Goal: Task Accomplishment & Management: Complete application form

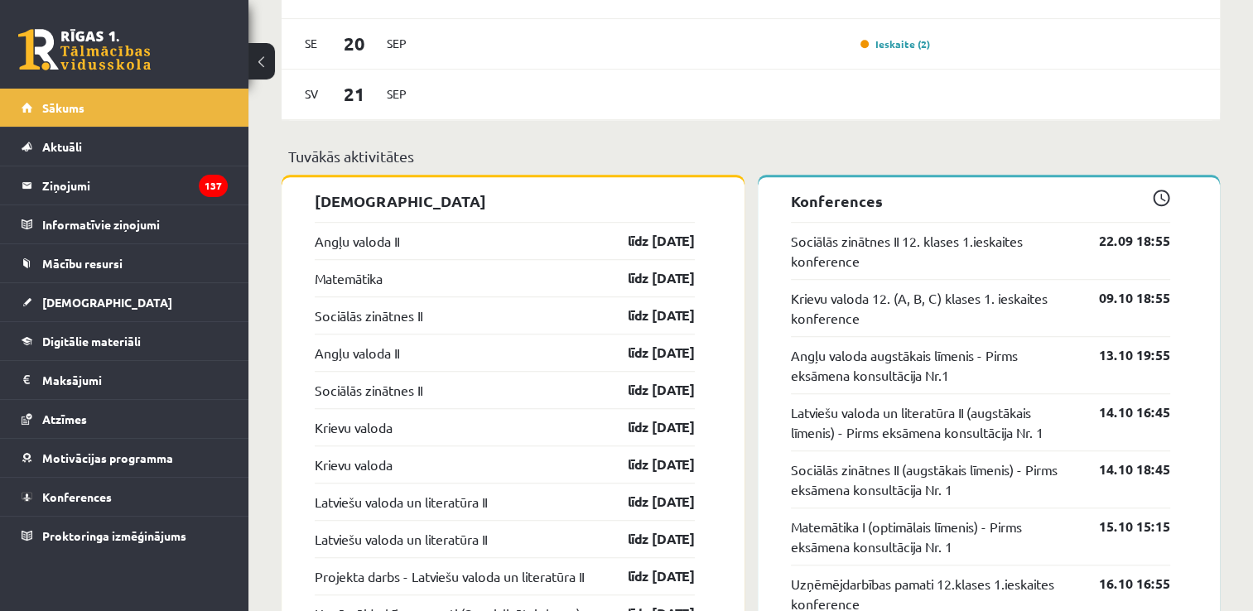
scroll to position [1199, 0]
click at [95, 298] on link "[DEMOGRAPHIC_DATA]" at bounding box center [125, 302] width 206 height 38
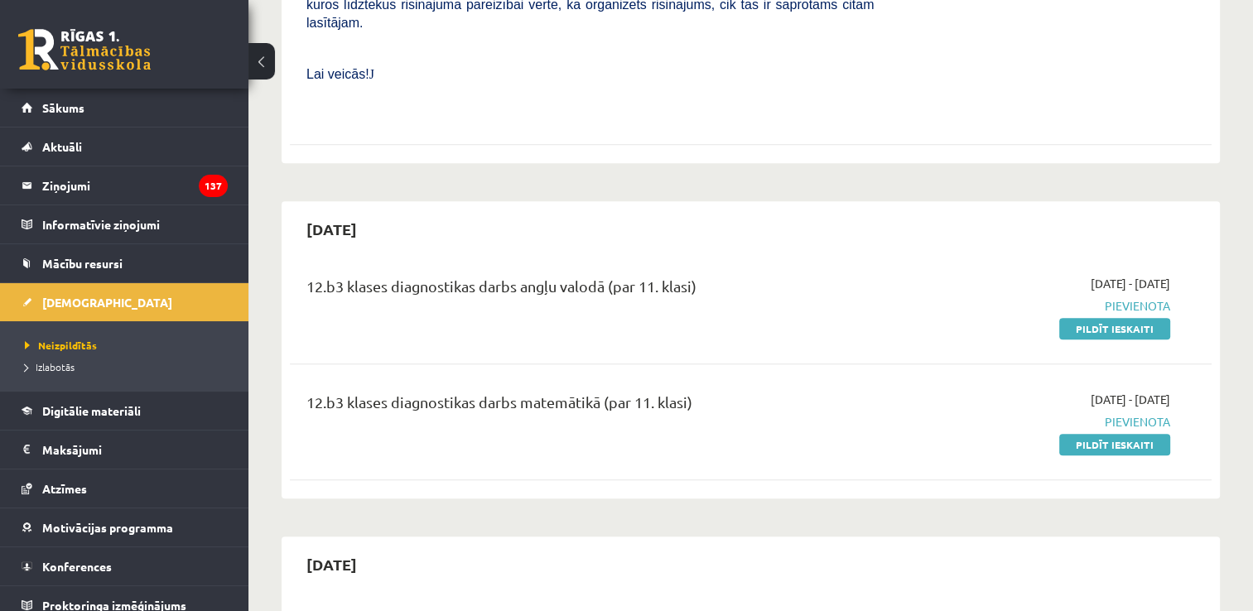
scroll to position [736, 0]
click at [1145, 316] on link "Pildīt ieskaiti" at bounding box center [1114, 327] width 111 height 22
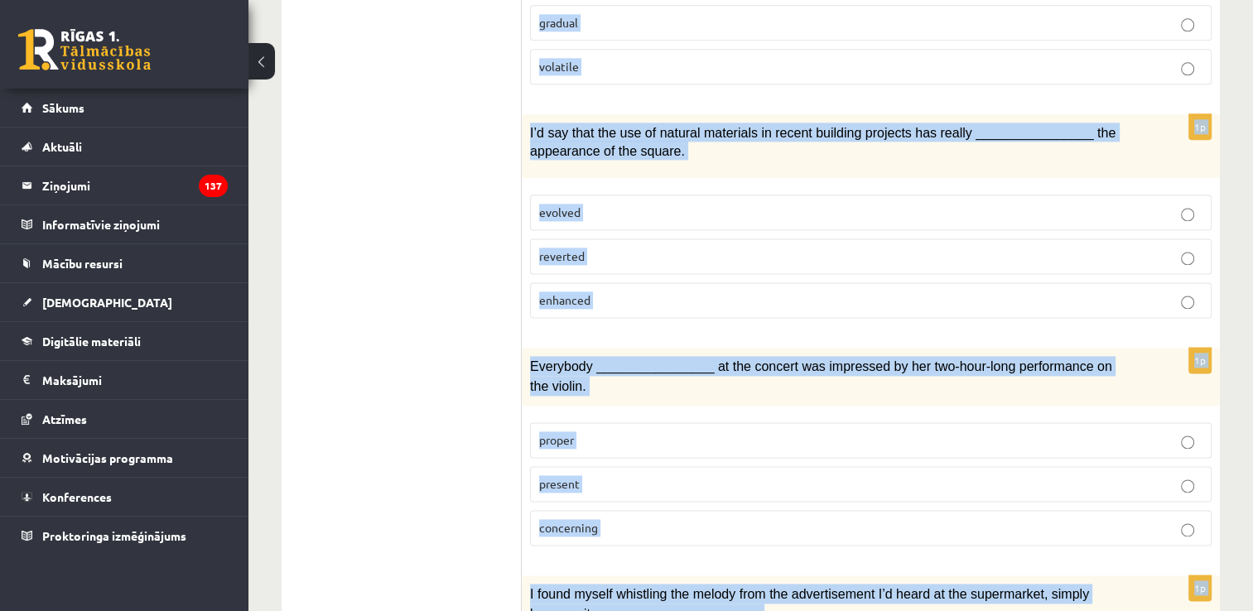
scroll to position [2520, 0]
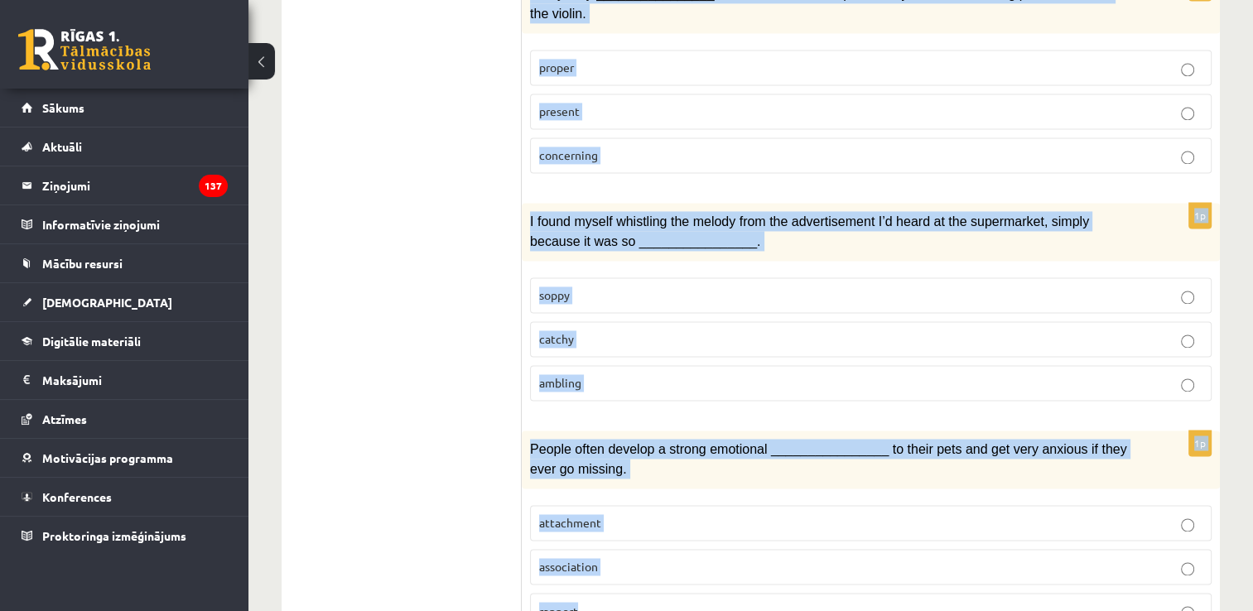
drag, startPoint x: 539, startPoint y: 313, endPoint x: 727, endPoint y: 535, distance: 290.9
copy form "Choose the correct answers. 1p The advertising campaign should help us ________…"
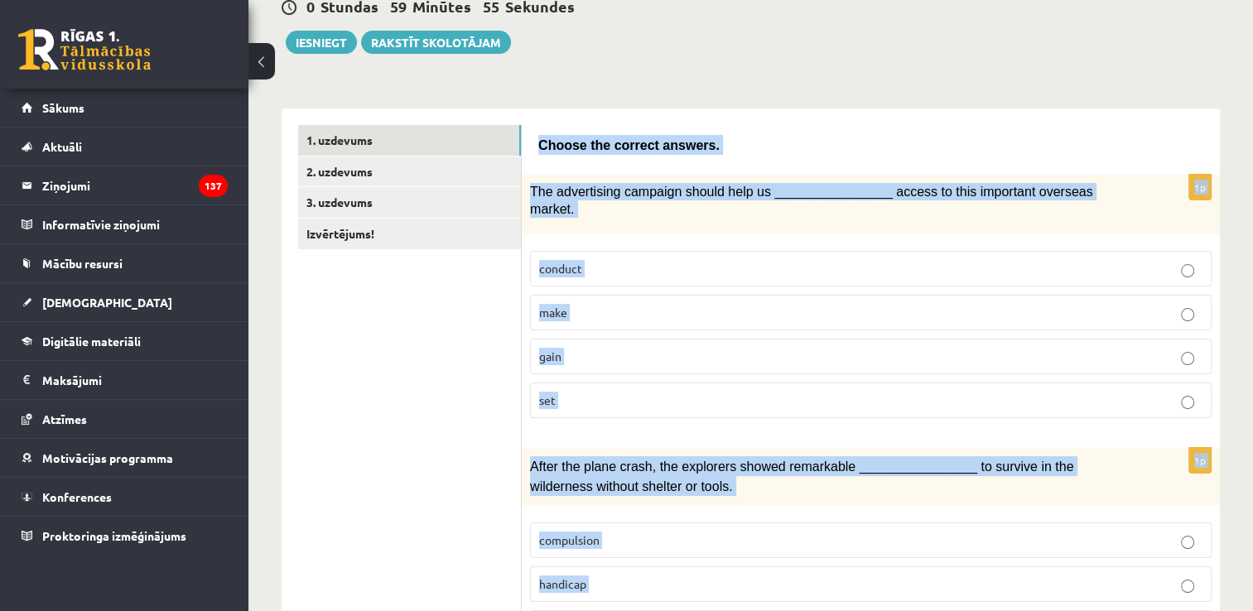
scroll to position [172, 0]
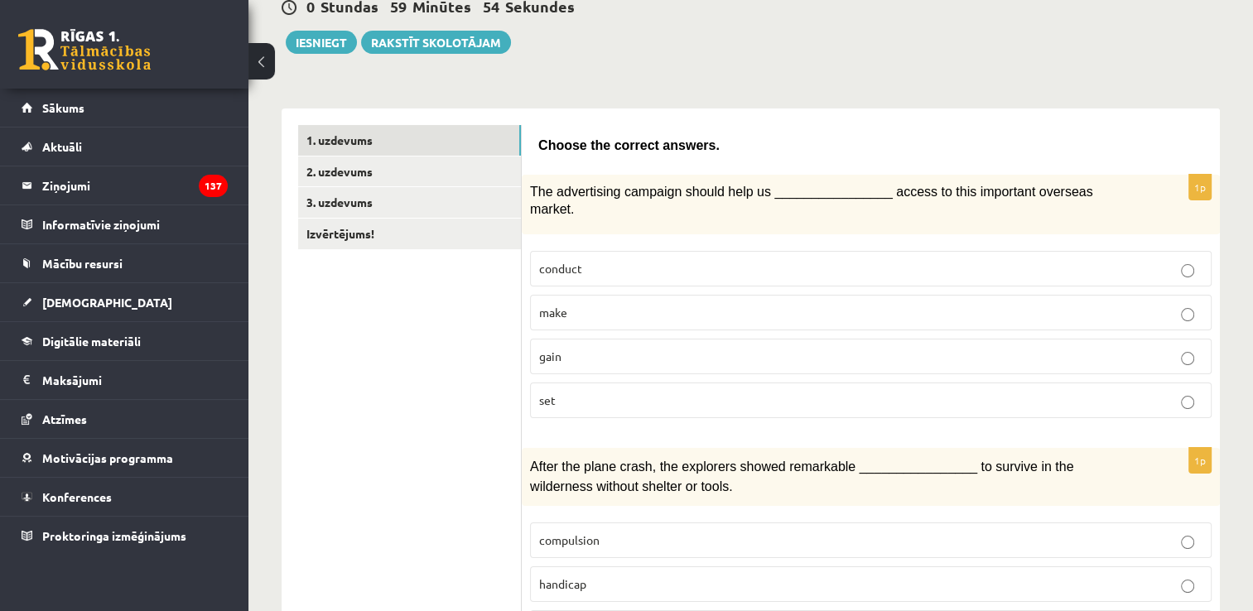
click at [640, 348] on p "gain" at bounding box center [870, 356] width 663 height 17
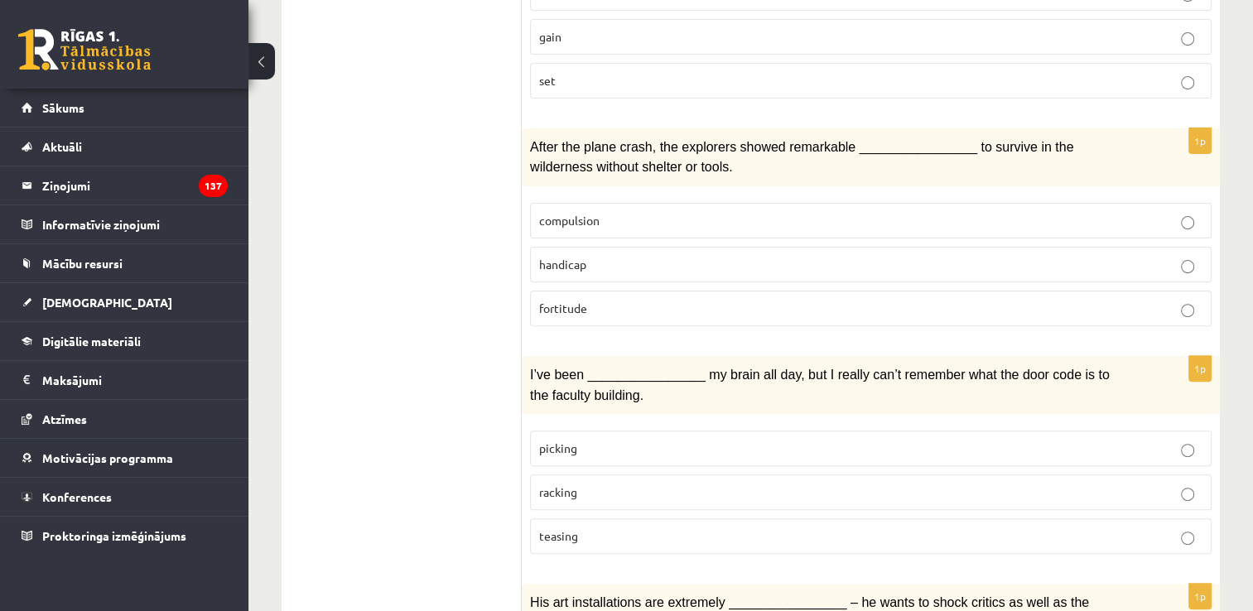
scroll to position [493, 0]
click at [602, 299] on p "fortitude" at bounding box center [870, 307] width 663 height 17
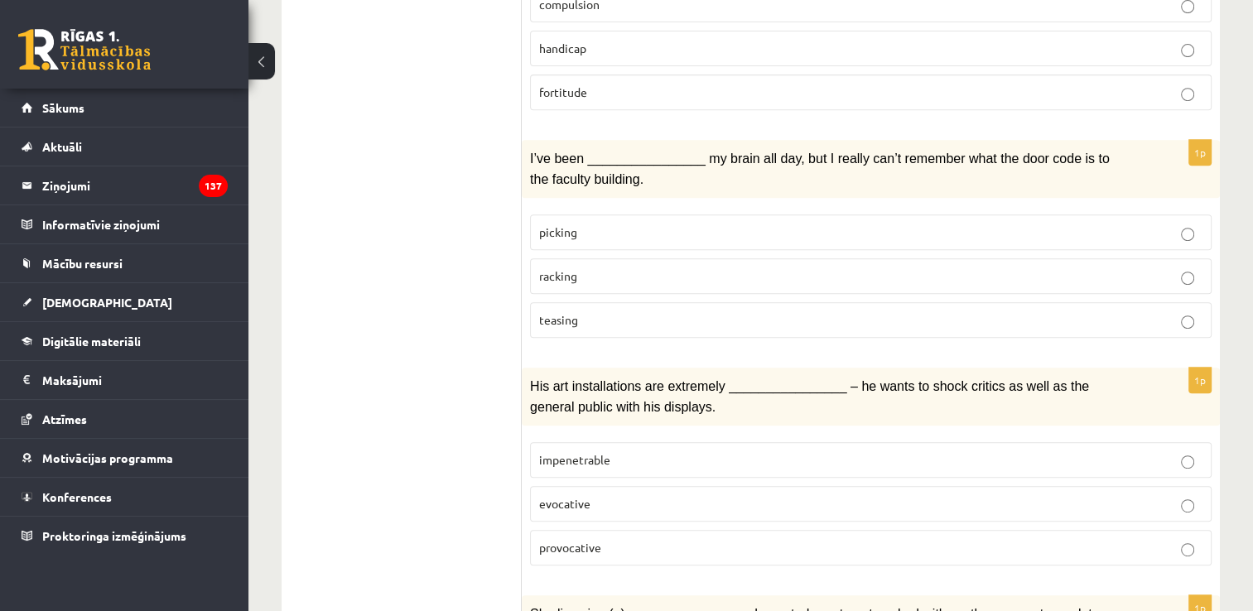
scroll to position [709, 0]
click at [679, 267] on p "racking" at bounding box center [870, 275] width 663 height 17
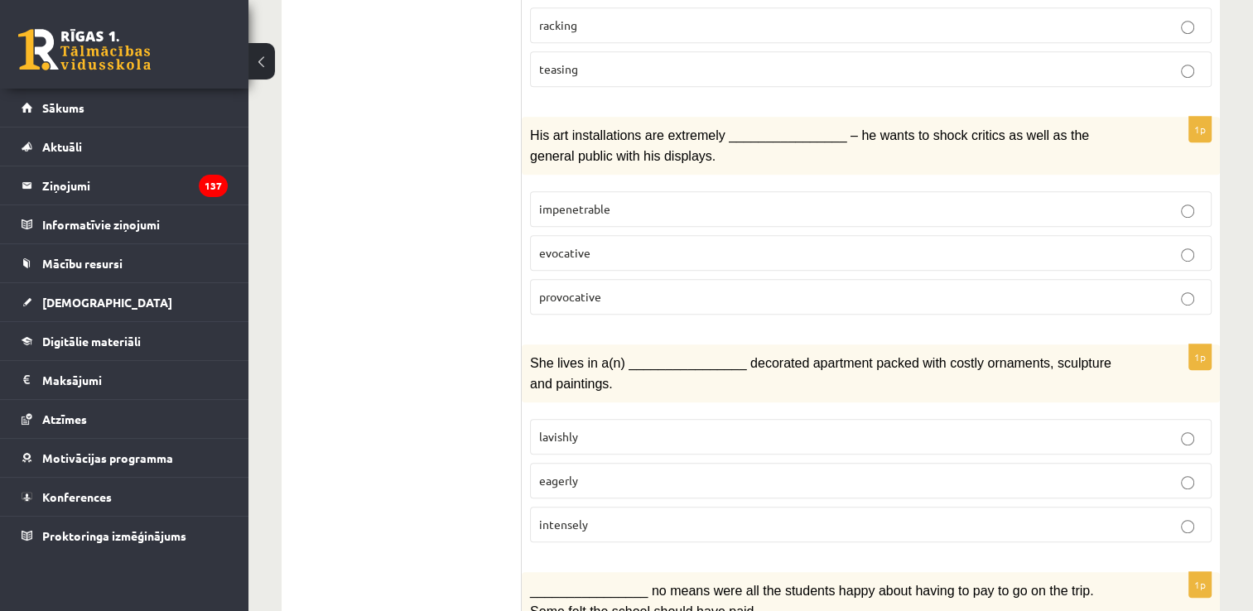
scroll to position [963, 0]
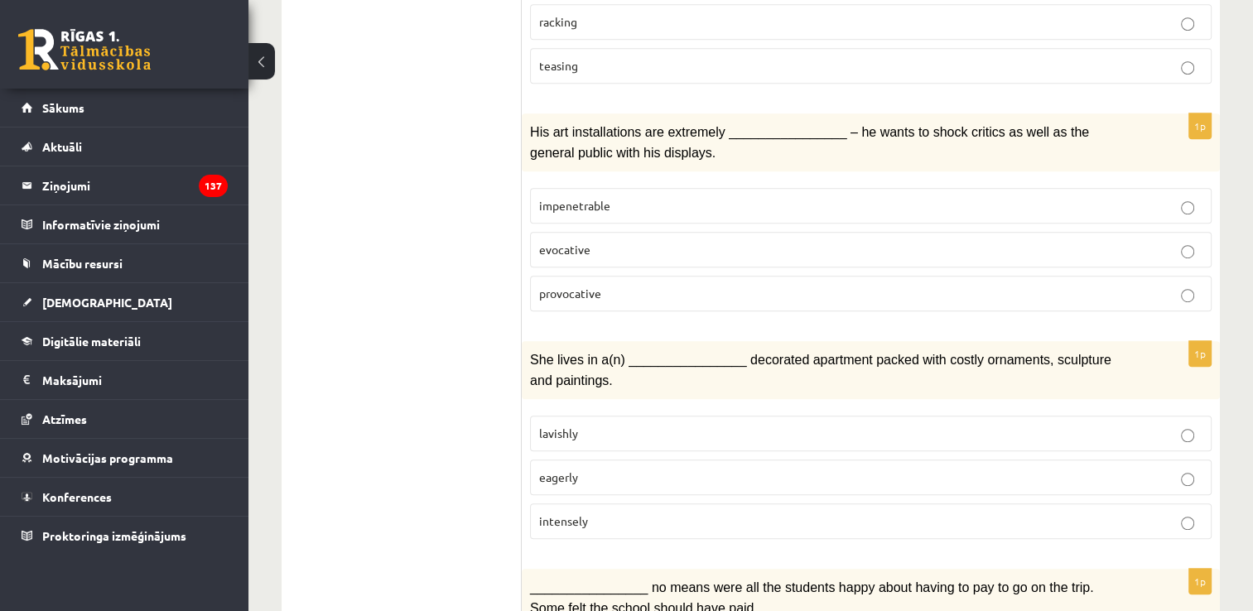
click at [595, 285] on p "provocative" at bounding box center [870, 293] width 663 height 17
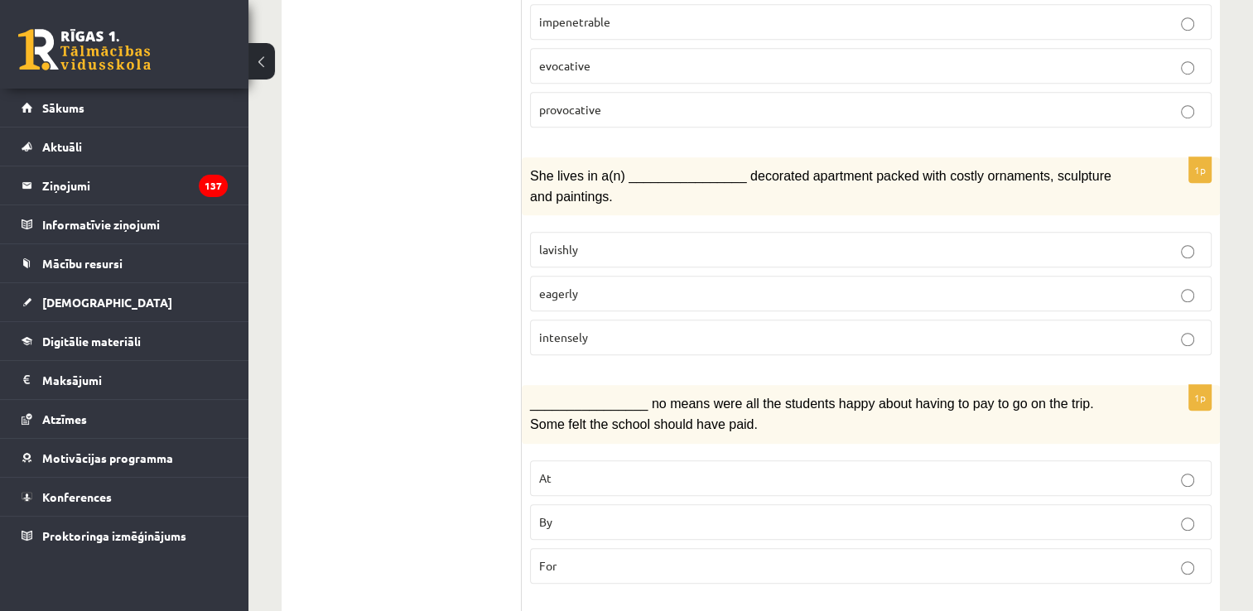
scroll to position [1153, 0]
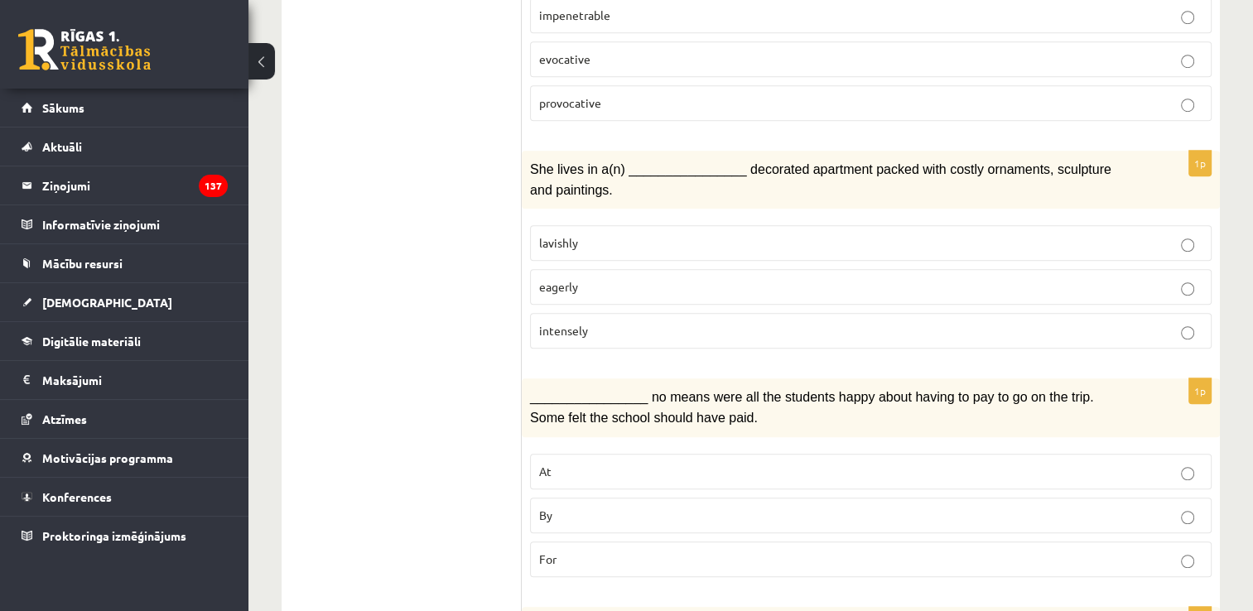
click at [629, 234] on p "lavishly" at bounding box center [870, 242] width 663 height 17
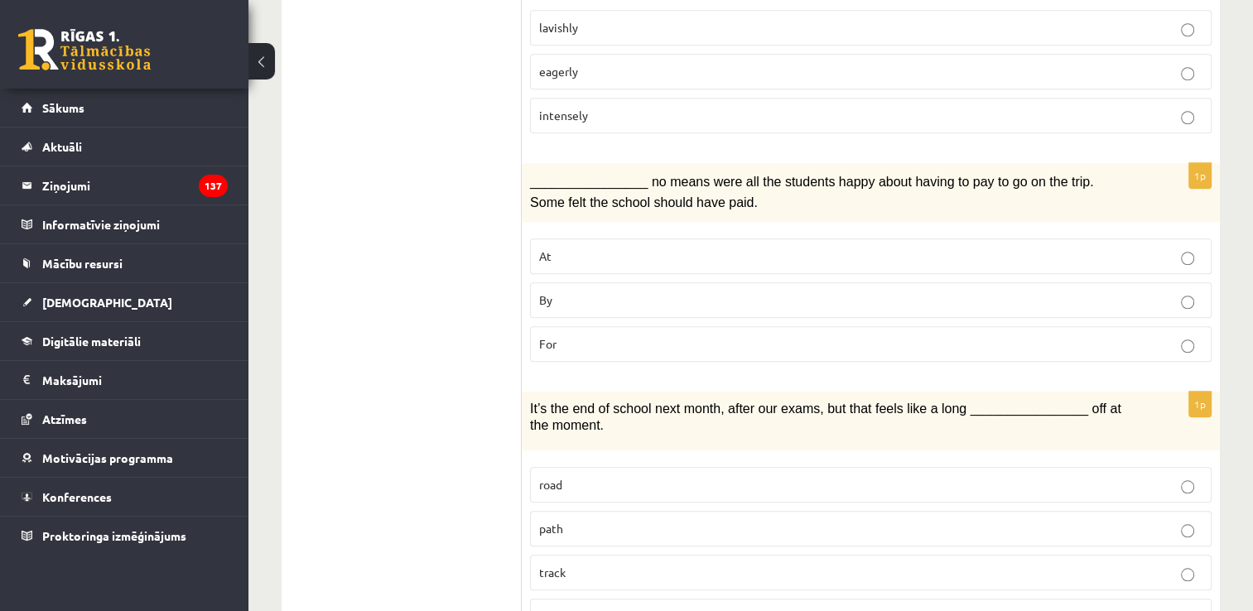
scroll to position [1368, 0]
click at [619, 292] on p "By" at bounding box center [870, 300] width 663 height 17
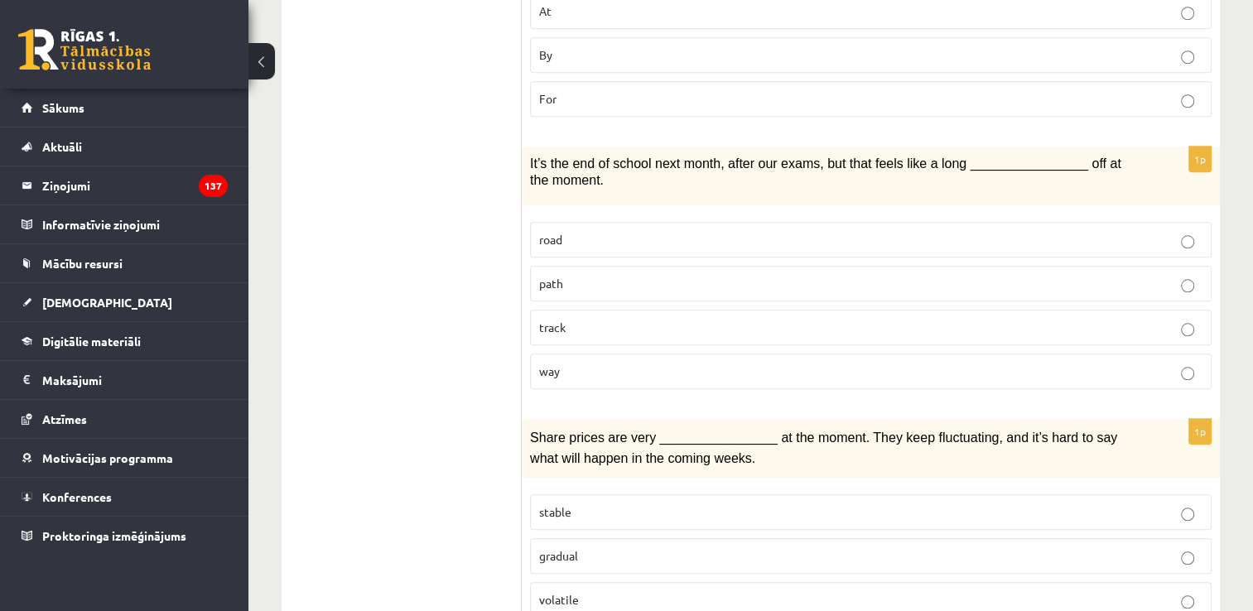
scroll to position [1630, 0]
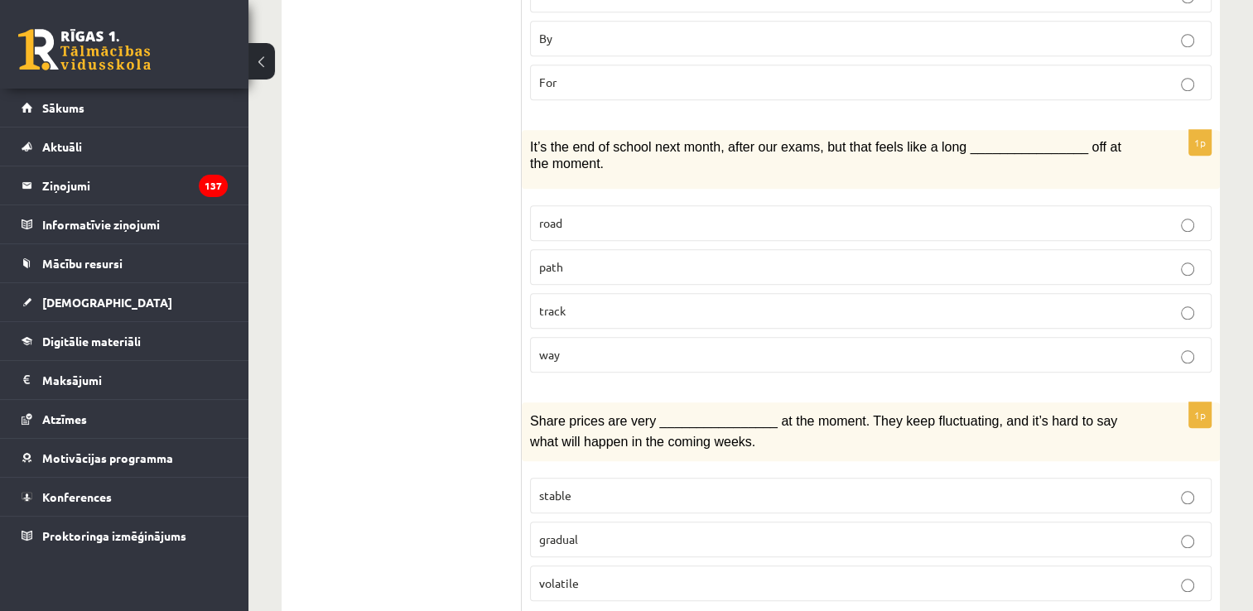
click at [655, 346] on p "way" at bounding box center [870, 354] width 663 height 17
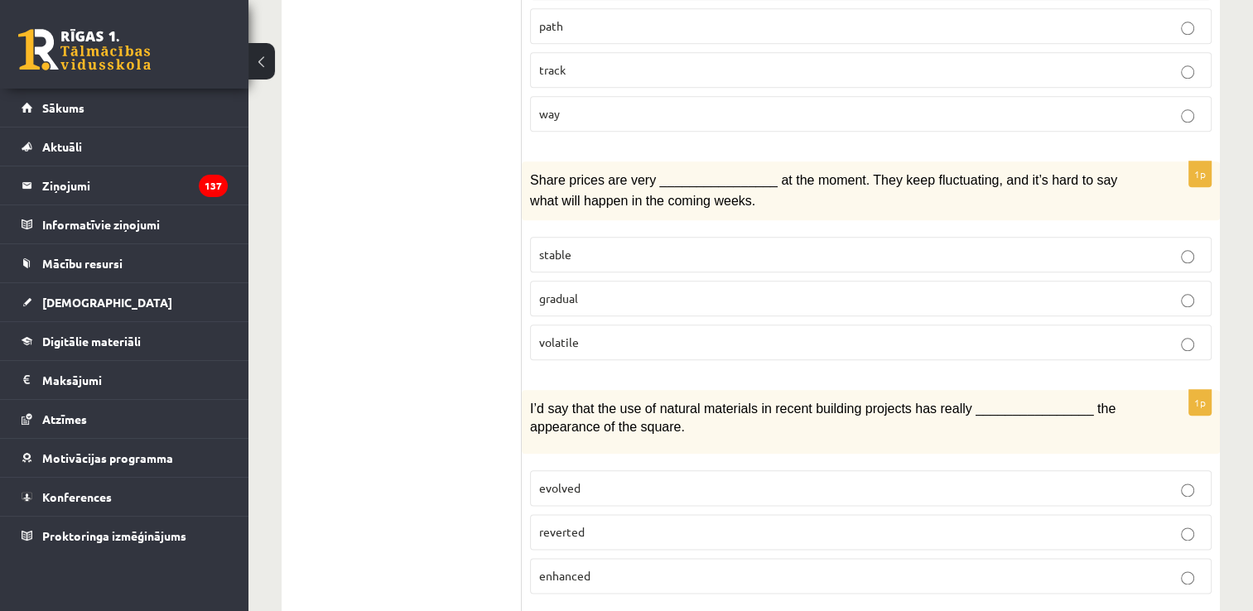
scroll to position [1872, 0]
click at [593, 333] on p "volatile" at bounding box center [870, 341] width 663 height 17
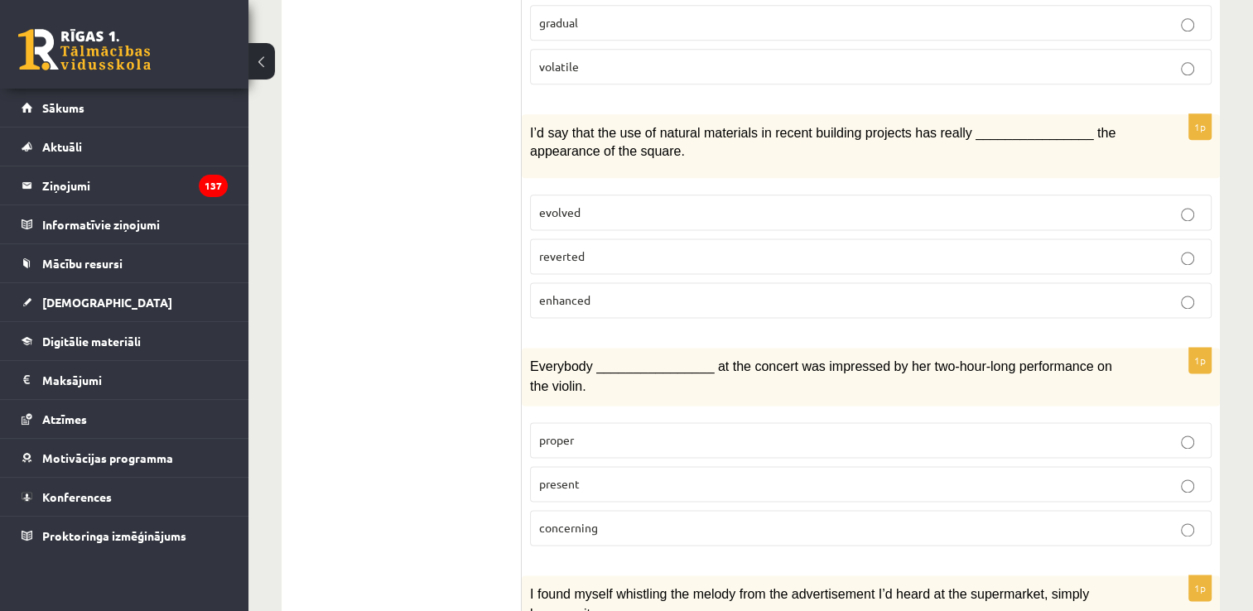
scroll to position [2146, 0]
click at [651, 292] on p "enhanced" at bounding box center [870, 300] width 663 height 17
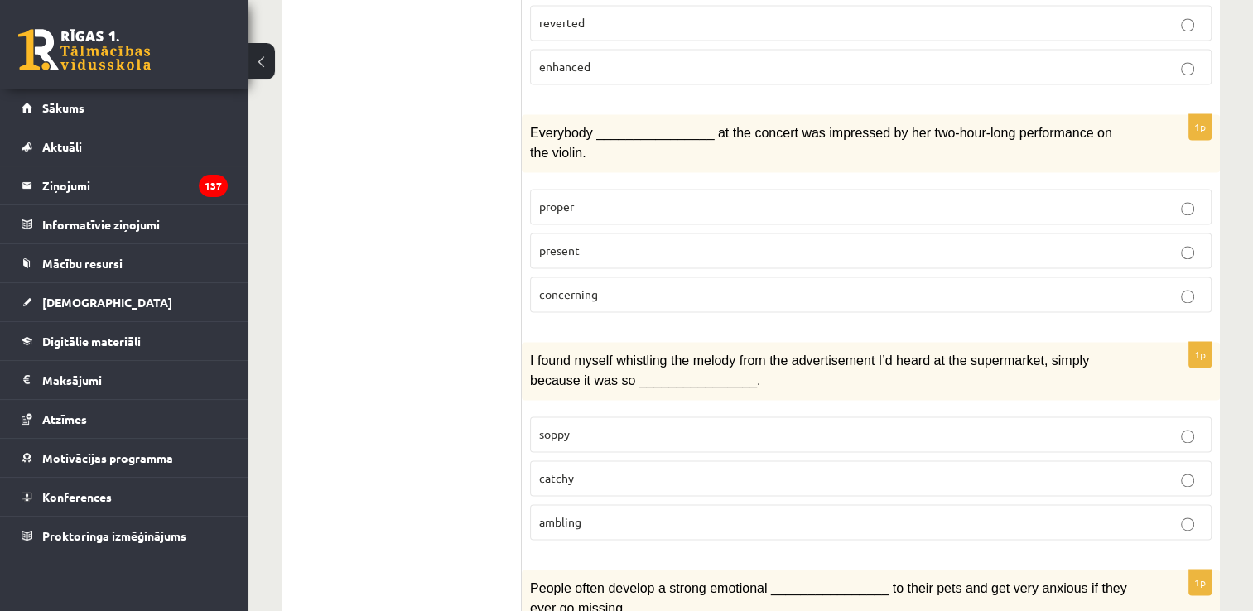
scroll to position [2381, 0]
click at [614, 232] on label "present" at bounding box center [871, 250] width 682 height 36
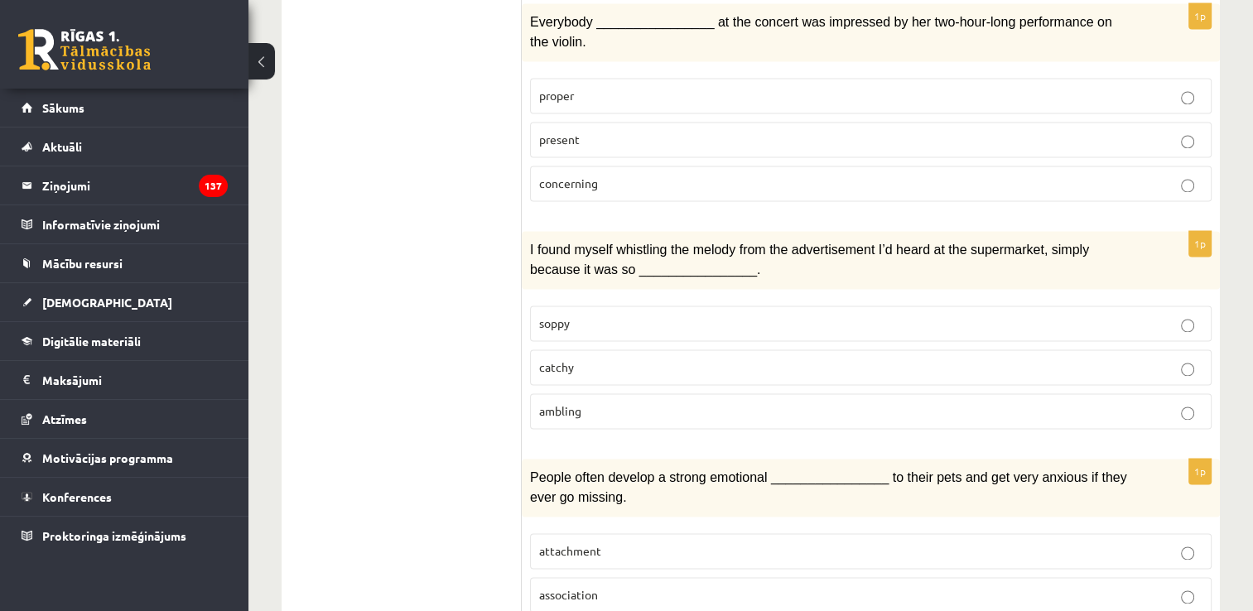
scroll to position [2520, 0]
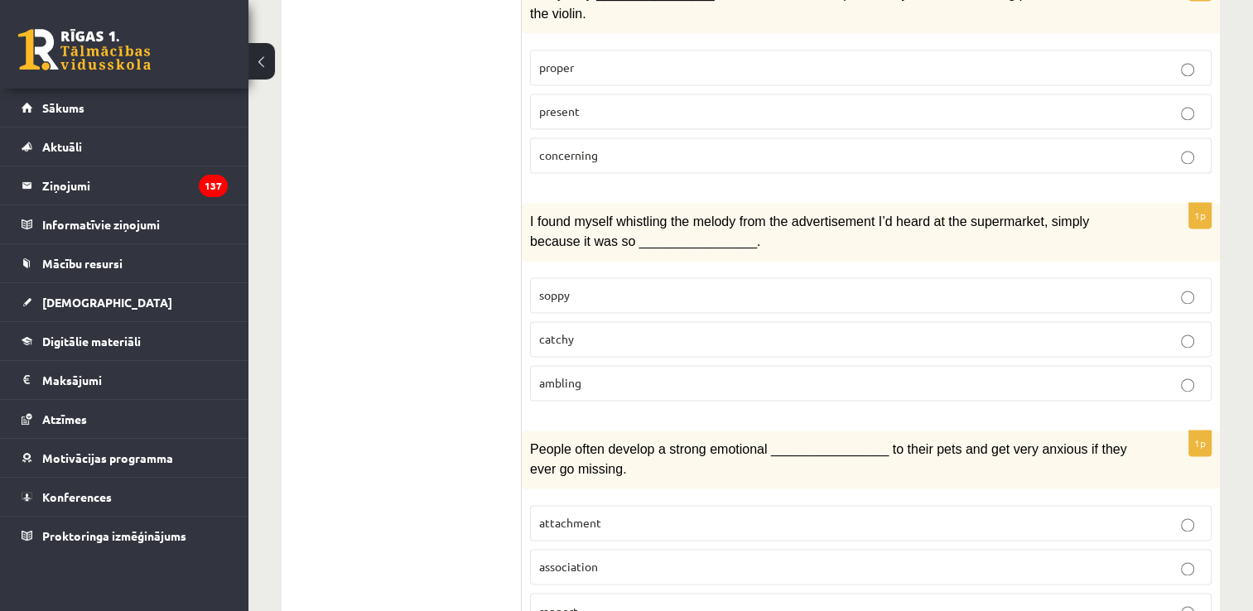
click at [620, 330] on p "catchy" at bounding box center [870, 338] width 663 height 17
click at [619, 514] on p "attachment" at bounding box center [870, 522] width 663 height 17
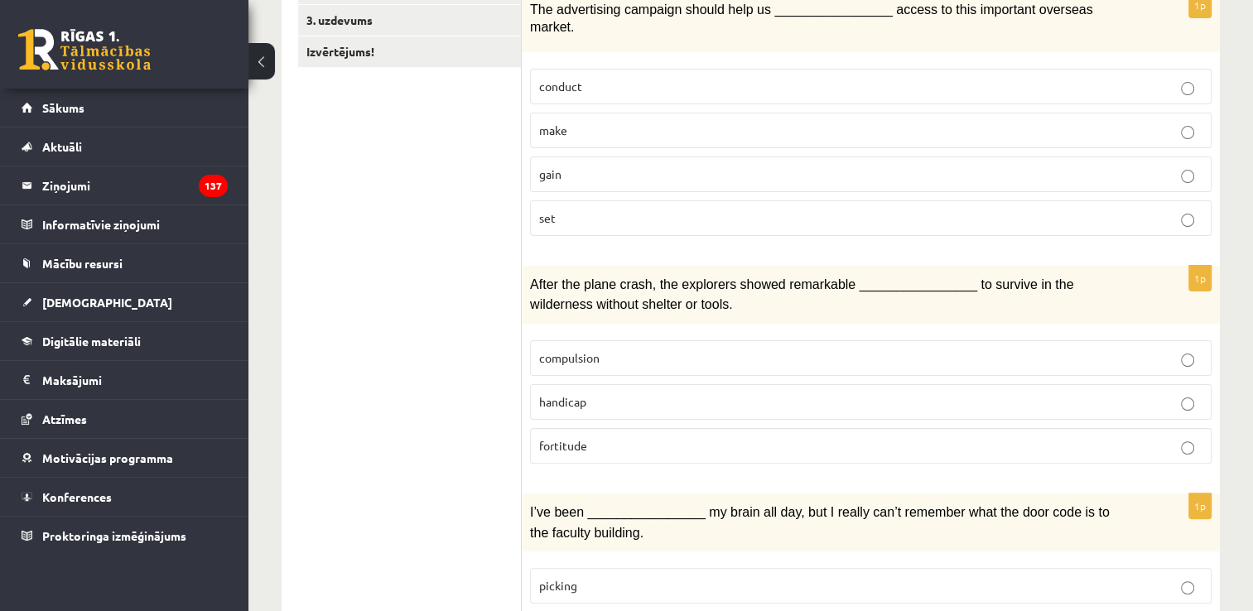
scroll to position [0, 0]
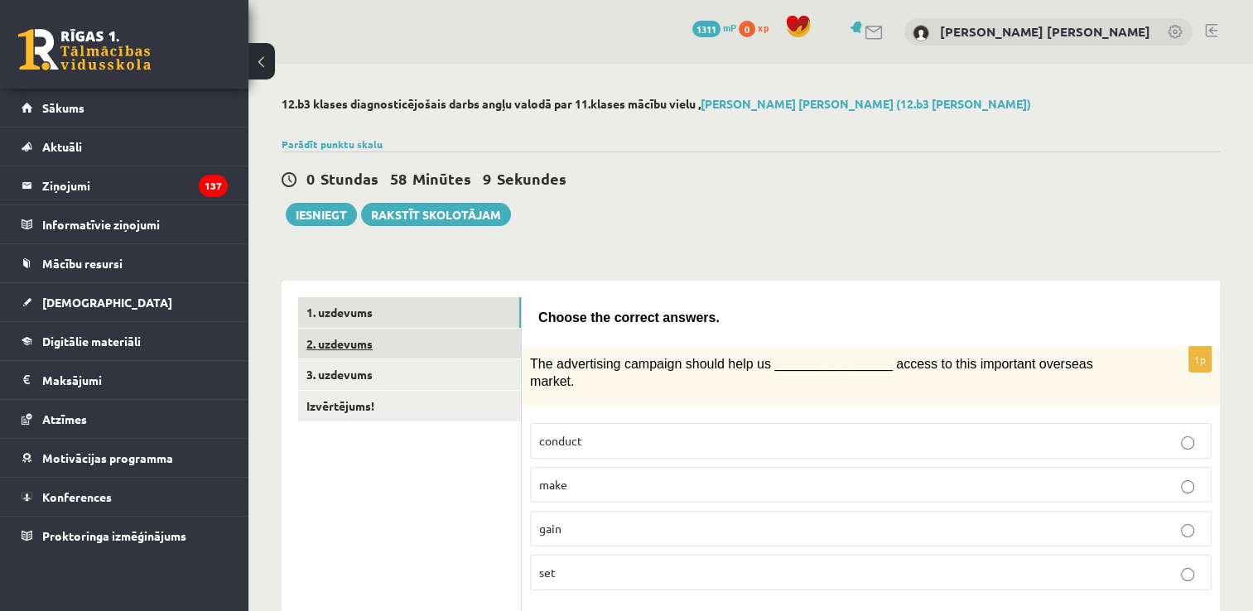
click at [378, 345] on link "2. uzdevums" at bounding box center [409, 344] width 223 height 31
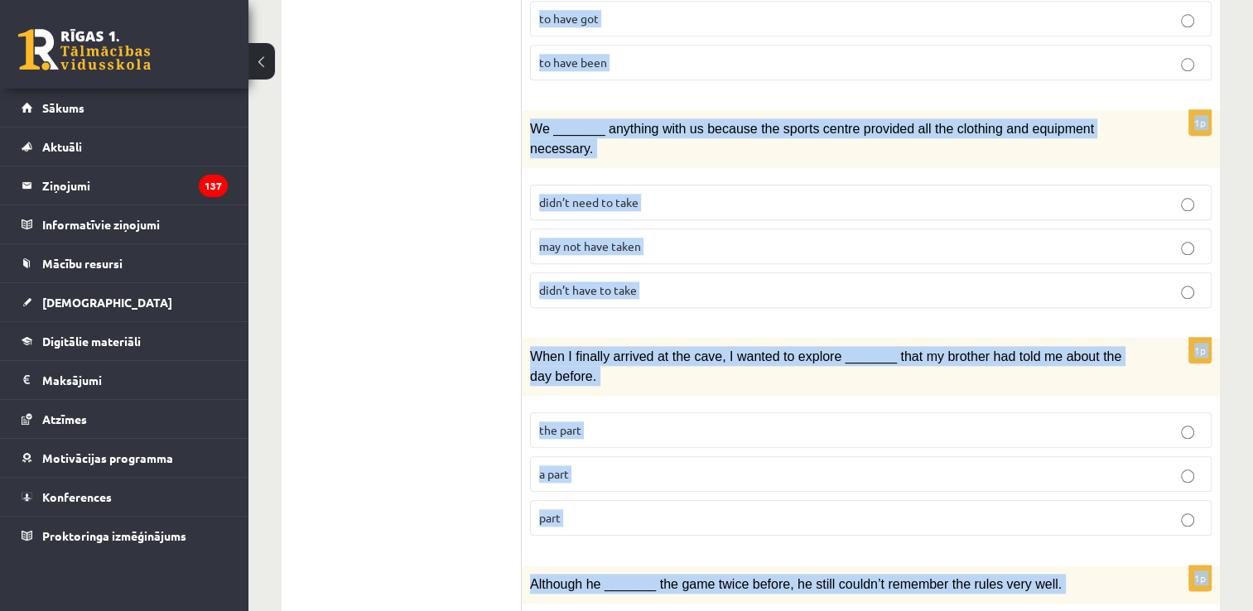
scroll to position [1910, 0]
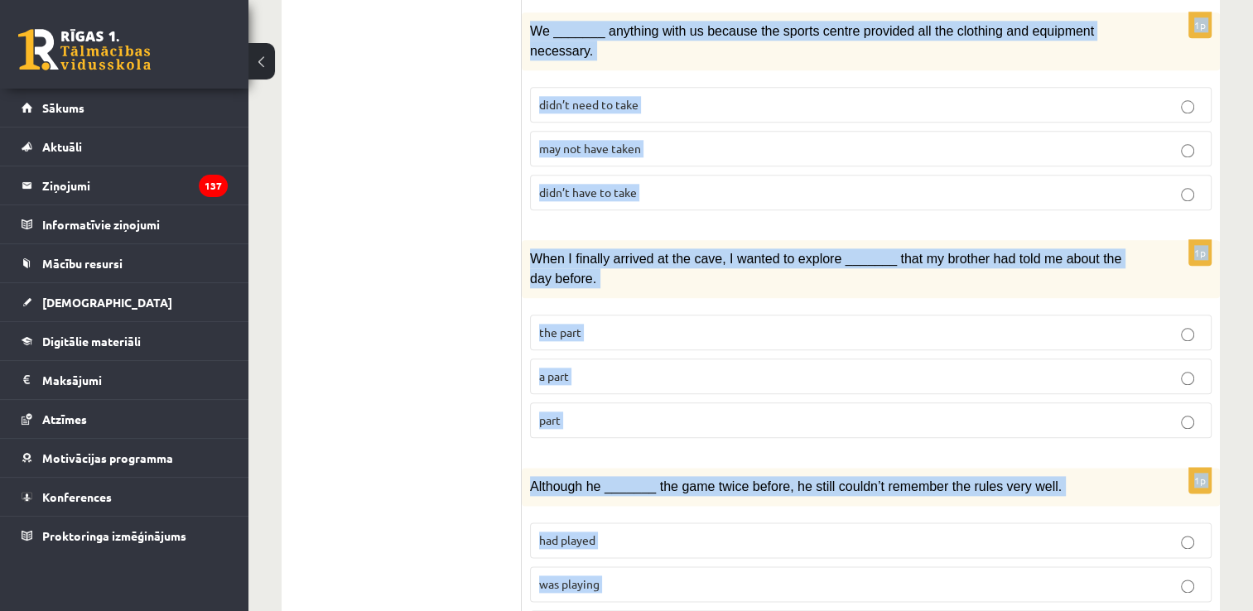
drag, startPoint x: 537, startPoint y: 93, endPoint x: 914, endPoint y: 545, distance: 589.2
copy form "Circle the form that cannot be used to complete the sentences. 1p Clara and I h…"
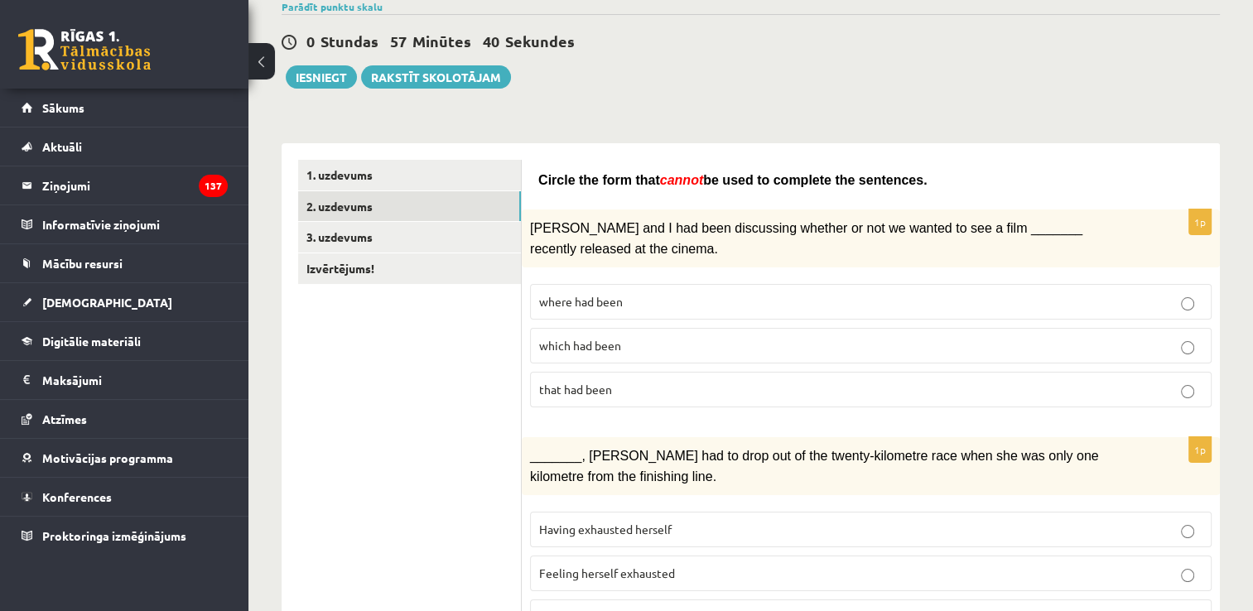
scroll to position [151, 0]
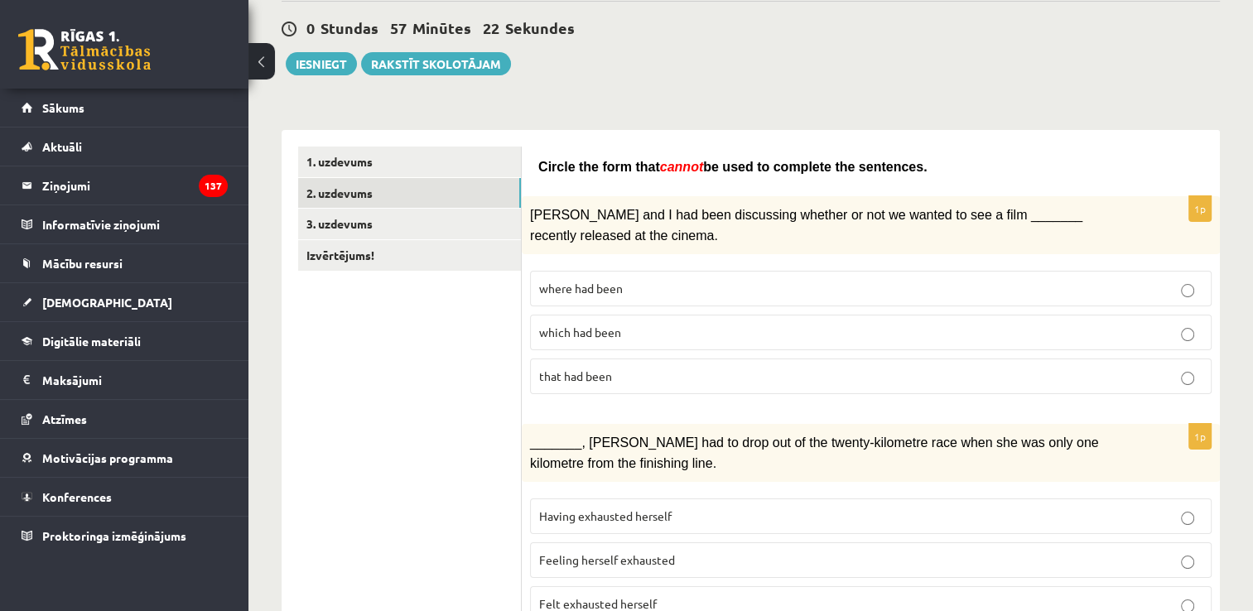
drag, startPoint x: 537, startPoint y: 161, endPoint x: 900, endPoint y: 152, distance: 362.9
copy span "Circle the form that cannot be used to complete the sentences."
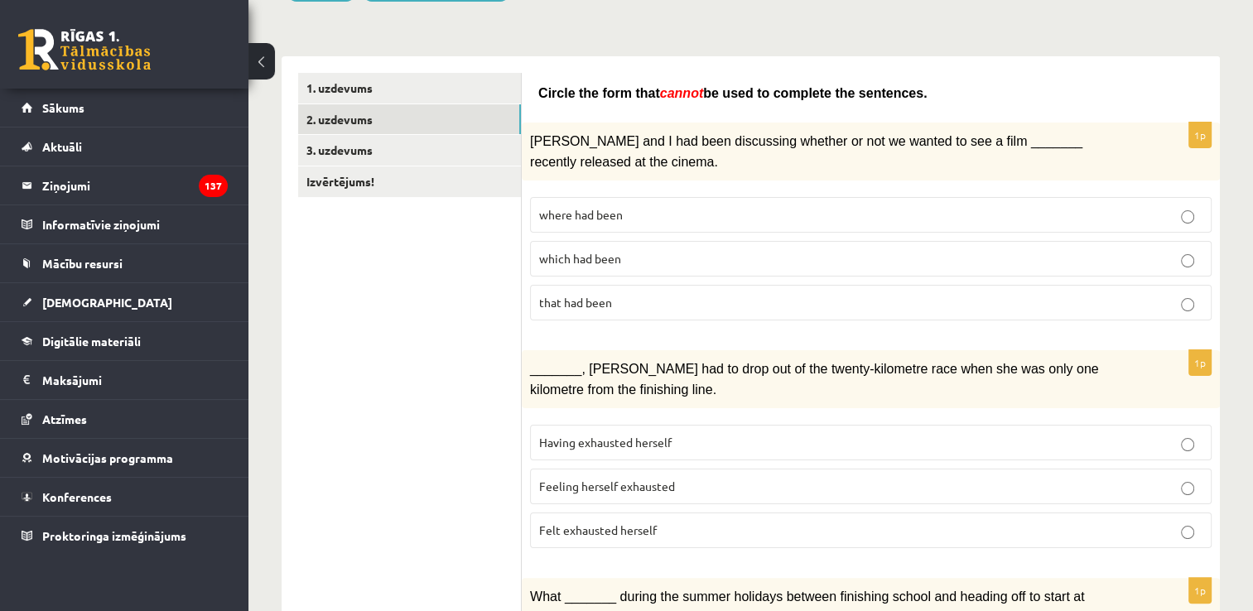
scroll to position [229, 0]
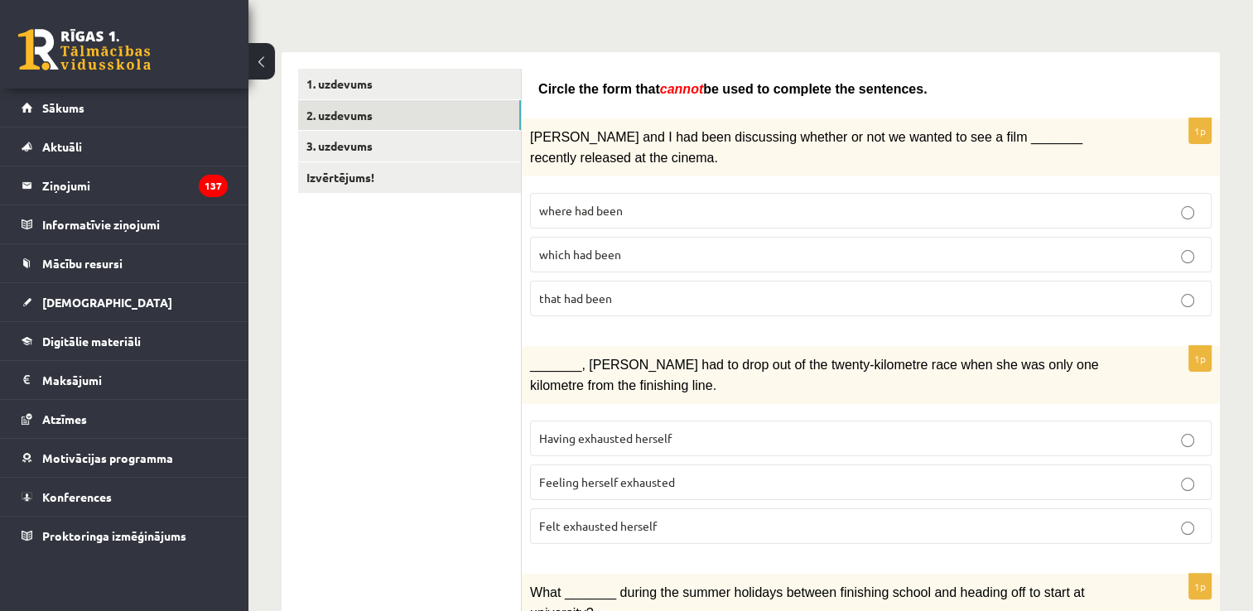
click at [581, 204] on span "where had been" at bounding box center [581, 210] width 84 height 15
click at [599, 528] on label "Felt exhausted herself" at bounding box center [871, 527] width 682 height 36
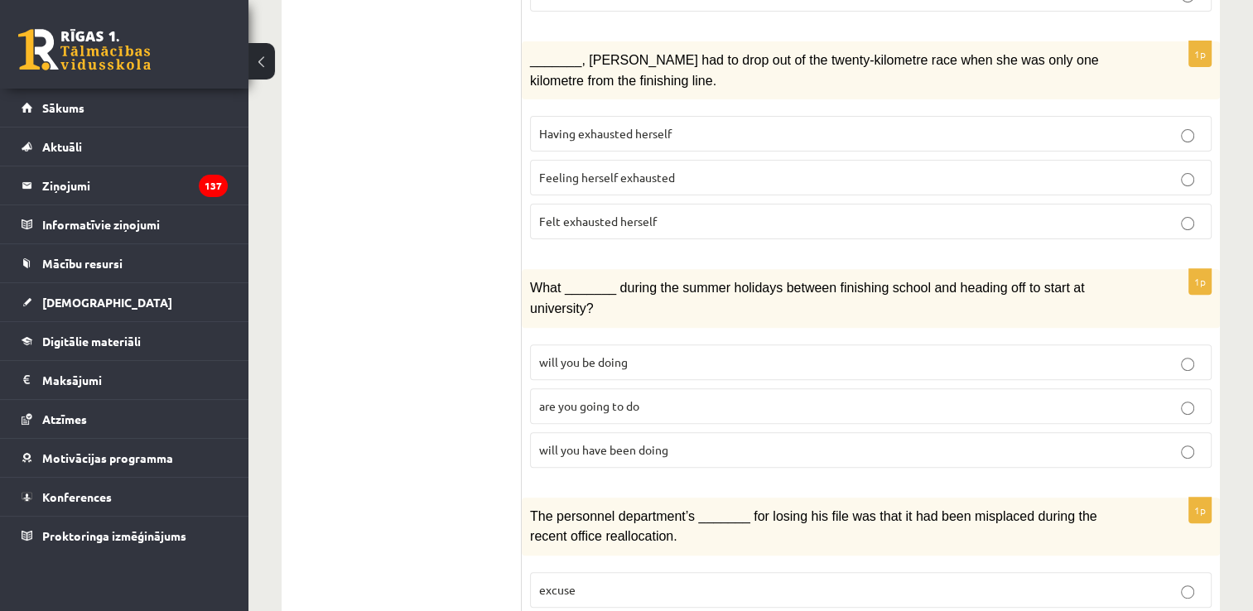
scroll to position [533, 0]
click at [565, 442] on span "will you have been doing" at bounding box center [603, 449] width 129 height 15
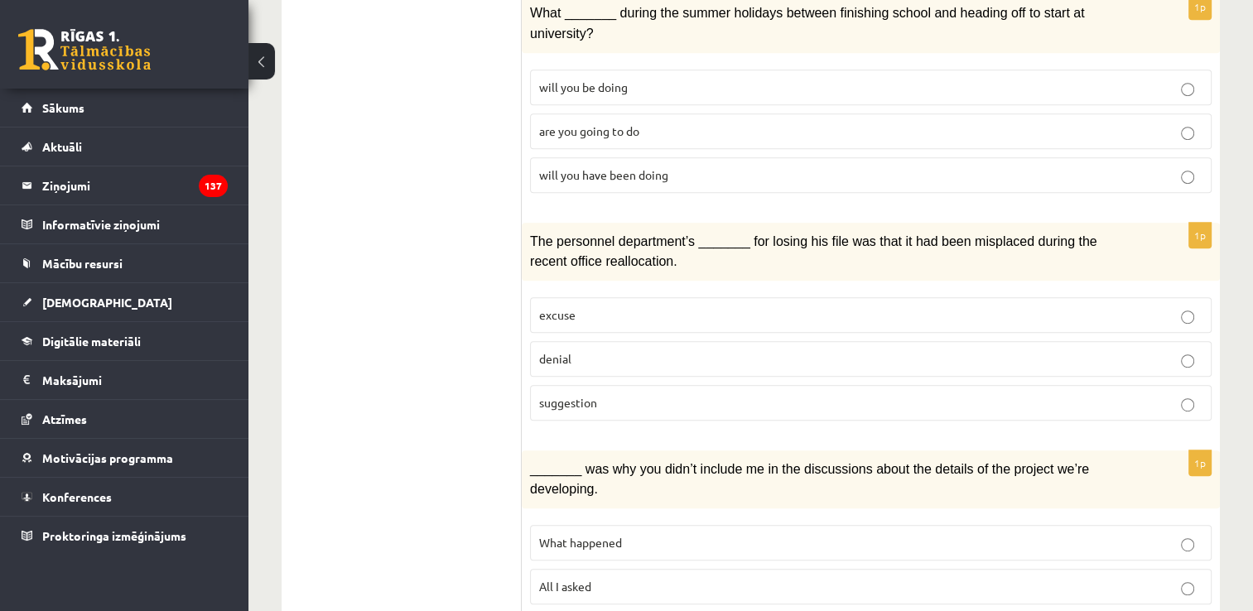
scroll to position [808, 0]
click at [570, 341] on label "denial" at bounding box center [871, 359] width 682 height 36
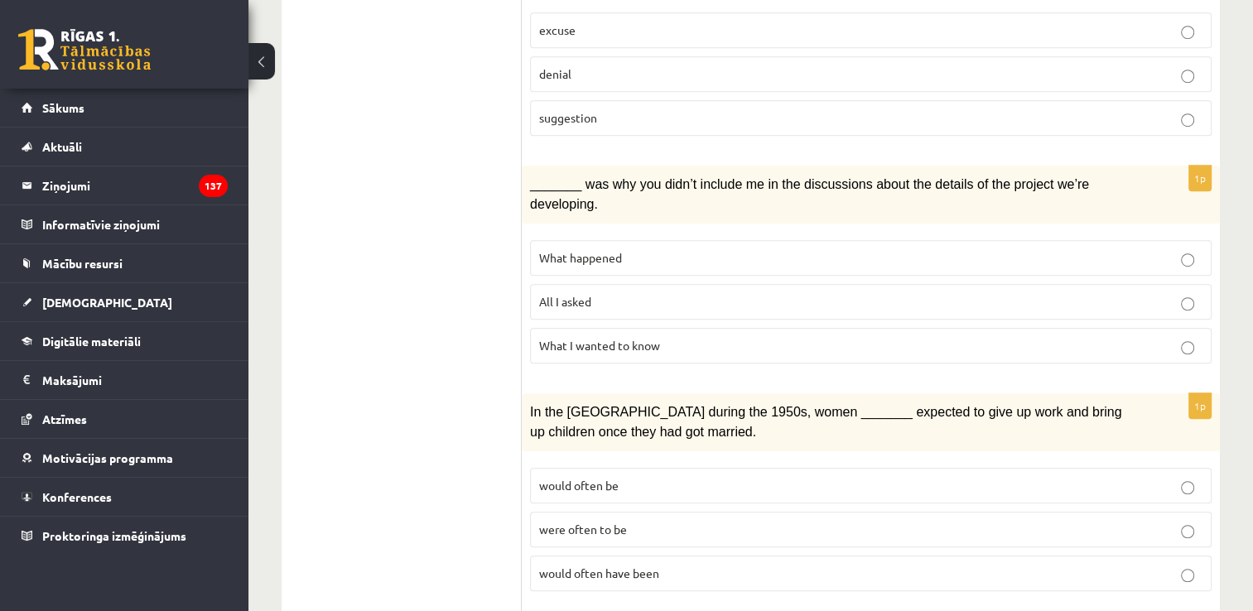
scroll to position [1093, 0]
click at [644, 293] on p "All I asked" at bounding box center [870, 301] width 663 height 17
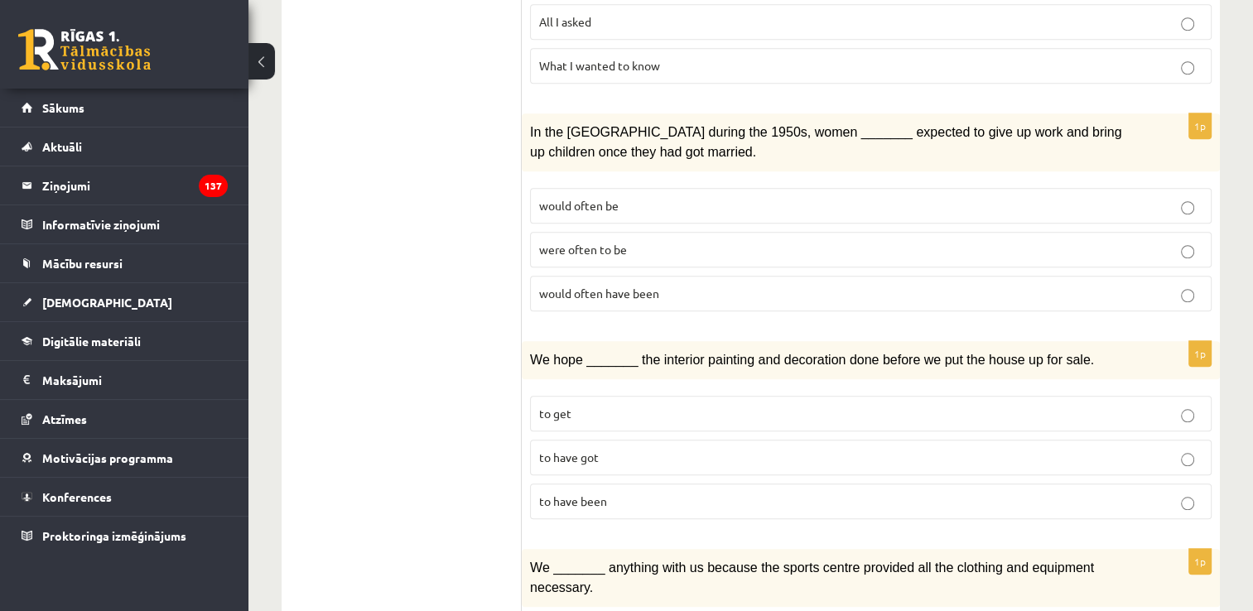
scroll to position [1374, 0]
click at [615, 285] on span "would often have been" at bounding box center [599, 292] width 120 height 15
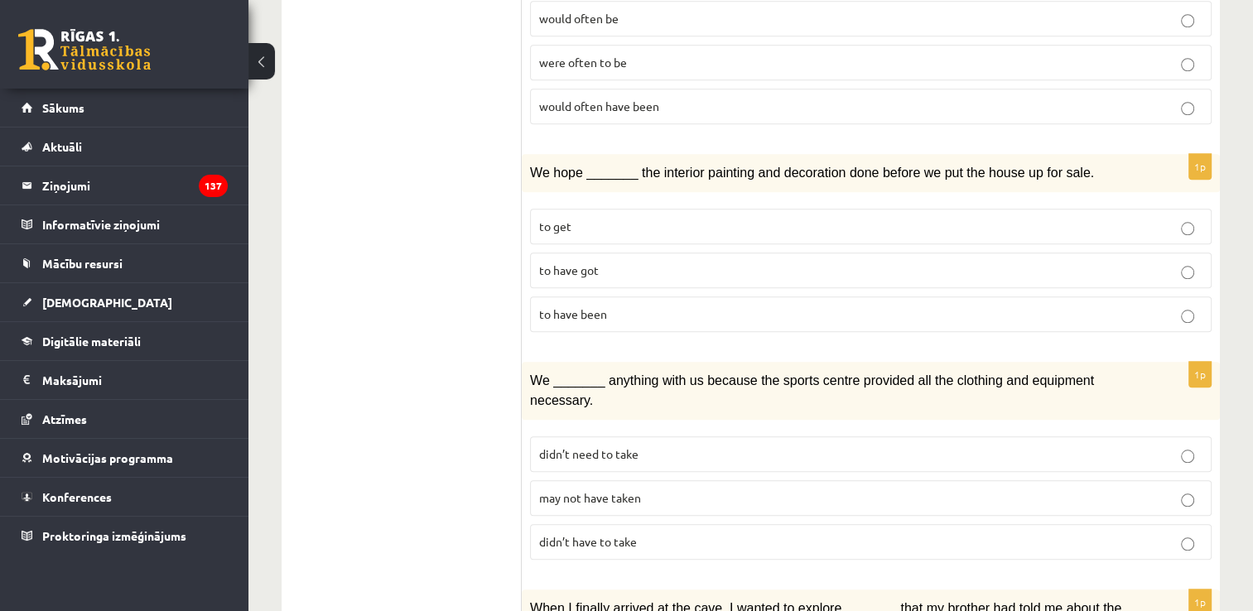
scroll to position [1562, 0]
click at [586, 305] on span "to have been" at bounding box center [573, 312] width 68 height 15
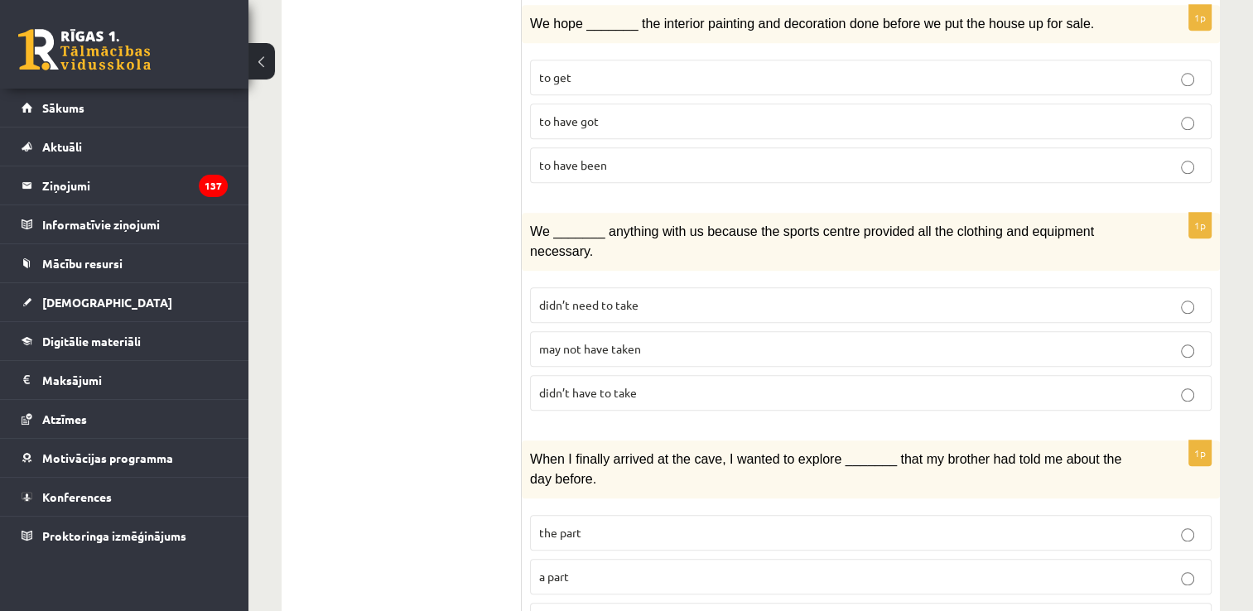
scroll to position [1716, 0]
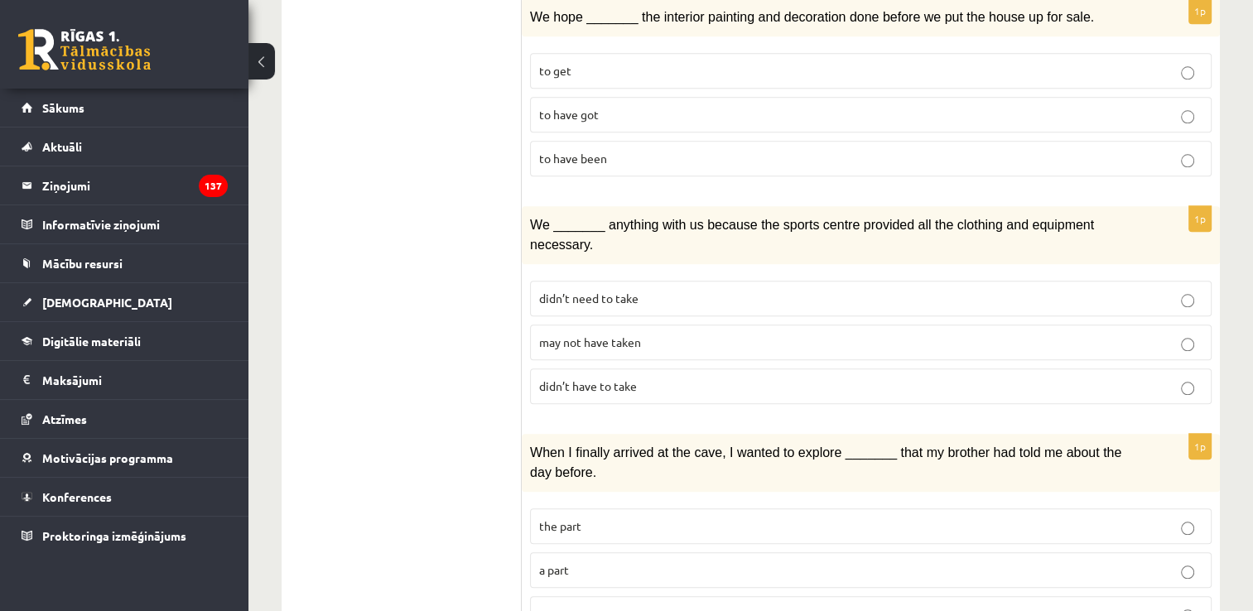
click at [605, 335] on span "may not have taken" at bounding box center [590, 342] width 102 height 15
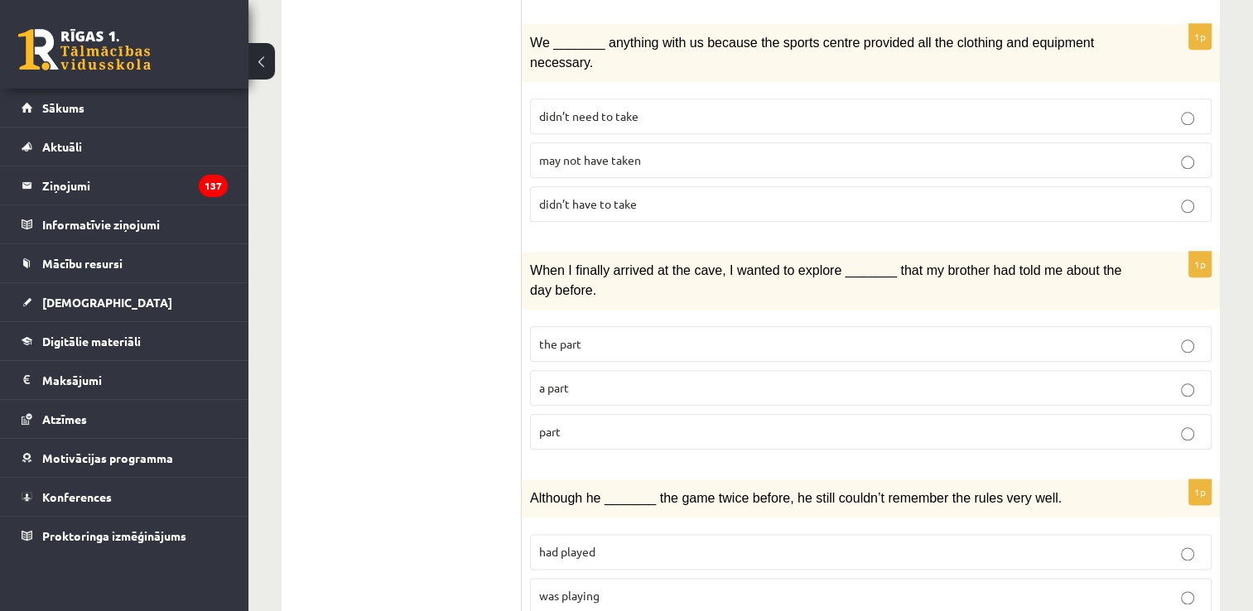
scroll to position [1899, 0]
click at [574, 414] on label "part" at bounding box center [871, 432] width 682 height 36
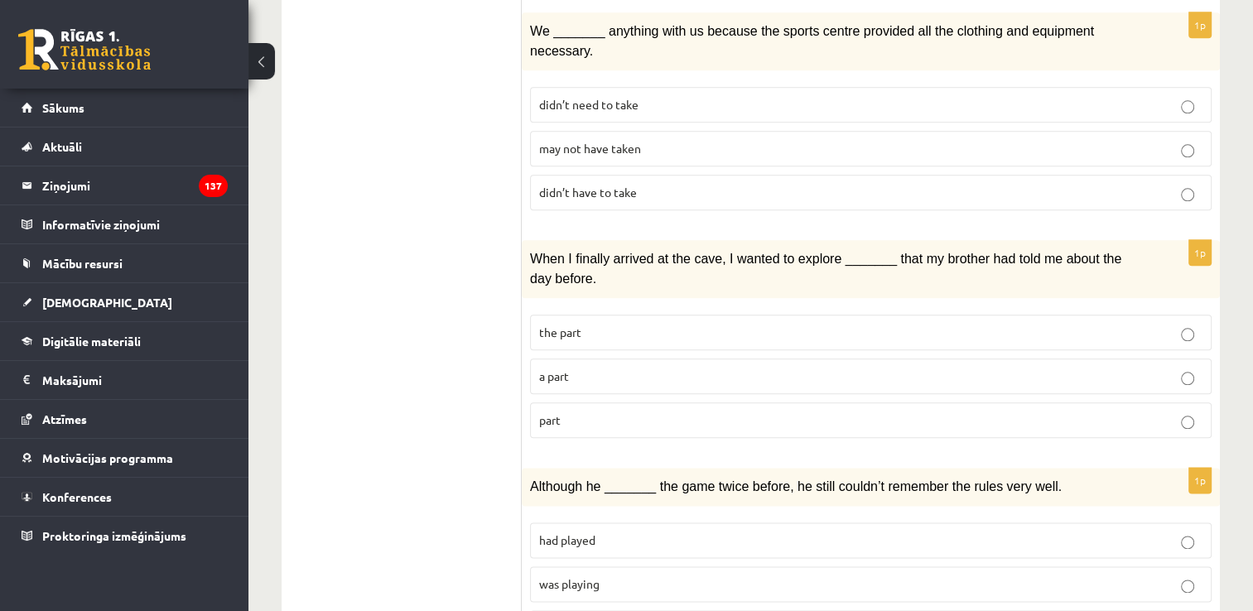
click at [627, 576] on p "was playing" at bounding box center [870, 584] width 663 height 17
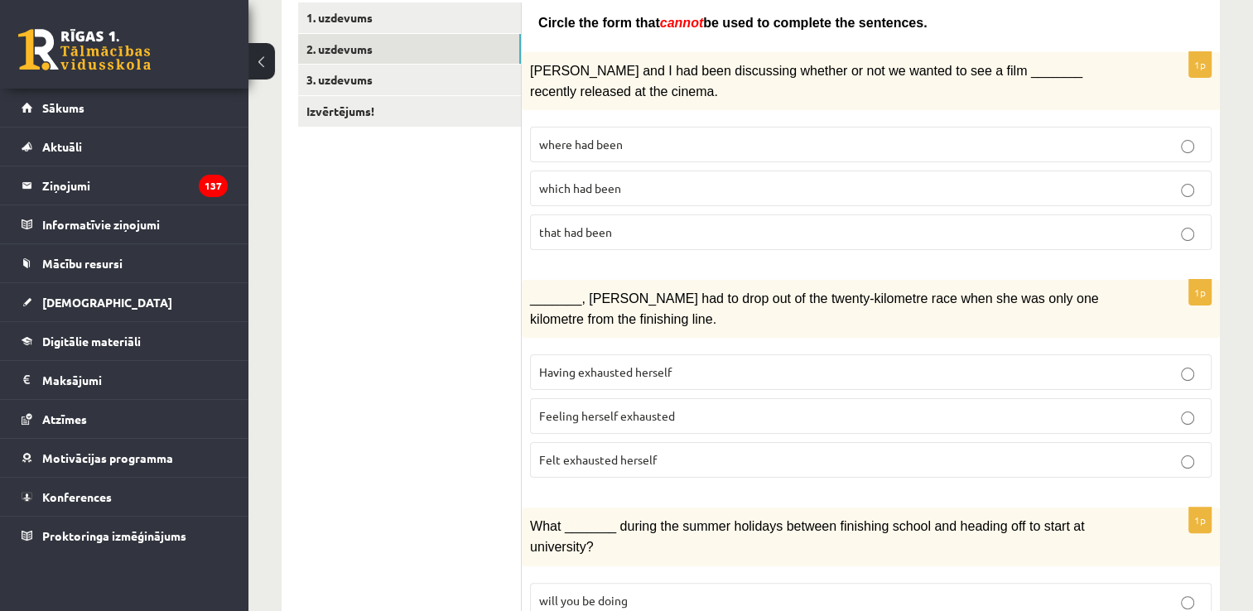
scroll to position [0, 0]
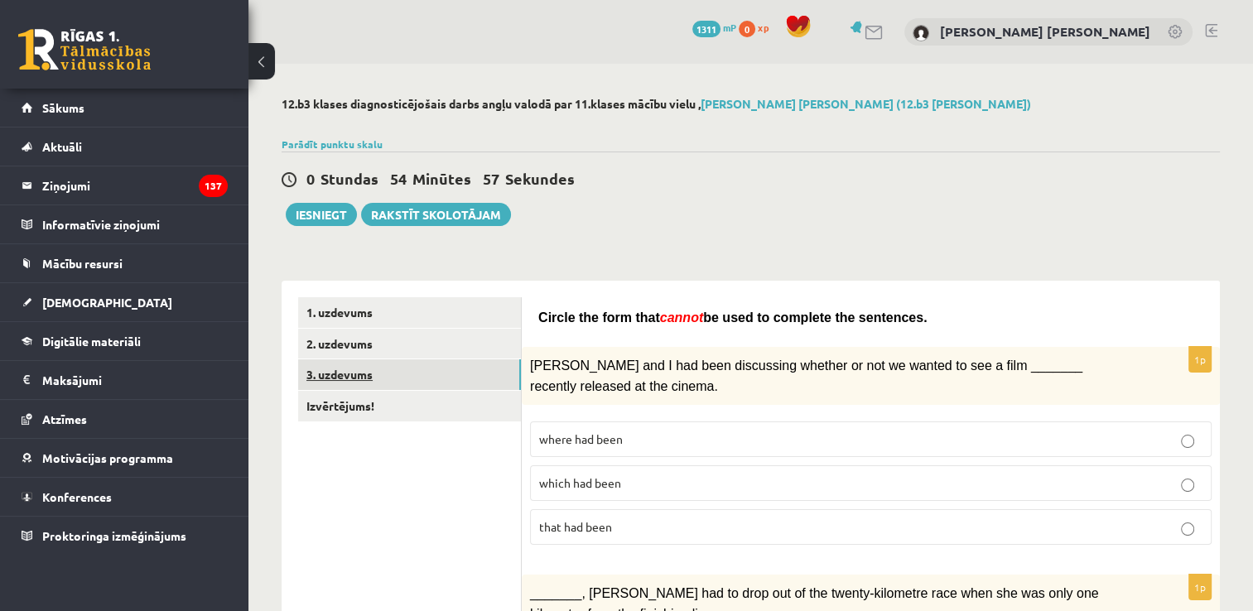
click at [354, 382] on link "3. uzdevums" at bounding box center [409, 374] width 223 height 31
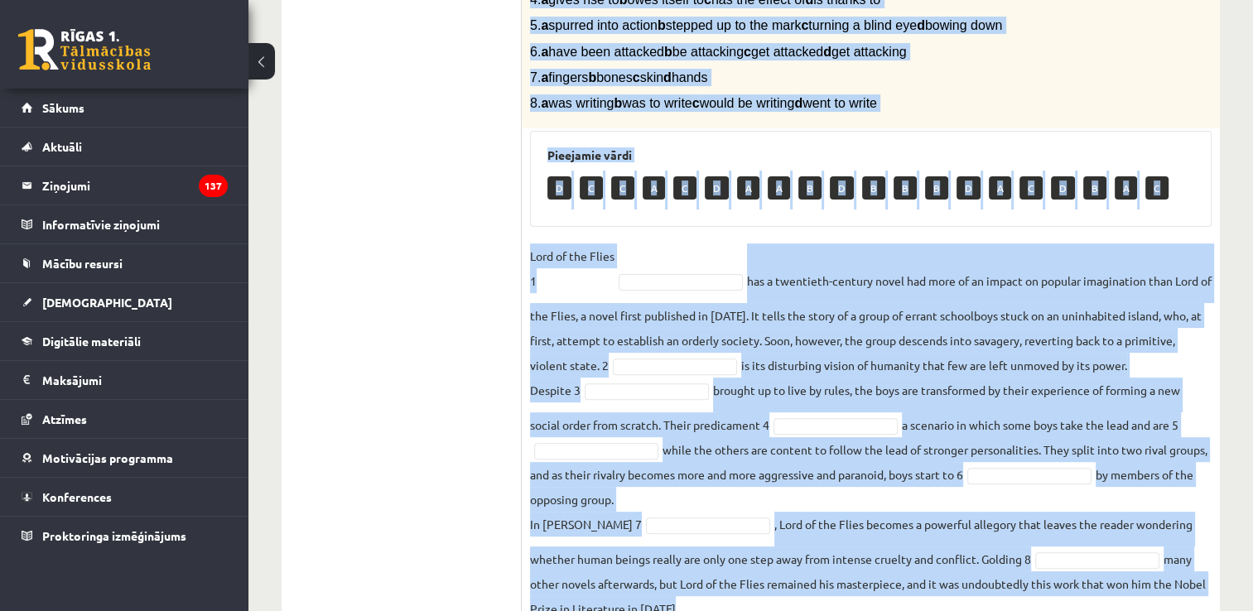
scroll to position [527, 0]
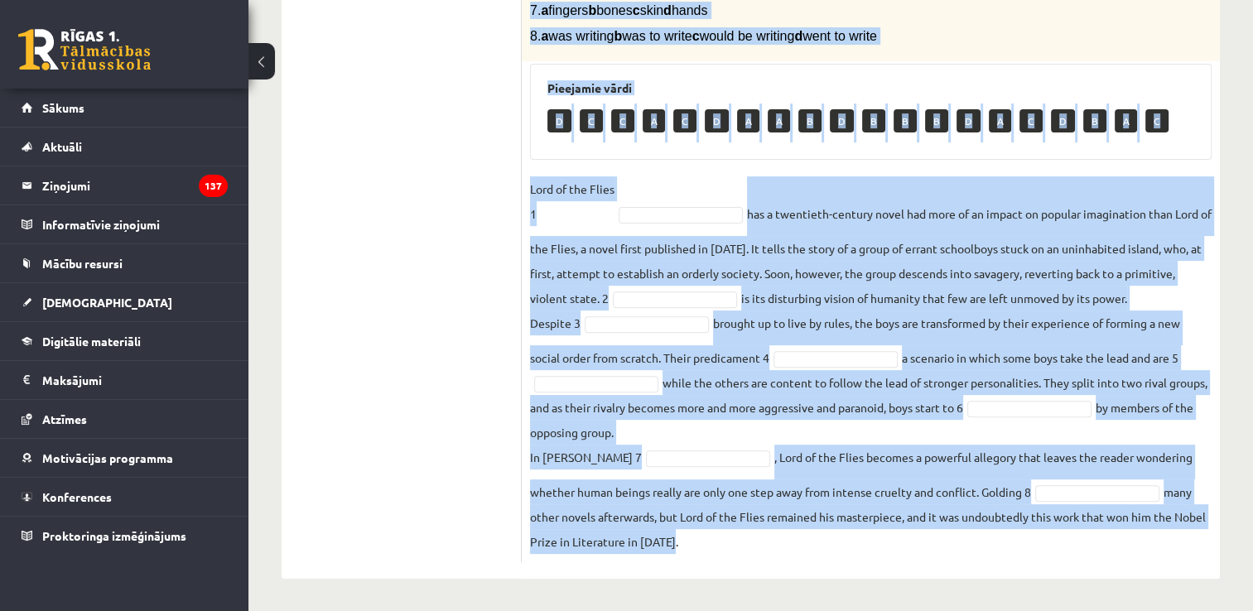
drag, startPoint x: 530, startPoint y: 194, endPoint x: 811, endPoint y: 557, distance: 459.4
click at [811, 557] on div "8p Complete the text with the correct words (a–d). 1. a No sooner b Rarely c On…" at bounding box center [871, 174] width 698 height 775
copy div "Complete the text with the correct words (a–d). 1. a No sooner b Rarely c Only …"
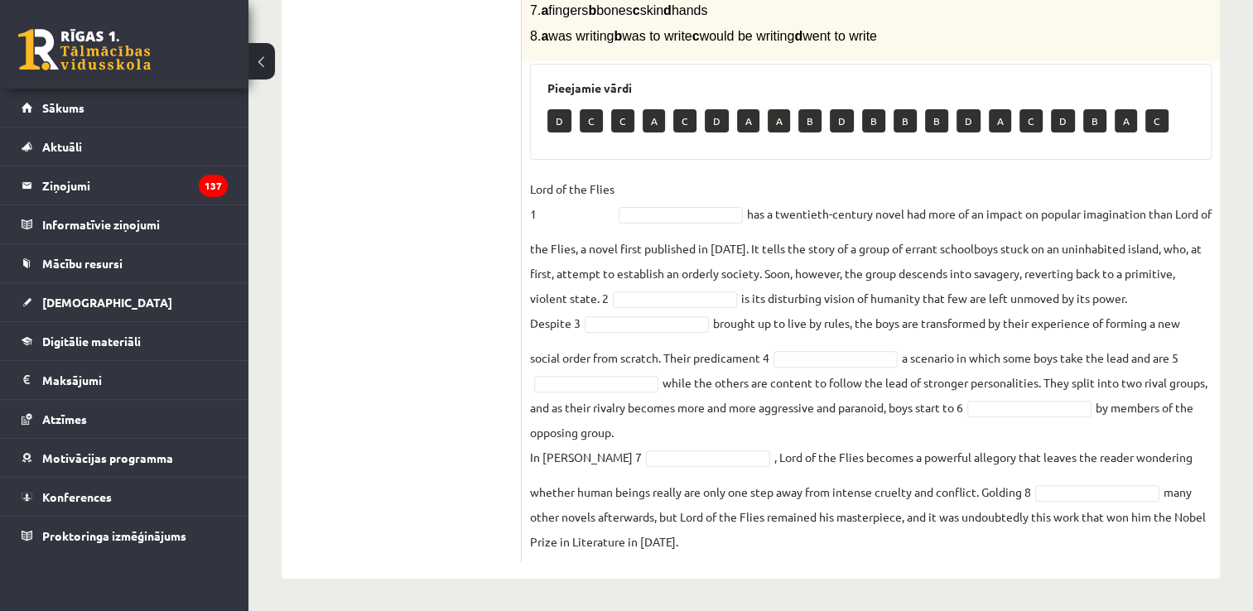
click at [461, 294] on ul "1. uzdevums 2. uzdevums 3. uzdevums Izvērtējums!" at bounding box center [410, 167] width 224 height 792
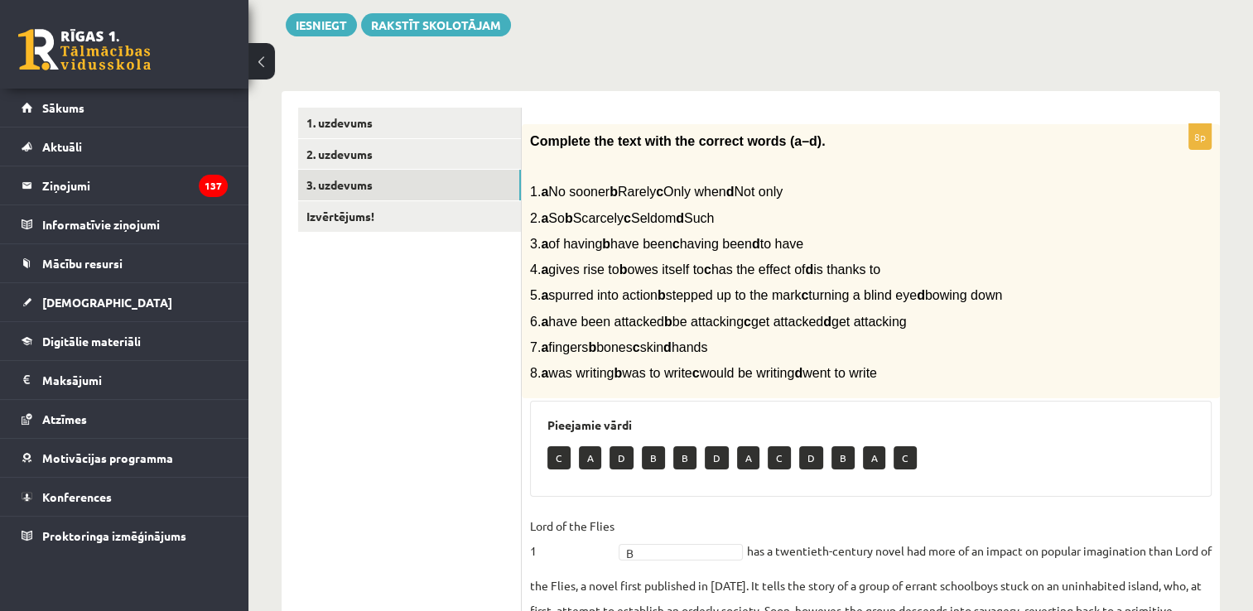
scroll to position [189, 0]
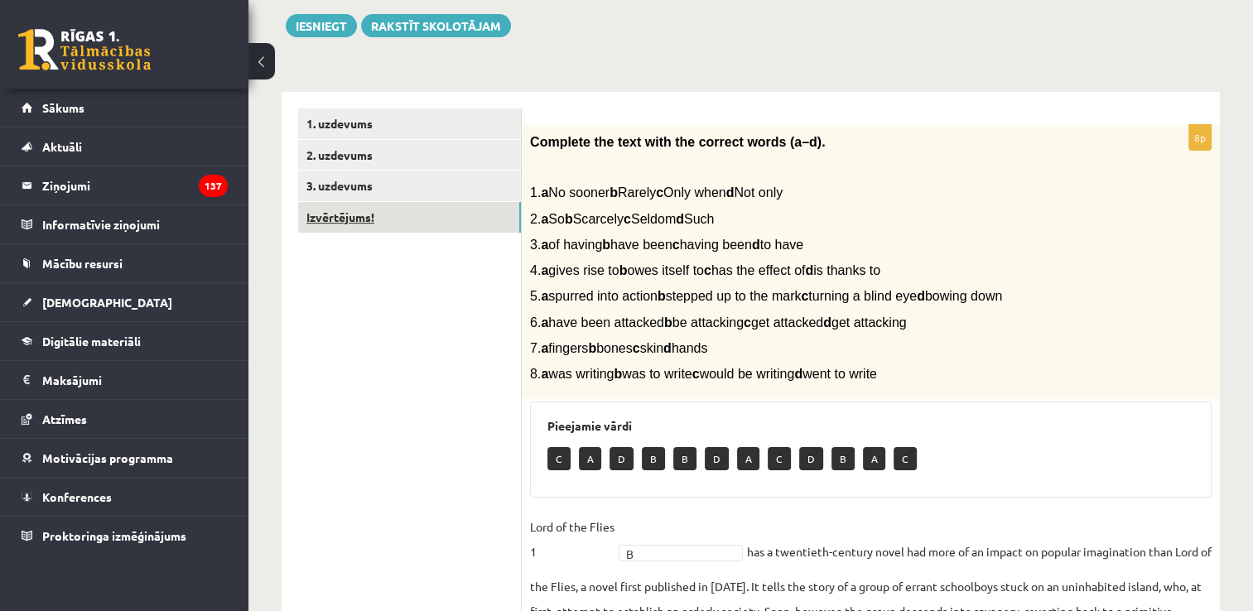
click at [355, 206] on link "Izvērtējums!" at bounding box center [409, 217] width 223 height 31
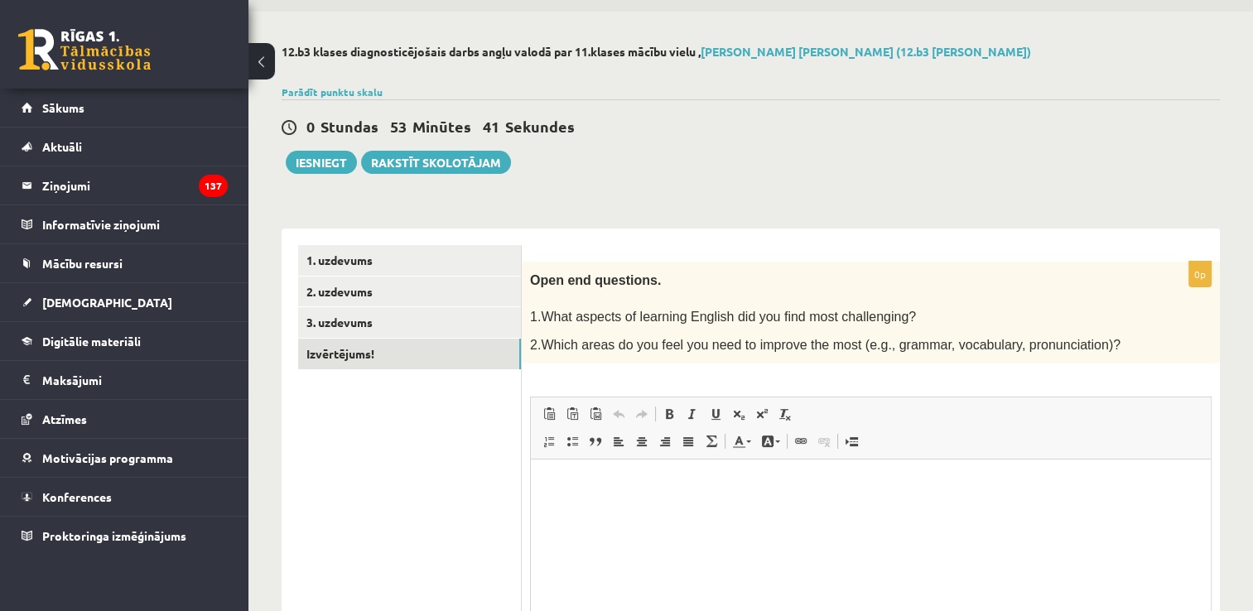
scroll to position [48, 0]
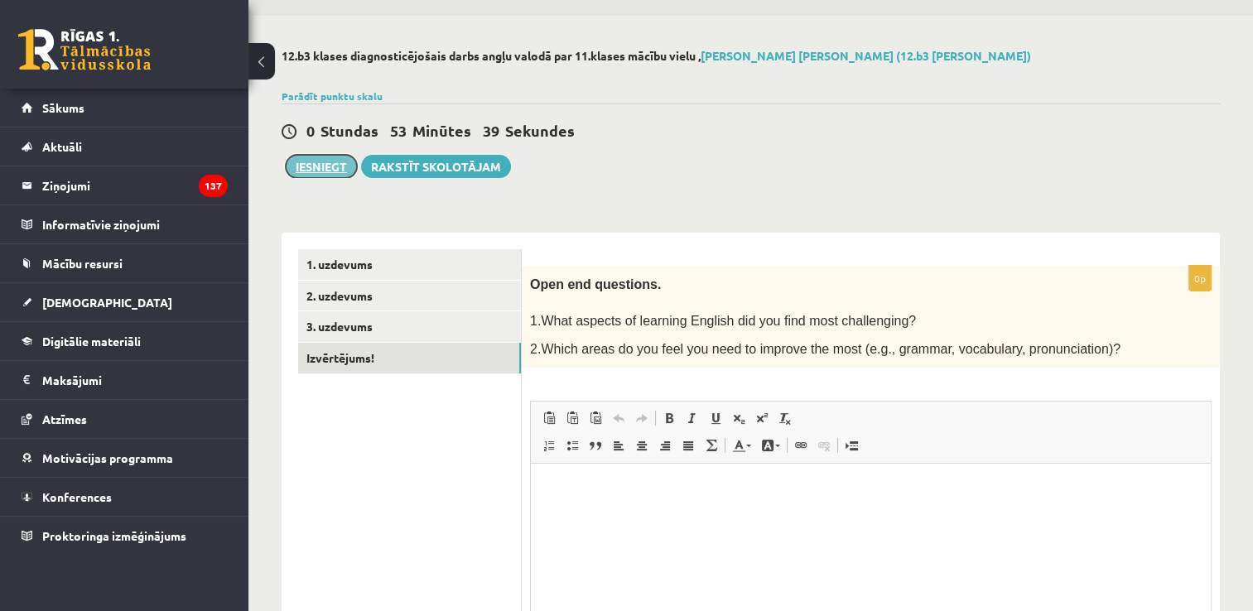
click at [331, 176] on button "Iesniegt" at bounding box center [321, 166] width 71 height 23
click at [374, 328] on link "3. uzdevums" at bounding box center [409, 326] width 223 height 31
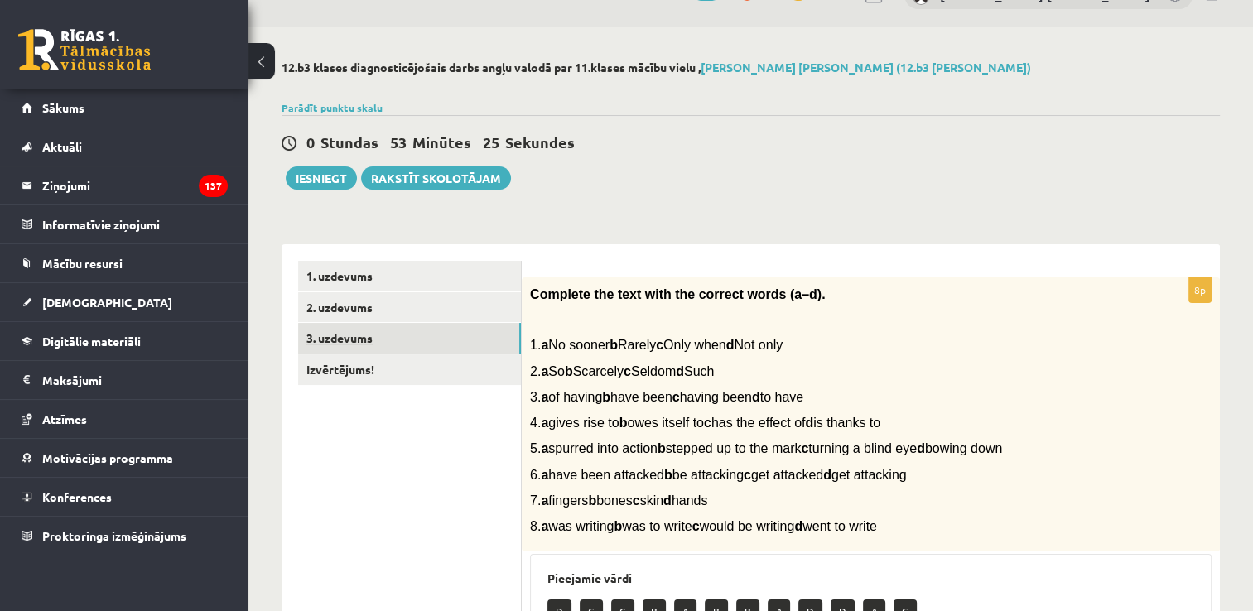
scroll to position [36, 0]
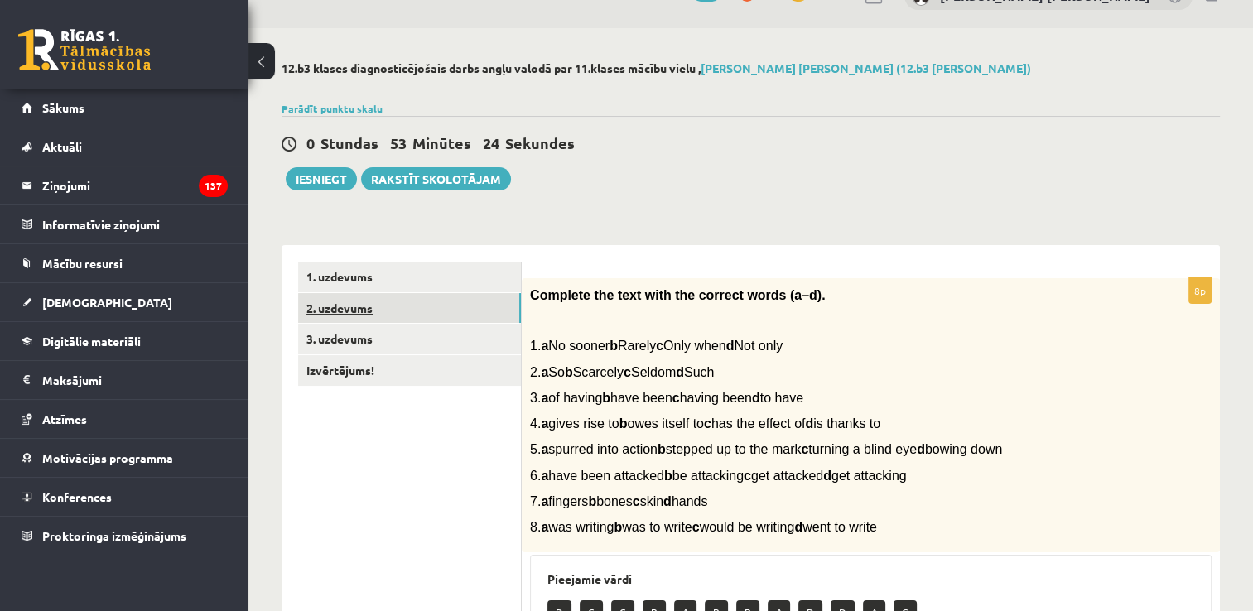
click at [361, 297] on link "2. uzdevums" at bounding box center [409, 308] width 223 height 31
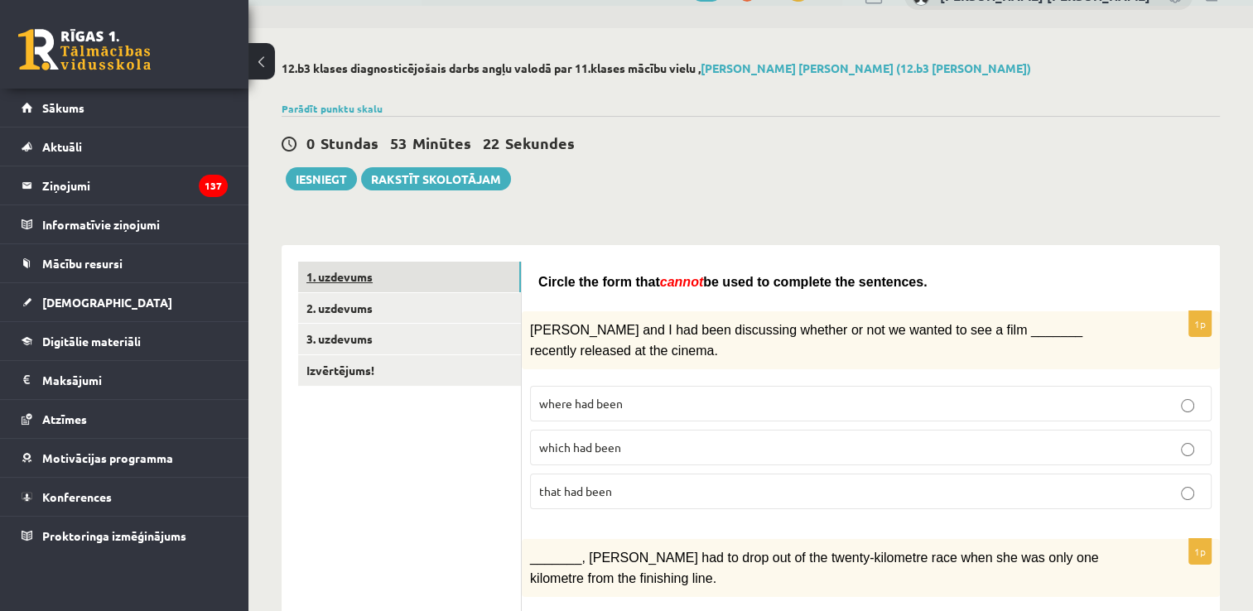
click at [350, 263] on link "1. uzdevums" at bounding box center [409, 277] width 223 height 31
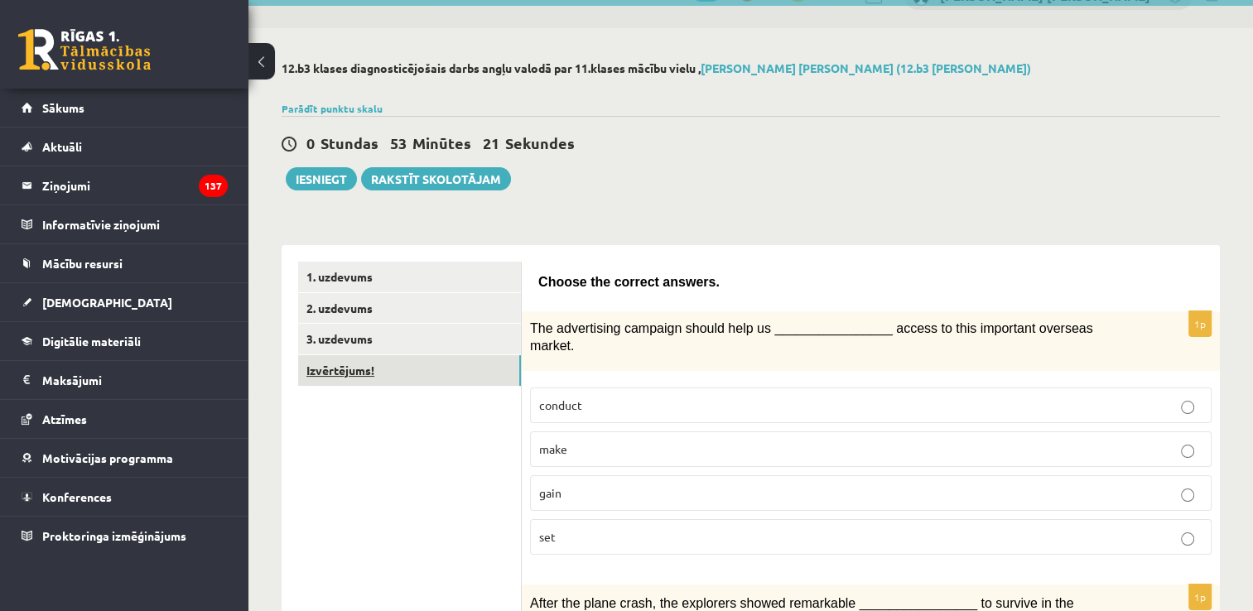
click at [368, 369] on link "Izvērtējums!" at bounding box center [409, 370] width 223 height 31
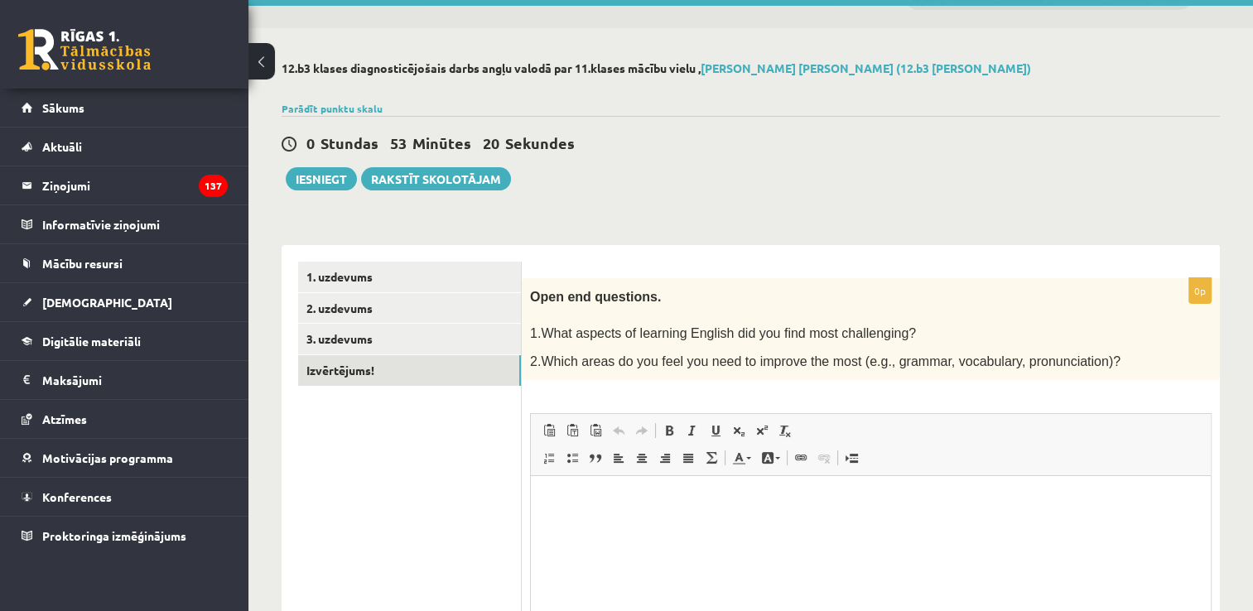
scroll to position [0, 0]
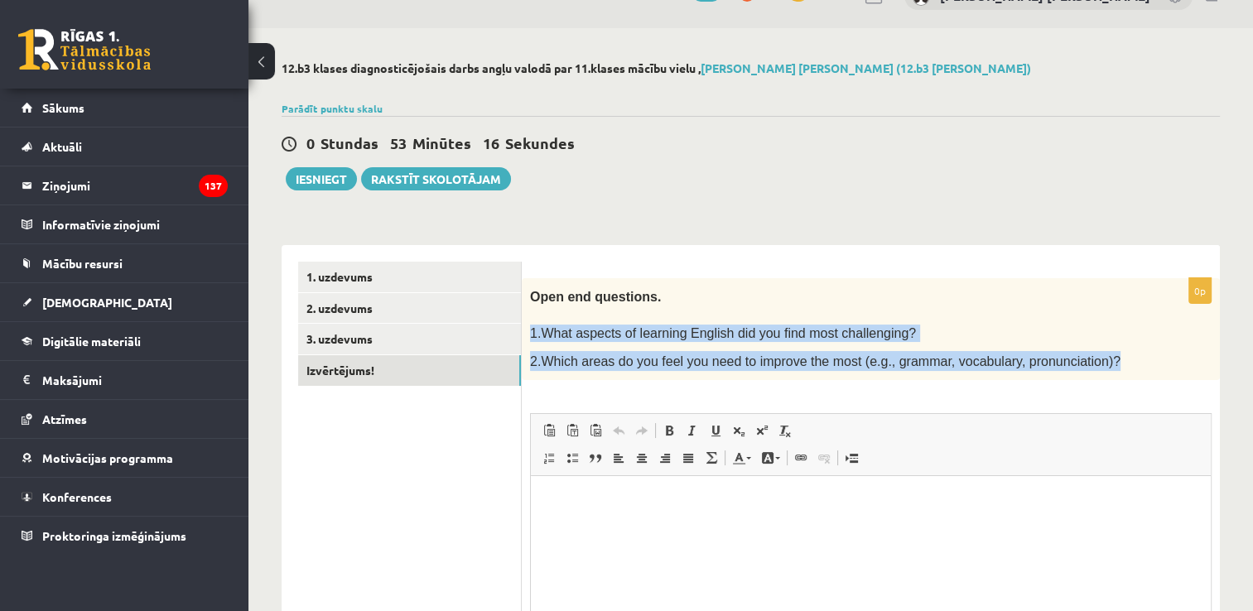
drag, startPoint x: 527, startPoint y: 329, endPoint x: 1117, endPoint y: 362, distance: 590.7
click at [1117, 362] on div "Open end questions. 1.What aspects of learning English did you find most challe…" at bounding box center [871, 329] width 698 height 103
copy div "1.What aspects of learning English did you find most challenging? 2.Which areas…"
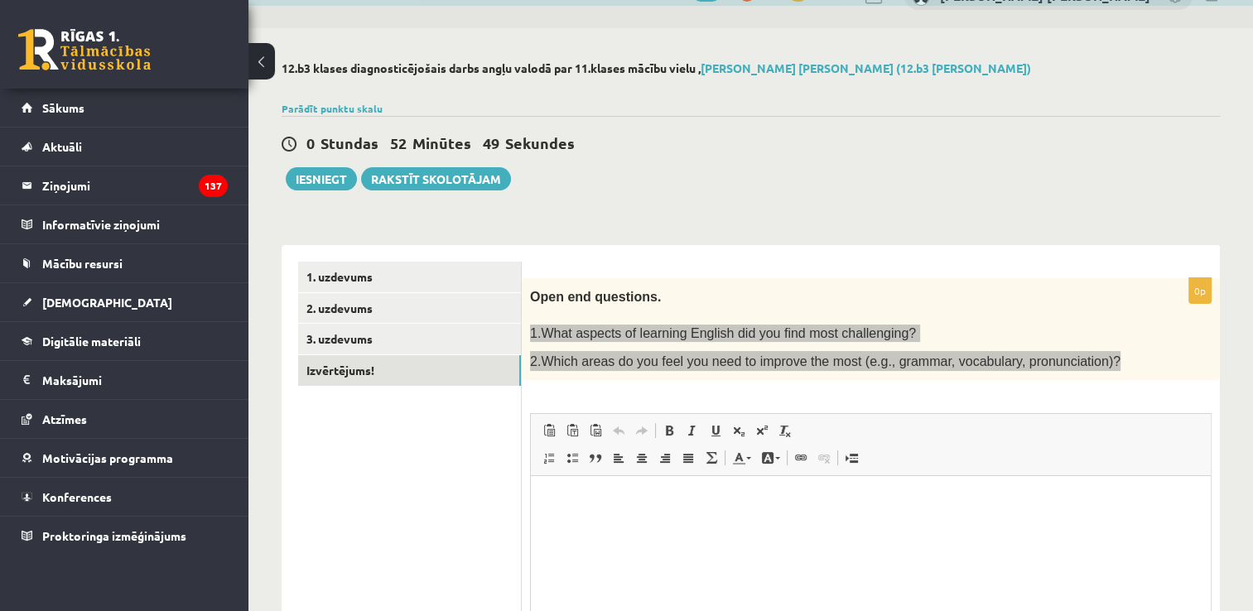
click at [607, 486] on html at bounding box center [871, 501] width 680 height 51
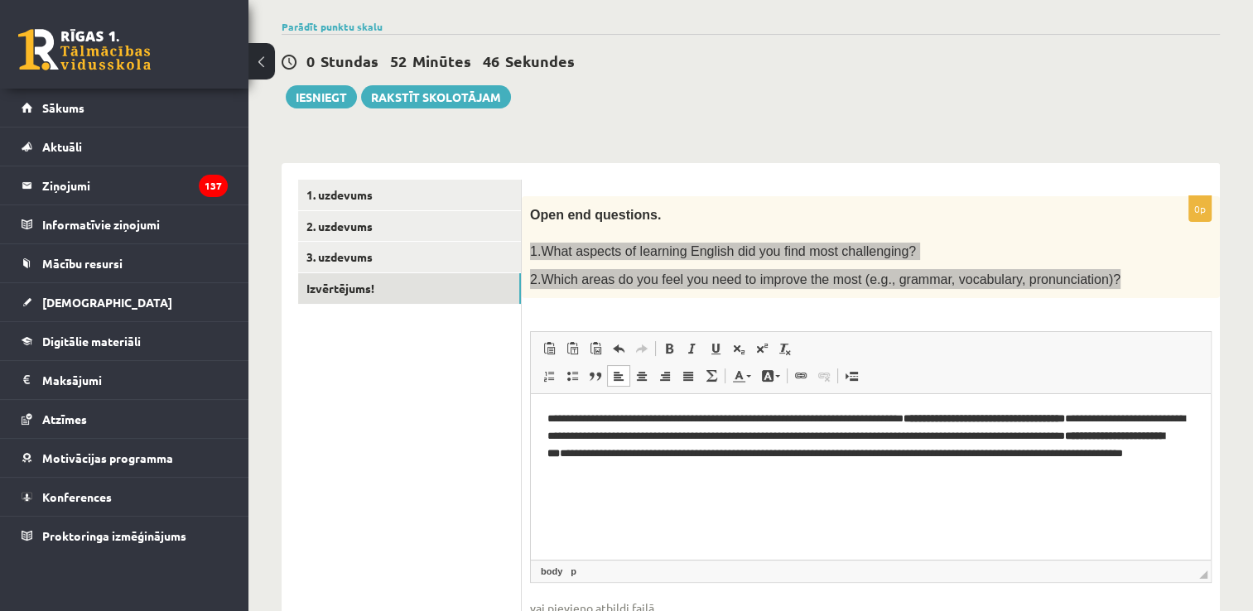
scroll to position [148, 0]
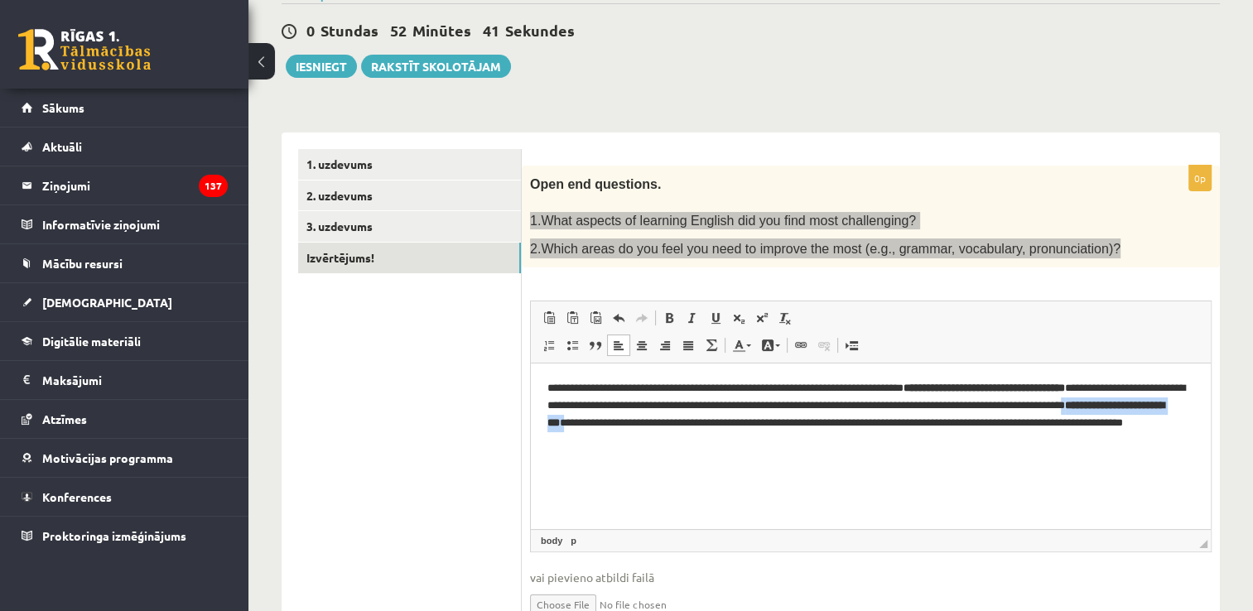
drag, startPoint x: 762, startPoint y: 422, endPoint x: 606, endPoint y: 416, distance: 155.9
click at [606, 416] on p "**********" at bounding box center [872, 414] width 648 height 69
click at [767, 341] on span at bounding box center [767, 345] width 13 height 13
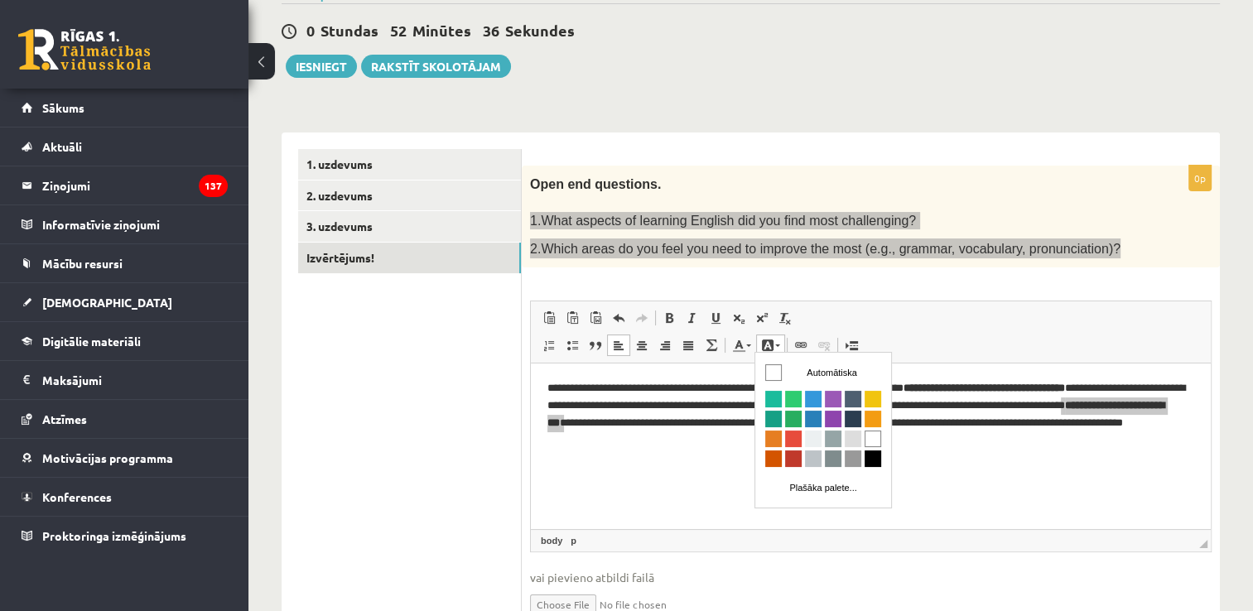
scroll to position [0, 0]
click at [767, 341] on span at bounding box center [767, 345] width 13 height 13
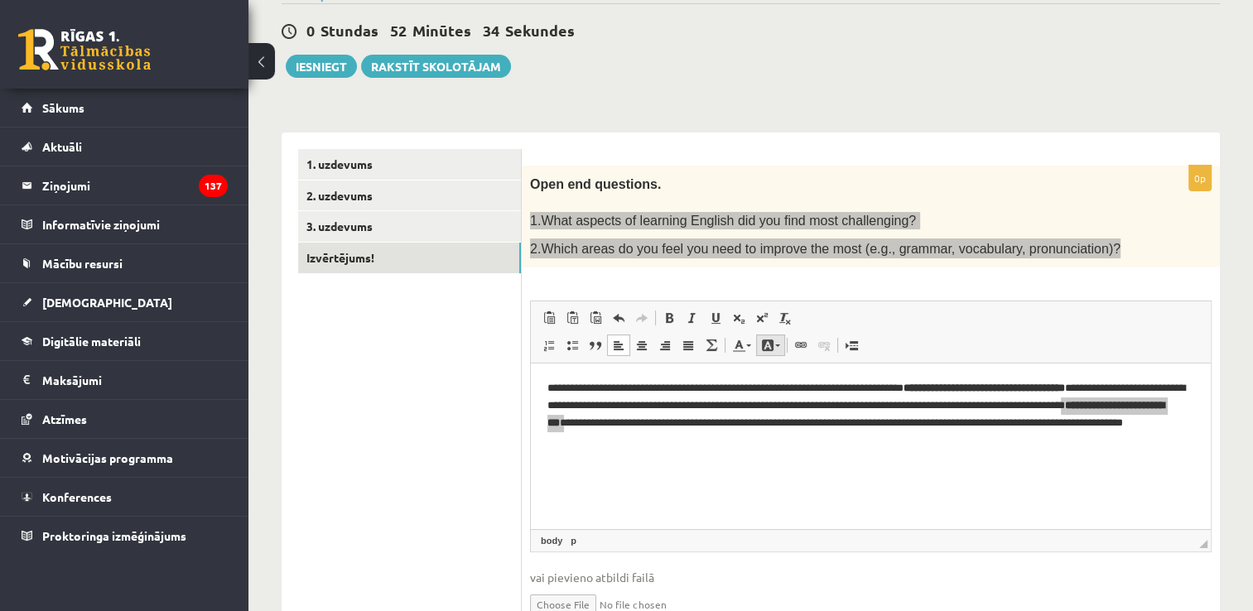
click at [767, 341] on span at bounding box center [767, 345] width 13 height 13
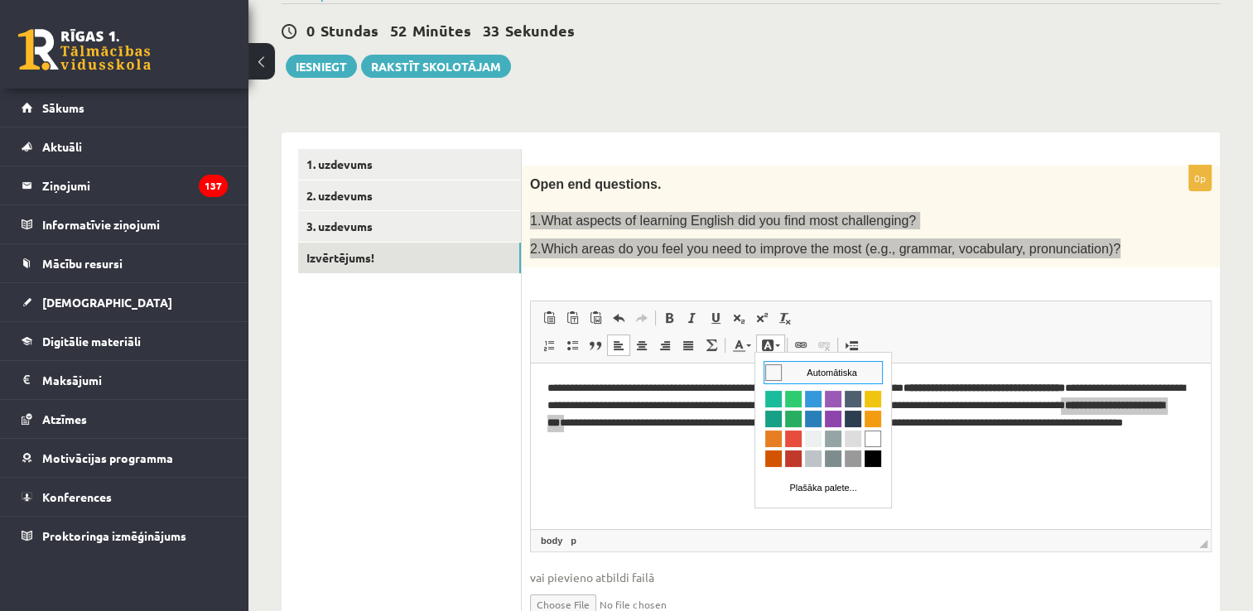
click at [767, 341] on span at bounding box center [767, 345] width 13 height 13
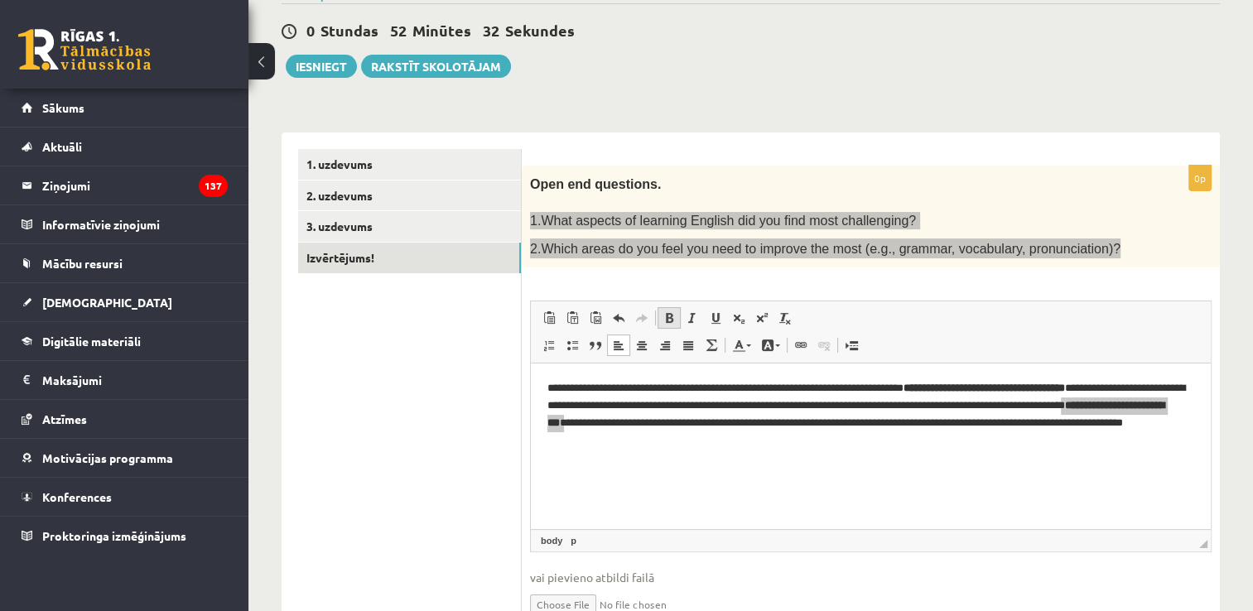
click at [668, 316] on span at bounding box center [669, 317] width 13 height 13
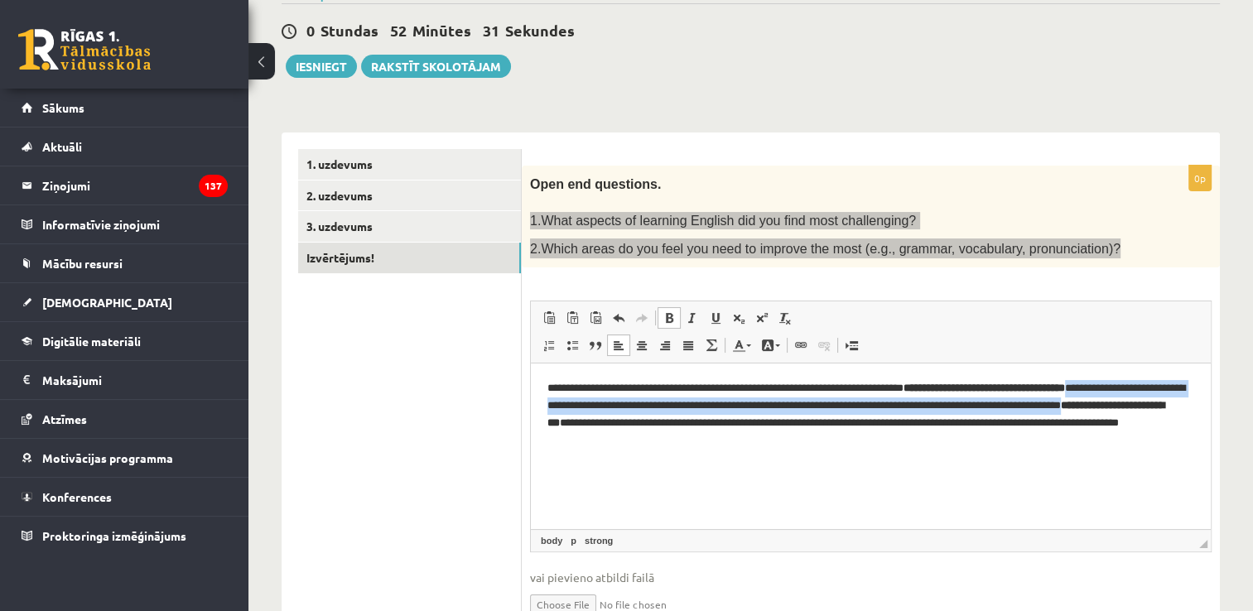
click at [668, 316] on span at bounding box center [669, 317] width 13 height 13
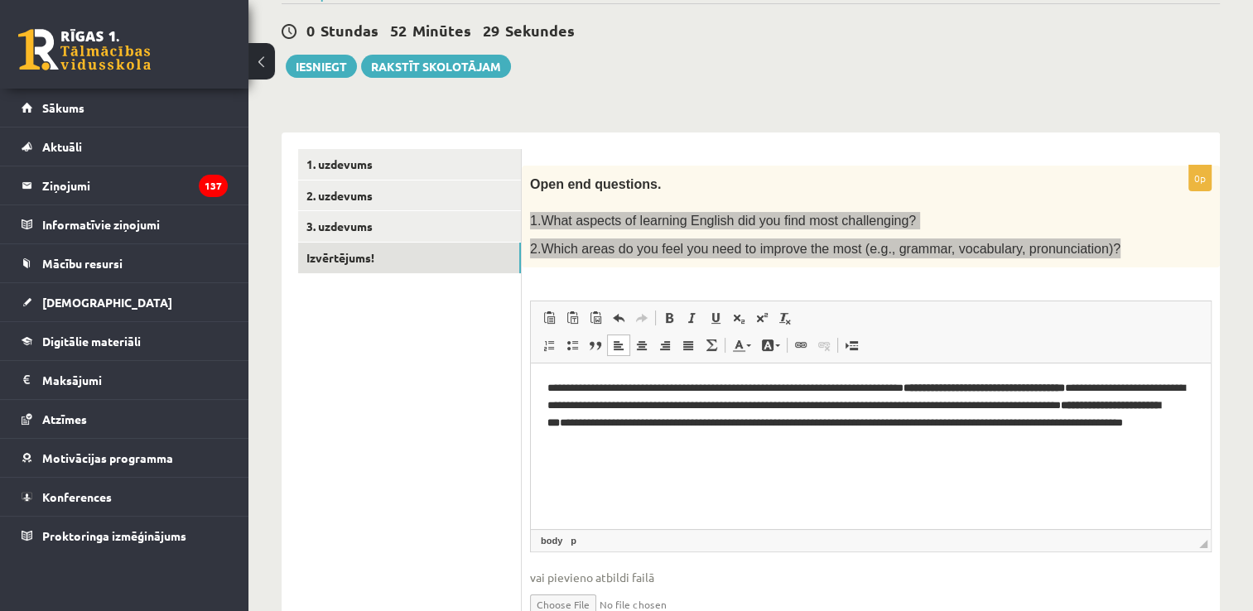
click at [820, 429] on p "**********" at bounding box center [872, 414] width 648 height 69
drag, startPoint x: 720, startPoint y: 420, endPoint x: 692, endPoint y: 423, distance: 27.5
click at [692, 423] on strong "**********" at bounding box center [854, 414] width 613 height 28
drag, startPoint x: 750, startPoint y: 424, endPoint x: 608, endPoint y: 422, distance: 141.7
click at [608, 422] on p "**********" at bounding box center [872, 414] width 648 height 69
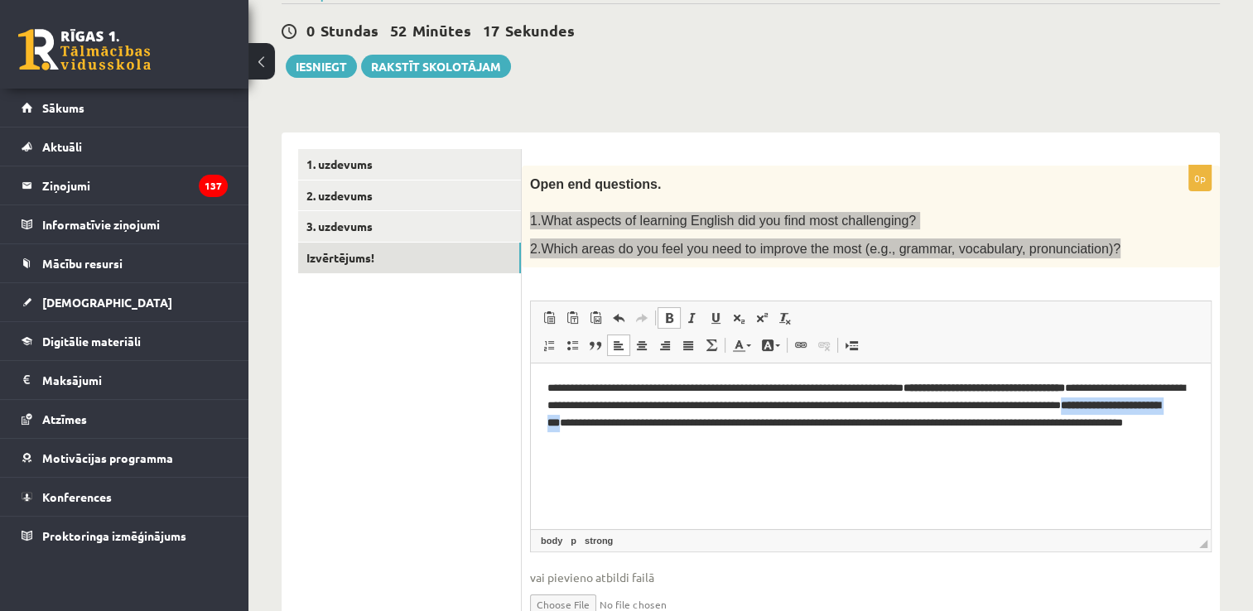
click at [670, 311] on span at bounding box center [669, 317] width 13 height 13
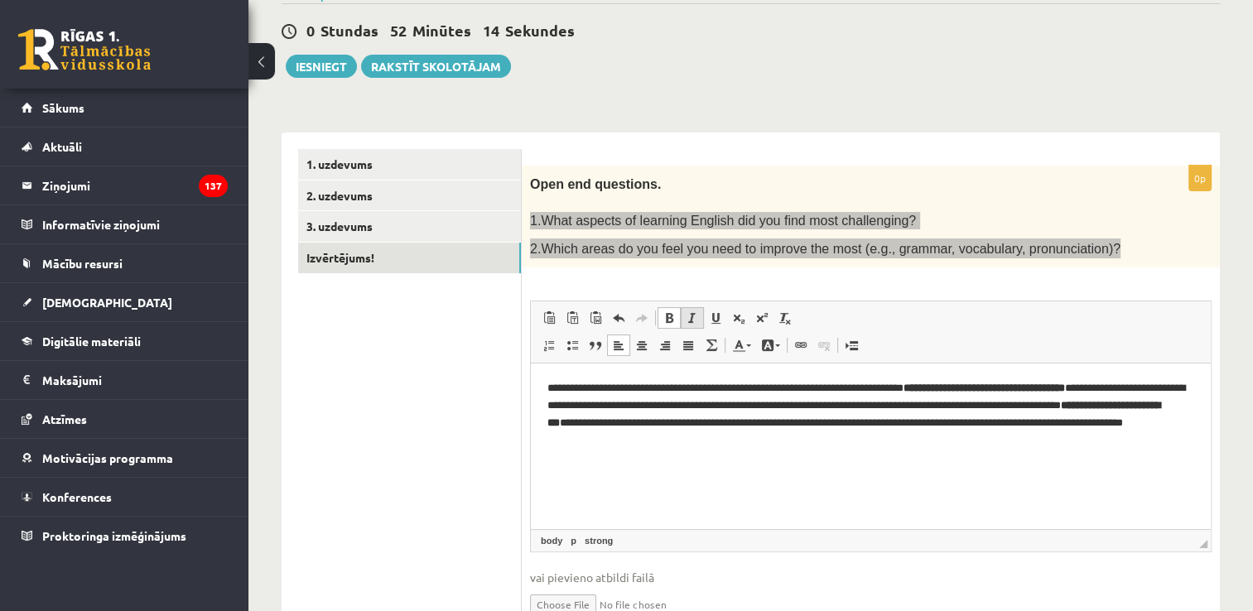
click at [692, 314] on span at bounding box center [692, 317] width 13 height 13
click at [666, 317] on span at bounding box center [669, 317] width 13 height 13
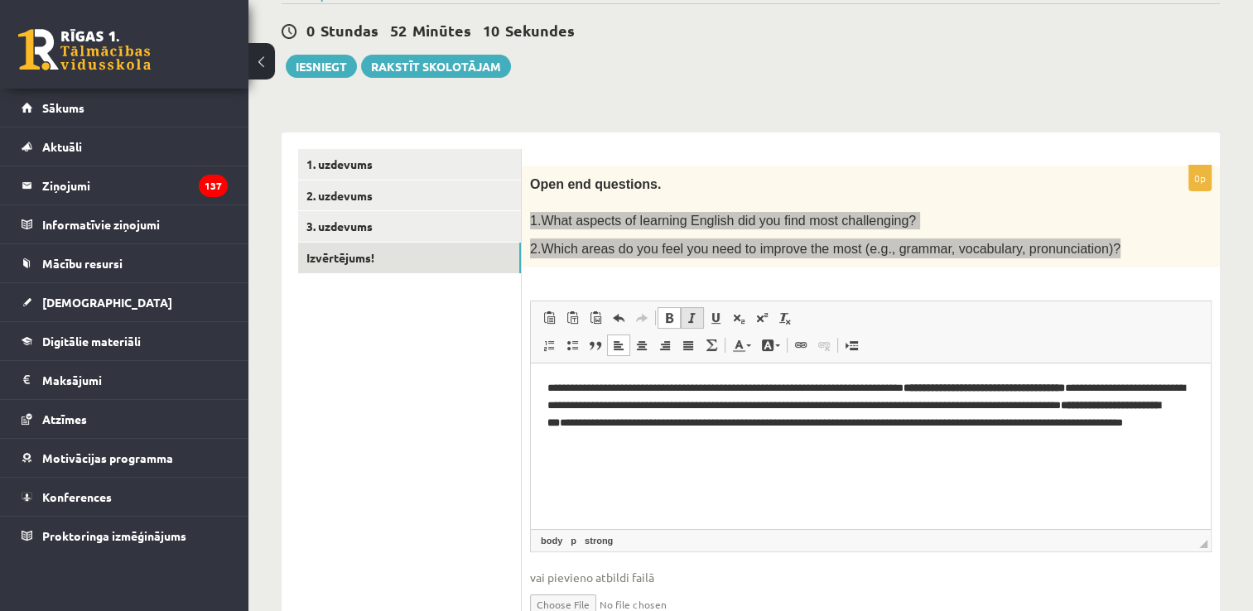
click at [687, 312] on span at bounding box center [692, 317] width 13 height 13
drag, startPoint x: 1175, startPoint y: 388, endPoint x: 968, endPoint y: 396, distance: 206.4
click at [968, 396] on p "**********" at bounding box center [872, 414] width 648 height 69
click at [686, 316] on span at bounding box center [692, 317] width 13 height 13
click at [825, 445] on p "**********" at bounding box center [872, 414] width 648 height 69
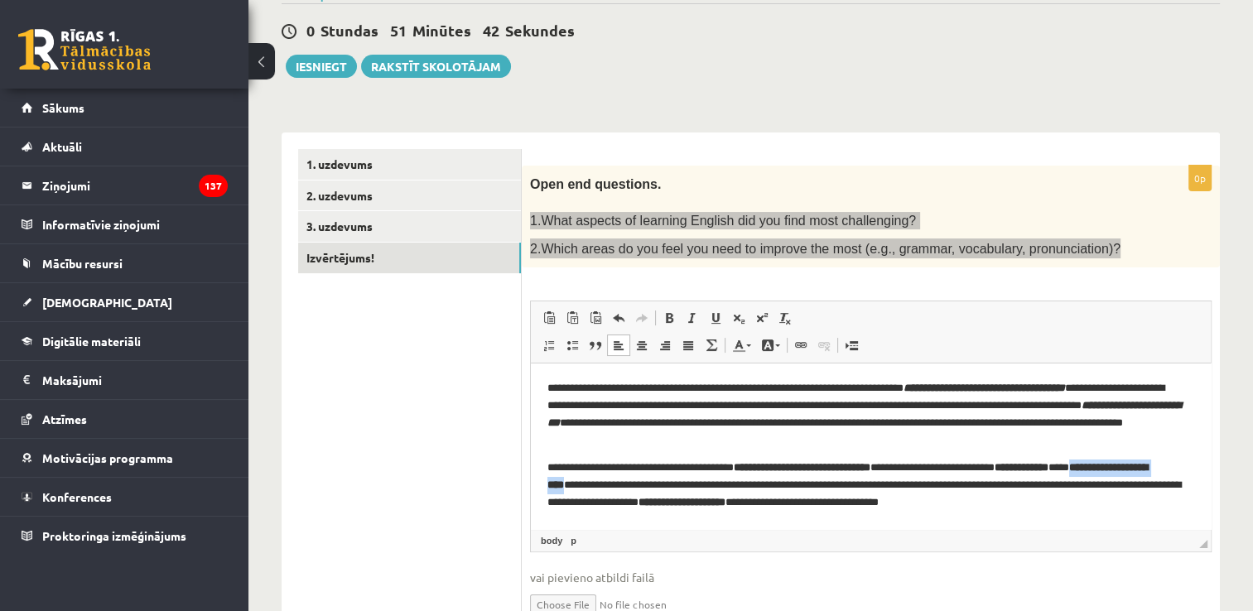
drag, startPoint x: 683, startPoint y: 486, endPoint x: 543, endPoint y: 489, distance: 139.2
click at [543, 489] on html "**********" at bounding box center [871, 454] width 680 height 181
click at [668, 319] on span at bounding box center [669, 317] width 13 height 13
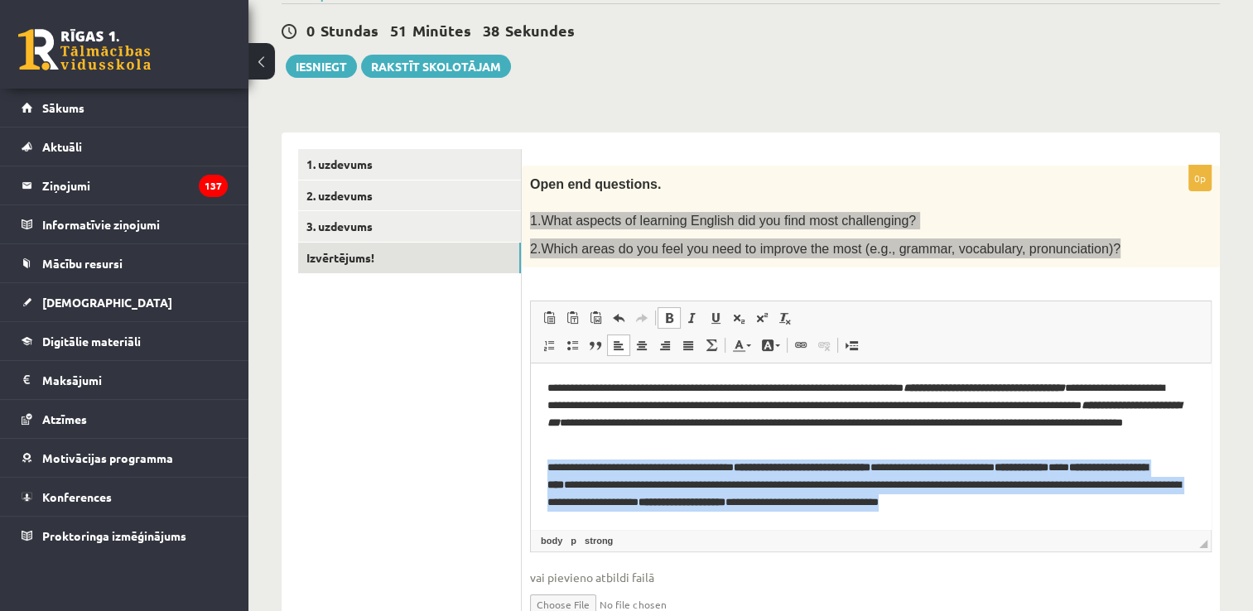
drag, startPoint x: 607, startPoint y: 515, endPoint x: 537, endPoint y: 459, distance: 90.2
click at [537, 459] on html "**********" at bounding box center [871, 454] width 680 height 181
click at [676, 313] on link "Treknraksts Klaviatūras saīsne vadīšanas taustiņš+B" at bounding box center [669, 318] width 23 height 22
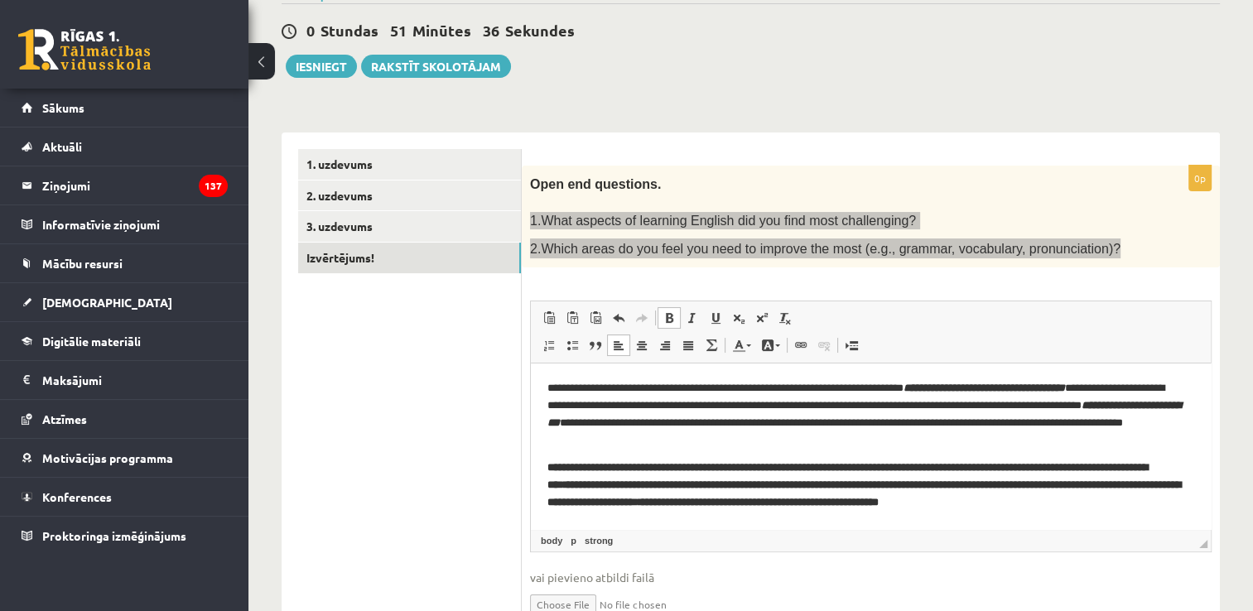
click at [676, 313] on link "Treknraksts Klaviatūras saīsne vadīšanas taustiņš+B" at bounding box center [669, 318] width 23 height 22
click at [856, 429] on p "**********" at bounding box center [865, 414] width 634 height 69
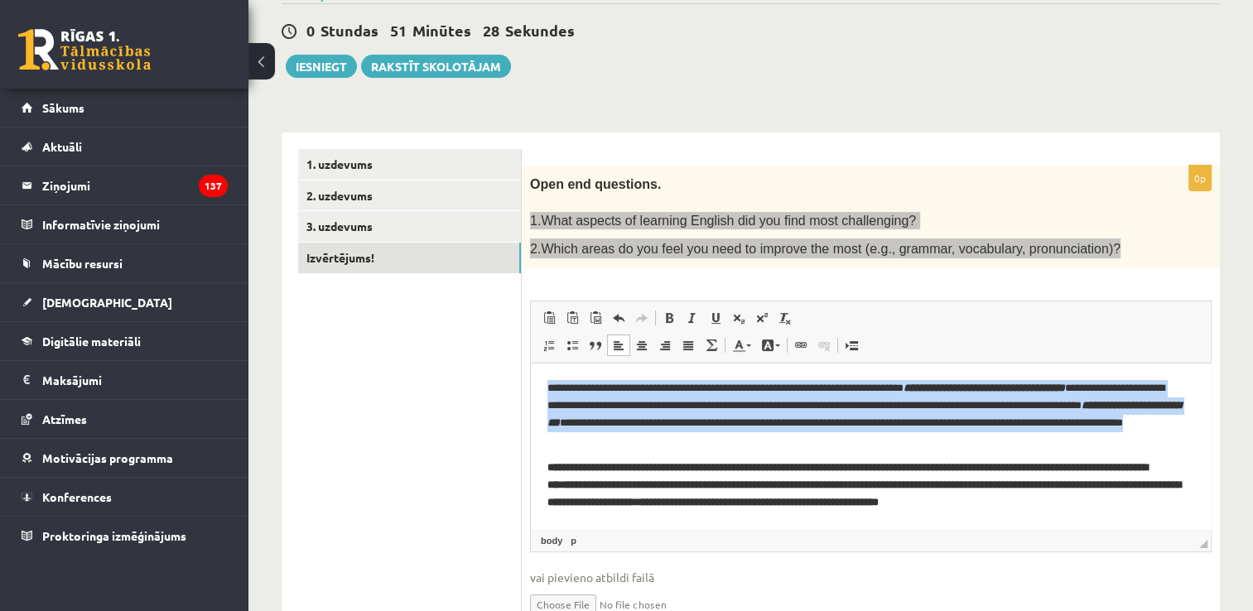
drag, startPoint x: 823, startPoint y: 439, endPoint x: 541, endPoint y: 379, distance: 288.7
click at [541, 379] on html "**********" at bounding box center [871, 454] width 680 height 181
click at [678, 307] on link "Treknraksts Klaviatūras saīsne vadīšanas taustiņš+B" at bounding box center [669, 318] width 23 height 22
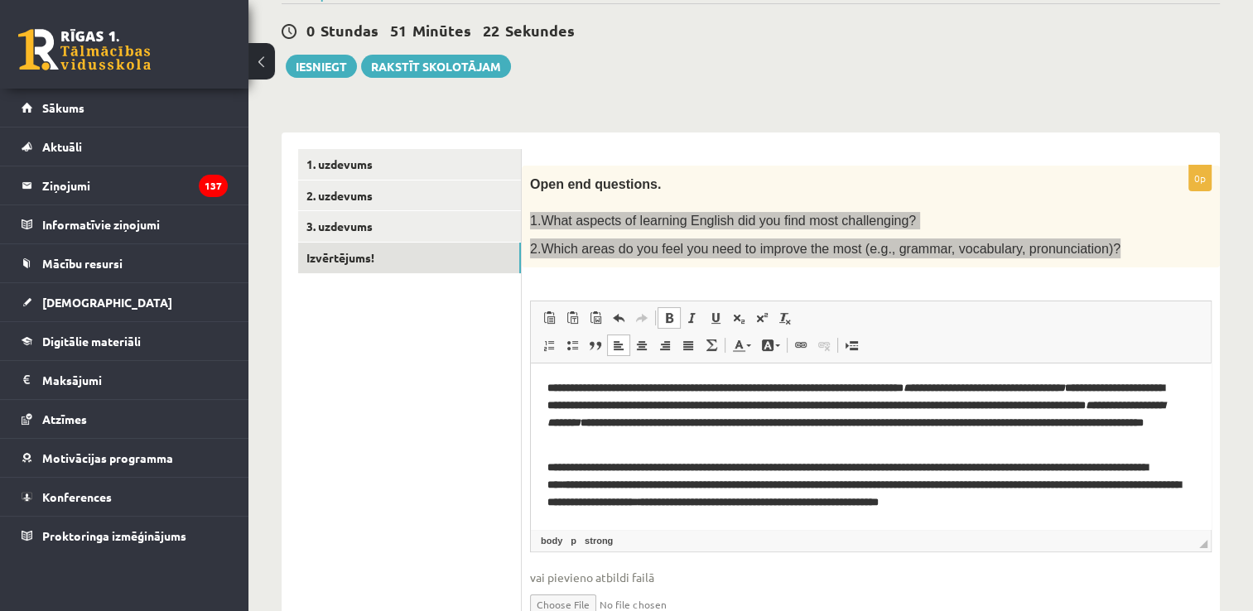
click at [1064, 439] on p "**********" at bounding box center [865, 414] width 634 height 69
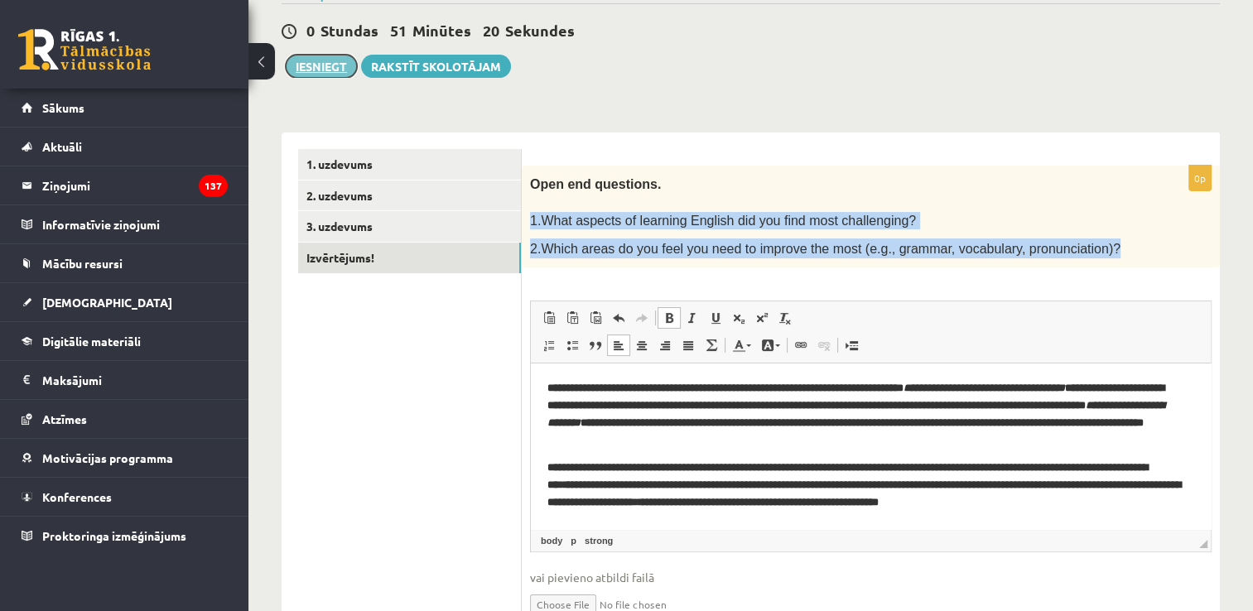
click at [325, 69] on button "Iesniegt" at bounding box center [321, 66] width 71 height 23
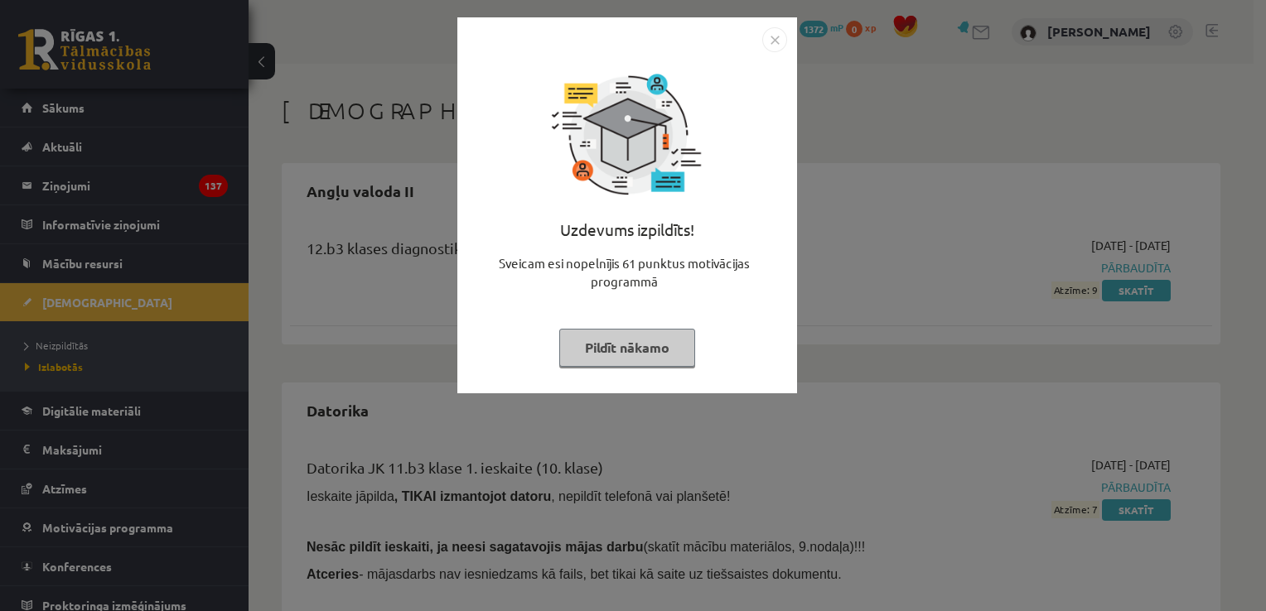
click at [777, 38] on img "Close" at bounding box center [774, 39] width 25 height 25
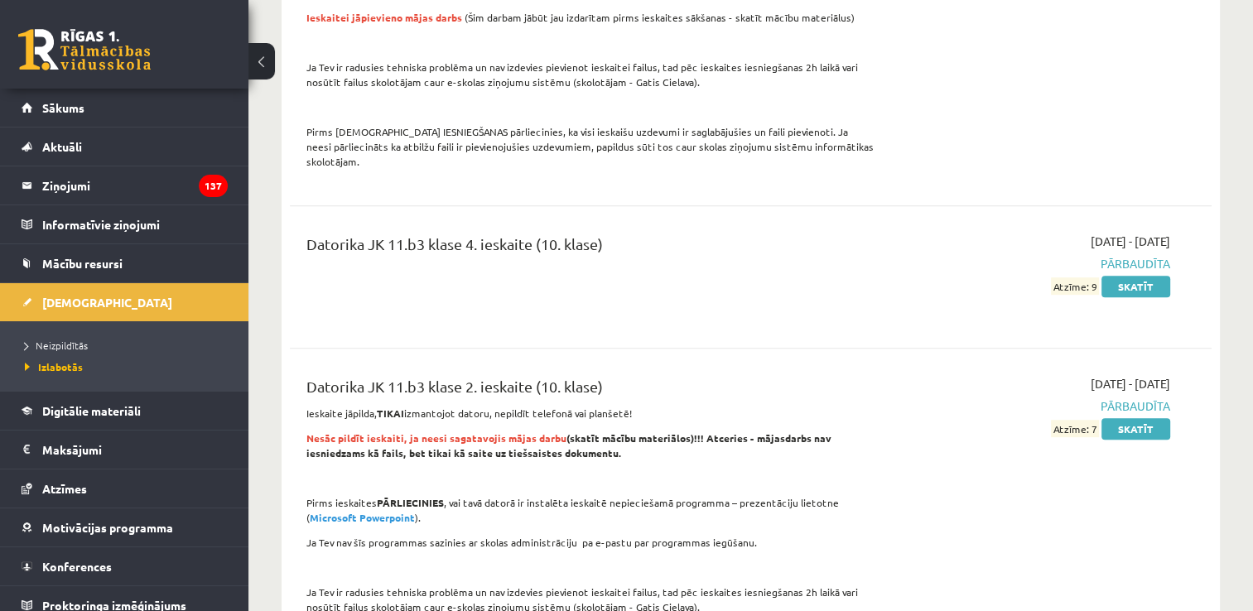
scroll to position [1009, 0]
click at [83, 301] on span "[DEMOGRAPHIC_DATA]" at bounding box center [107, 302] width 130 height 15
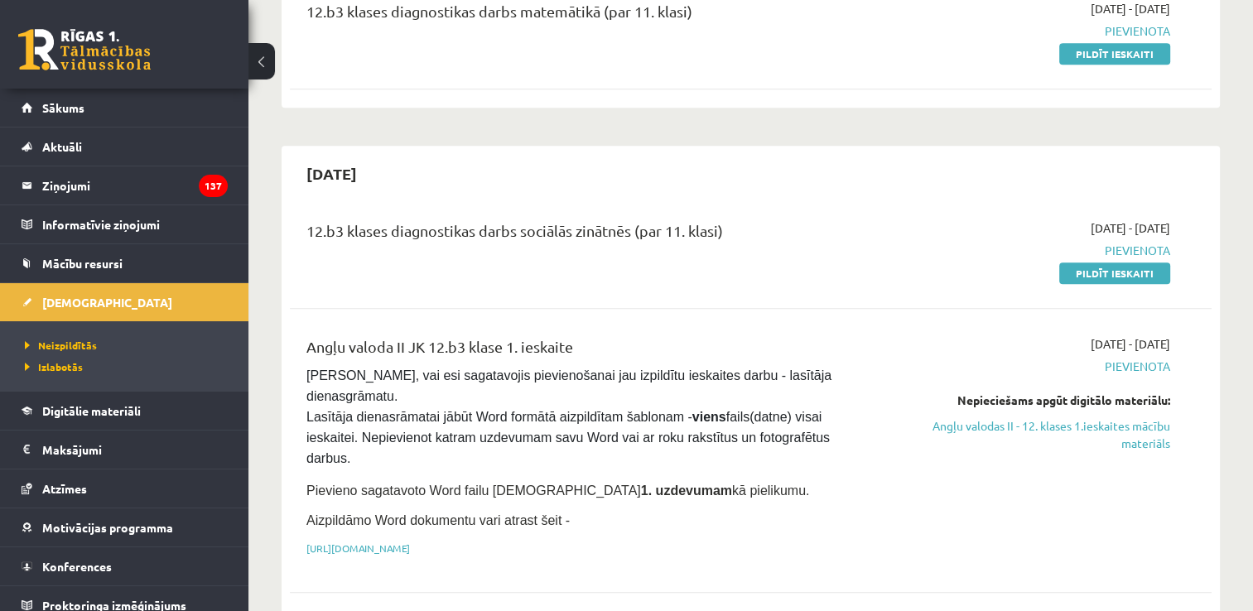
click at [661, 335] on div "Angļu valoda II JK 12.b3 klase 1. ieskaite" at bounding box center [589, 350] width 567 height 31
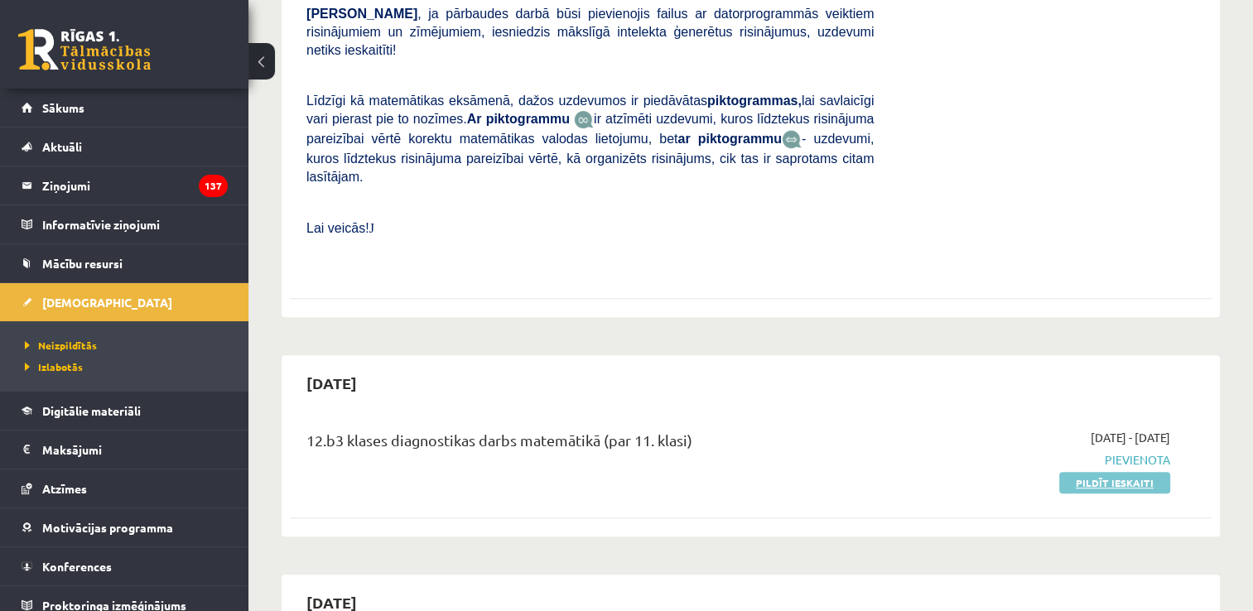
scroll to position [578, 0]
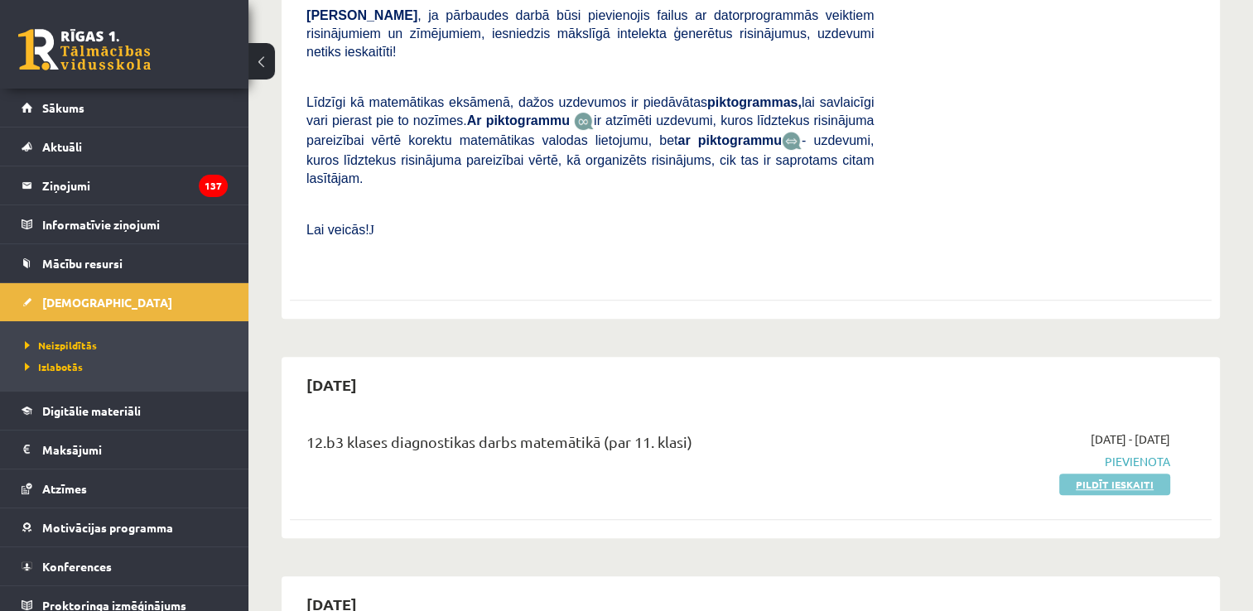
click at [1113, 474] on link "Pildīt ieskaiti" at bounding box center [1114, 485] width 111 height 22
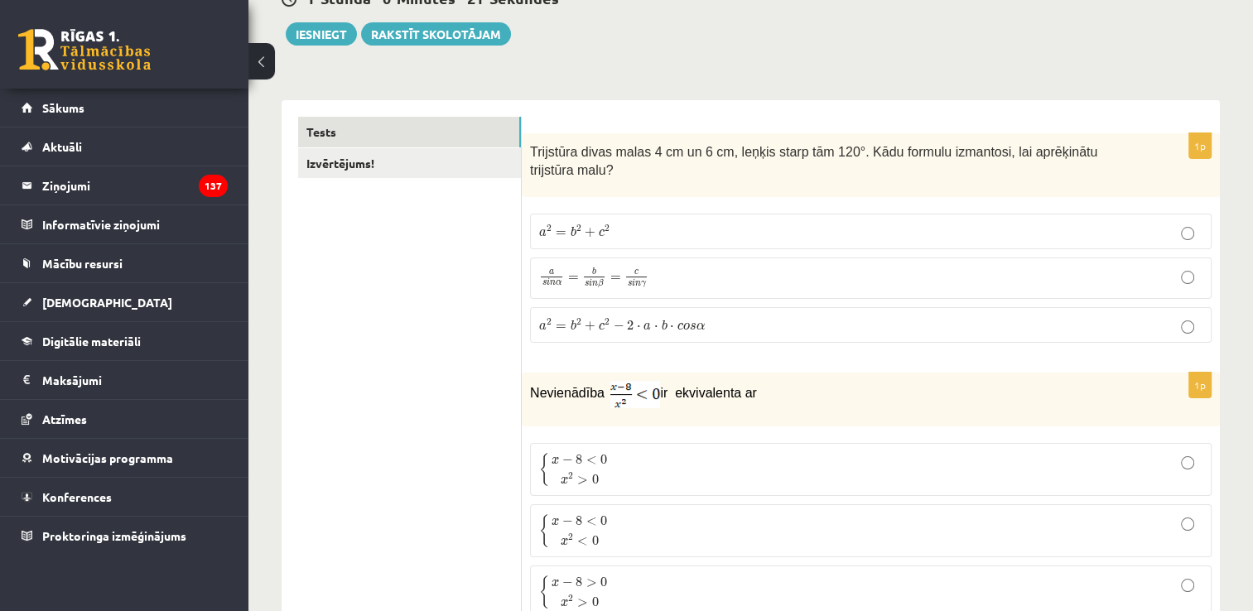
scroll to position [178, 0]
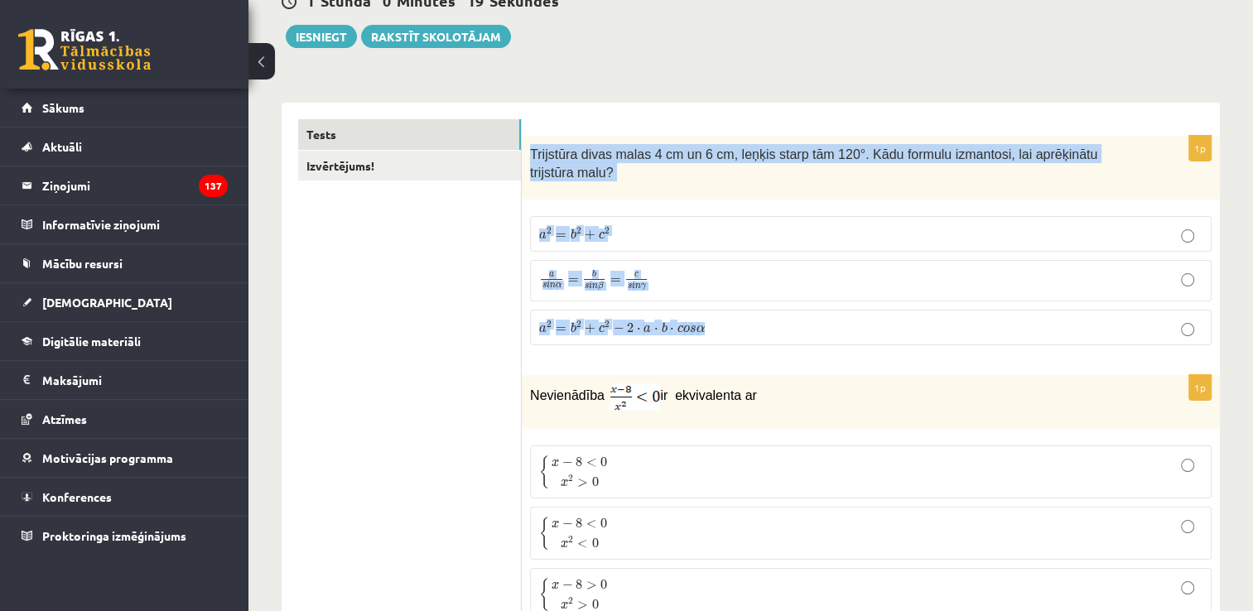
drag, startPoint x: 524, startPoint y: 151, endPoint x: 769, endPoint y: 317, distance: 295.7
click at [769, 317] on div "1p Trijstūra divas malas 4 cm un 6 cm, leņķis starp tām 120°. Kādu formulu izma…" at bounding box center [871, 247] width 698 height 223
copy div "Trijstūra divas malas 4 cm un 6 cm, leņķis starp tām 120°. Kādu formulu izmanto…"
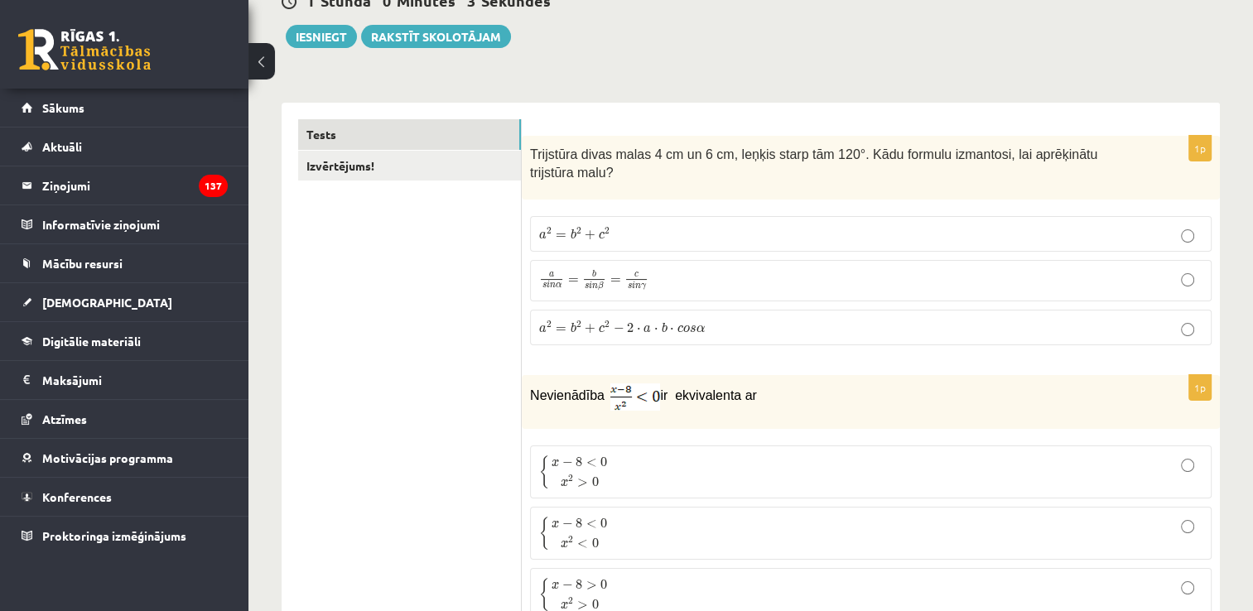
click at [678, 326] on span "c" at bounding box center [681, 329] width 6 height 7
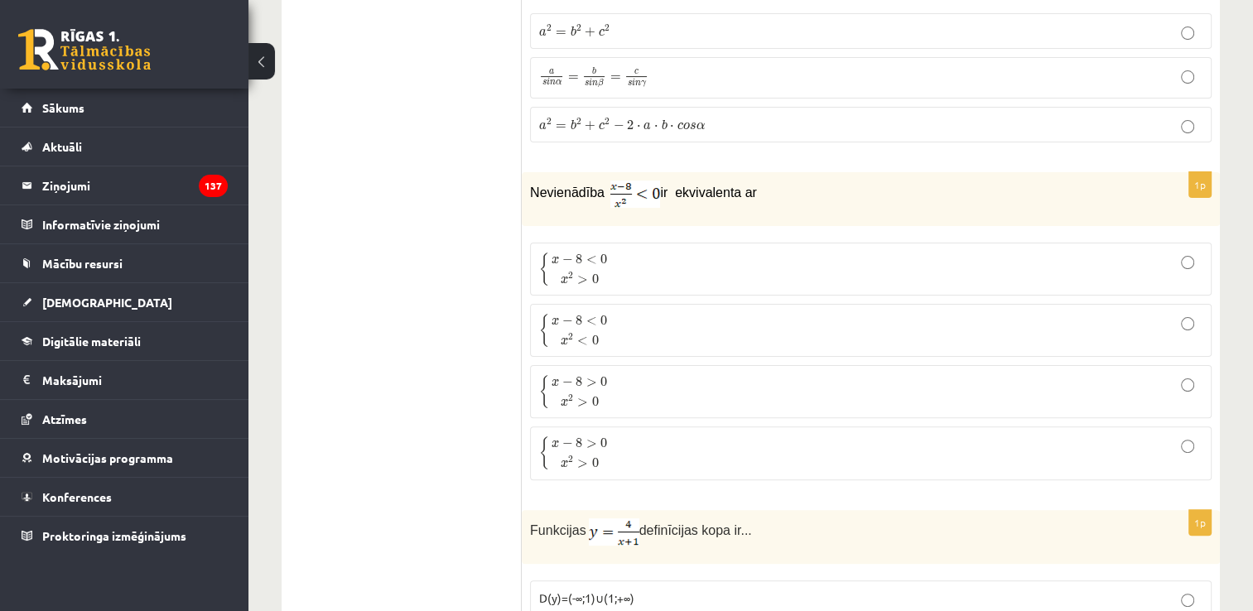
scroll to position [411, 0]
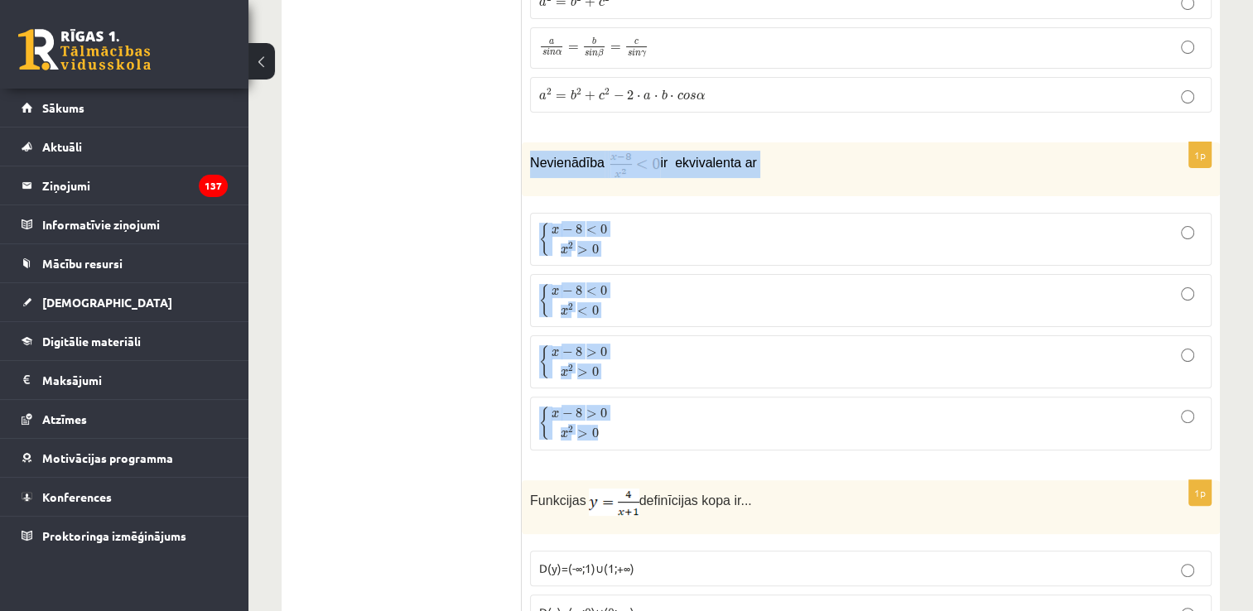
drag, startPoint x: 528, startPoint y: 141, endPoint x: 773, endPoint y: 415, distance: 367.3
click at [773, 415] on div "1p Nevienādība ir ekvivalenta ar { x − 8 < 0 x 2 > 0 { x − 8 < 0 x 2 > 0 { x − …" at bounding box center [871, 302] width 698 height 321
copy div "Nevienādība ir ekvivalenta ar { x − 8 < 0 x 2 > 0 { x − 8 < 0 x 2 > 0 { x − 8 <…"
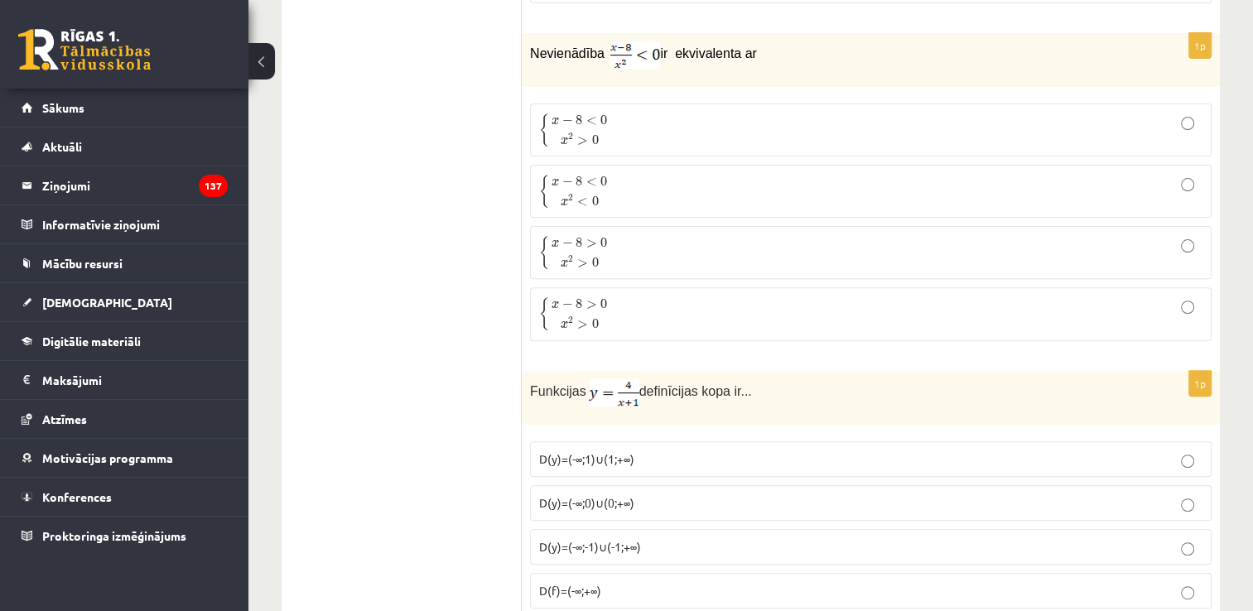
scroll to position [520, 0]
click at [717, 113] on p "{ x − 8 < 0 x 2 > 0 { x − 8 < 0 x 2 > 0" at bounding box center [870, 130] width 663 height 35
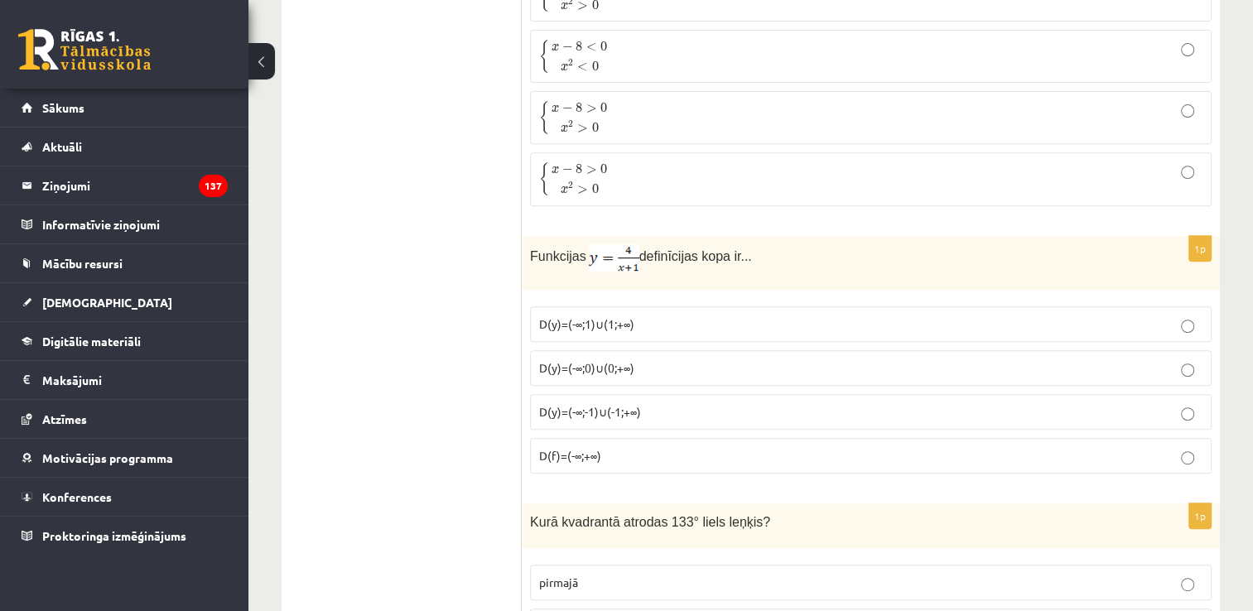
scroll to position [656, 0]
click at [581, 403] on p "D(y)=(-∞;-1)∪(-1;+∞)" at bounding box center [870, 411] width 663 height 17
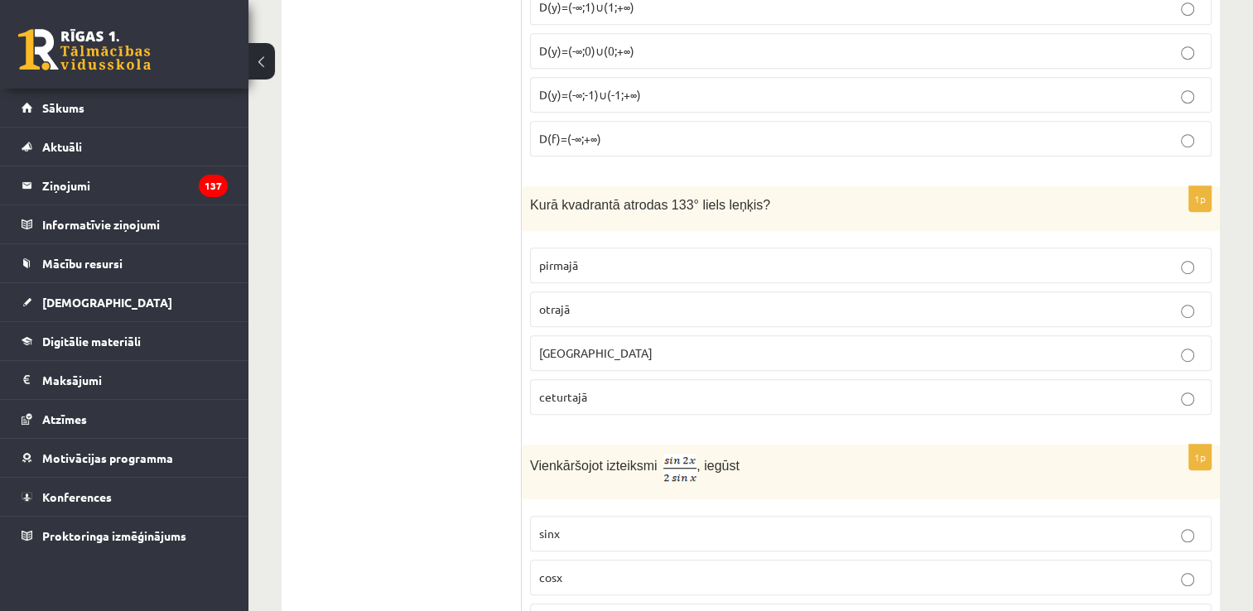
scroll to position [1002, 0]
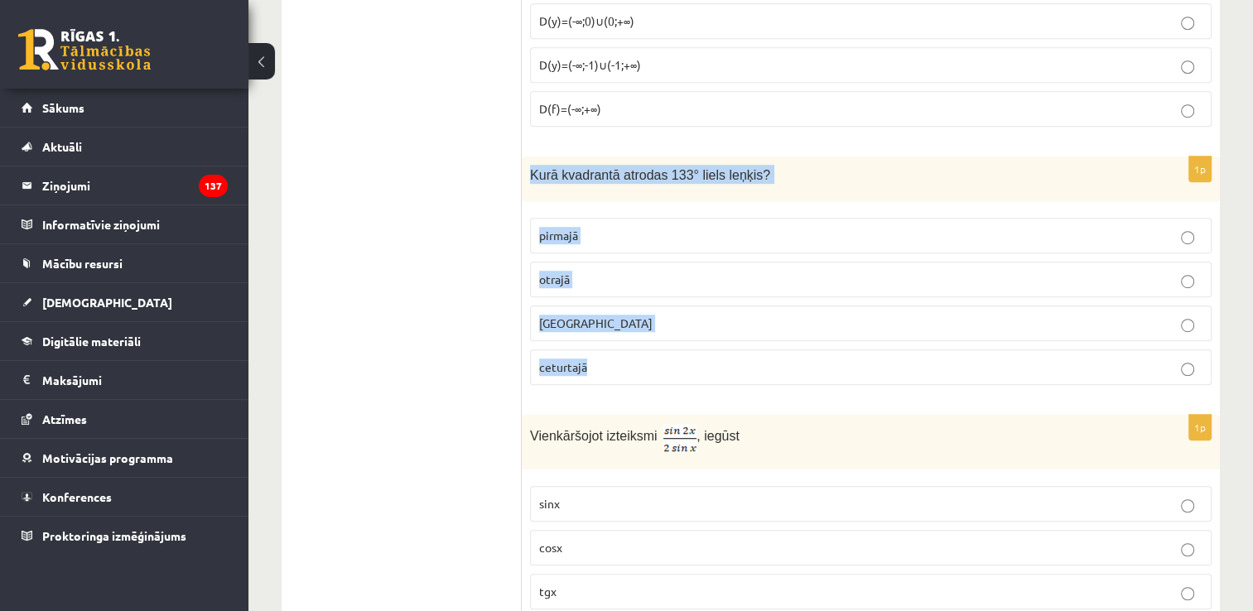
drag, startPoint x: 530, startPoint y: 147, endPoint x: 691, endPoint y: 344, distance: 253.7
click at [691, 344] on div "1p Kurā kvadrantā atrodas 133° liels leņķis? pirmajā otrajā trešajā ceturtajā" at bounding box center [871, 278] width 698 height 243
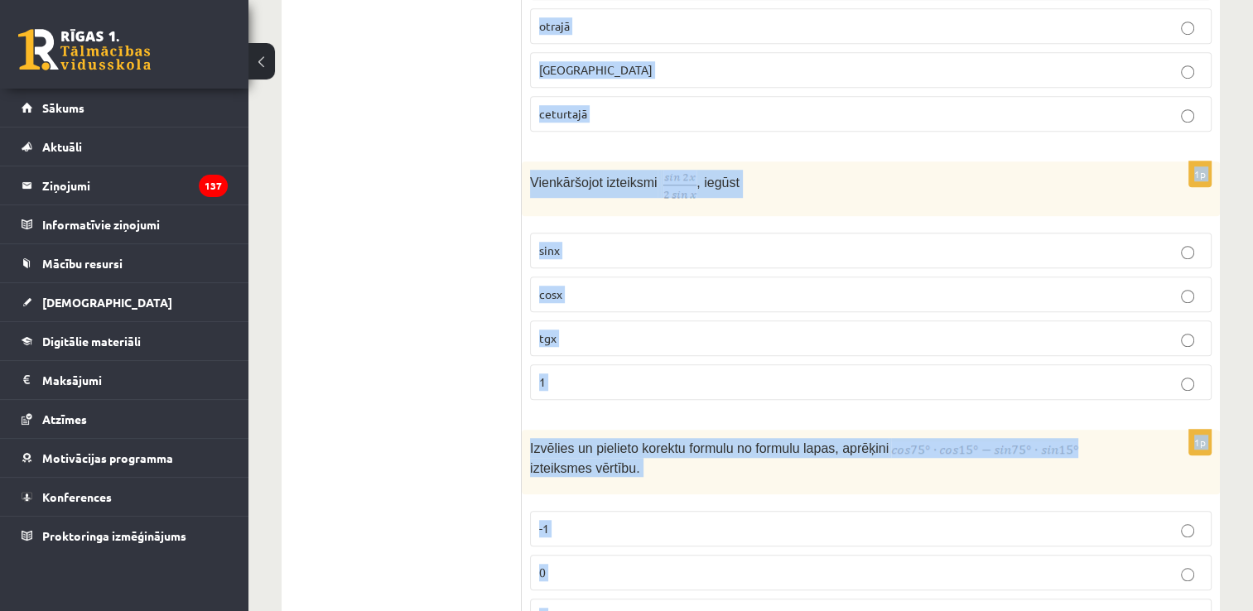
scroll to position [1341, 0]
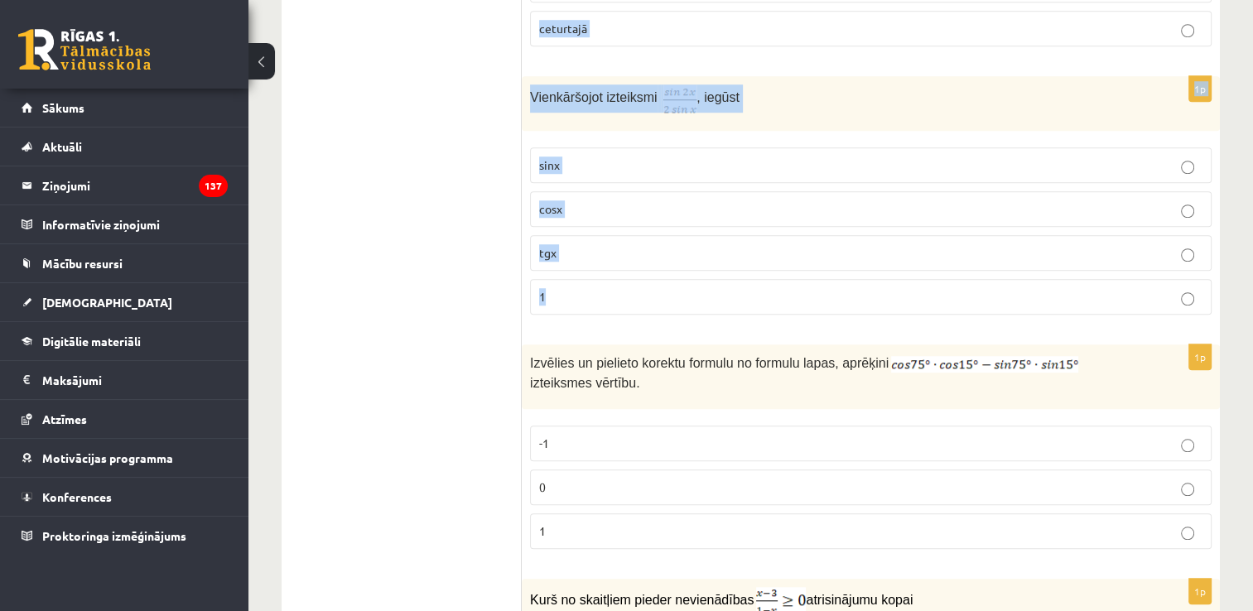
drag, startPoint x: 528, startPoint y: 147, endPoint x: 706, endPoint y: 263, distance: 211.8
copy form "Kurā kvadrantā atrodas 133° liels leņķis? pirmajā otrajā trešajā ceturtajā 1p V…"
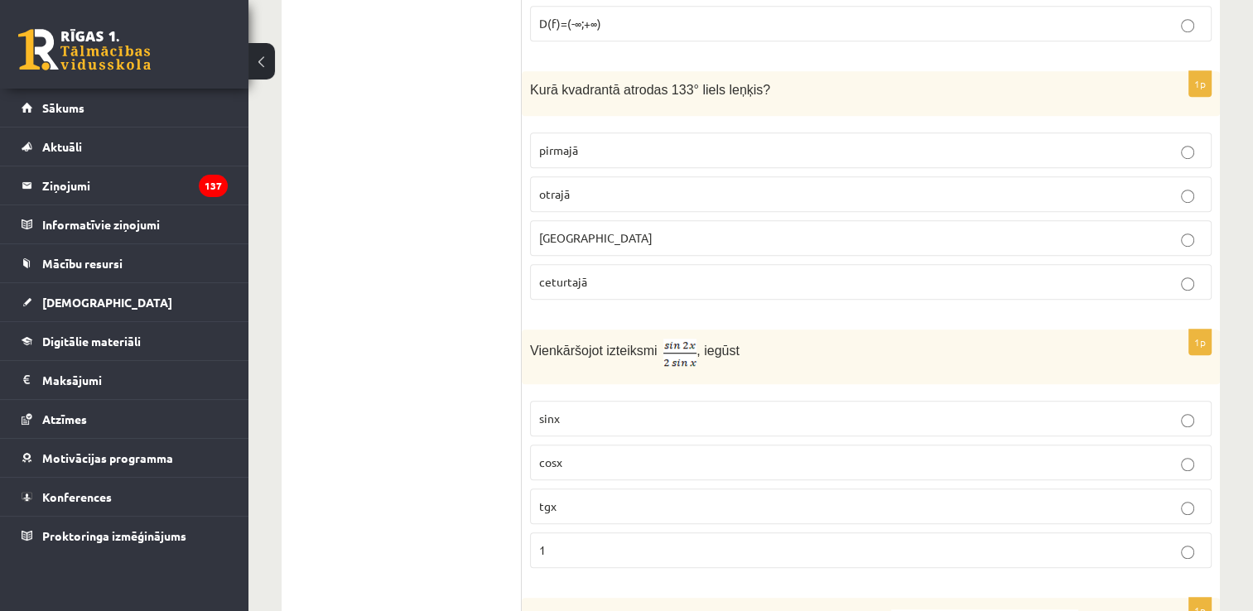
scroll to position [1083, 0]
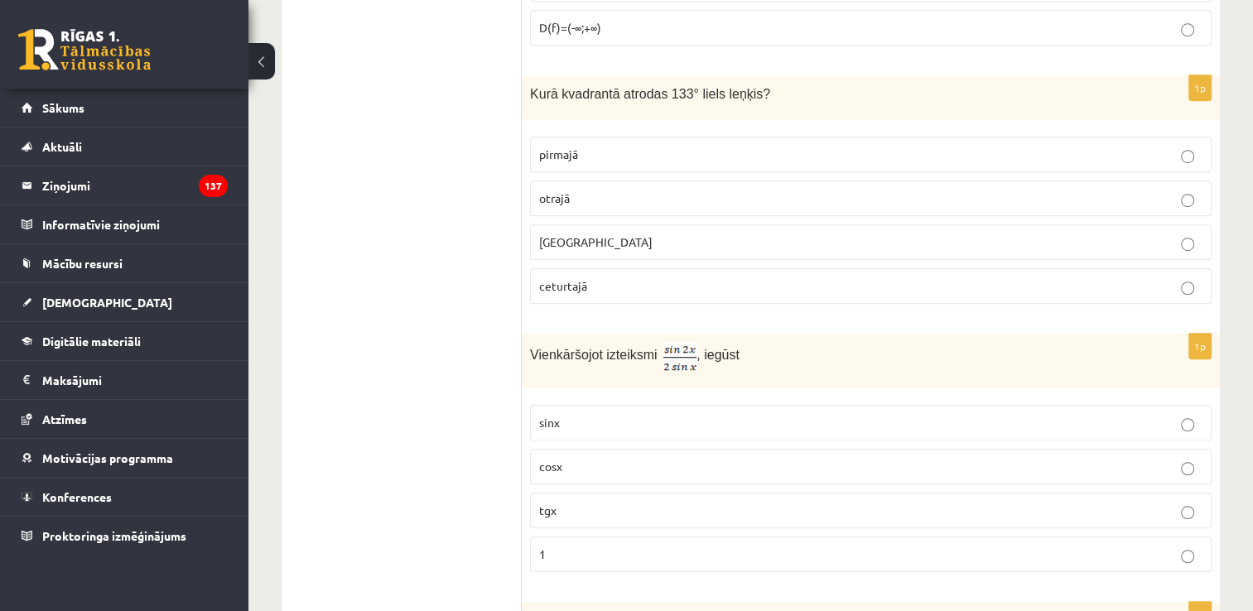
click at [639, 190] on p "otrajā" at bounding box center [870, 198] width 663 height 17
click at [678, 343] on img at bounding box center [679, 356] width 33 height 27
drag, startPoint x: 678, startPoint y: 338, endPoint x: 384, endPoint y: 423, distance: 305.4
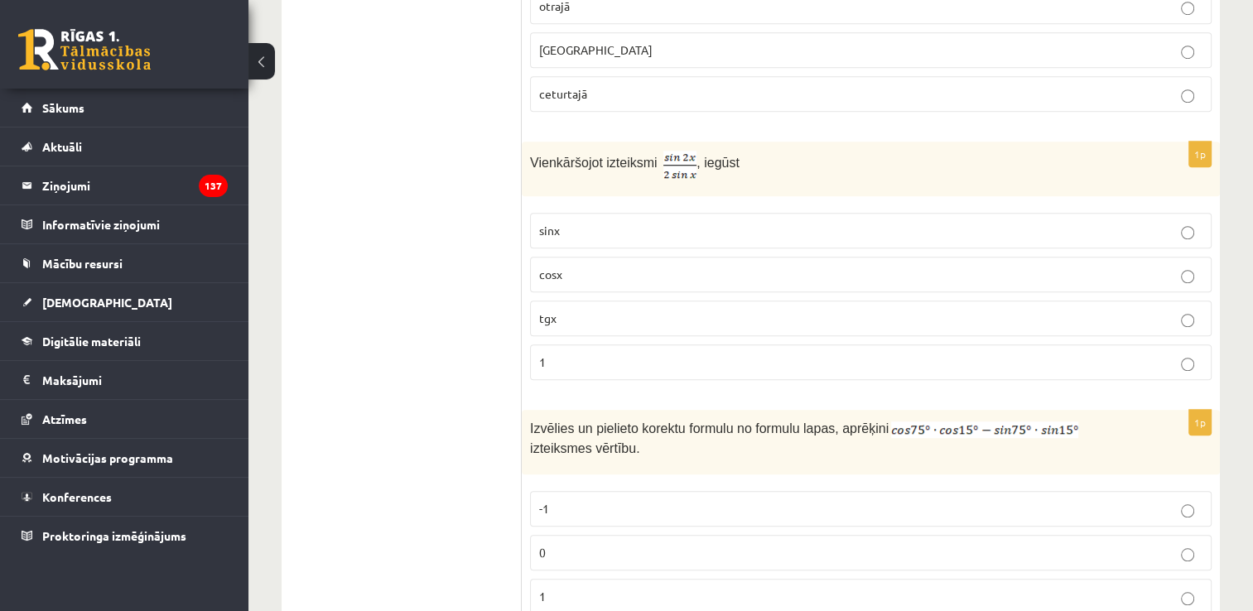
scroll to position [1276, 0]
drag, startPoint x: 567, startPoint y: 159, endPoint x: 471, endPoint y: 320, distance: 187.2
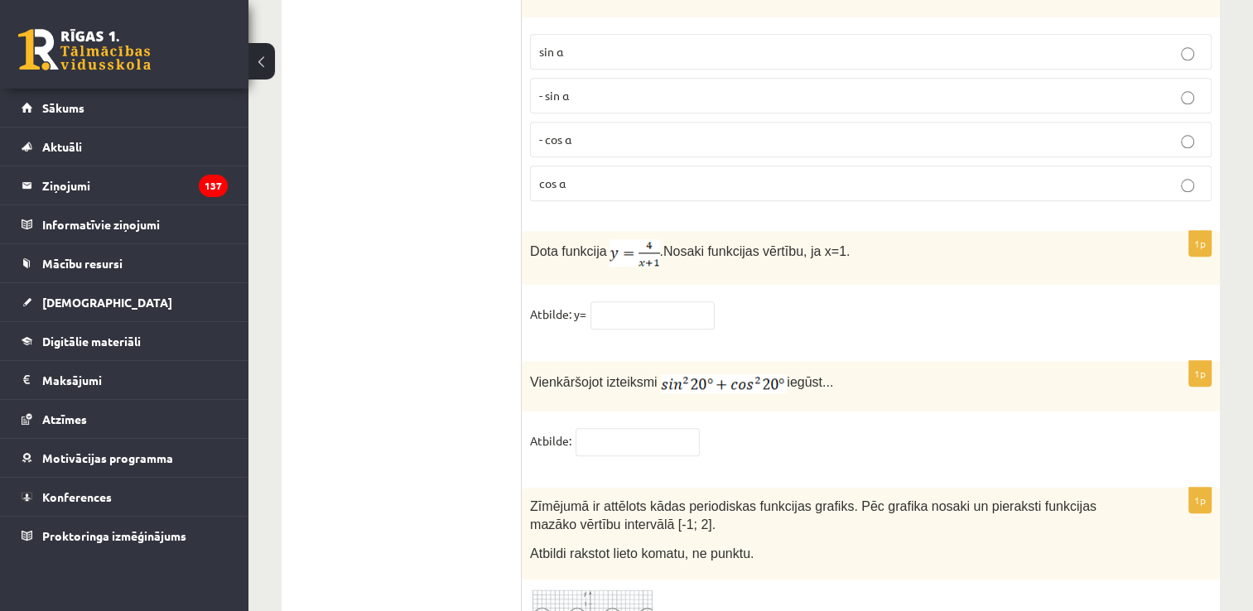
scroll to position [8101, 0]
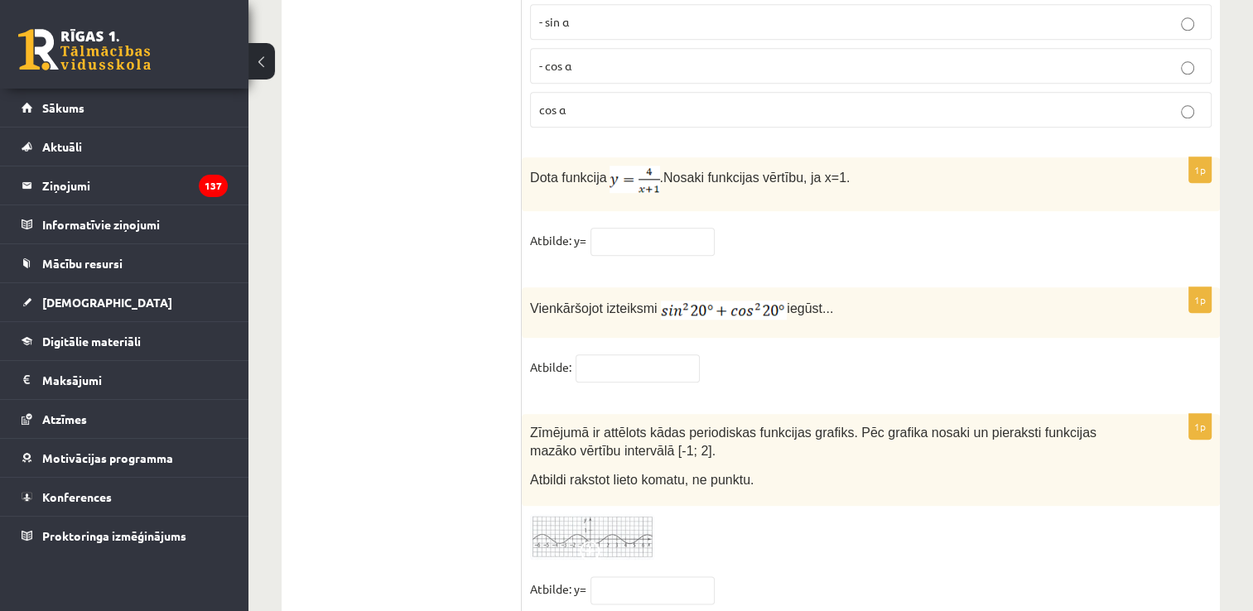
drag, startPoint x: 755, startPoint y: 487, endPoint x: 828, endPoint y: 478, distance: 73.5
click at [828, 514] on div at bounding box center [871, 537] width 682 height 46
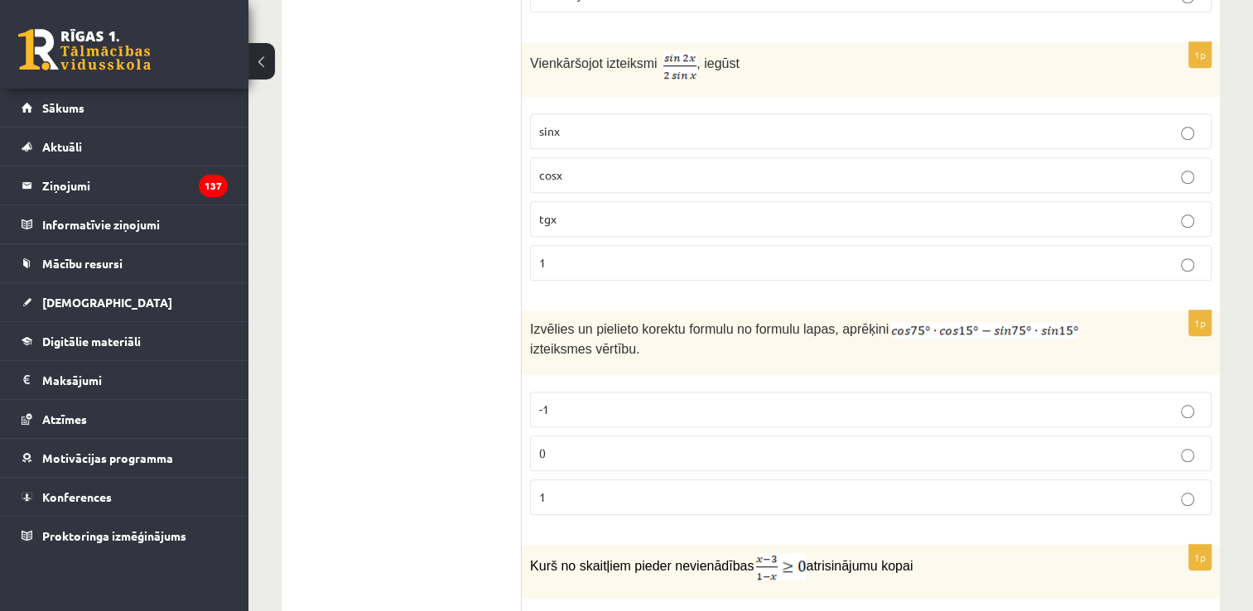
scroll to position [1345, 0]
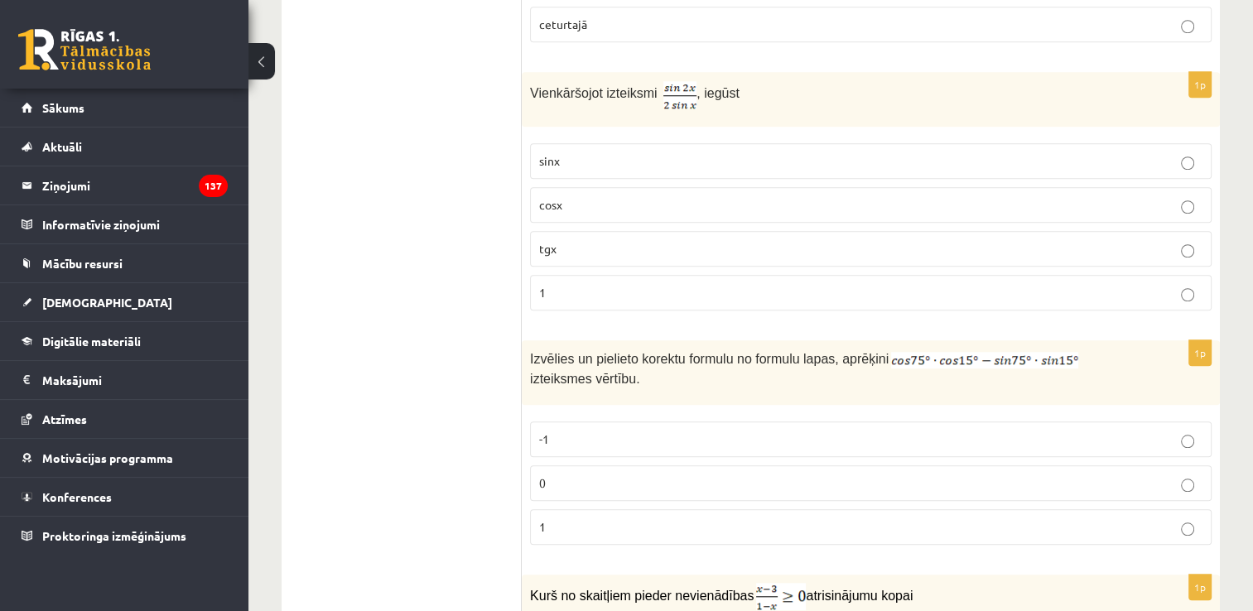
click at [586, 196] on p "cosx" at bounding box center [870, 204] width 663 height 17
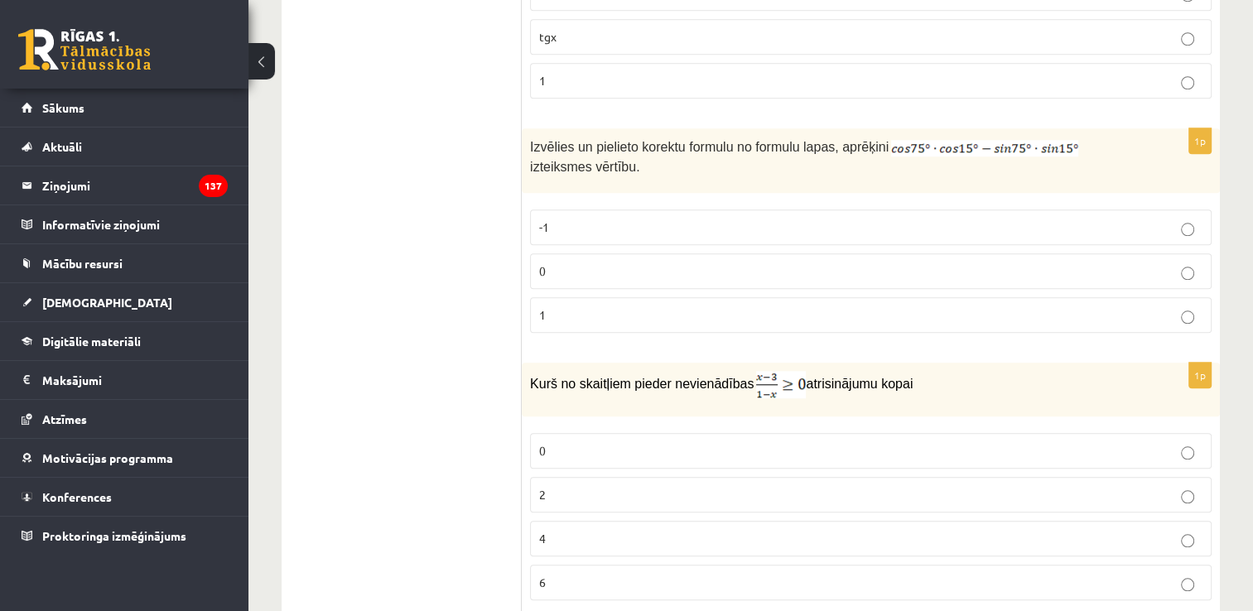
scroll to position [1559, 0]
click at [606, 261] on p "0" at bounding box center [870, 269] width 663 height 17
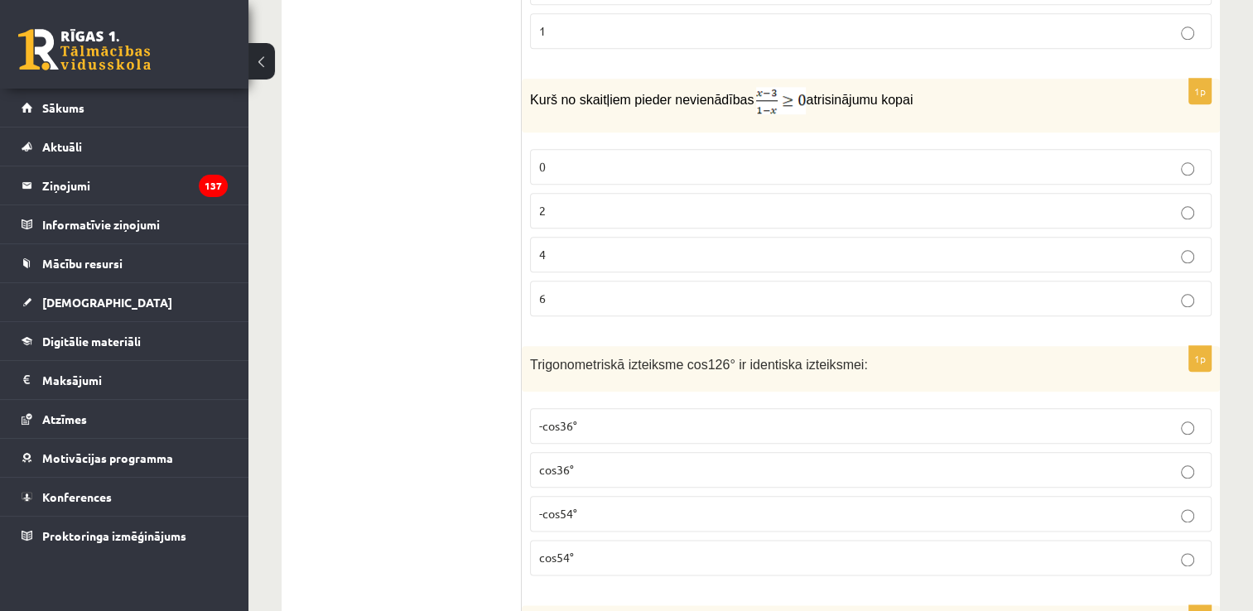
scroll to position [1832, 0]
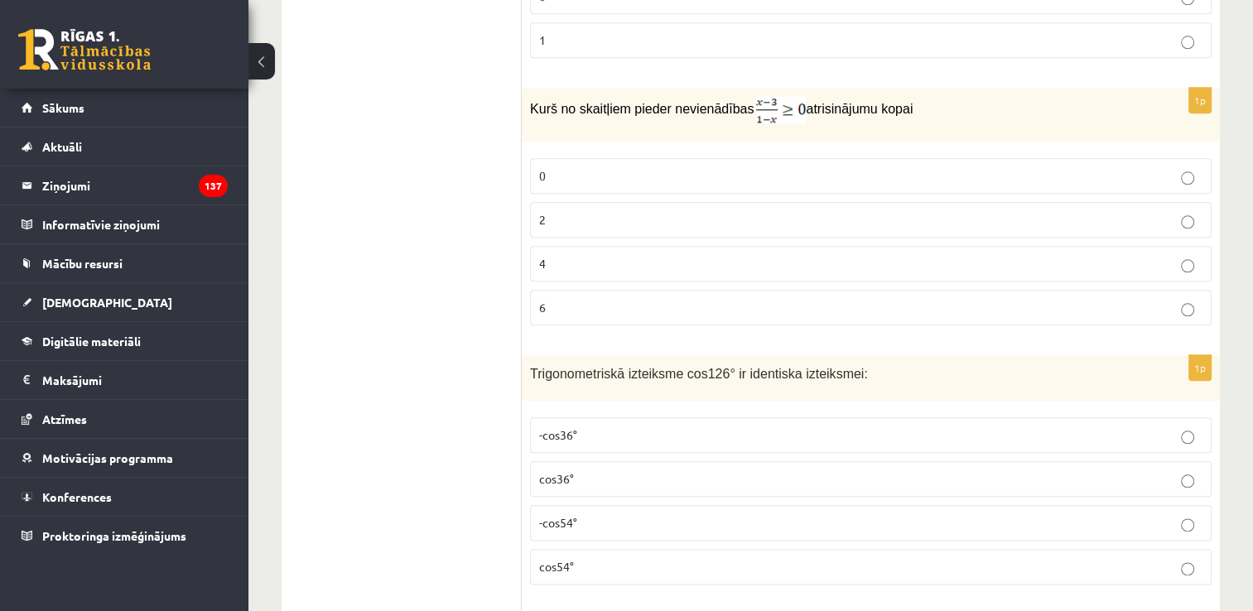
click at [591, 167] on p "0" at bounding box center [870, 175] width 663 height 17
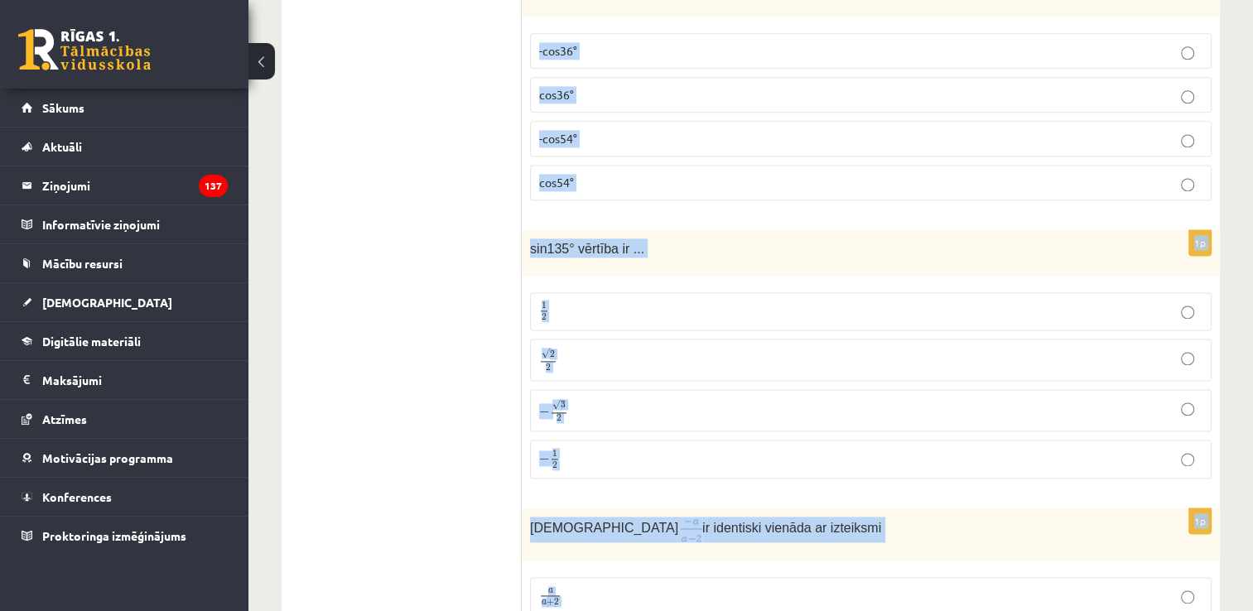
scroll to position [2364, 0]
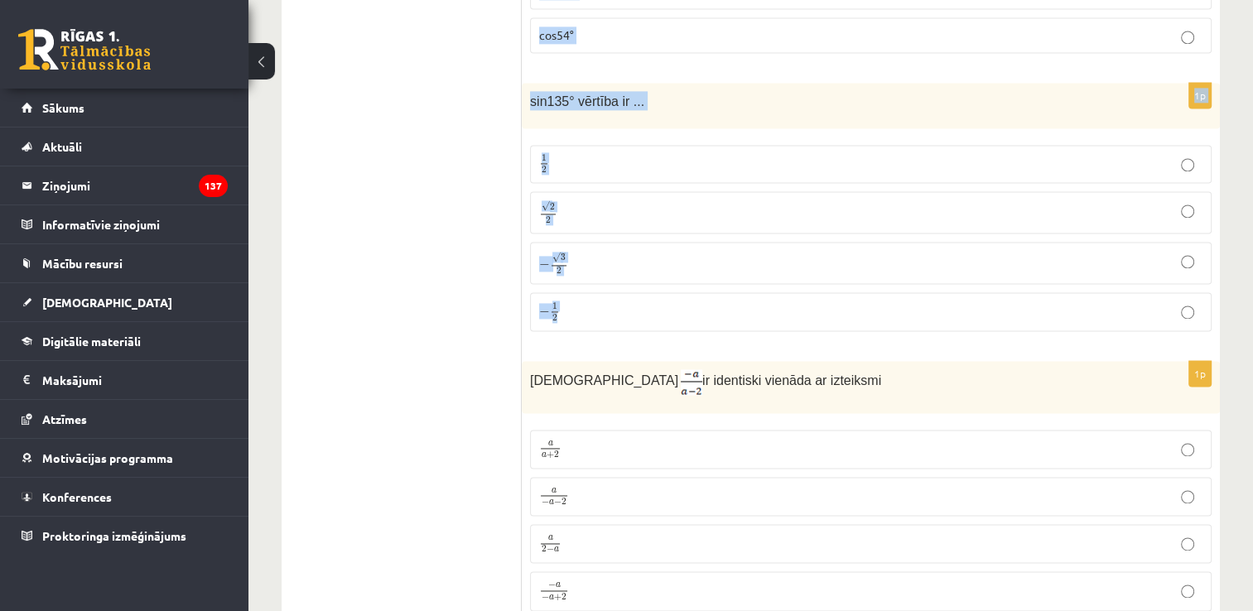
drag, startPoint x: 526, startPoint y: 119, endPoint x: 726, endPoint y: 297, distance: 267.0
copy form "Trigonometriskā izteiksme cos126° ir identiska izteiksmei: -cos36° cos36° -cos5…"
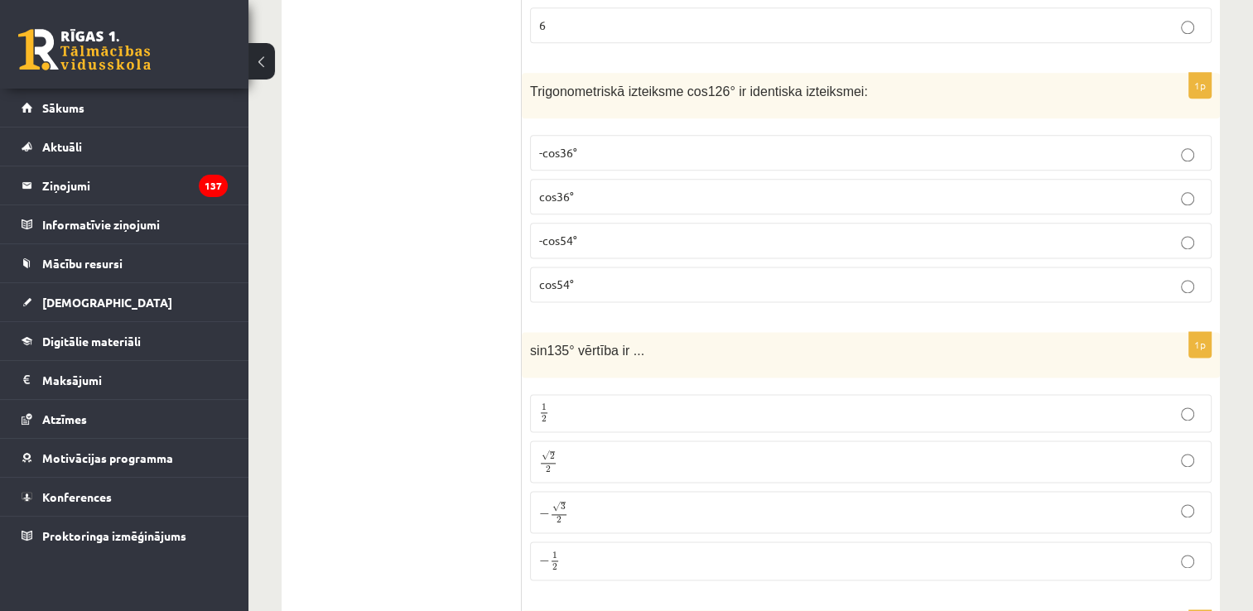
scroll to position [2109, 0]
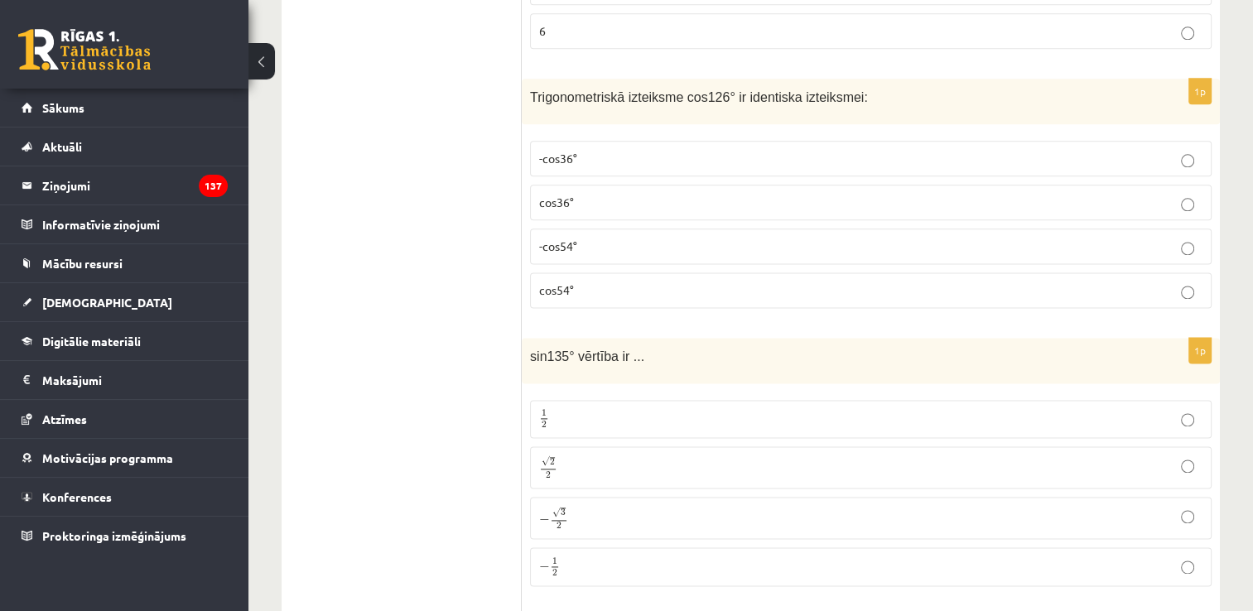
click at [608, 238] on p "-cos54°" at bounding box center [870, 246] width 663 height 17
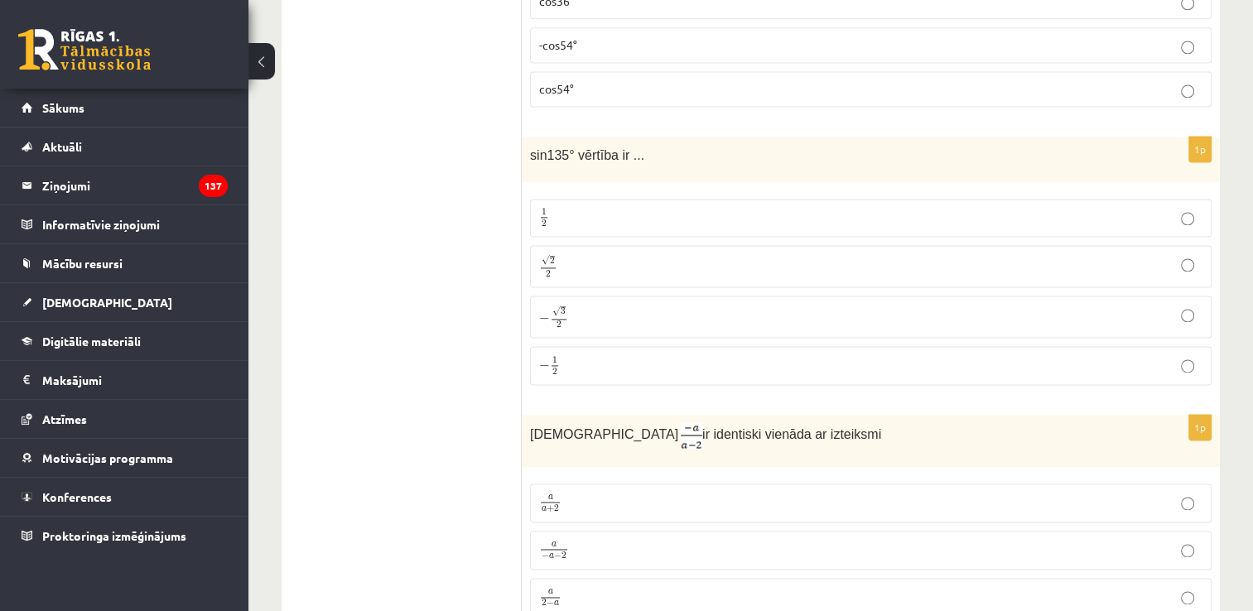
scroll to position [2311, 0]
click at [579, 253] on p "√ 2 2 2 2" at bounding box center [870, 265] width 663 height 24
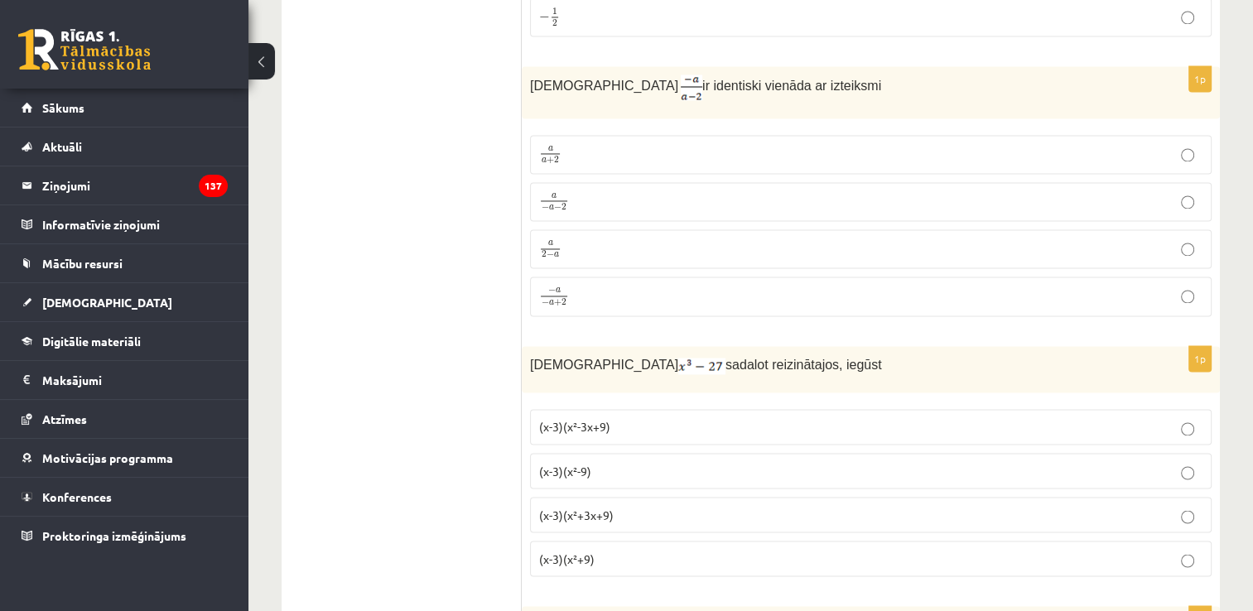
scroll to position [2658, 0]
click at [601, 239] on p "a 2 − a a 2 − a" at bounding box center [870, 249] width 663 height 21
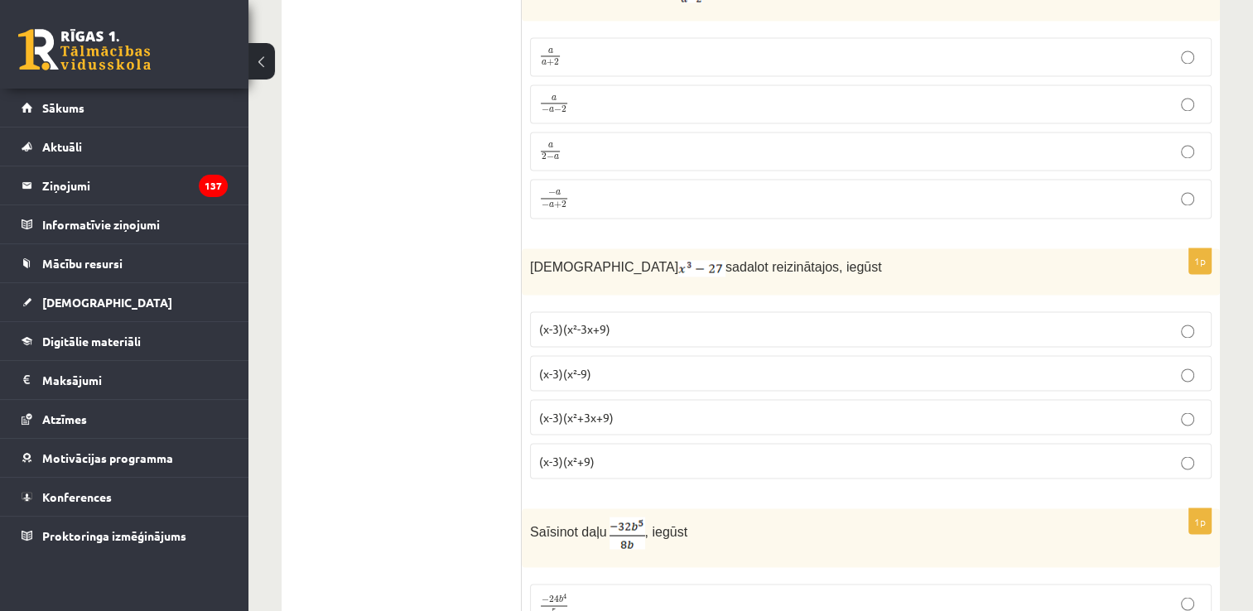
scroll to position [2794, 0]
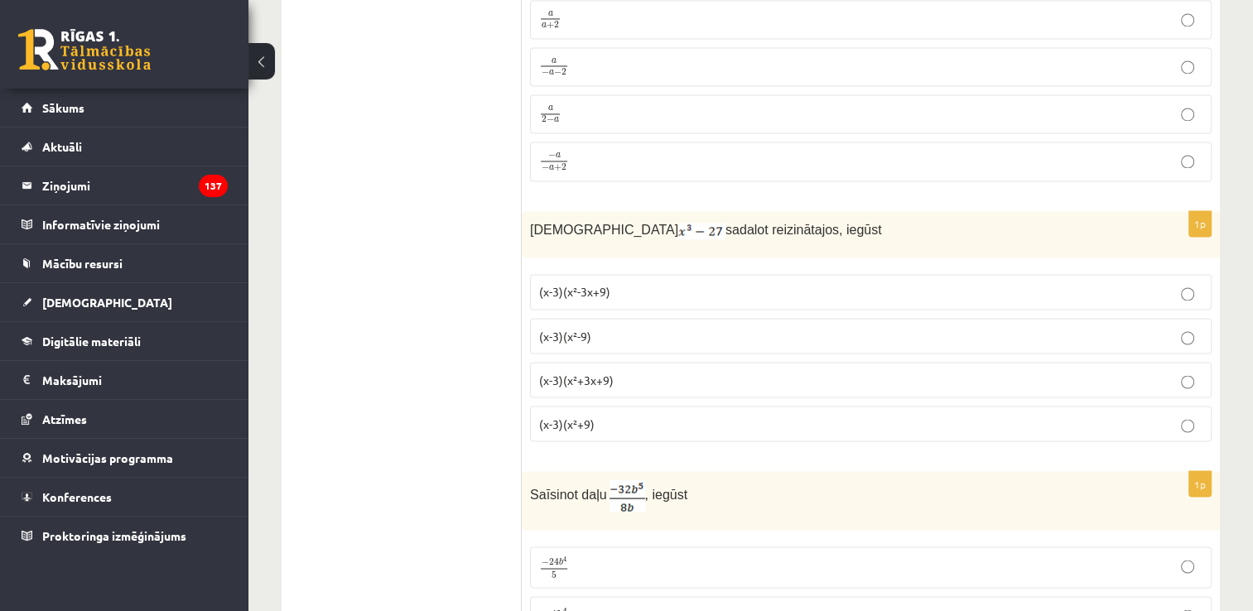
click at [653, 362] on label "(x-3)(x²+3x+9)" at bounding box center [871, 380] width 682 height 36
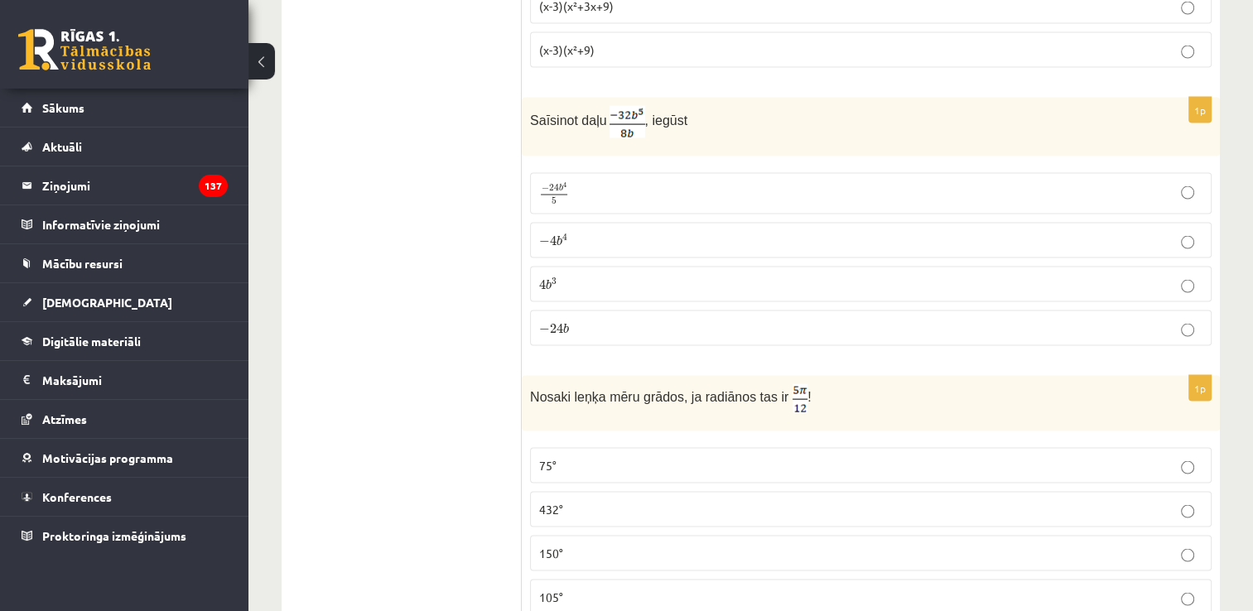
scroll to position [3166, 0]
click at [727, 224] on label "− 4 b 4 − 4 b 4" at bounding box center [871, 242] width 682 height 36
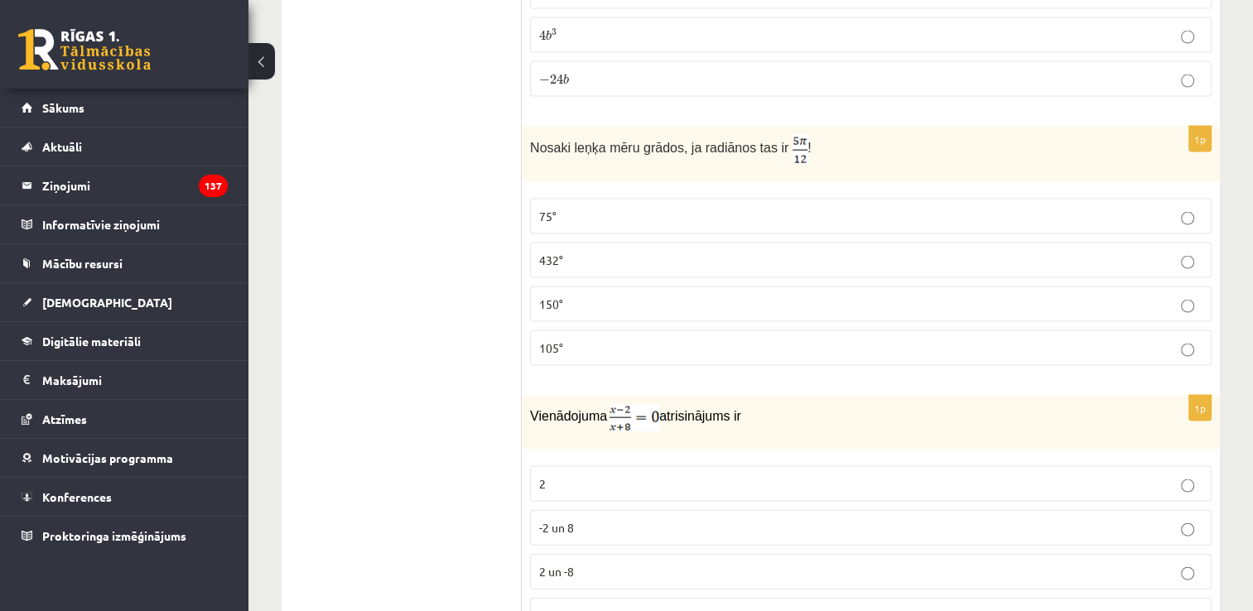
scroll to position [3433, 0]
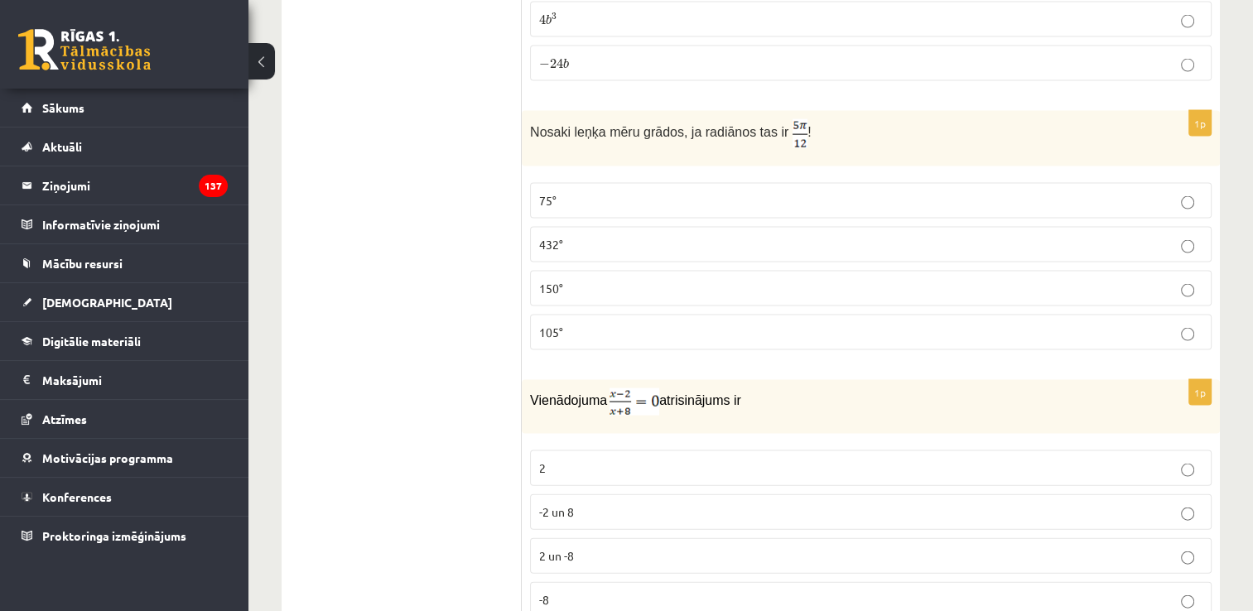
click at [605, 192] on p "75°" at bounding box center [870, 200] width 663 height 17
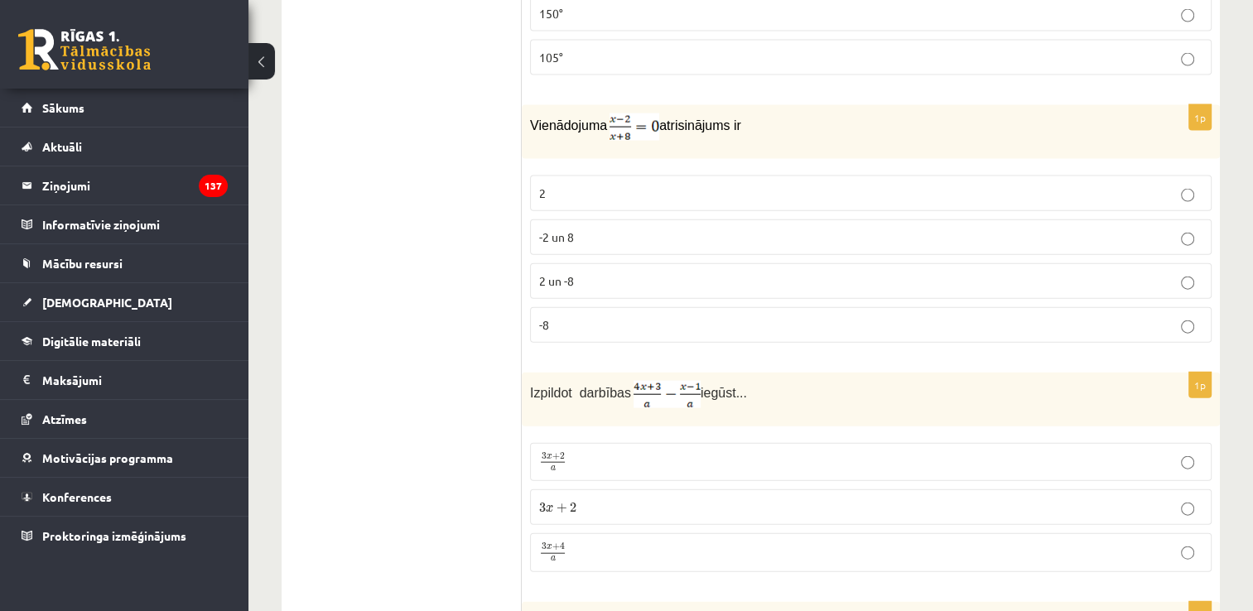
scroll to position [3703, 0]
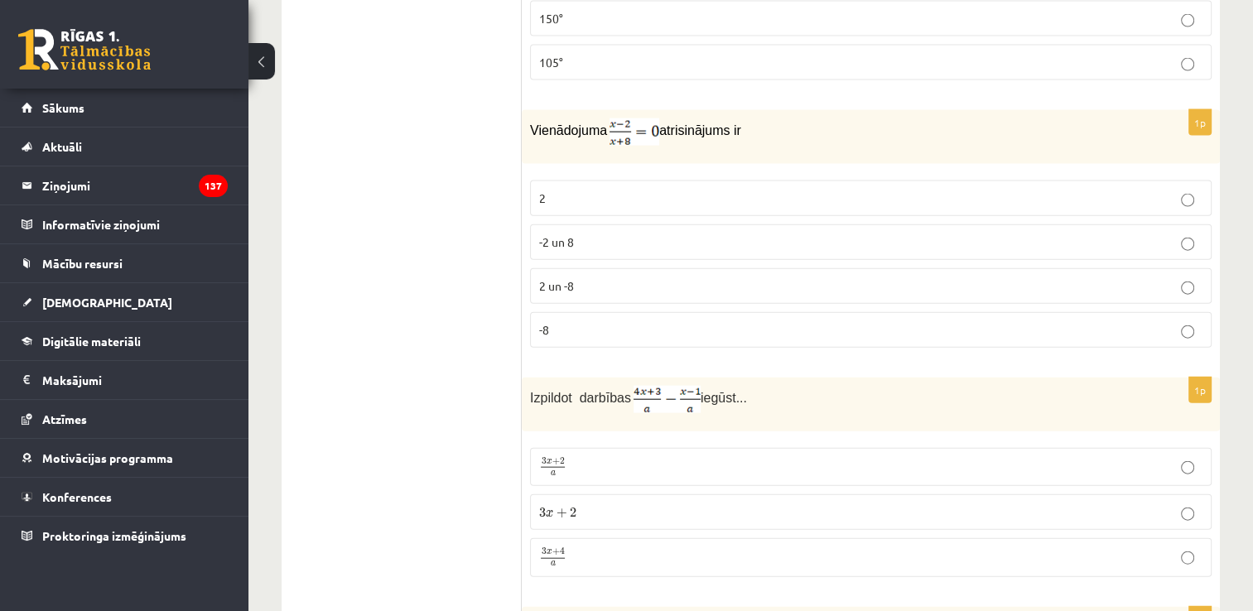
click at [616, 190] on p "2" at bounding box center [870, 198] width 663 height 17
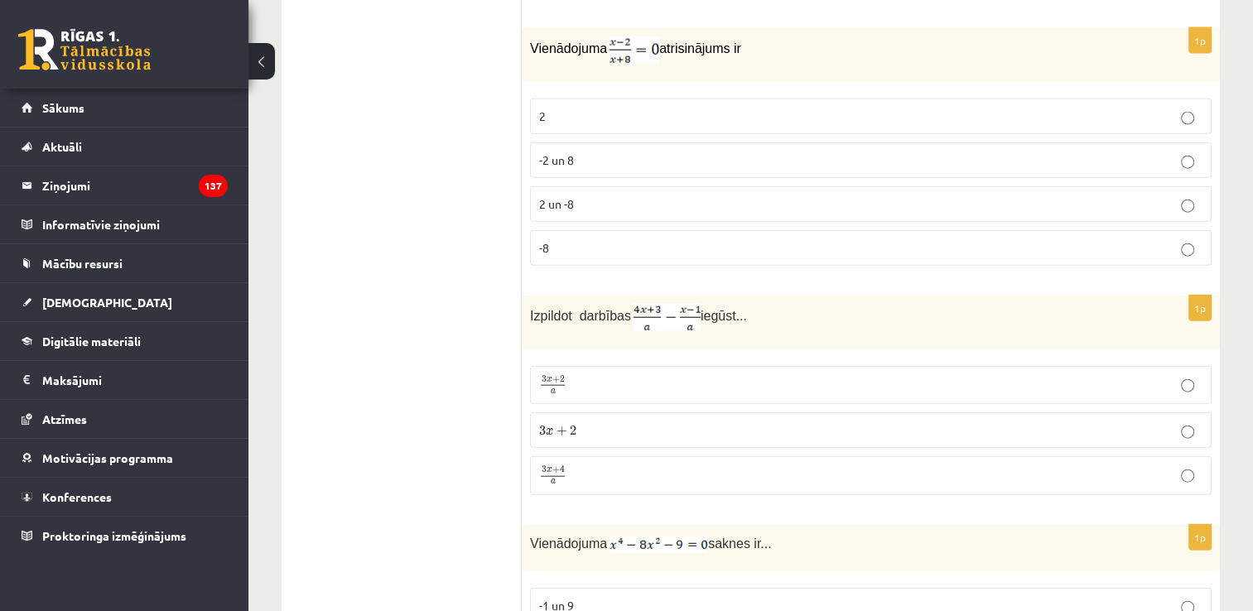
scroll to position [3788, 0]
click at [625, 462] on p "3 x + 4 a 3 x + 4 a" at bounding box center [870, 472] width 663 height 21
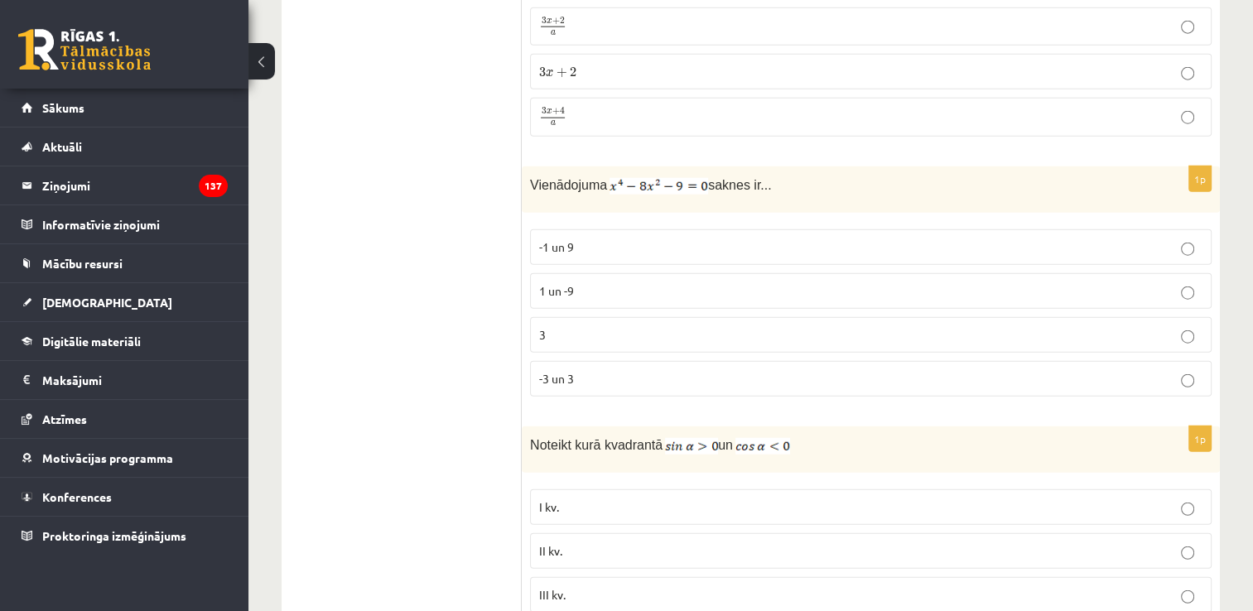
scroll to position [4145, 0]
click at [630, 369] on p "-3 un 3" at bounding box center [870, 377] width 663 height 17
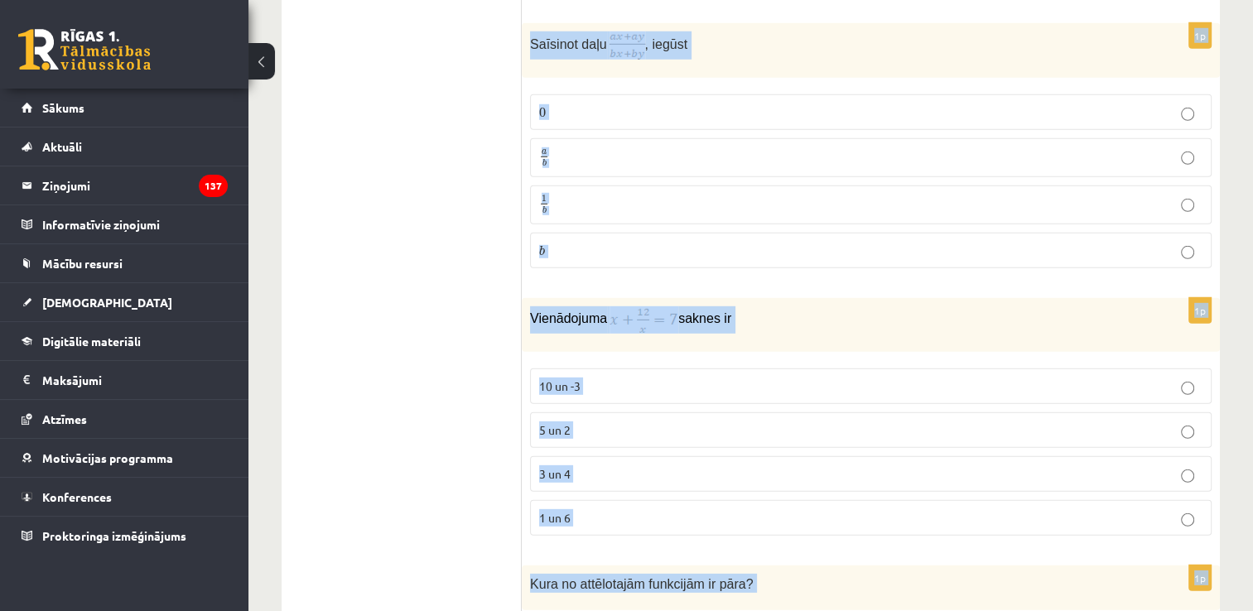
scroll to position [5113, 0]
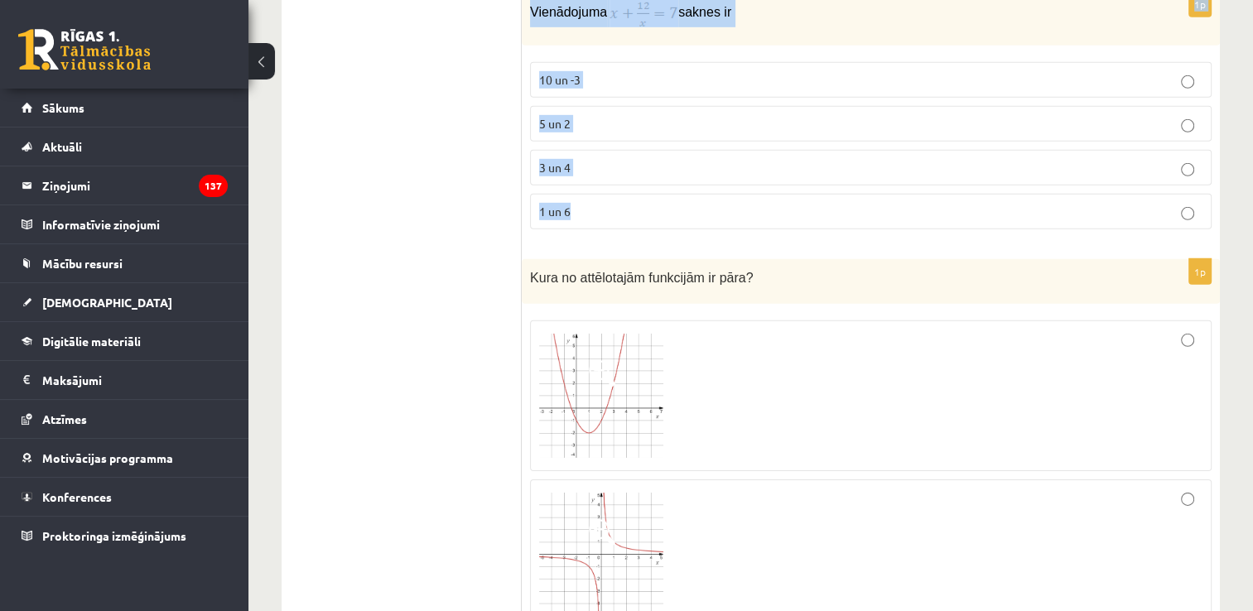
drag, startPoint x: 523, startPoint y: 84, endPoint x: 786, endPoint y: 165, distance: 275.6
copy form "Noteikt kurā kvadrantā un I kv. II kv. III kv. IV kv. 1p Saīsinot daļu , iegūst…"
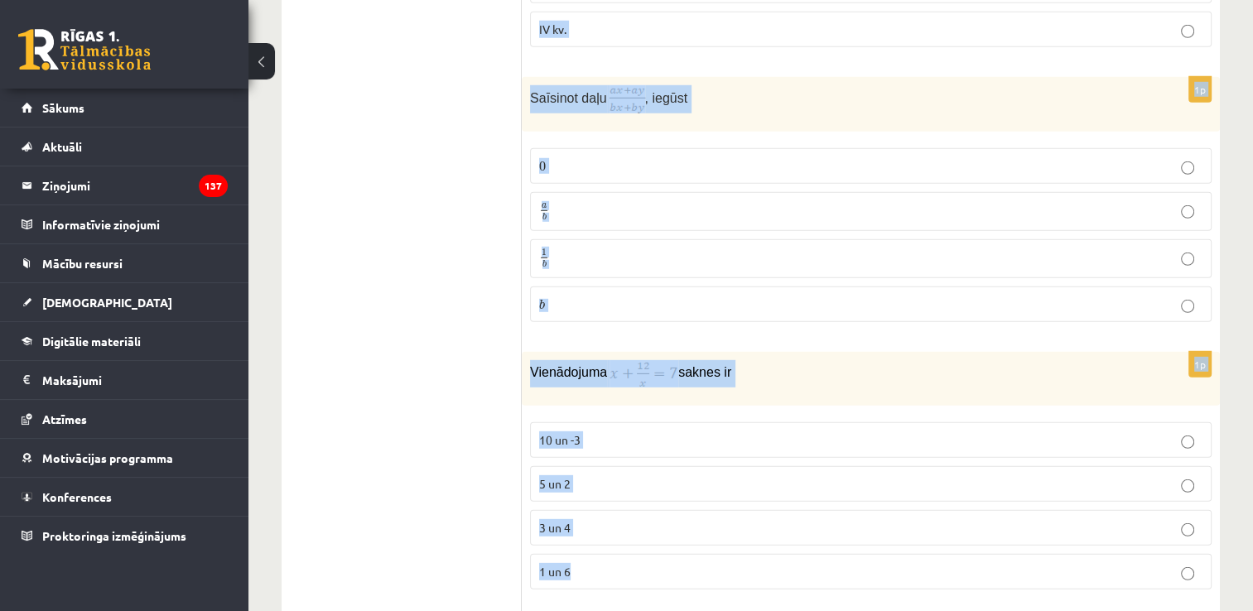
scroll to position [4711, 0]
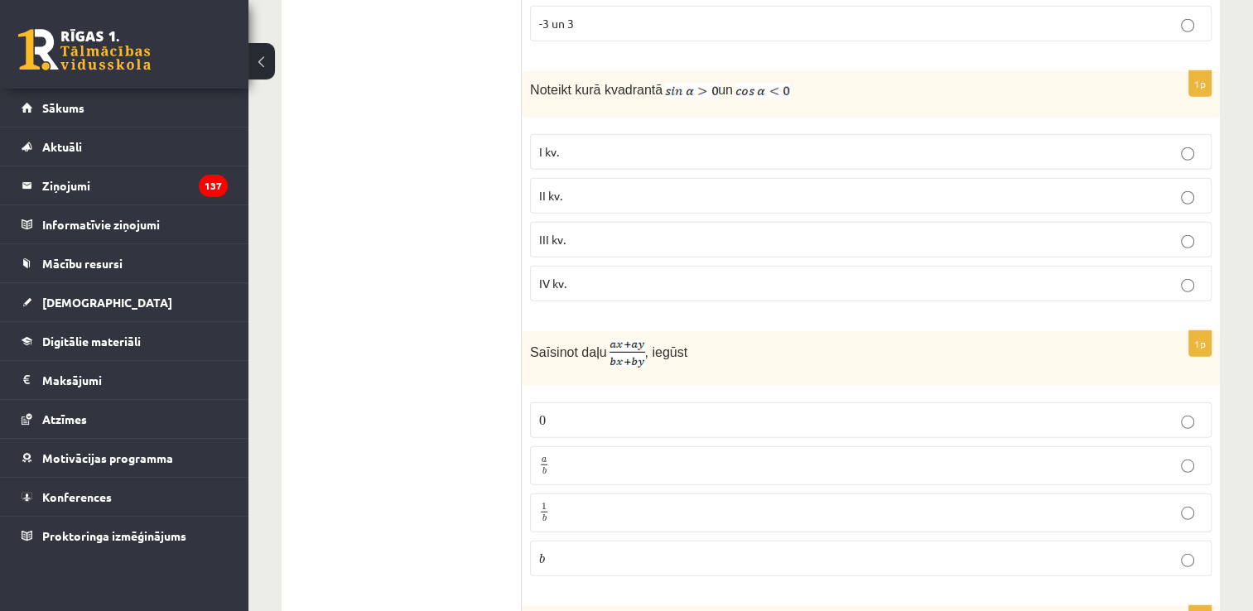
scroll to position [4498, 0]
click at [635, 188] on p "II kv." at bounding box center [870, 196] width 663 height 17
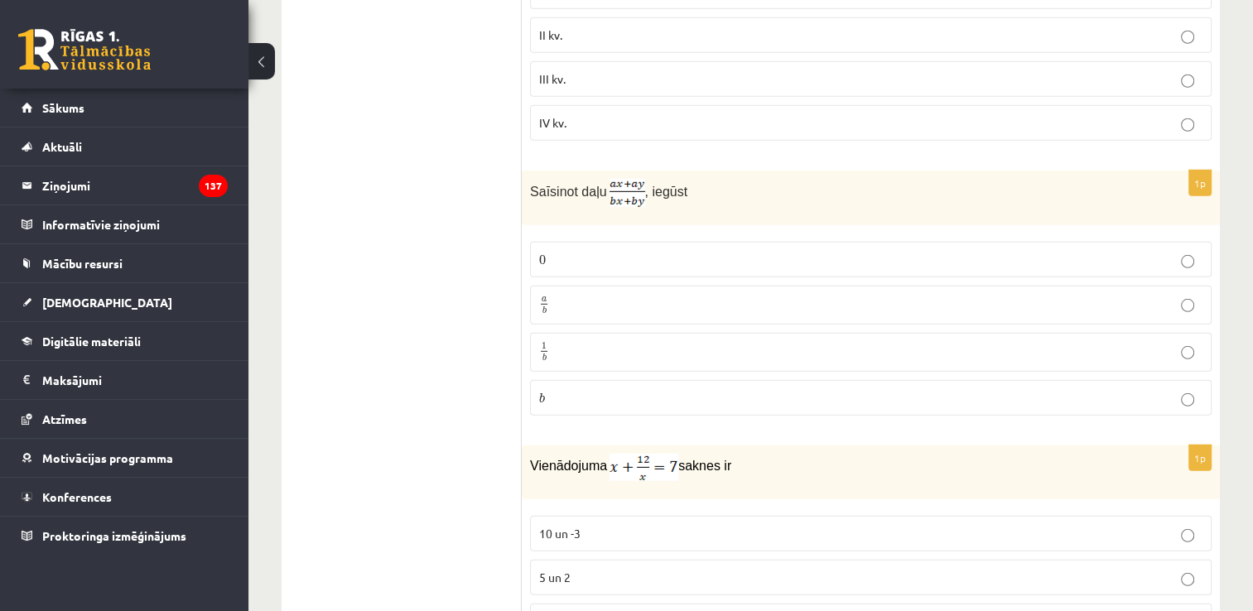
scroll to position [4661, 0]
click at [605, 284] on label "a b a b" at bounding box center [871, 303] width 682 height 39
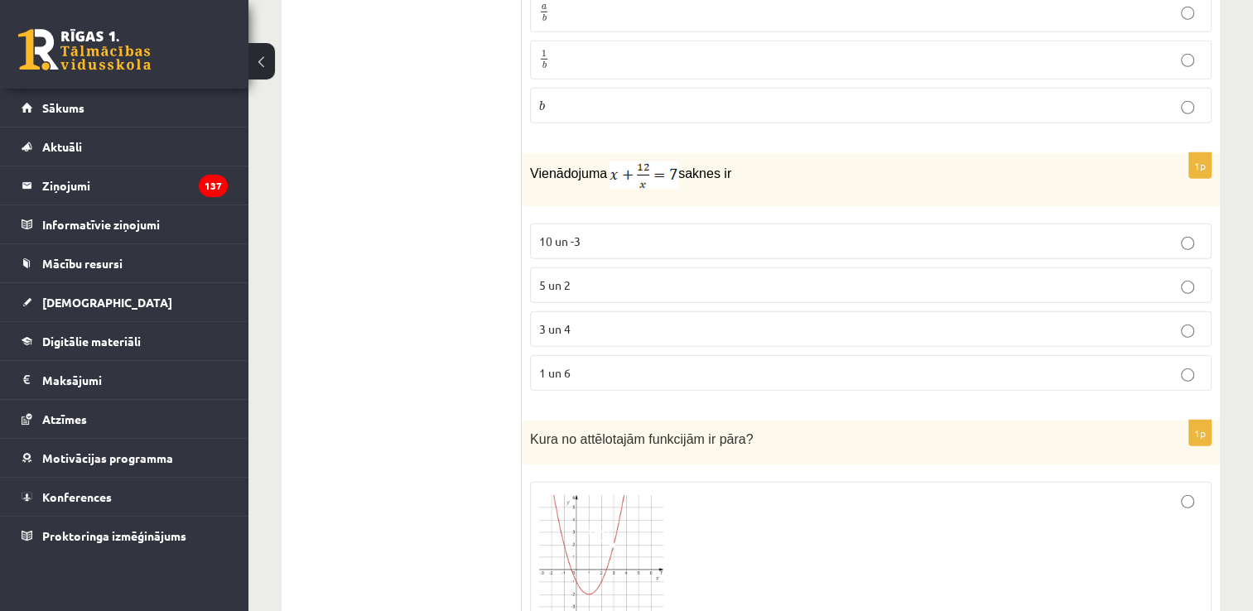
scroll to position [4957, 0]
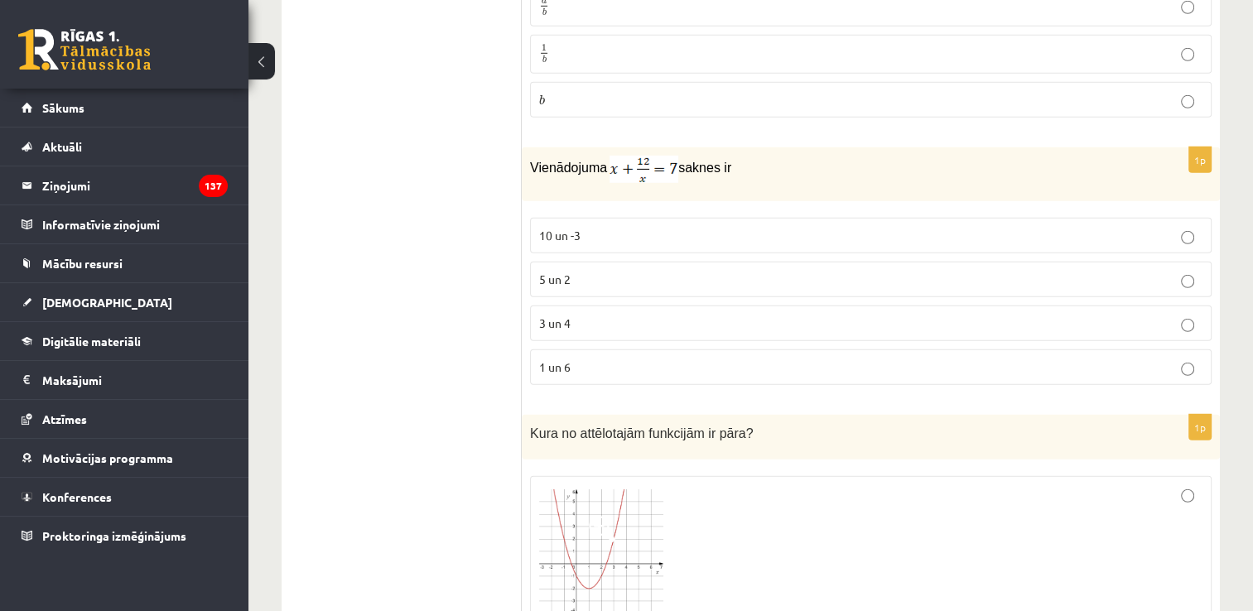
click at [612, 315] on p "3 un 4" at bounding box center [870, 323] width 663 height 17
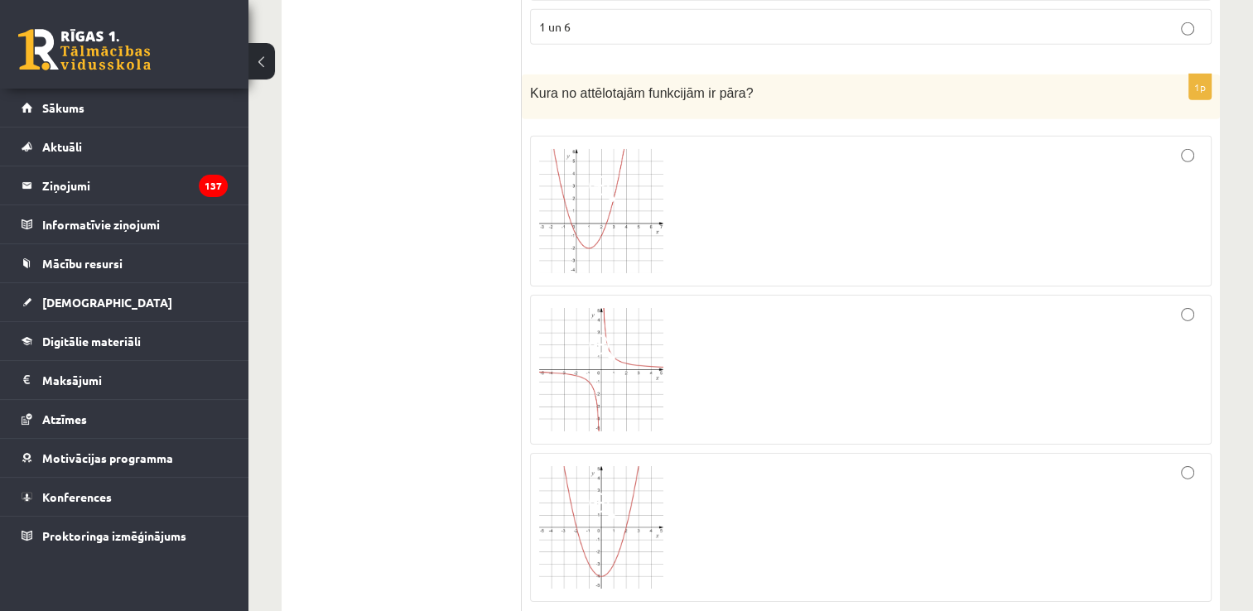
scroll to position [5299, 0]
click at [778, 496] on div at bounding box center [870, 526] width 663 height 131
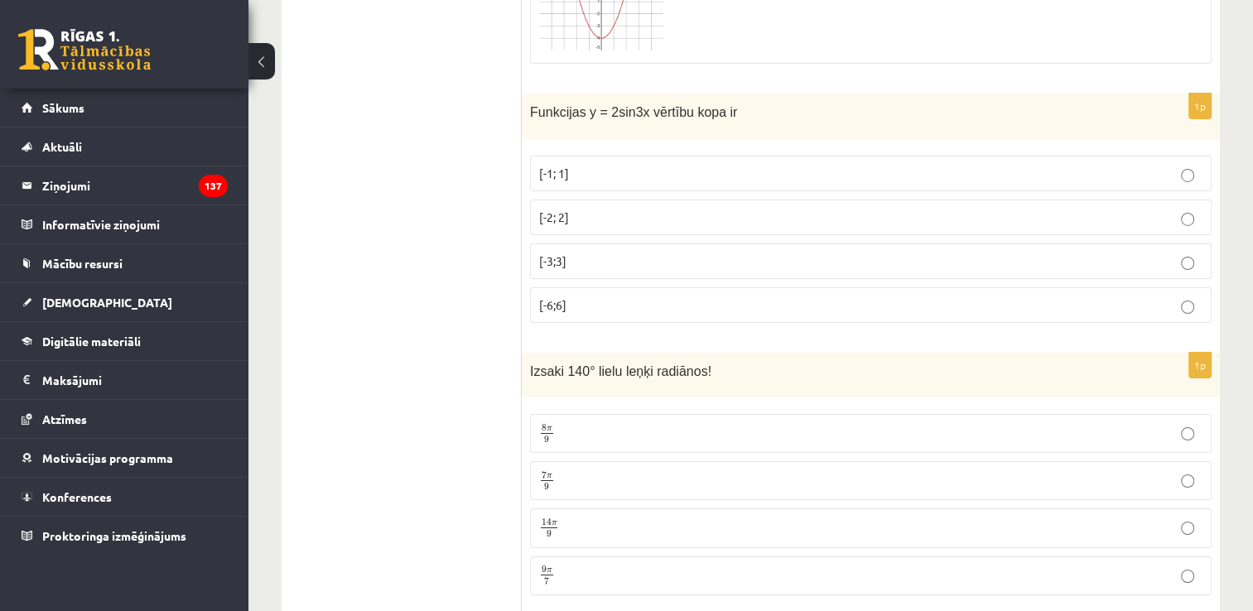
scroll to position [5837, 0]
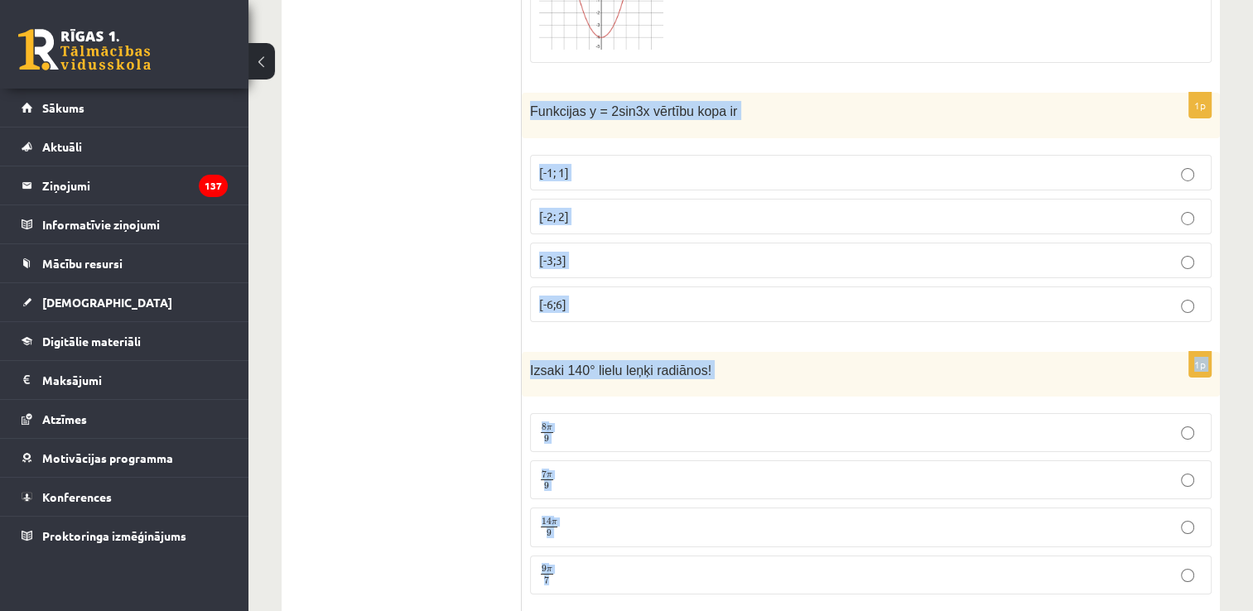
drag, startPoint x: 525, startPoint y: 55, endPoint x: 721, endPoint y: 514, distance: 498.0
copy form "Funkcijas y = 2sin3x vērtību kopa ir [-1; 1] [-2; 2] [-3;3] [-6;6] 1p Izsaki 14…"
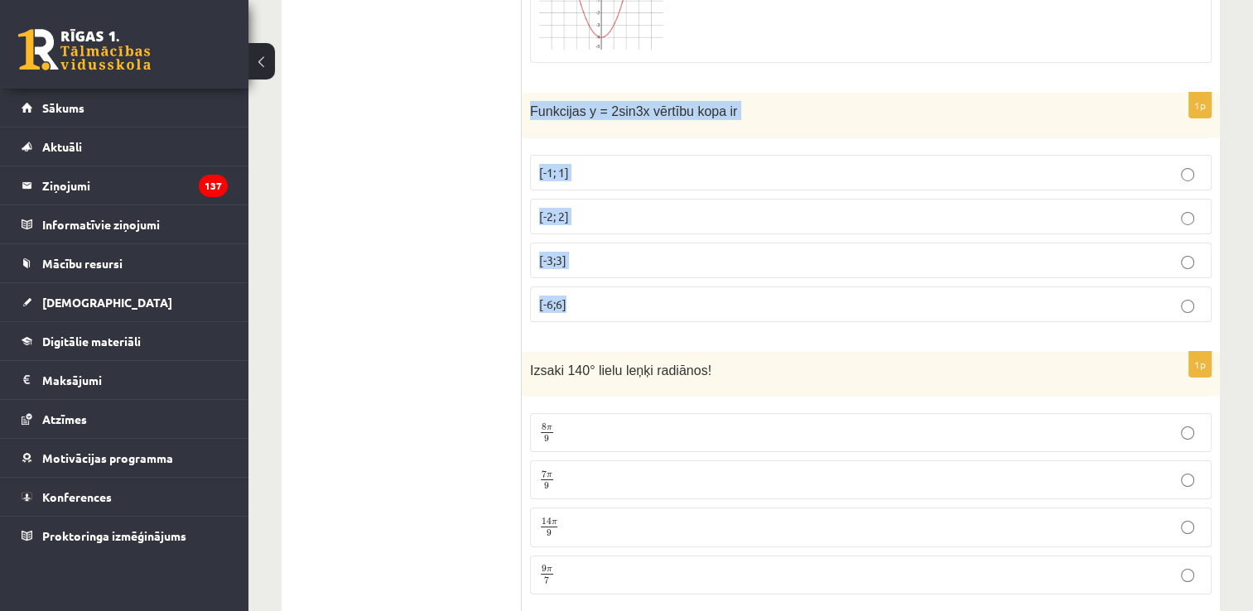
drag, startPoint x: 523, startPoint y: 54, endPoint x: 703, endPoint y: 245, distance: 262.5
click at [703, 245] on div "1p Funkcijas y = 2sin3x vērtību kopa ir [-1; 1] [-2; 2] [-3;3] [-6;6]" at bounding box center [871, 214] width 698 height 243
copy div "Funkcijas y = 2sin3x vērtību kopa ir [-1; 1] [-2; 2] [-3;3] [-6;6]"
click at [598, 208] on p "[-2; 2]" at bounding box center [870, 216] width 663 height 17
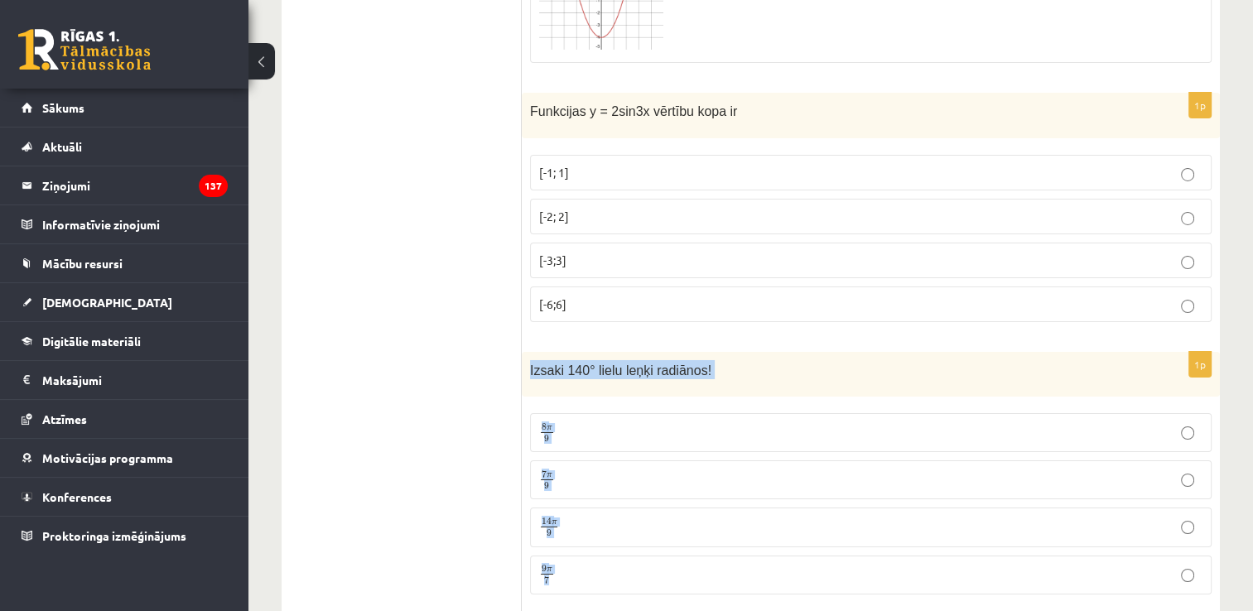
drag, startPoint x: 523, startPoint y: 313, endPoint x: 644, endPoint y: 503, distance: 225.0
click at [644, 503] on div "1p Izsaki 140° lielu leņķi radiānos! 8 π 9 8 π 9 7 π 9 7 π 9 14 π 9 14 π 9 9 π …" at bounding box center [871, 480] width 698 height 256
copy div "Izsaki 140° lielu leņķi radiānos! 8 π 9 8 π 9 7 π 9 7 π 9 14 π 9 14 π 9 9 π 7"
click at [593, 461] on label "7 π 9 7 π 9" at bounding box center [871, 480] width 682 height 39
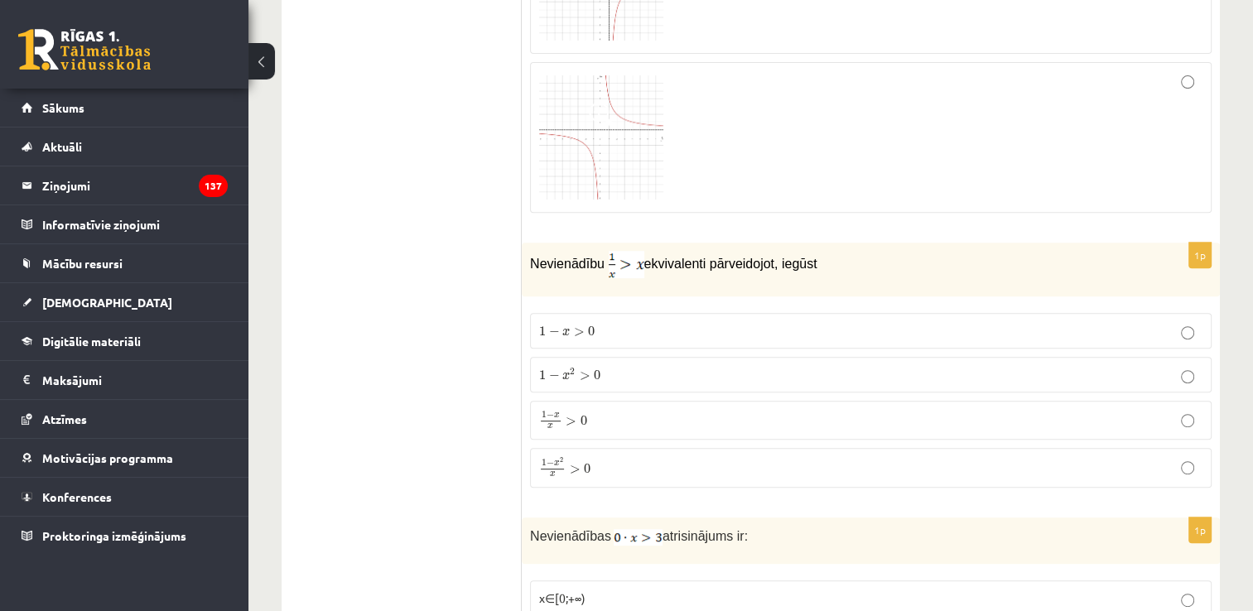
scroll to position [6947, 0]
click at [745, 121] on div at bounding box center [870, 136] width 663 height 133
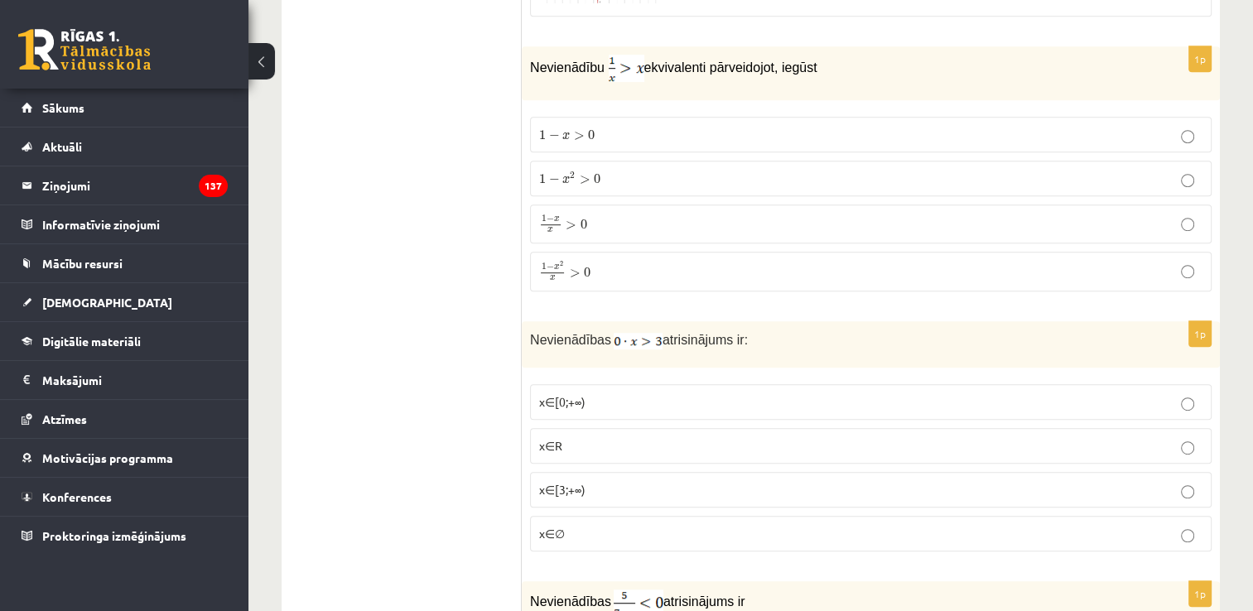
scroll to position [7098, 0]
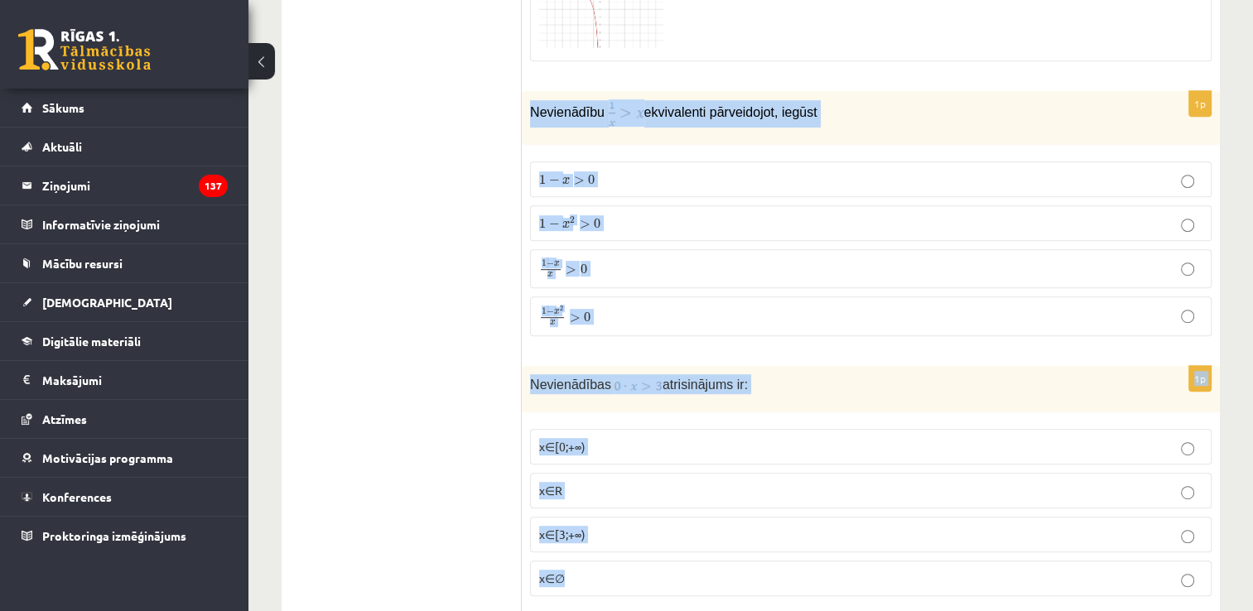
drag, startPoint x: 526, startPoint y: 51, endPoint x: 815, endPoint y: 505, distance: 538.9
copy form "Nevienādību ekvivalenti pārveidojot, iegūst 1 − x > 0 1 − x > 0 1 − x 2 > 0 1 −…"
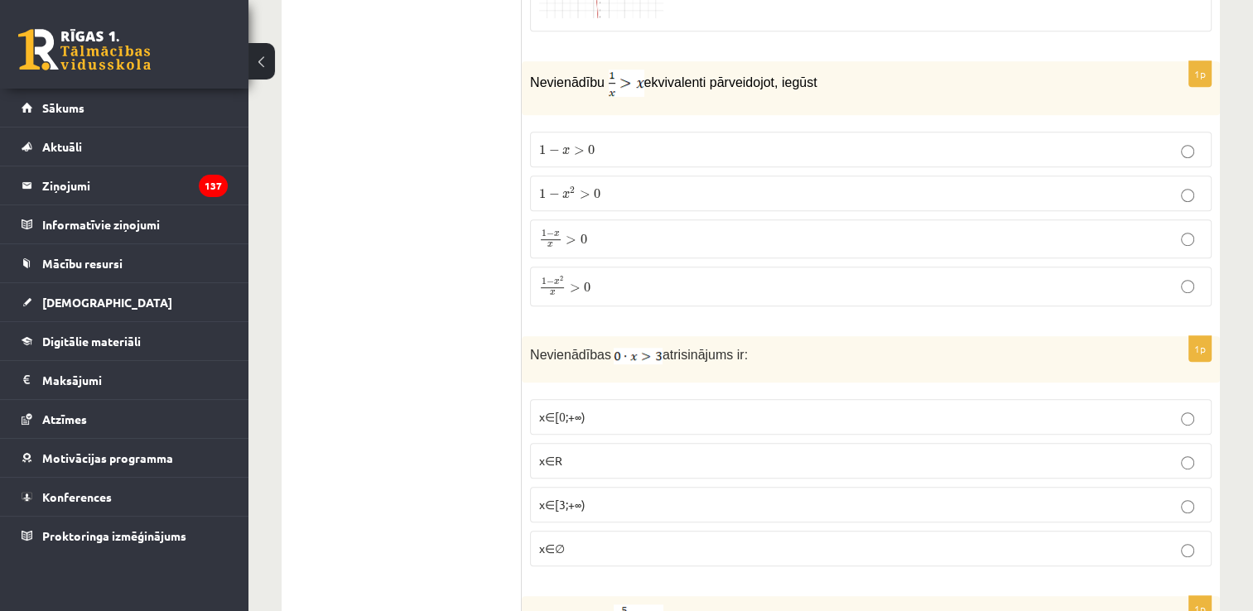
scroll to position [7128, 0]
click at [597, 266] on label "1 − x 2 x > 0 1 − x 2 x > 0" at bounding box center [871, 286] width 682 height 40
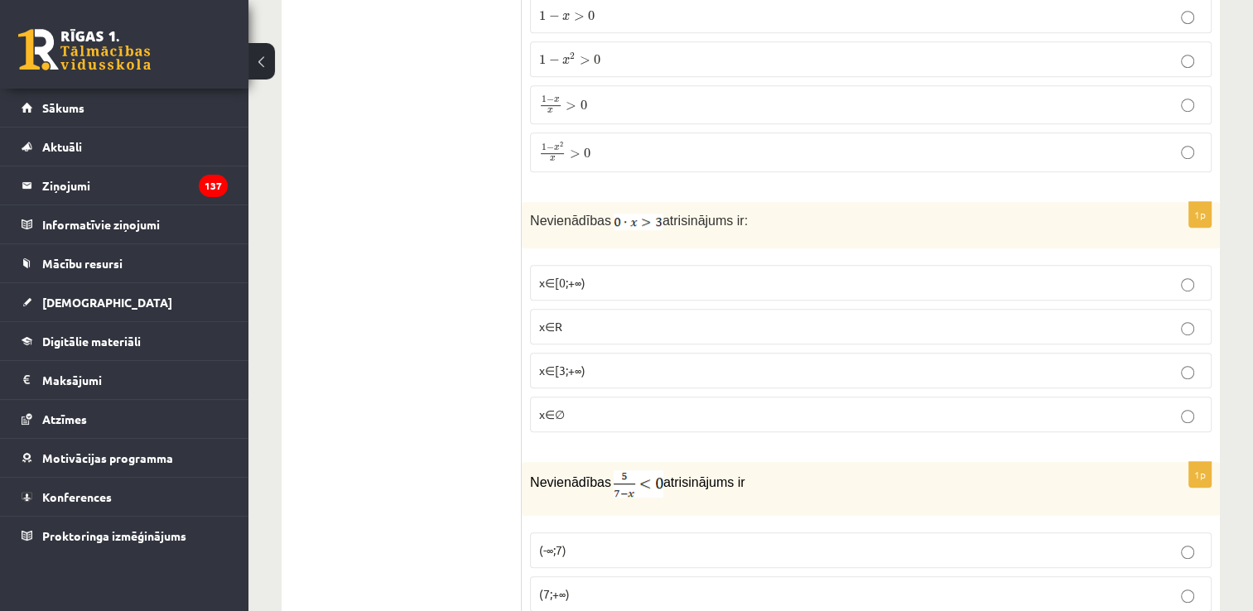
scroll to position [7264, 0]
click at [577, 403] on p "x∈∅" at bounding box center [870, 411] width 663 height 17
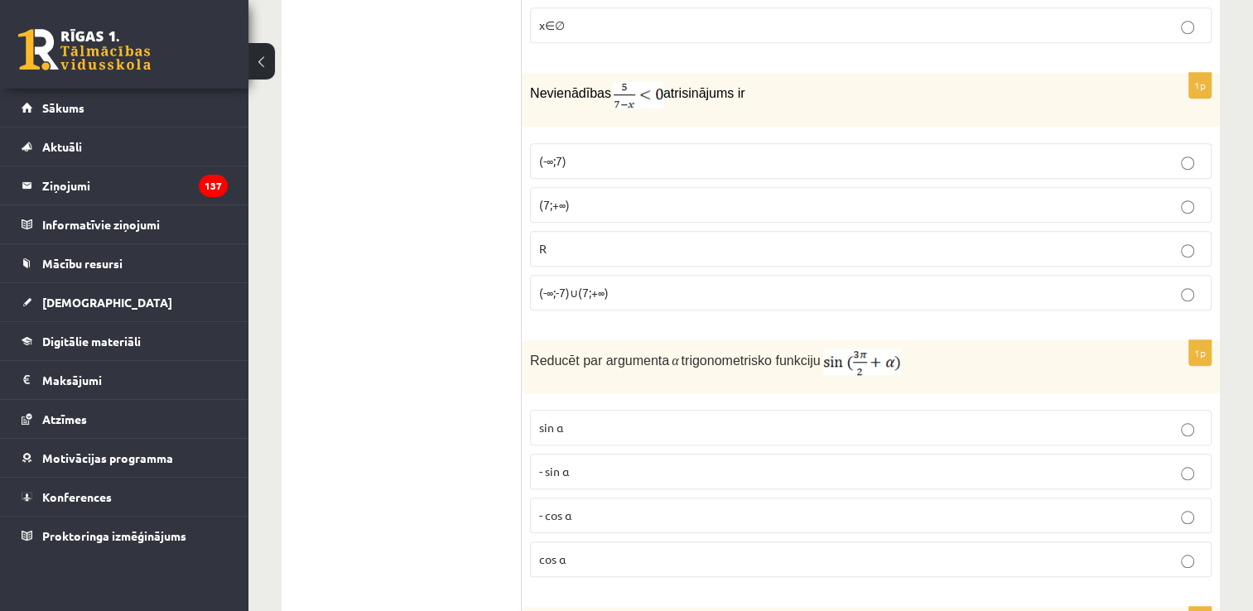
scroll to position [7652, 0]
click at [662, 195] on p "(7;+∞)" at bounding box center [870, 203] width 663 height 17
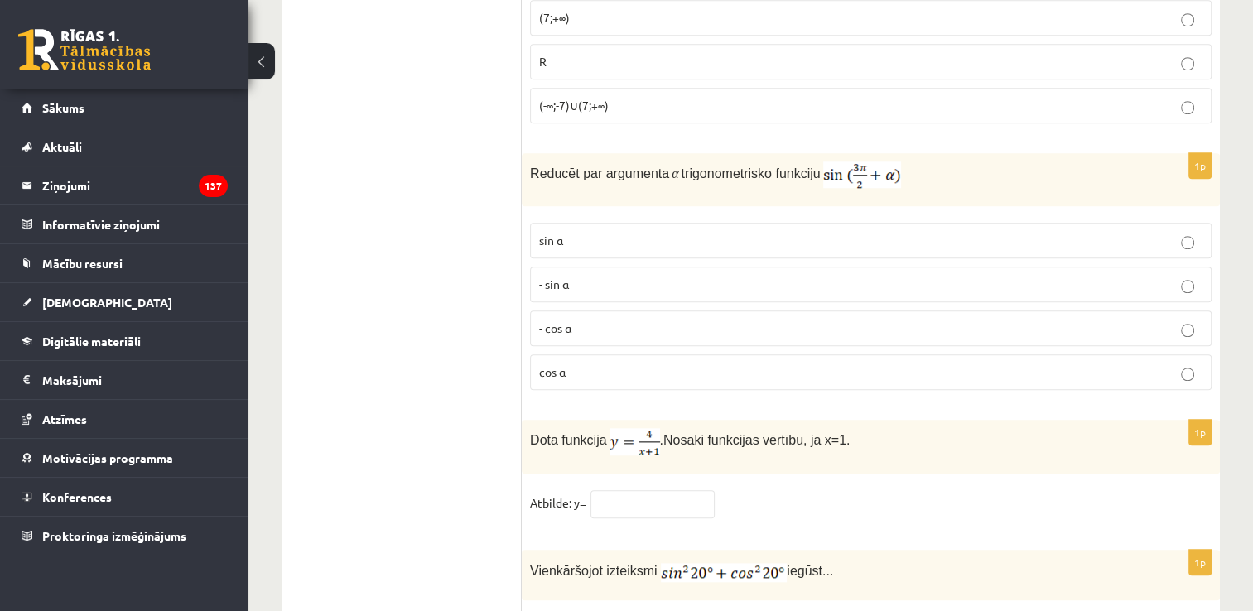
scroll to position [7841, 0]
click at [625, 317] on p "- cos ⁡α" at bounding box center [870, 325] width 663 height 17
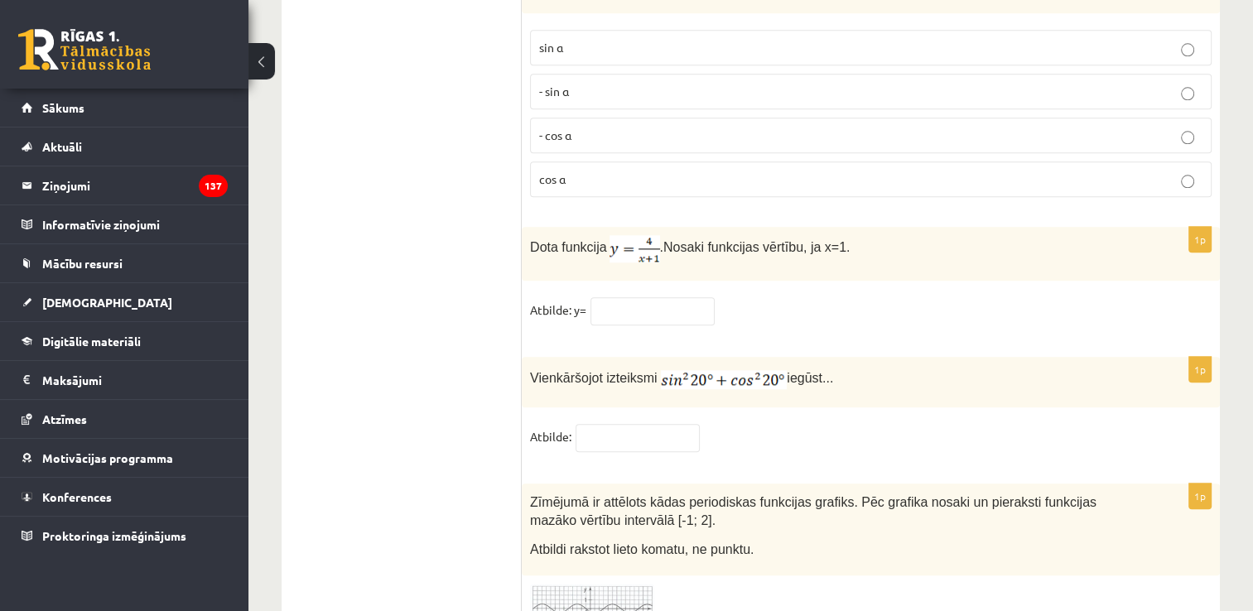
scroll to position [8035, 0]
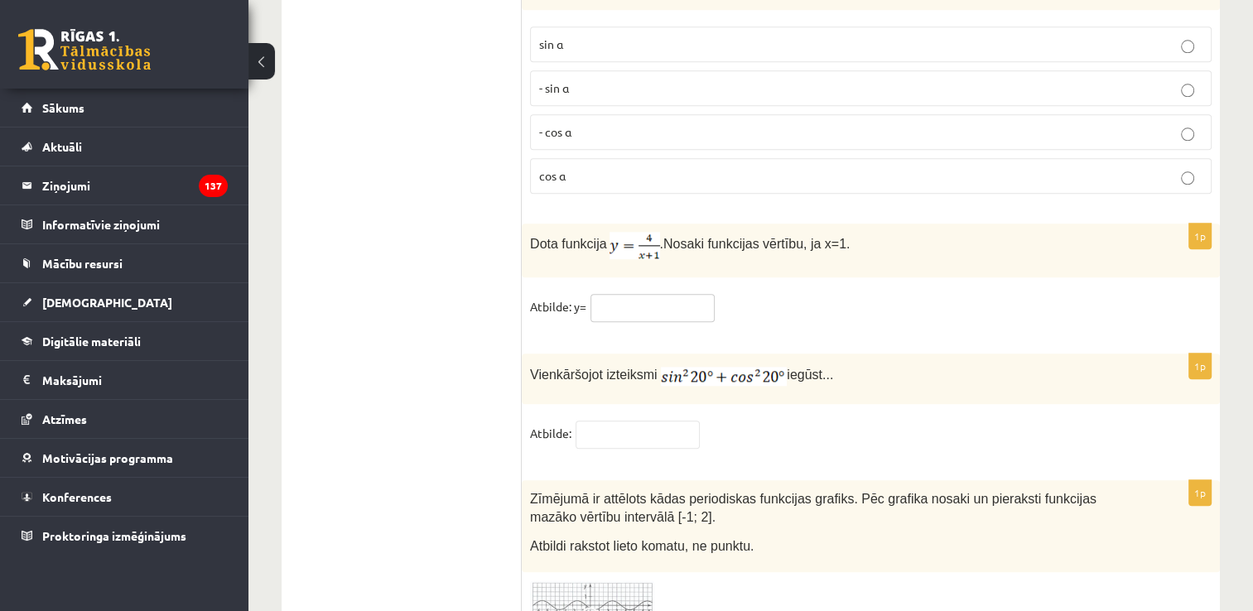
click at [682, 294] on input "text" at bounding box center [653, 308] width 124 height 28
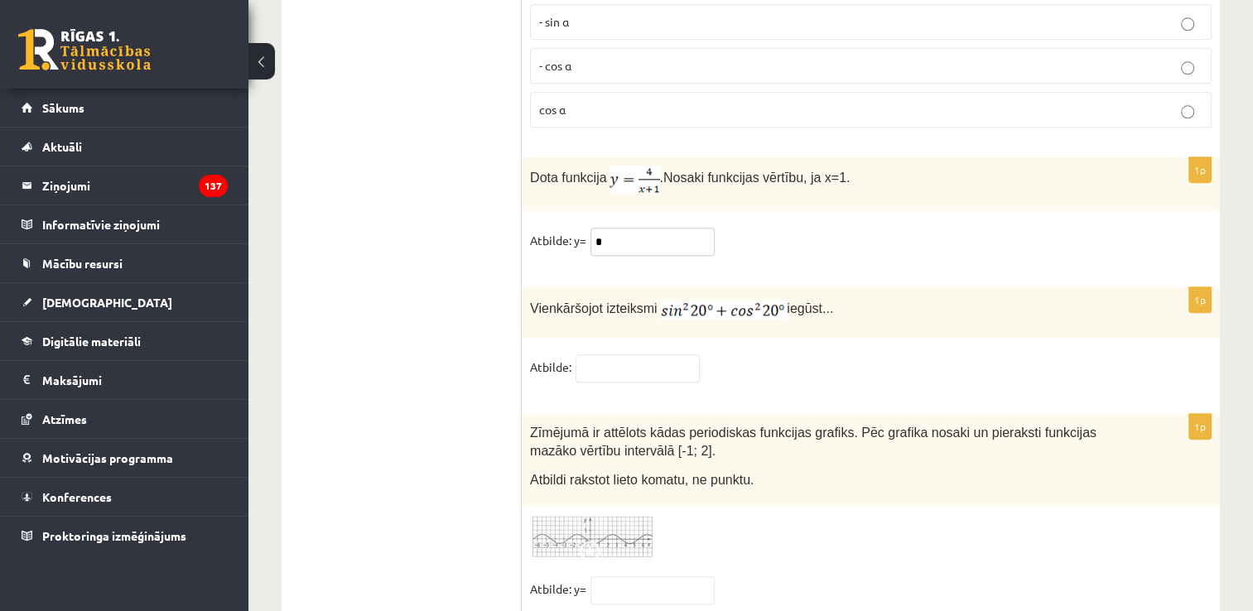
type input "*"
click at [606, 355] on input "text" at bounding box center [638, 369] width 124 height 28
type input "*"
click at [630, 577] on input "text" at bounding box center [653, 591] width 124 height 28
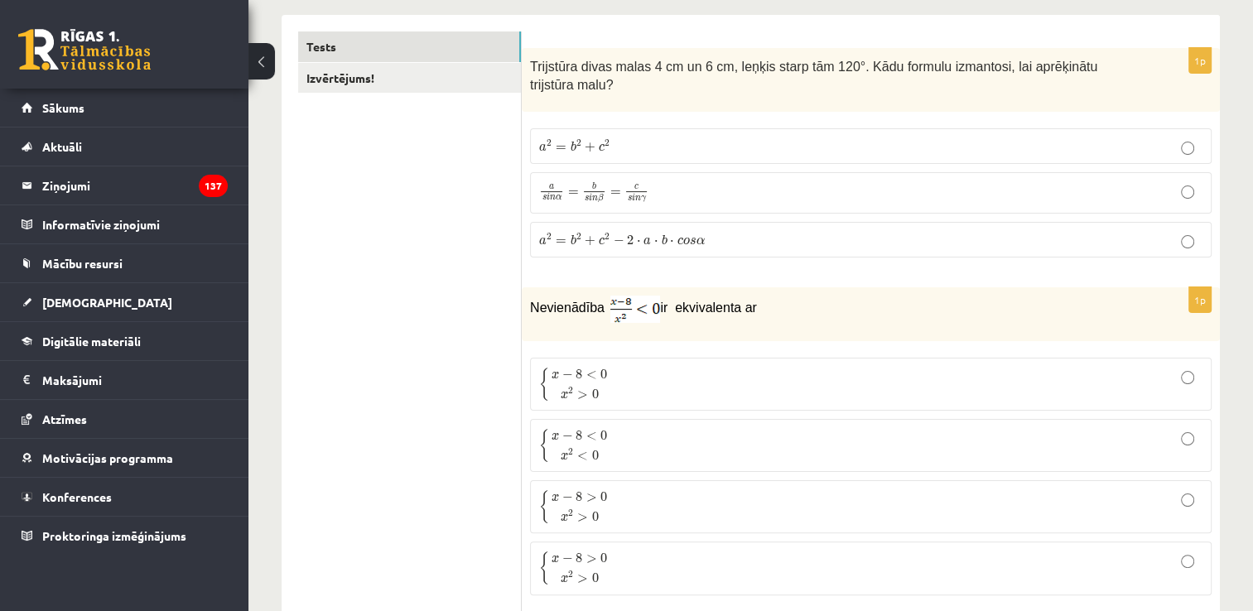
scroll to position [0, 0]
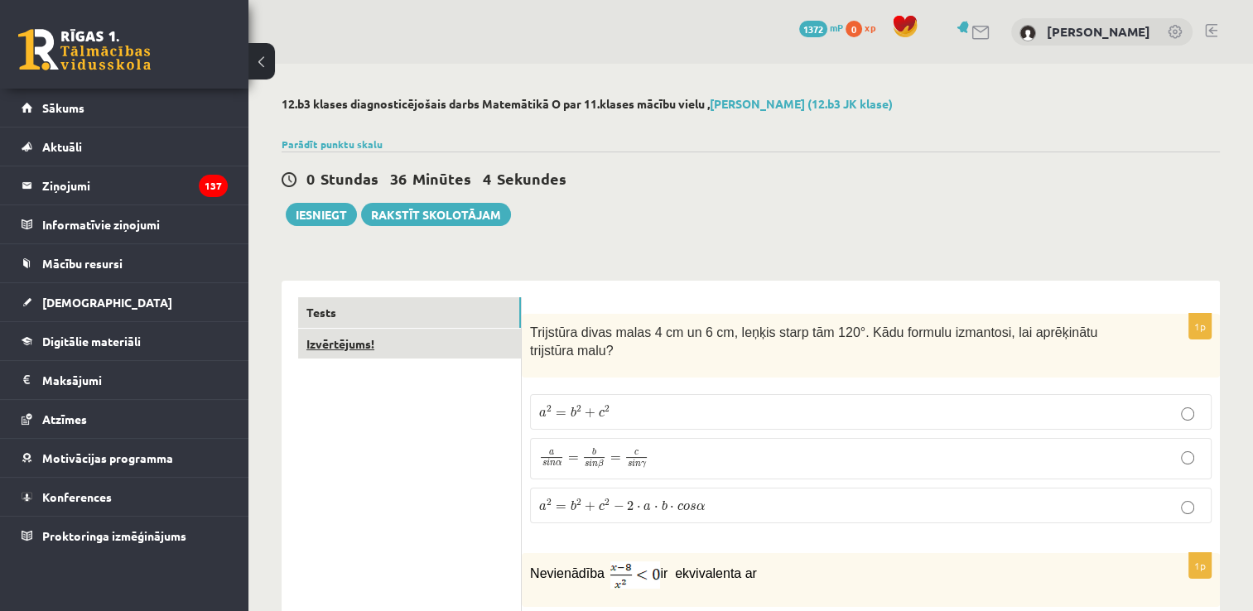
type input "**"
click at [379, 340] on link "Izvērtējums!" at bounding box center [409, 344] width 223 height 31
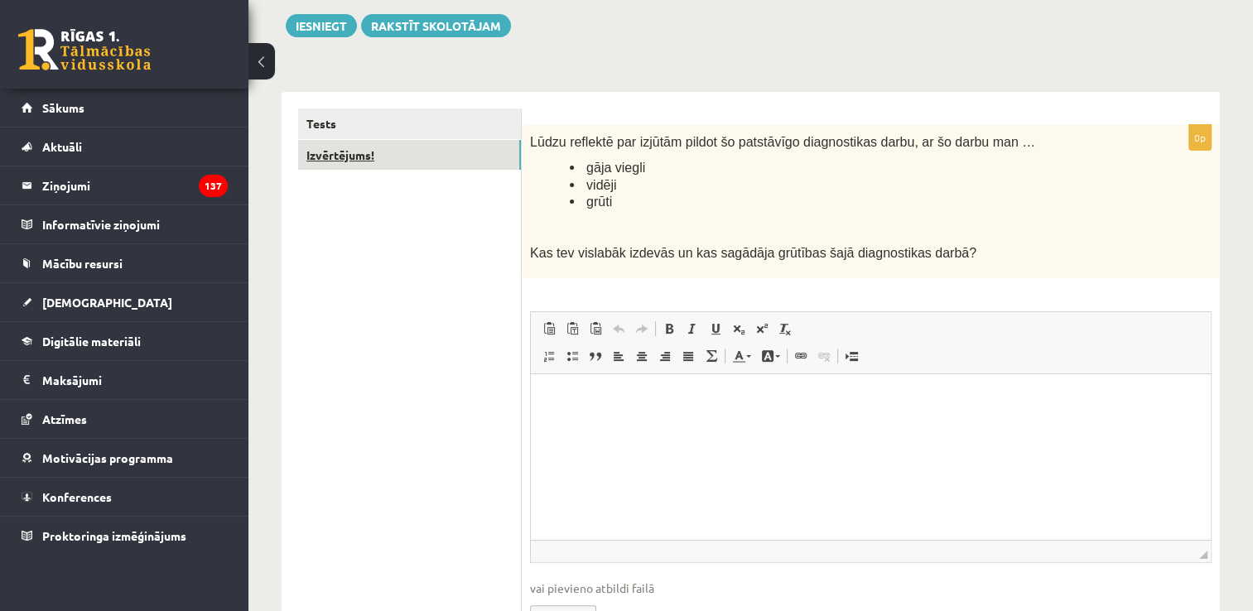
scroll to position [201, 0]
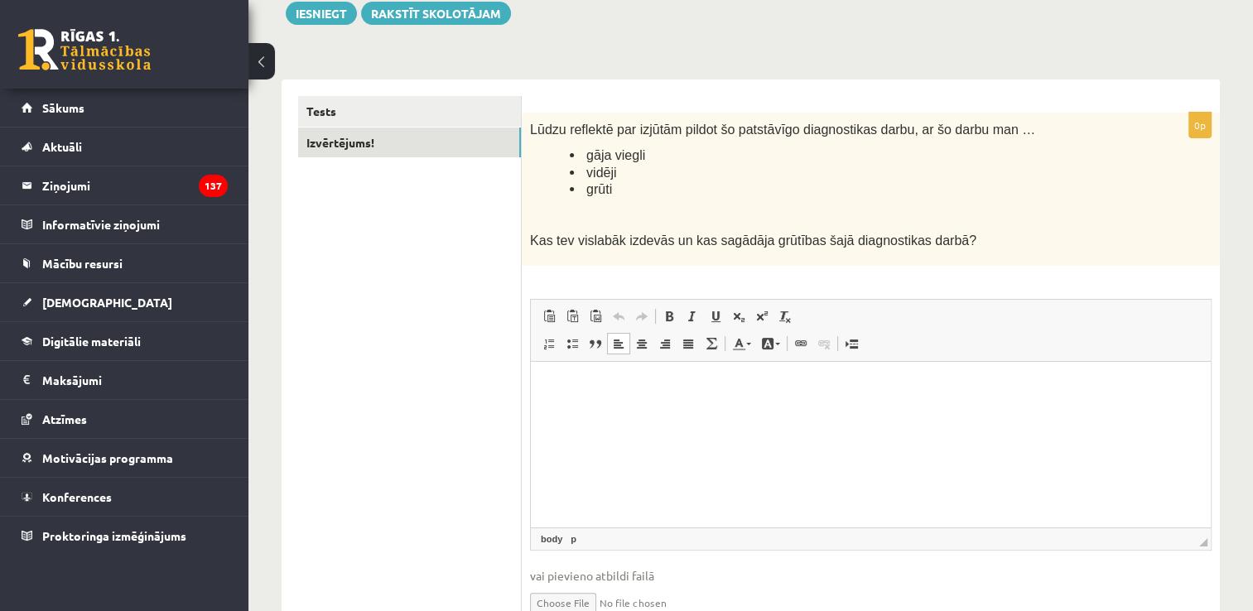
click at [655, 398] on html at bounding box center [871, 387] width 680 height 51
click at [330, 12] on button "Iesniegt" at bounding box center [321, 13] width 71 height 23
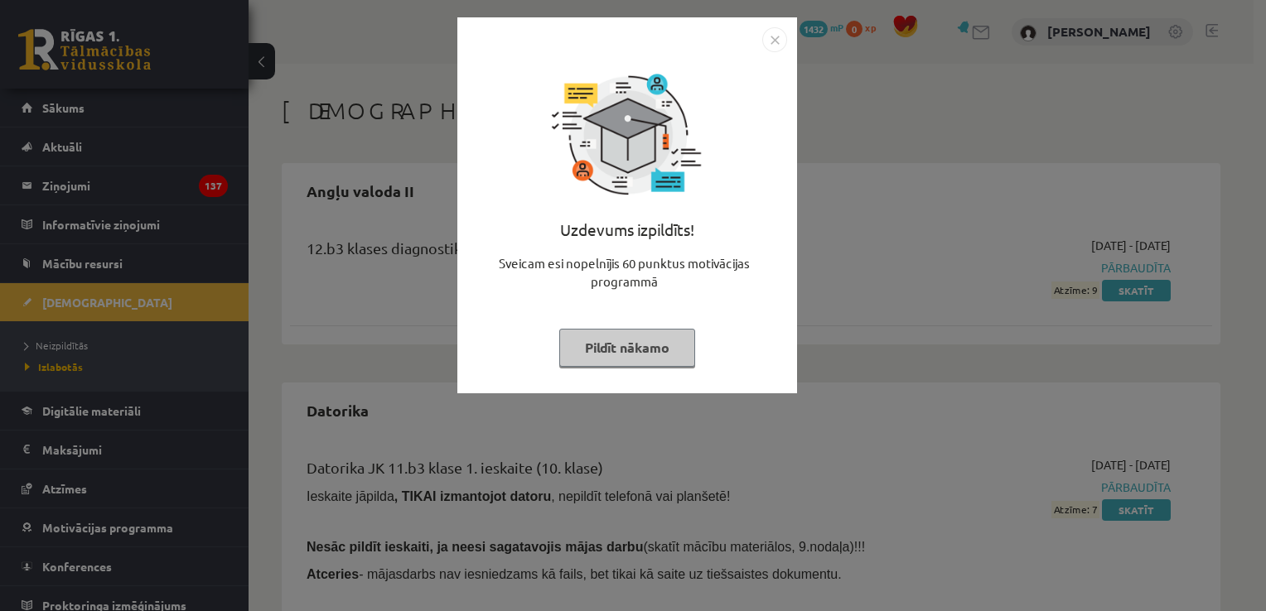
click at [771, 38] on img "Close" at bounding box center [774, 39] width 25 height 25
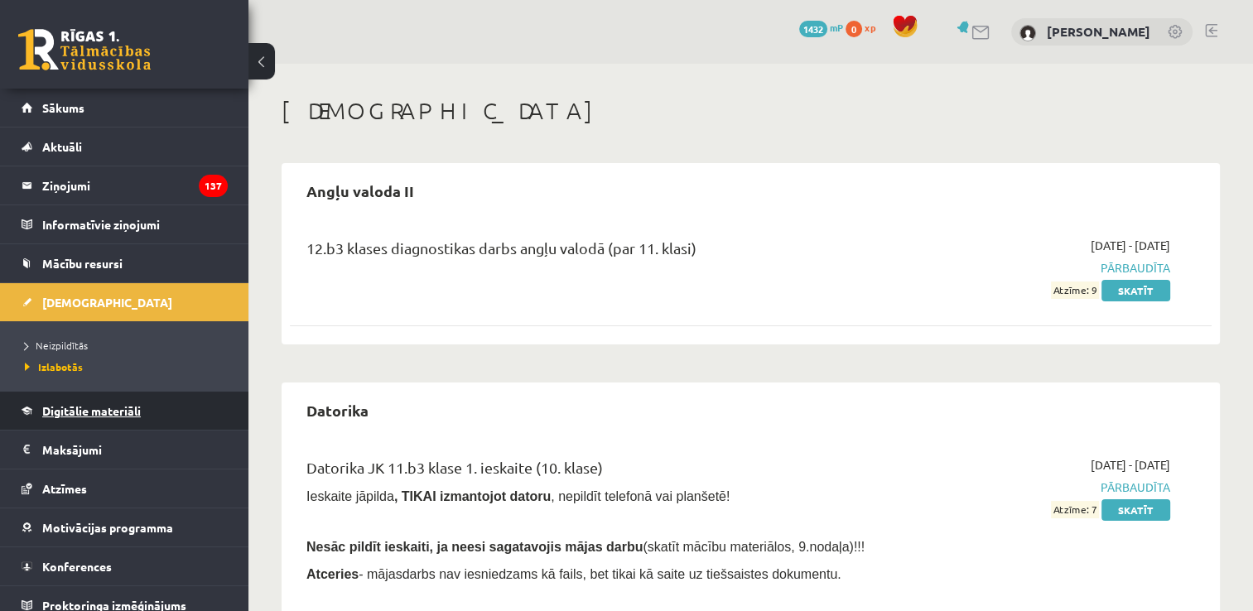
click at [105, 417] on link "Digitālie materiāli" at bounding box center [125, 411] width 206 height 38
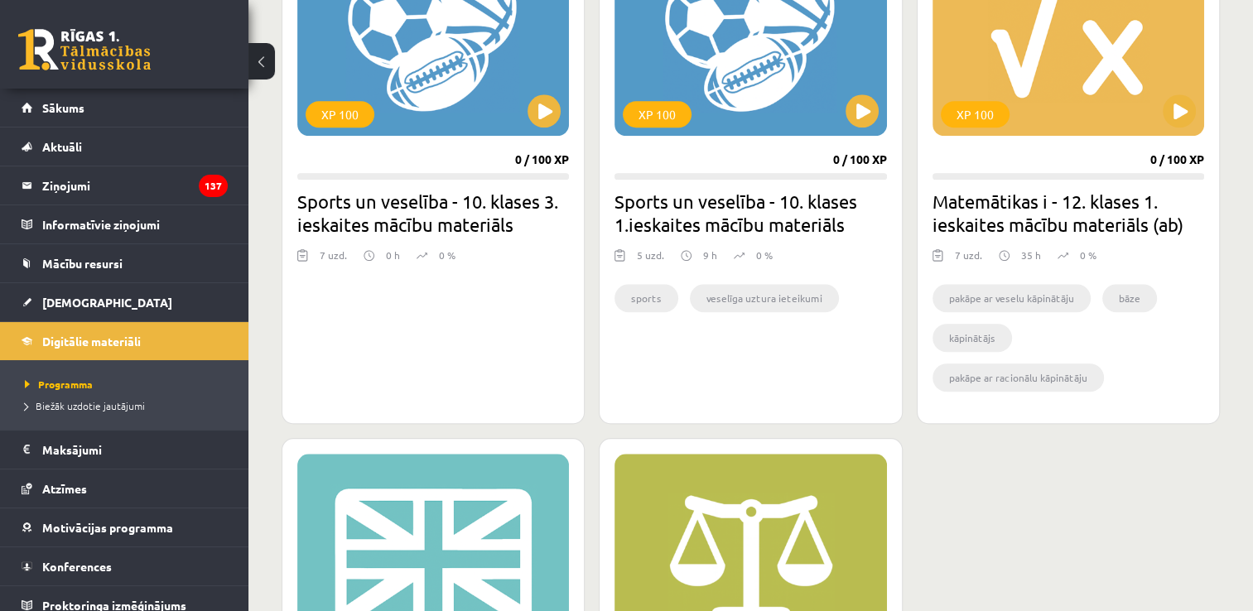
scroll to position [1604, 0]
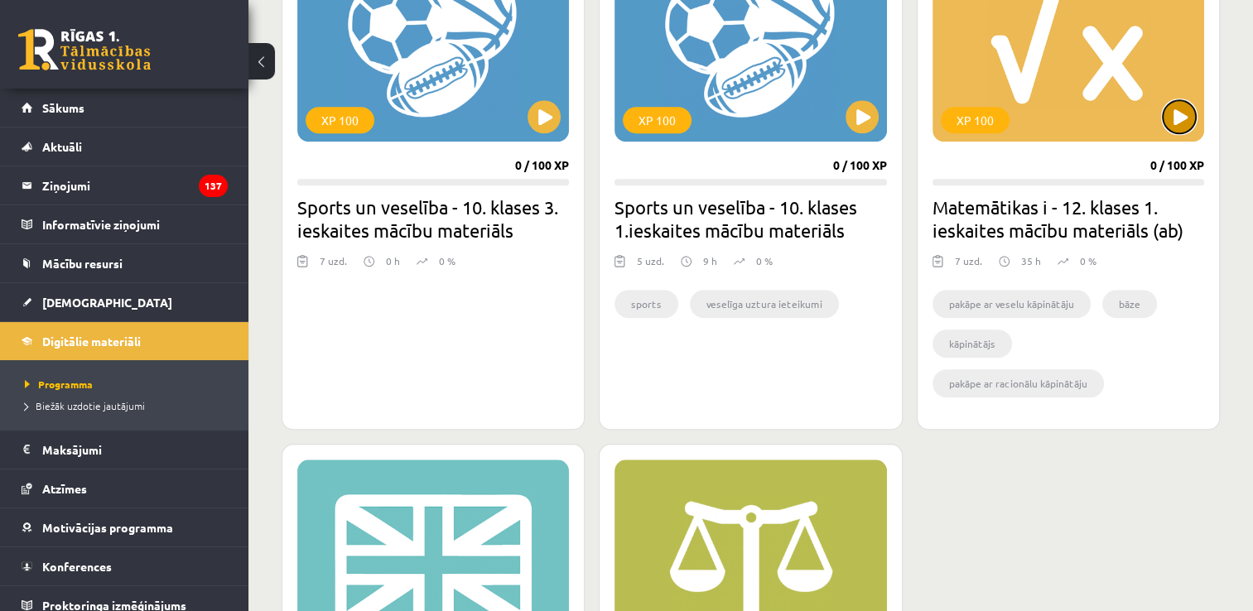
click at [1180, 118] on button at bounding box center [1179, 116] width 33 height 33
click at [1062, 248] on div "XP 100 0 / 100 XP Matemātikas i - 12. klases 1. ieskaites mācību materiāls (ab)…" at bounding box center [1068, 174] width 303 height 511
click at [1105, 94] on div "XP 100" at bounding box center [1069, 38] width 272 height 207
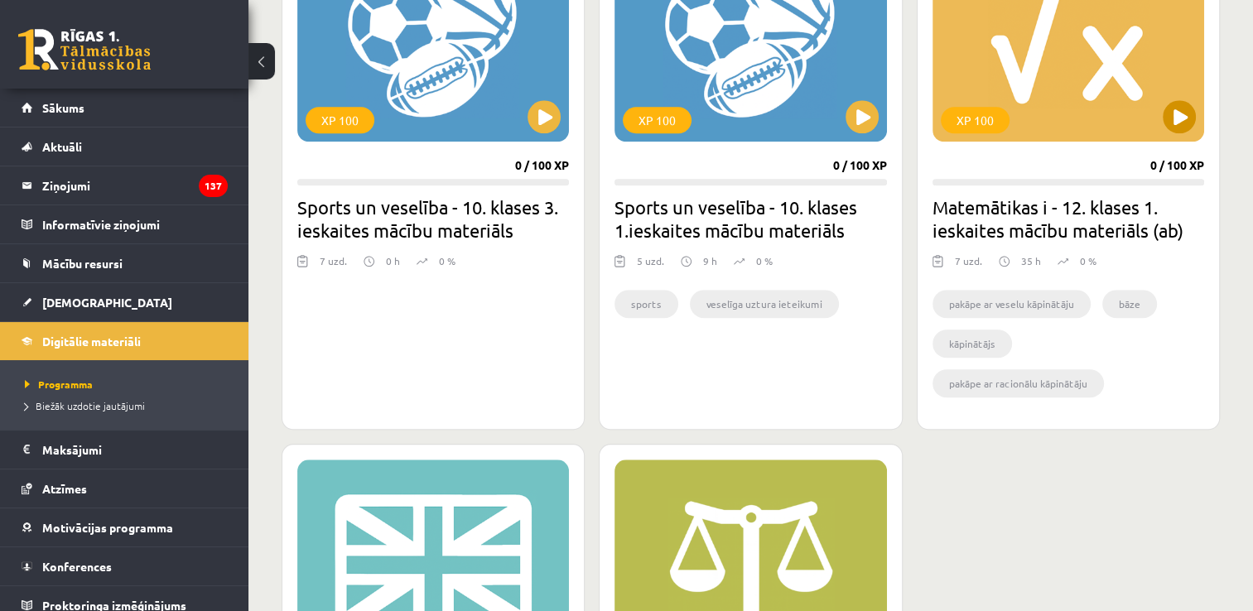
click at [1105, 94] on div "XP 100" at bounding box center [1069, 38] width 272 height 207
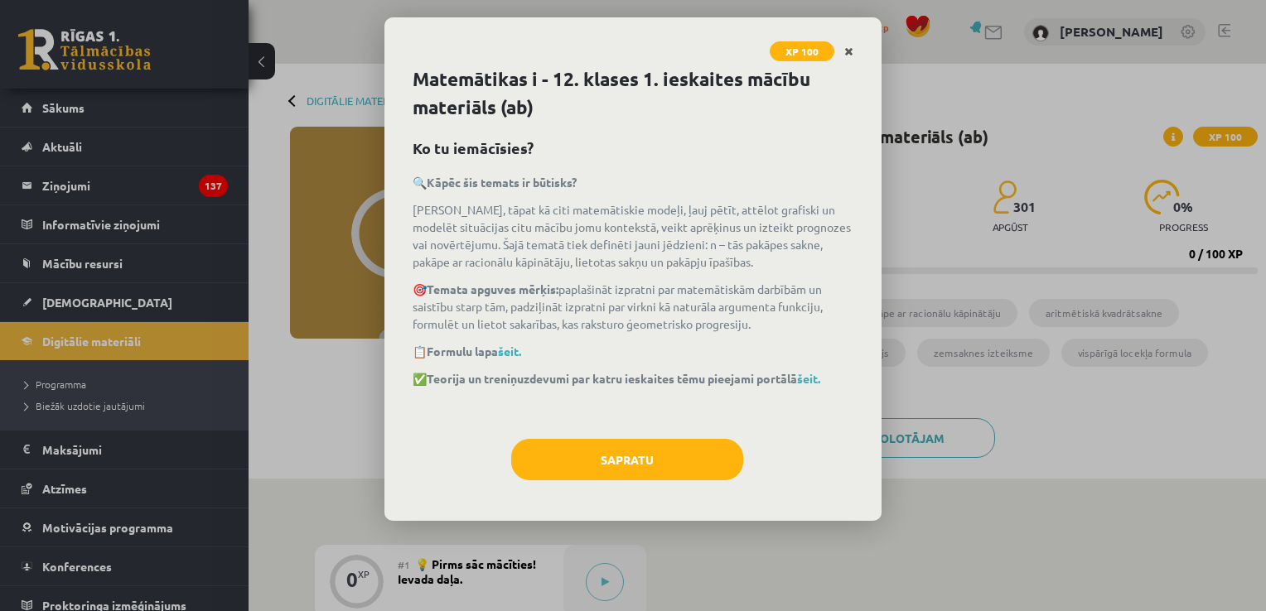
click at [848, 44] on link "Close" at bounding box center [848, 52] width 29 height 32
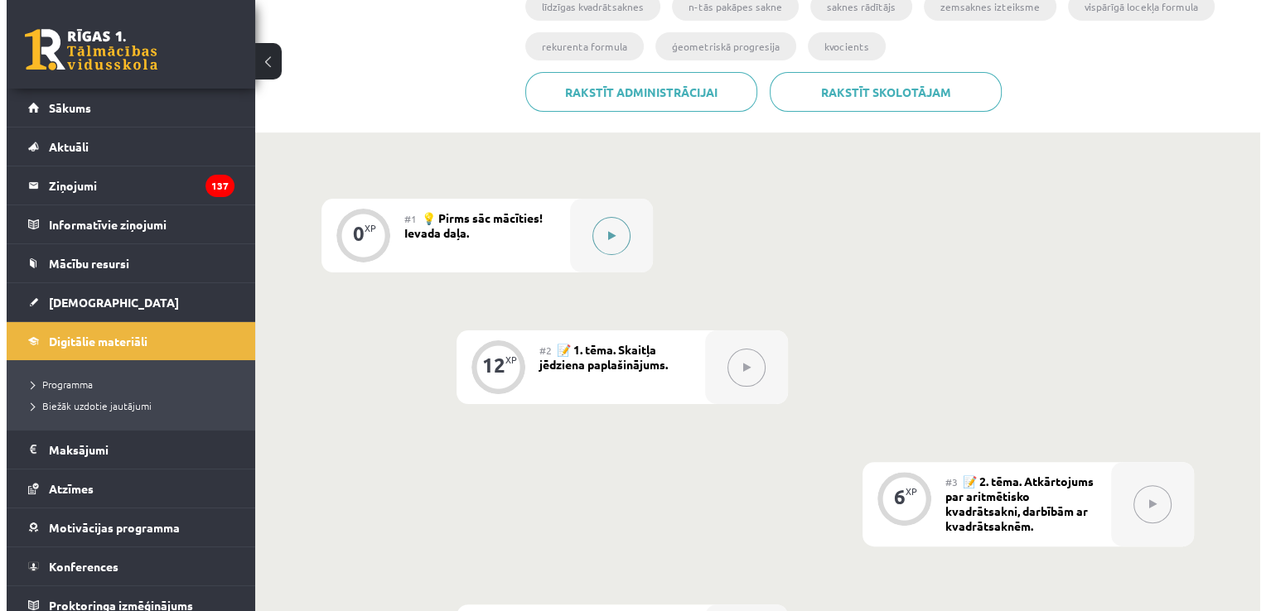
scroll to position [348, 0]
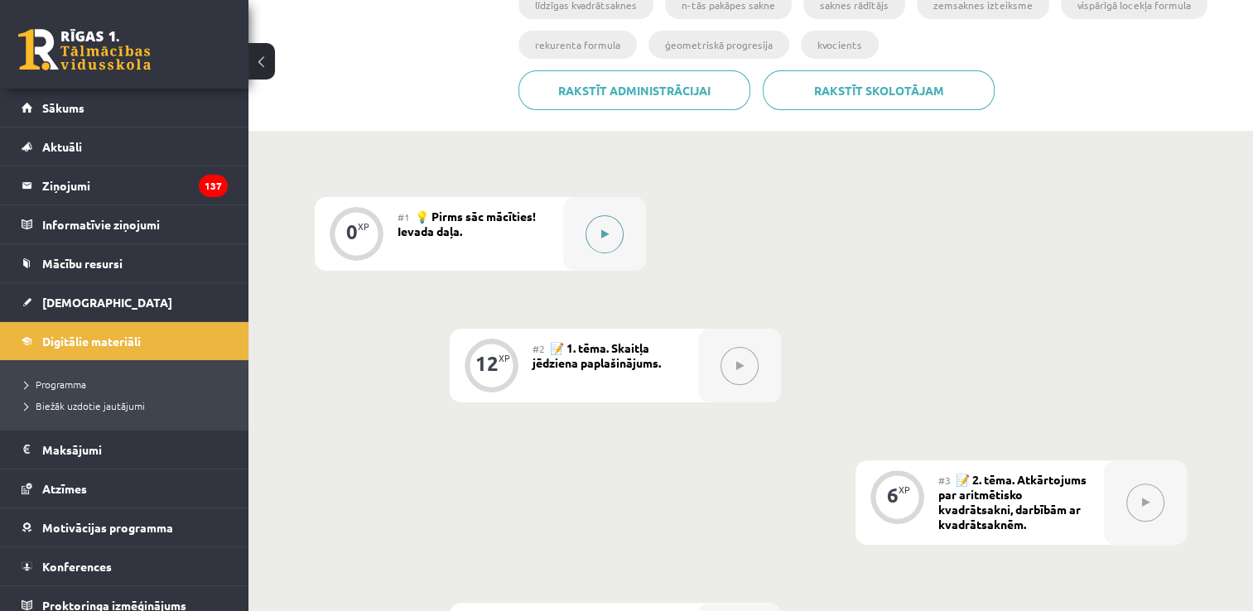
click at [599, 244] on button at bounding box center [605, 234] width 38 height 38
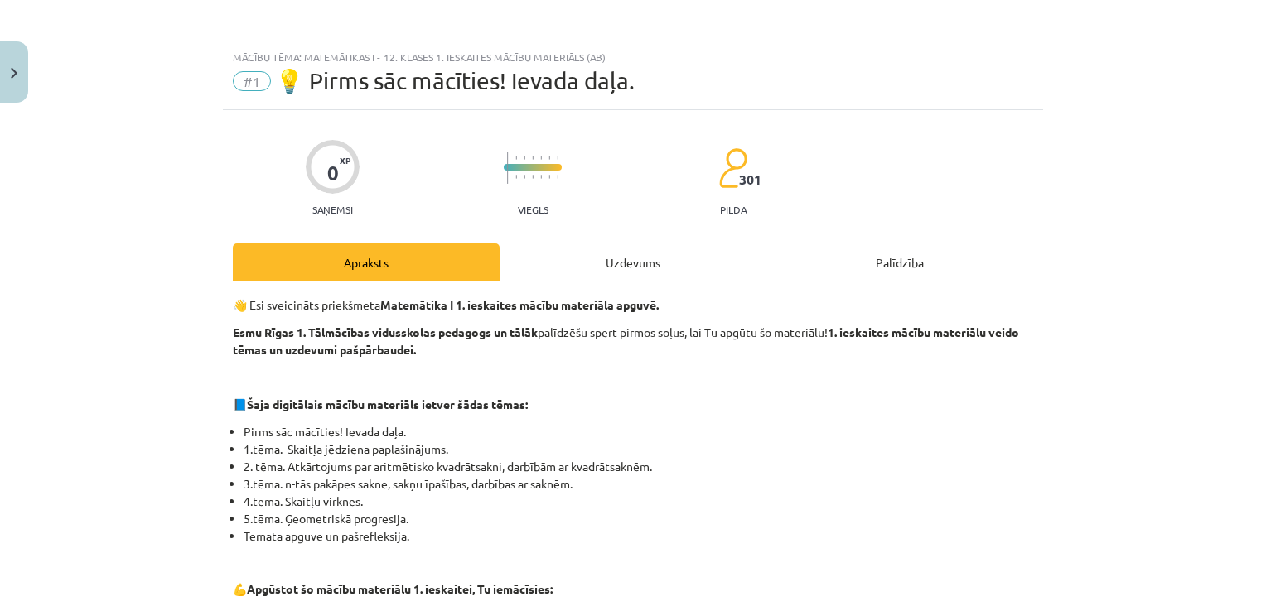
click at [599, 244] on div "Uzdevums" at bounding box center [632, 262] width 267 height 37
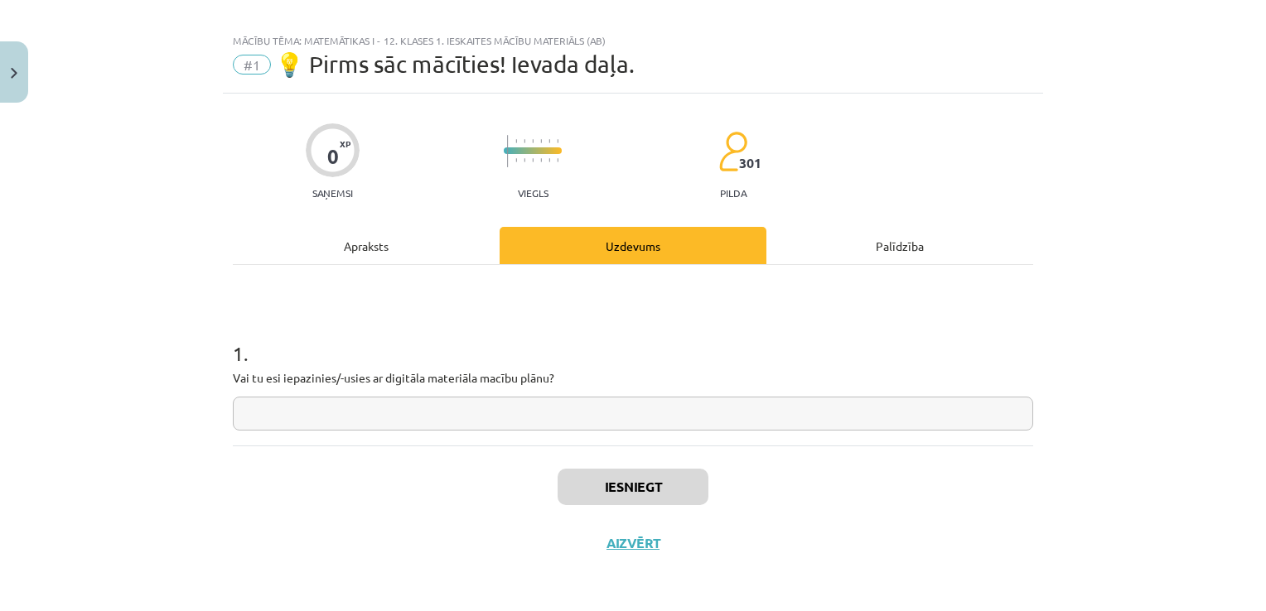
click at [480, 420] on input "text" at bounding box center [633, 414] width 800 height 34
type input "**"
click at [622, 495] on button "Iesniegt" at bounding box center [632, 487] width 151 height 36
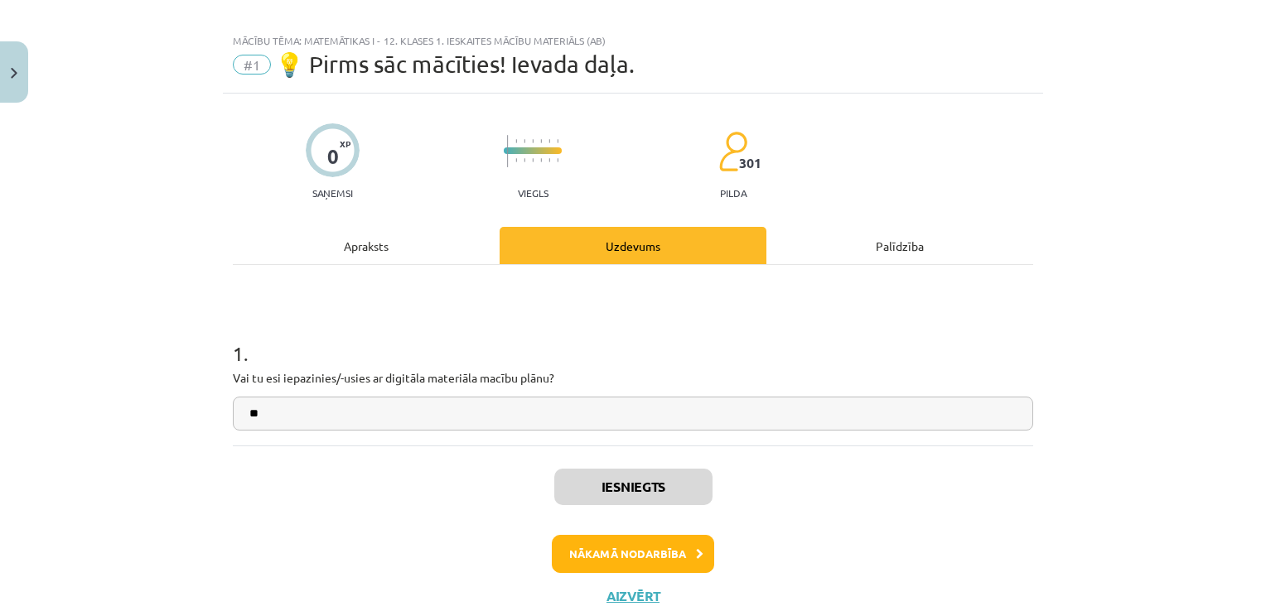
scroll to position [7, 0]
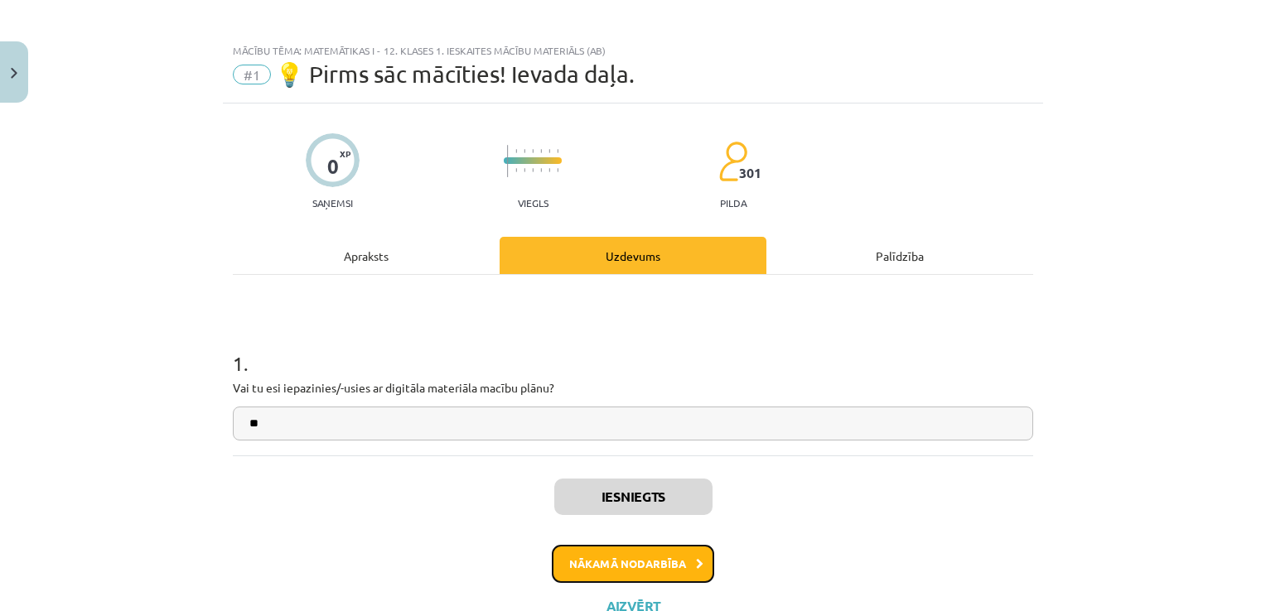
click at [582, 551] on button "Nākamā nodarbība" at bounding box center [633, 564] width 162 height 38
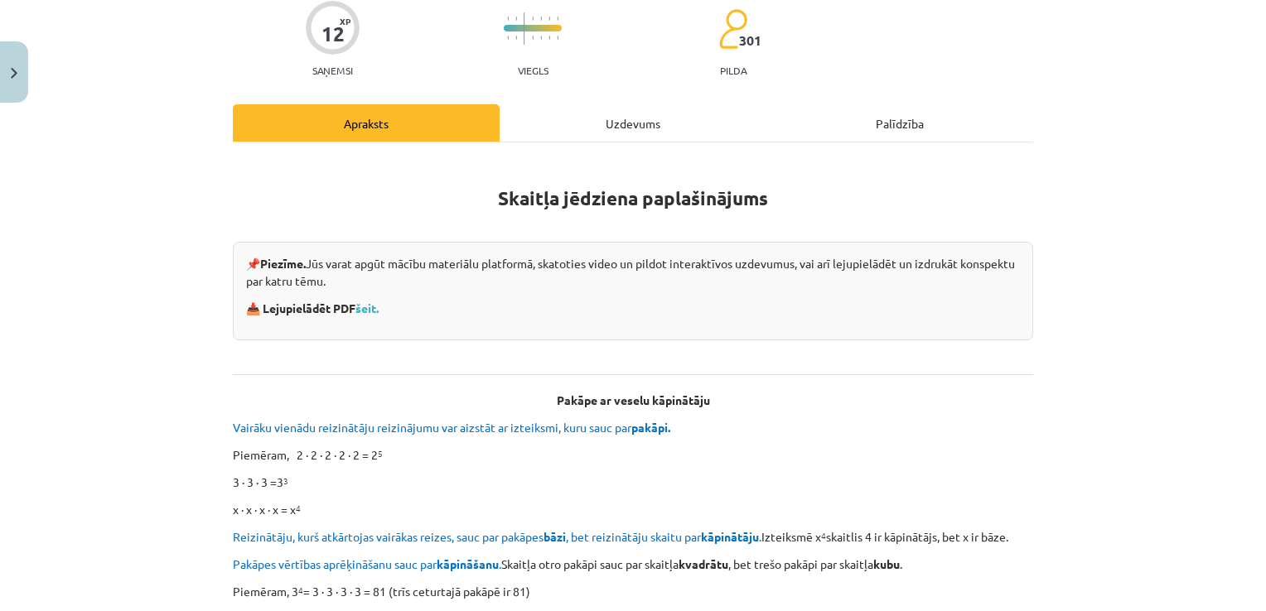
scroll to position [133, 0]
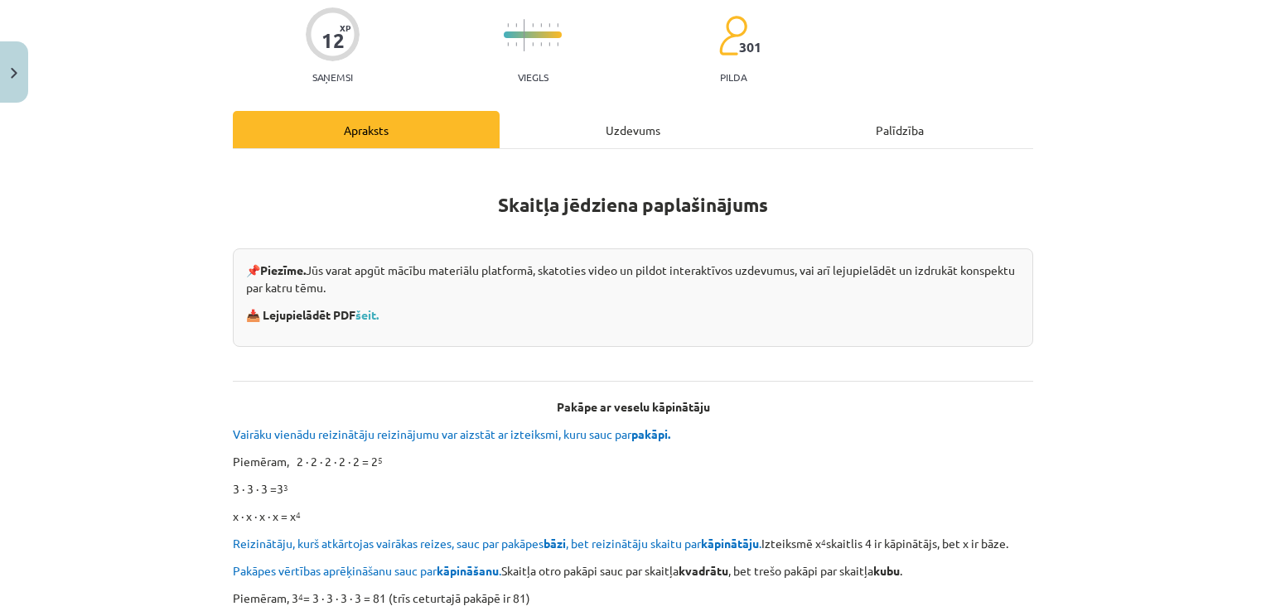
click at [630, 138] on div "Uzdevums" at bounding box center [632, 129] width 267 height 37
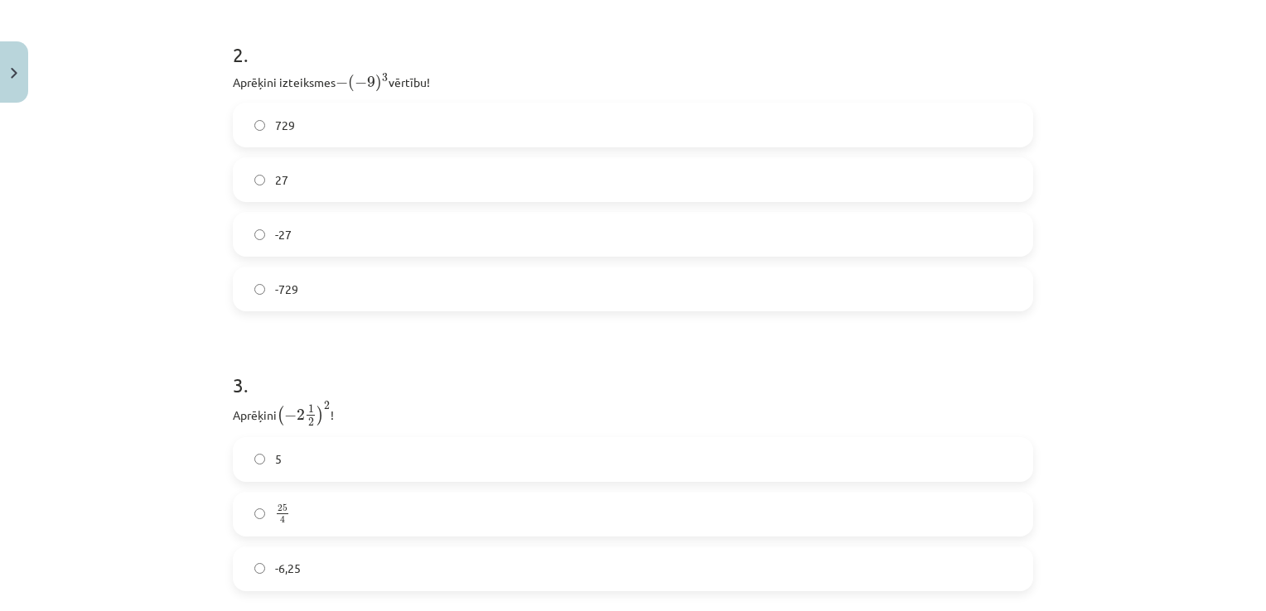
scroll to position [975, 0]
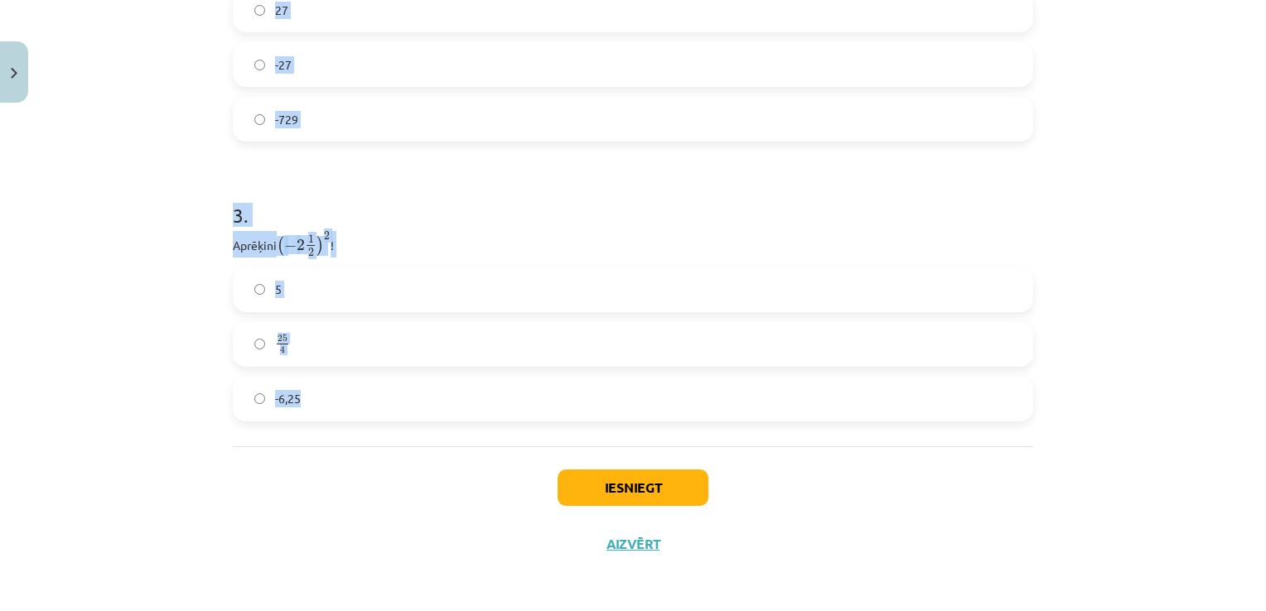
drag, startPoint x: 220, startPoint y: 329, endPoint x: 556, endPoint y: 397, distance: 342.3
copy form "1 . Atzīmē visus skaitļus, kuri ir kāda vesela skaitļa kvadrāts! 77 49 100 3 16…"
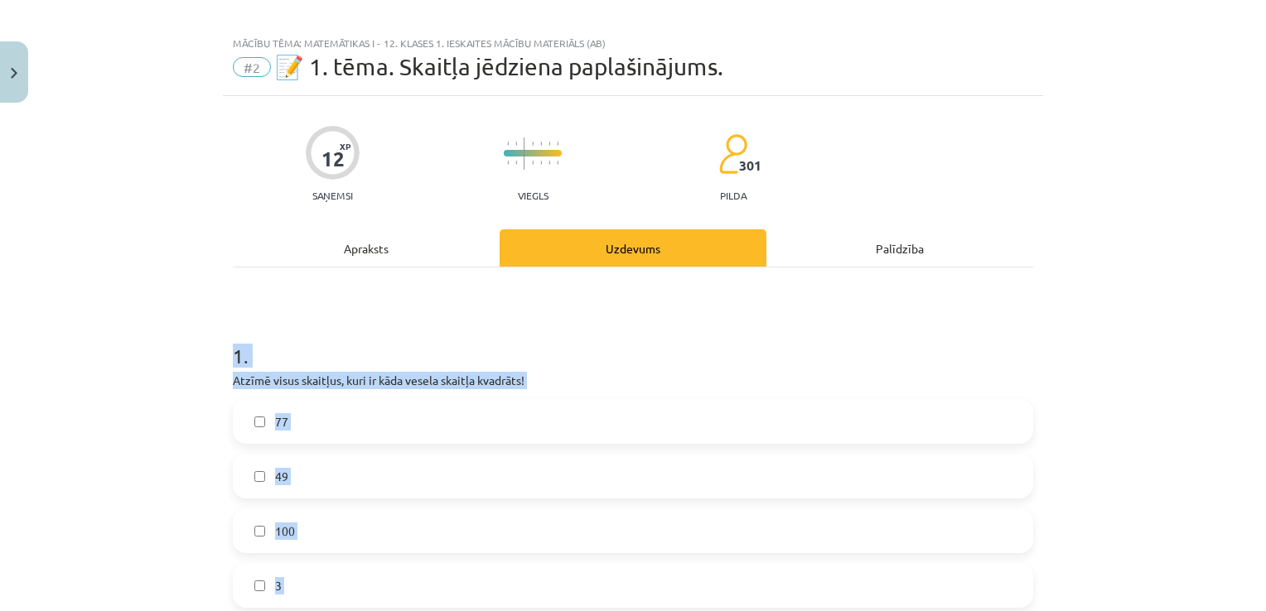
scroll to position [0, 0]
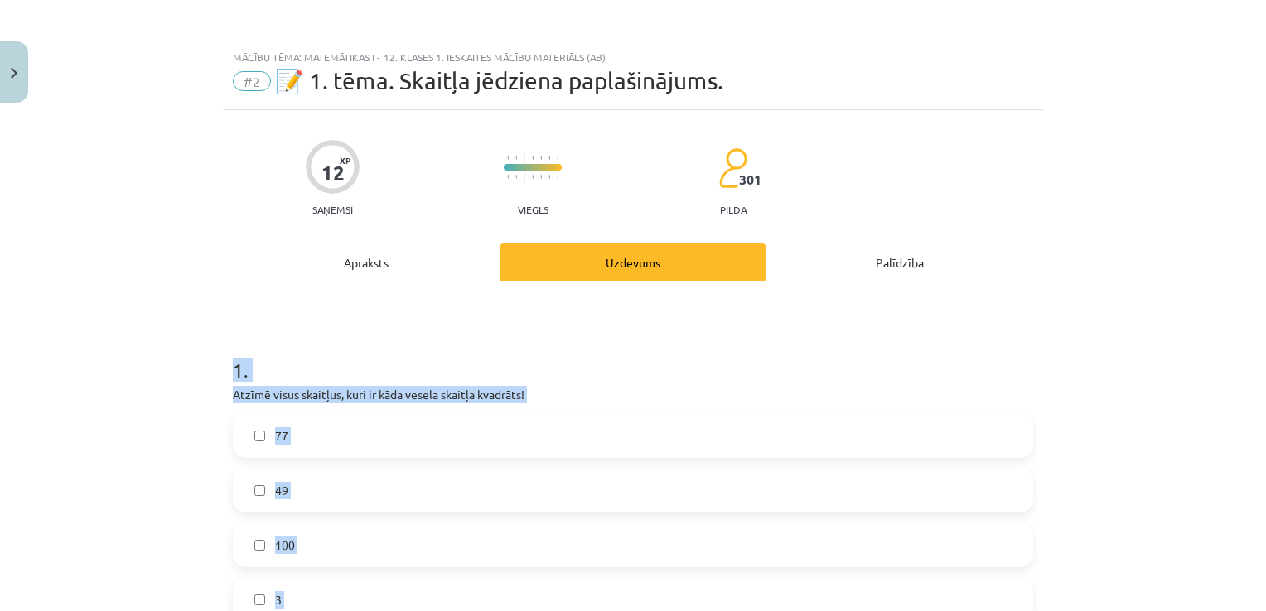
click at [119, 341] on div "Mācību tēma: Matemātikas i - 12. klases 1. ieskaites mācību materiāls (ab) #2 📝…" at bounding box center [633, 305] width 1266 height 611
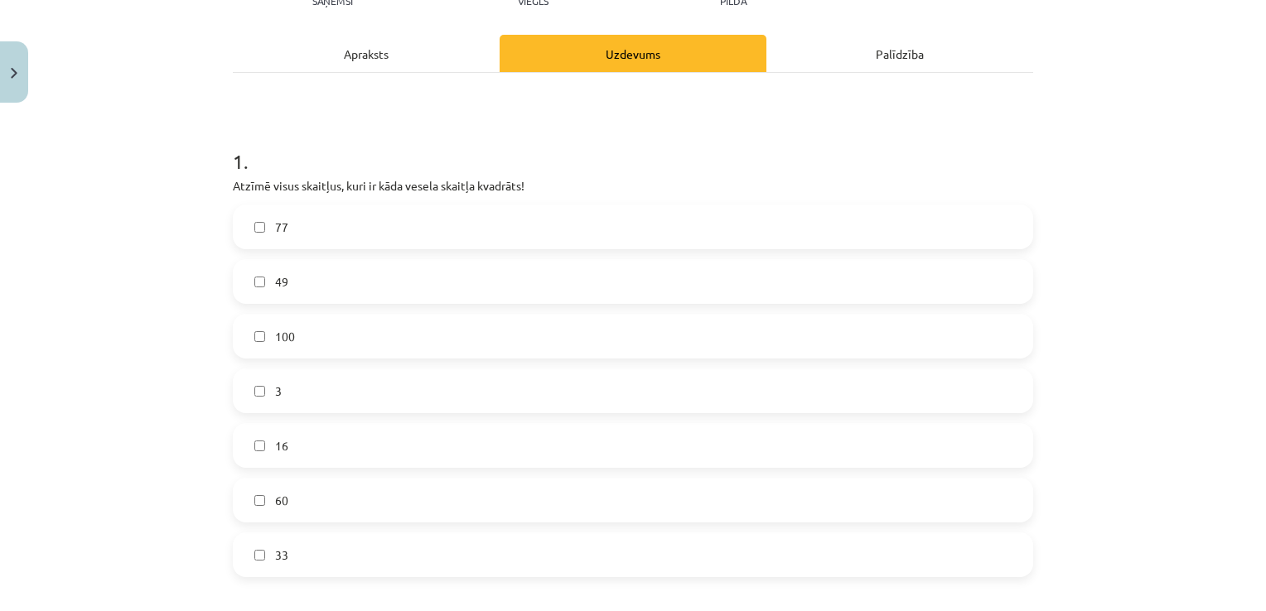
scroll to position [210, 0]
click at [278, 267] on label "49" at bounding box center [632, 279] width 797 height 41
click at [287, 334] on span "100" at bounding box center [285, 334] width 20 height 17
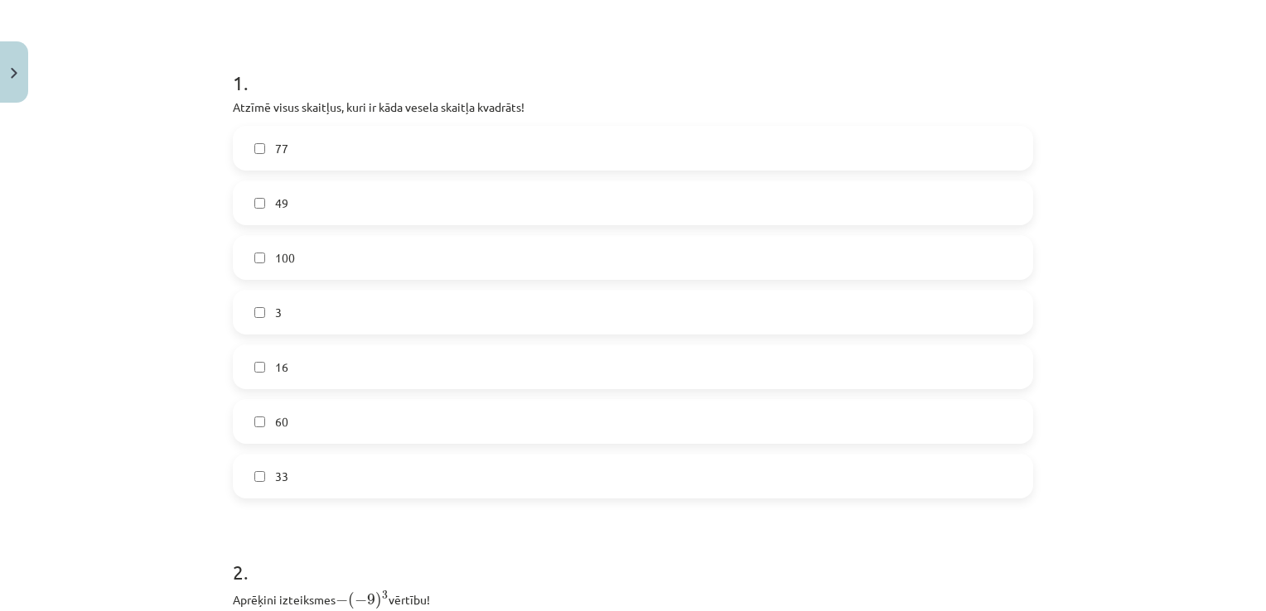
click at [311, 377] on label "16" at bounding box center [632, 366] width 797 height 41
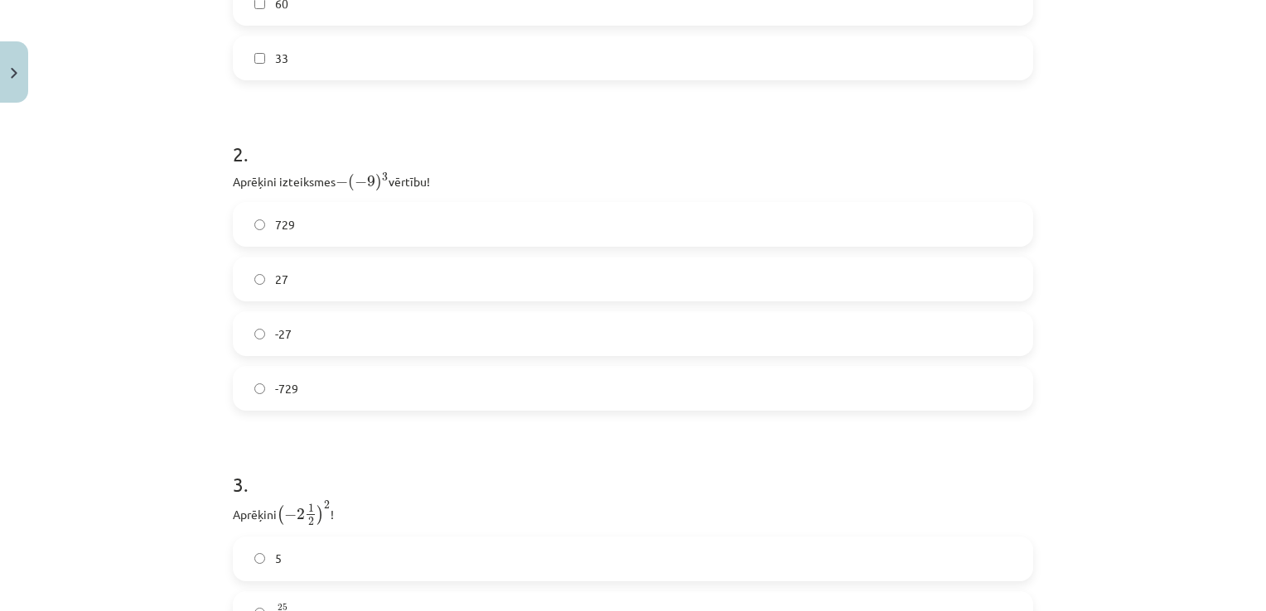
scroll to position [765, 0]
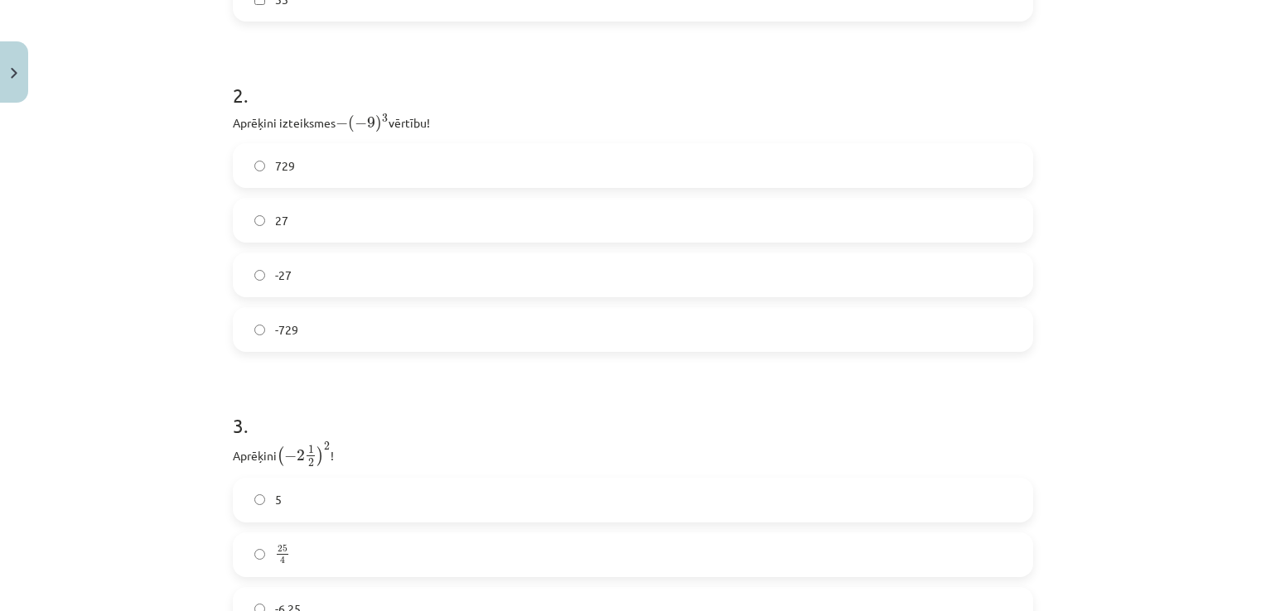
click at [345, 333] on label "-729" at bounding box center [632, 329] width 797 height 41
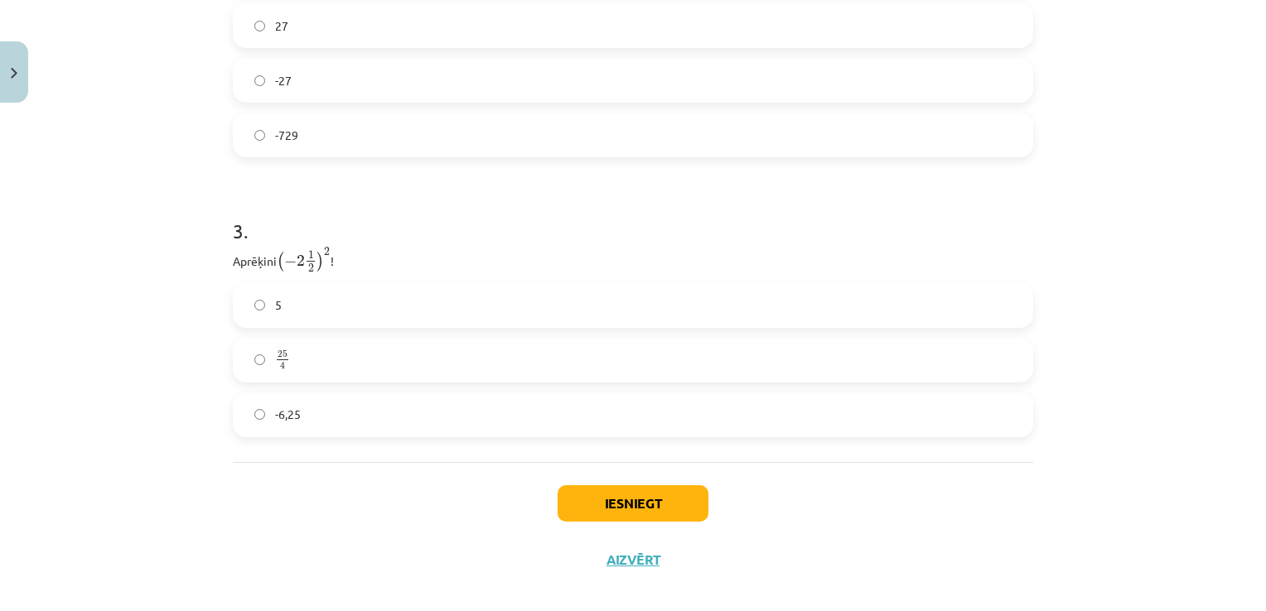
scroll to position [960, 0]
click at [310, 414] on label "-6,25" at bounding box center [632, 413] width 797 height 41
click at [665, 511] on button "Iesniegt" at bounding box center [632, 503] width 151 height 36
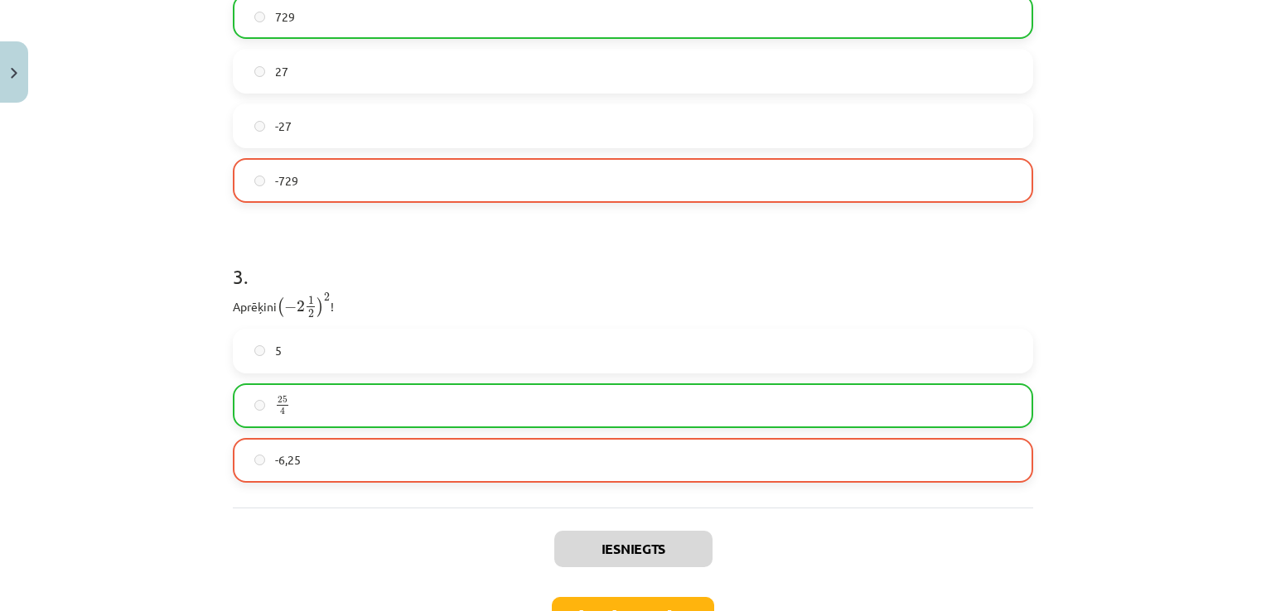
scroll to position [1027, 0]
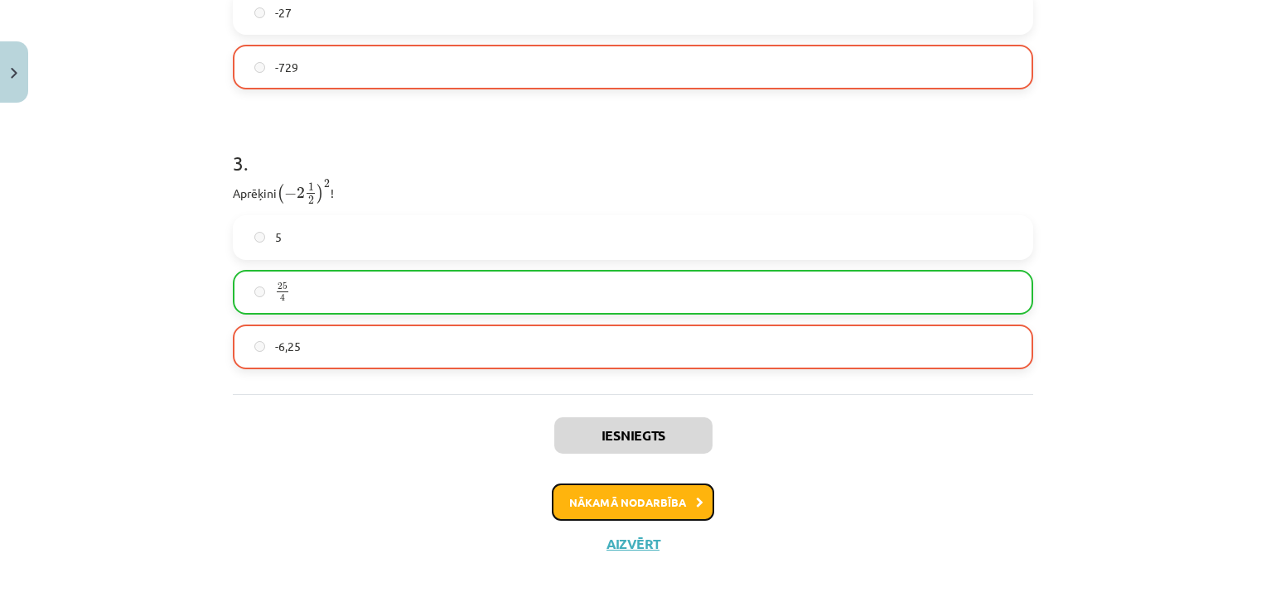
click at [634, 503] on button "Nākamā nodarbība" at bounding box center [633, 503] width 162 height 38
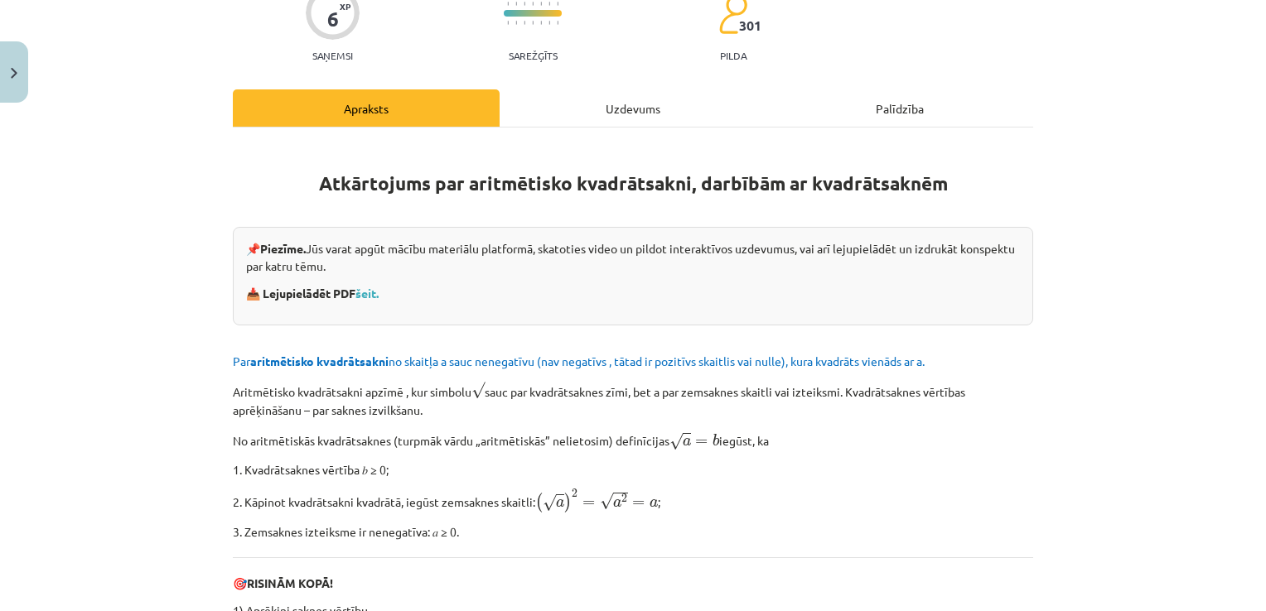
scroll to position [41, 0]
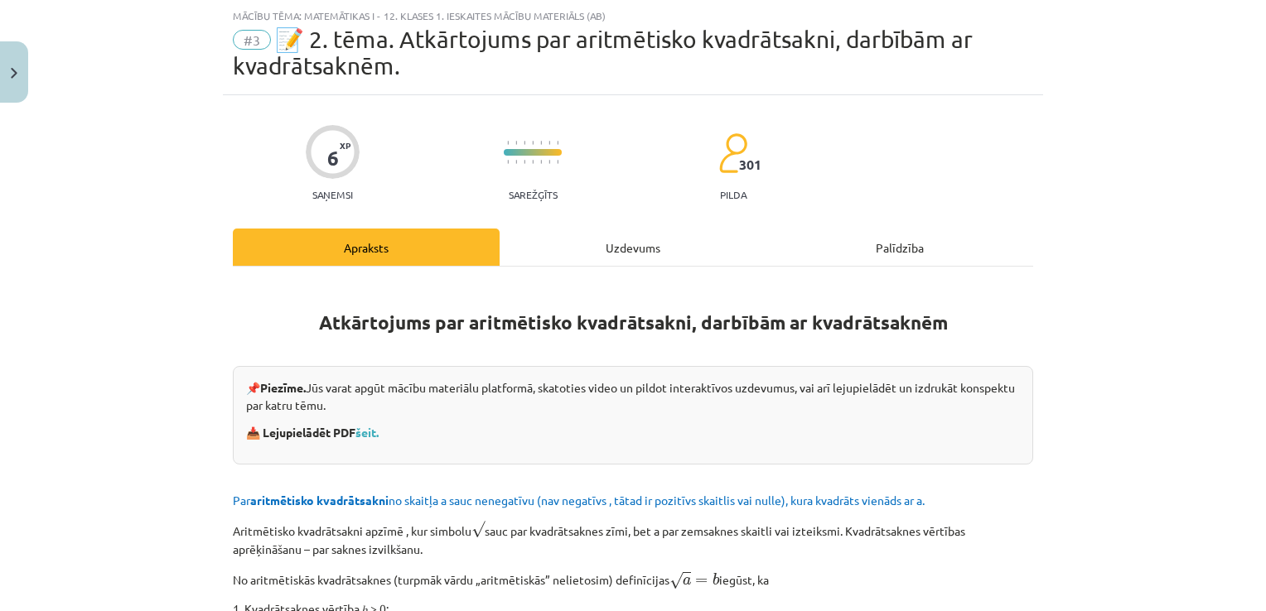
click at [636, 258] on div "Uzdevums" at bounding box center [632, 247] width 267 height 37
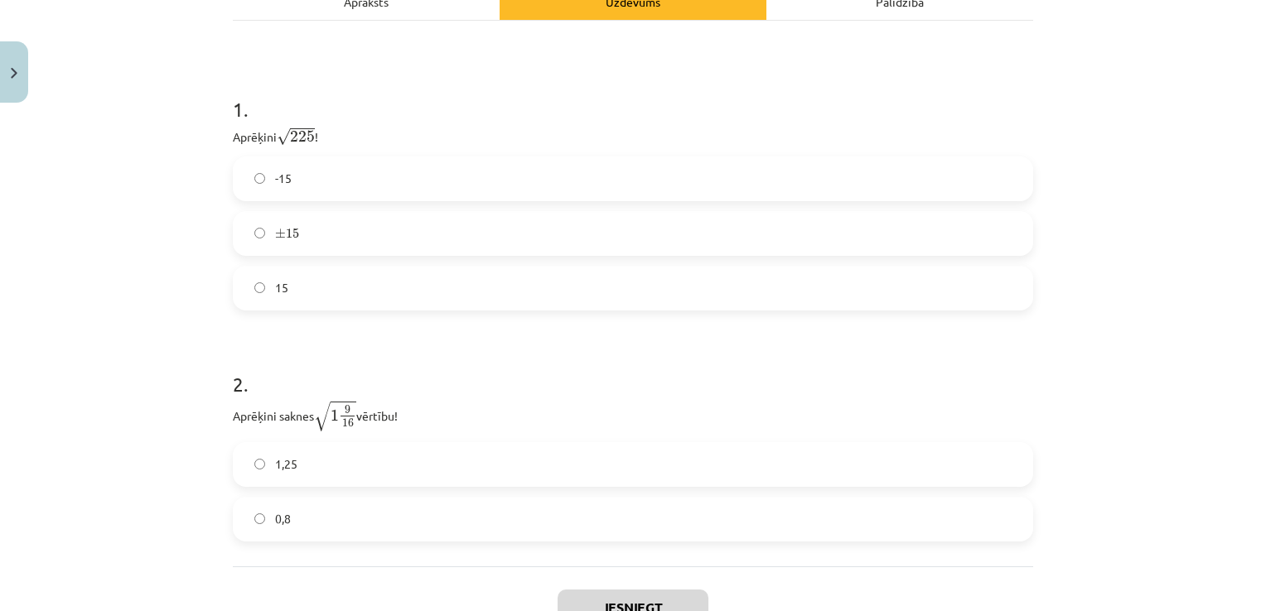
scroll to position [289, 0]
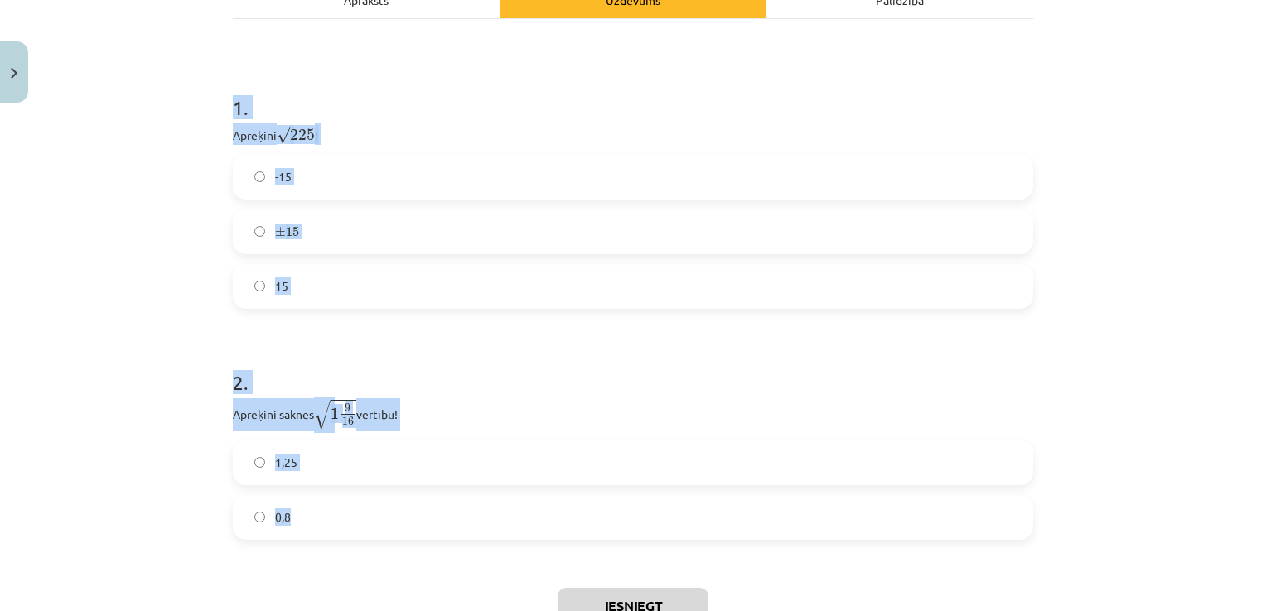
drag, startPoint x: 223, startPoint y: 96, endPoint x: 474, endPoint y: 512, distance: 485.7
click at [474, 512] on div "6 XP Saņemsi Sarežģīts 301 pilda Apraksts Uzdevums Palīdzība 1 . Aprēķini √ 225…" at bounding box center [633, 269] width 820 height 843
copy form "1 . Aprēķini √ 225 225 ! -15 ± 15 ± 15 15 2 . Aprēķini saknes √ 1 9 16 1 9 16 v…"
click at [374, 280] on label "15" at bounding box center [632, 286] width 797 height 41
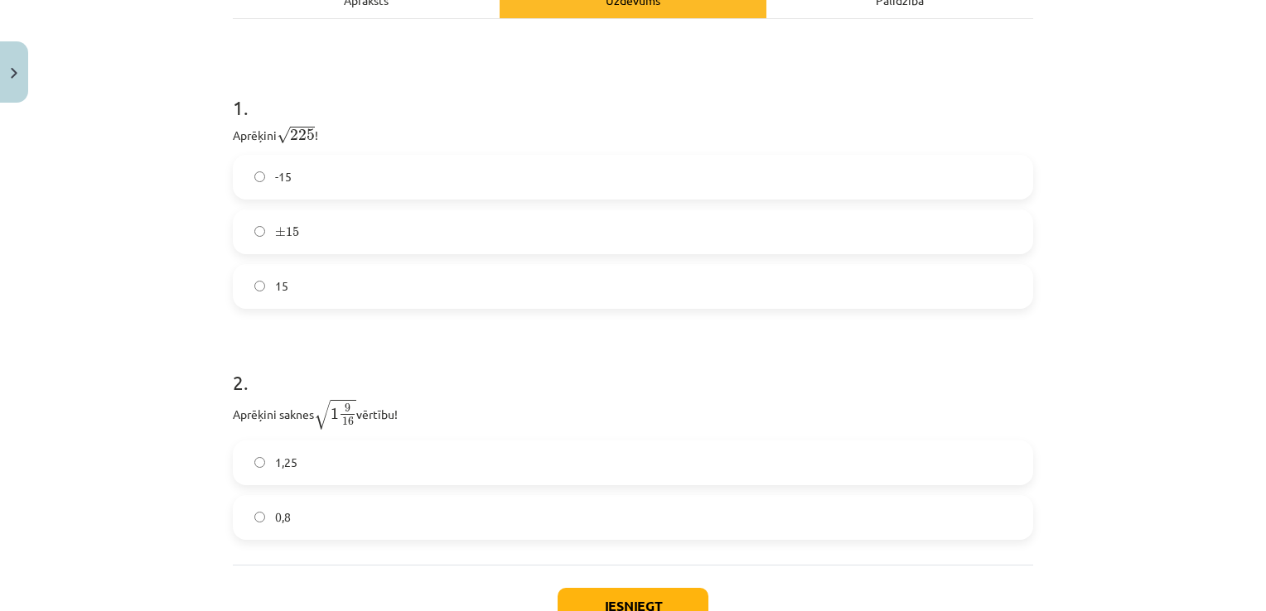
click at [306, 466] on label "1,25" at bounding box center [632, 462] width 797 height 41
click at [629, 590] on button "Iesniegt" at bounding box center [632, 606] width 151 height 36
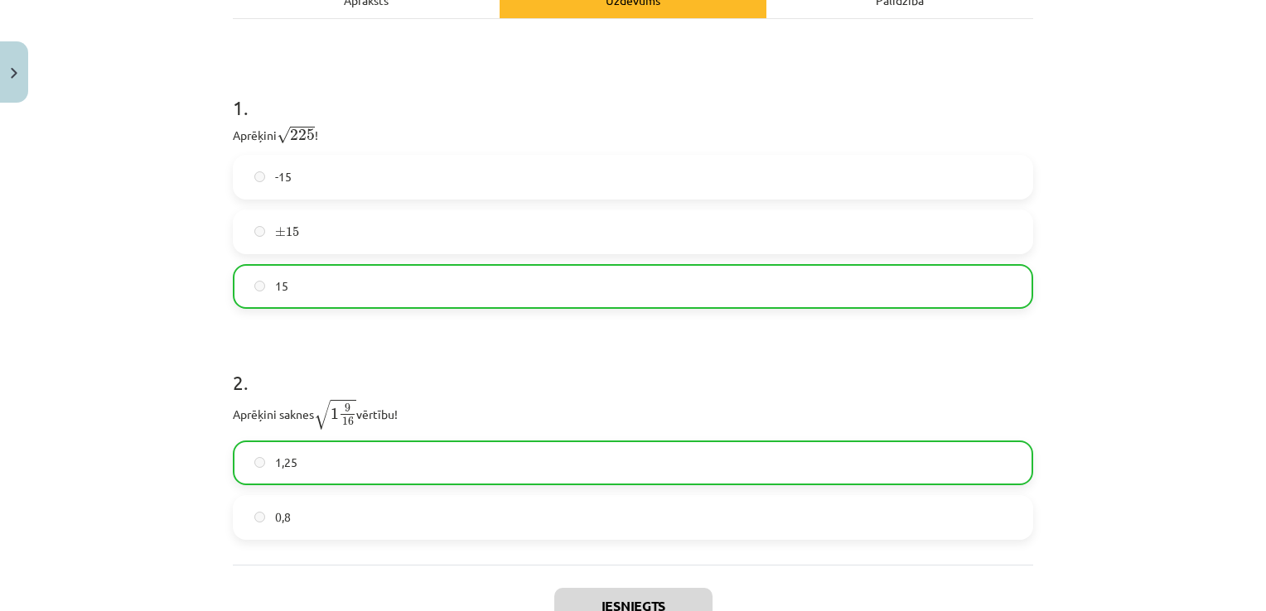
scroll to position [461, 0]
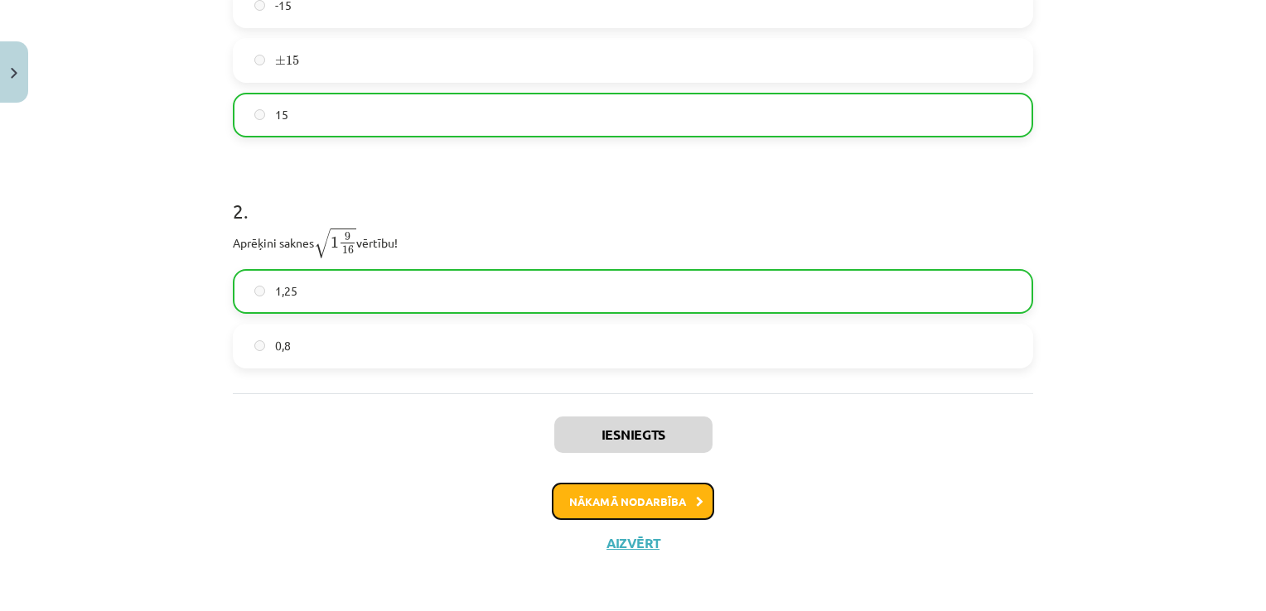
click at [635, 497] on button "Nākamā nodarbība" at bounding box center [633, 502] width 162 height 38
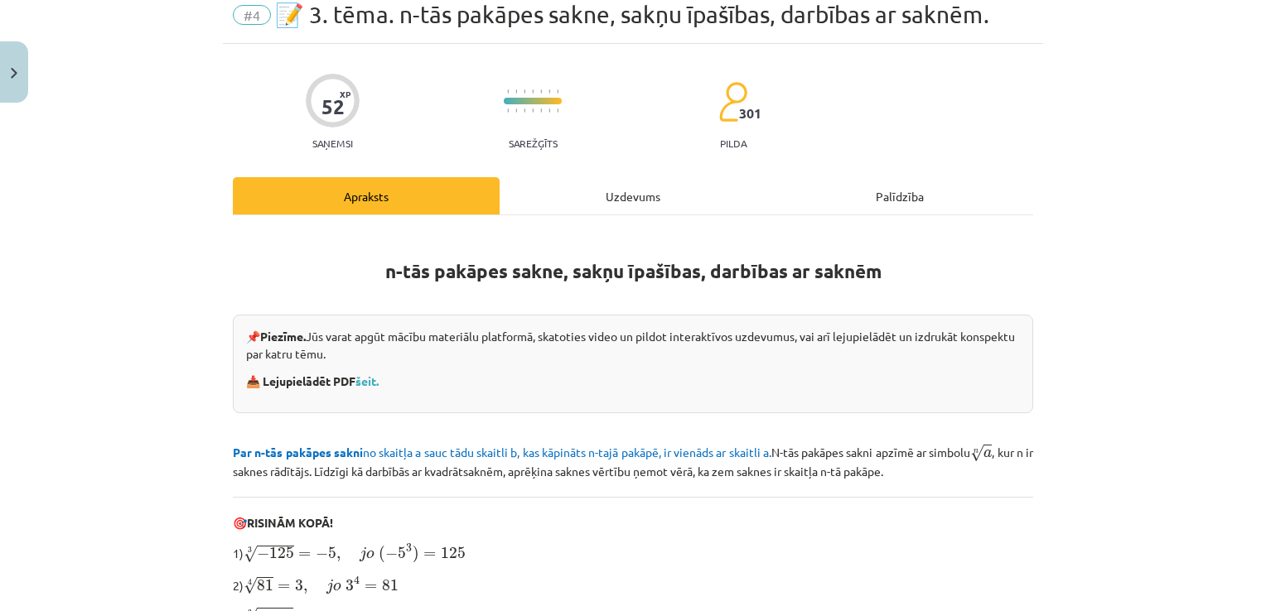
scroll to position [41, 0]
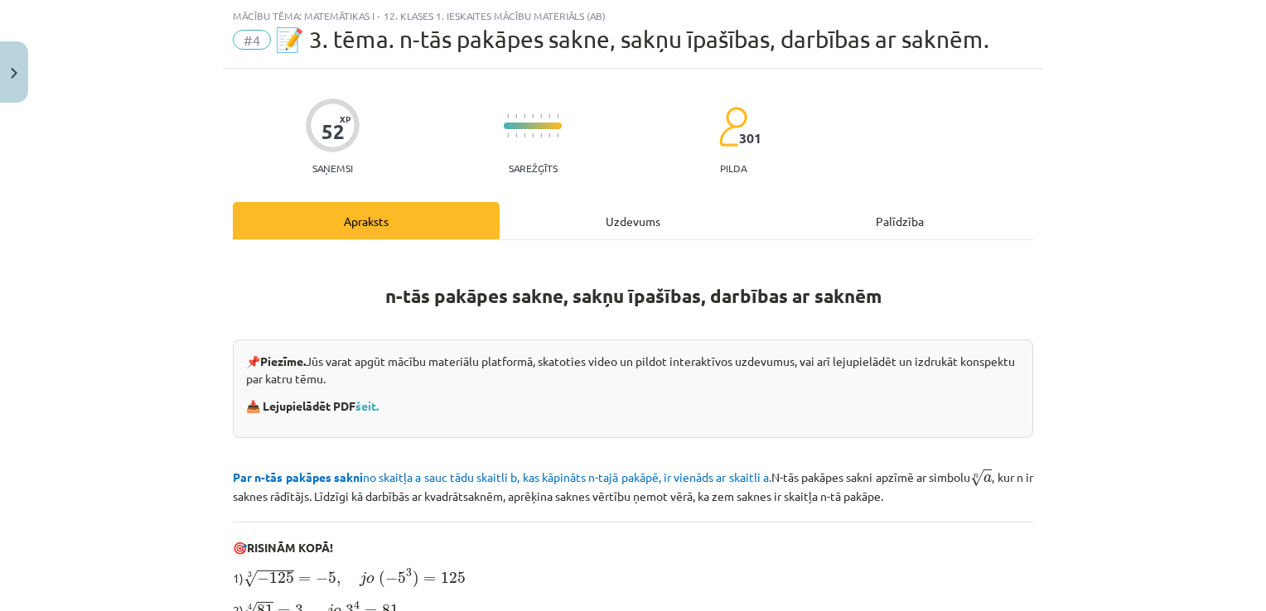
click at [638, 231] on div "Uzdevums" at bounding box center [632, 220] width 267 height 37
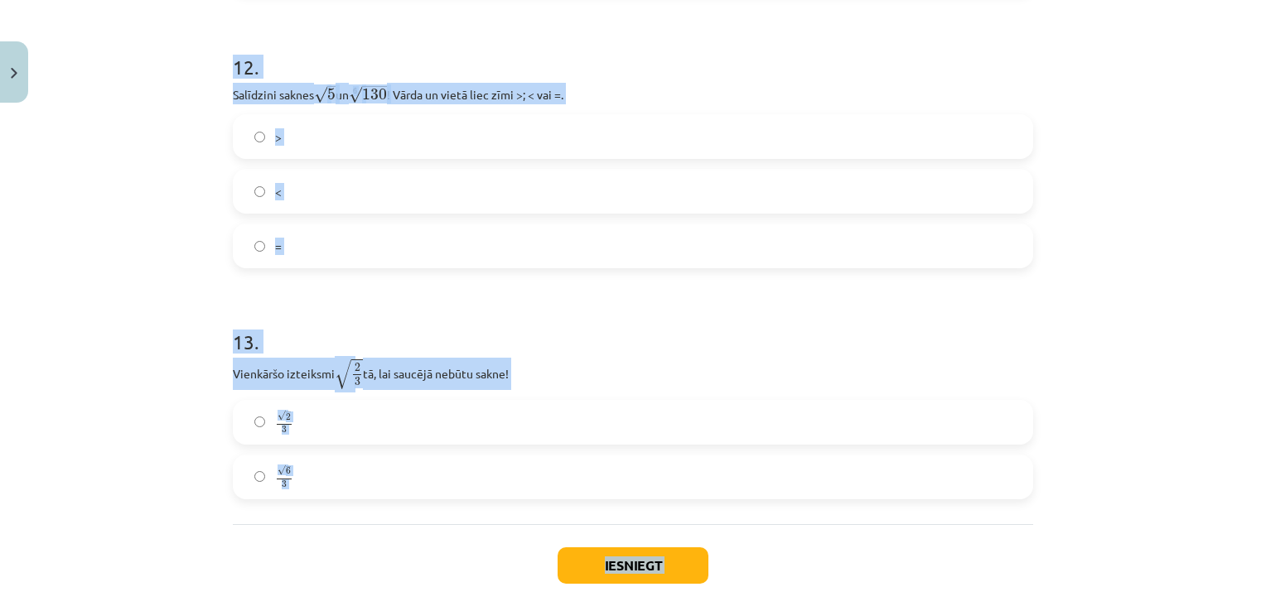
scroll to position [3699, 0]
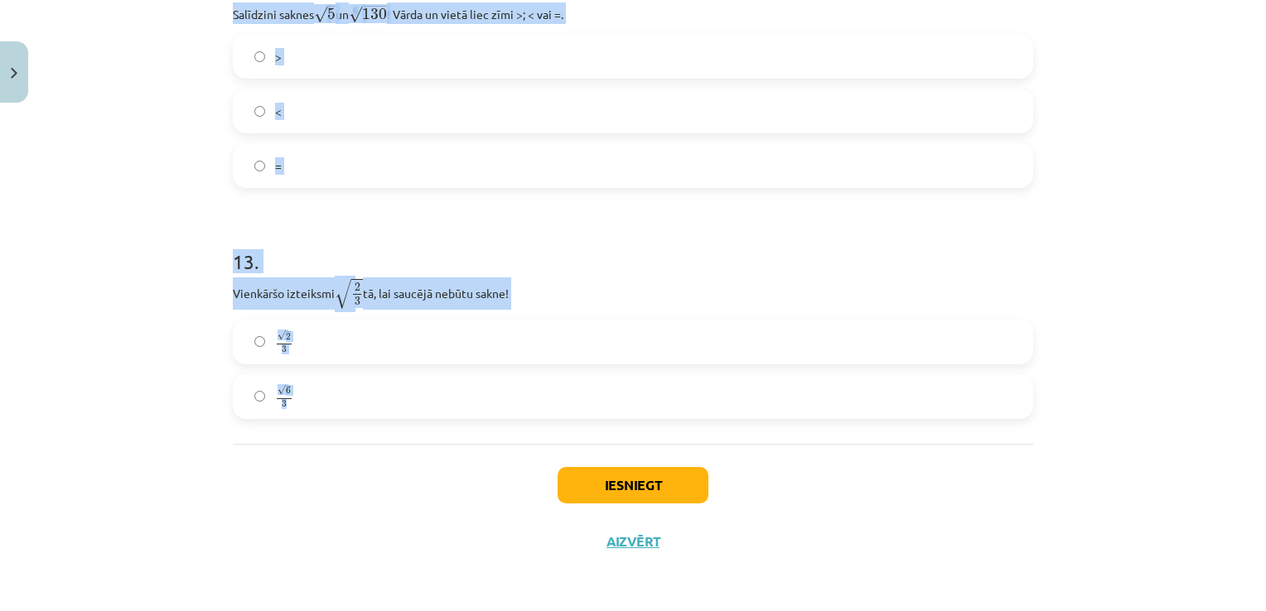
drag, startPoint x: 219, startPoint y: 131, endPoint x: 543, endPoint y: 392, distance: 416.5
copy form "1 . Kura izteiksme jāizvēlas vienādības a m n a m n = ⋯ labajā pusē, lai būtu p…"
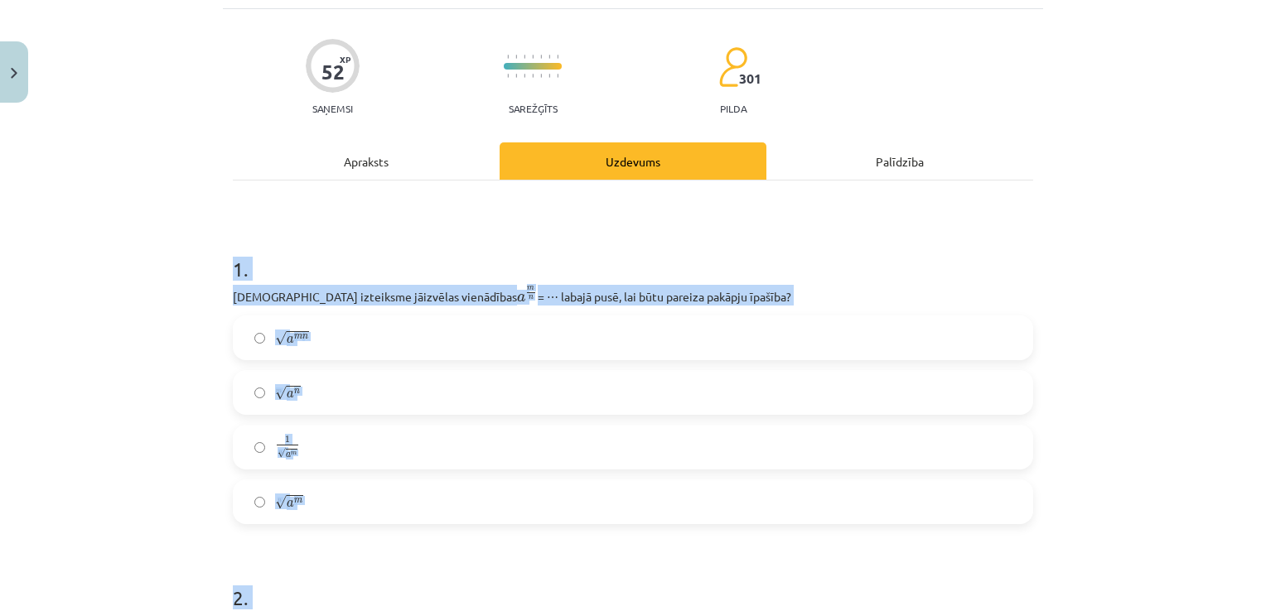
scroll to position [0, 0]
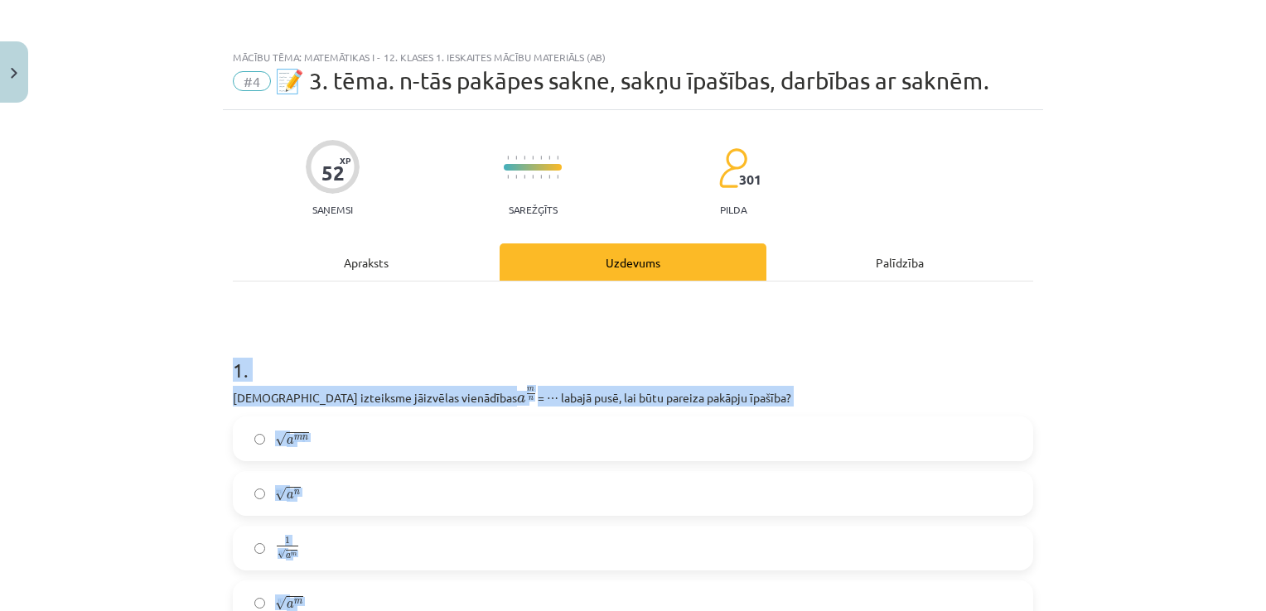
click at [125, 472] on div "Mācību tēma: Matemātikas i - 12. klases 1. ieskaites mācību materiāls (ab) #4 📝…" at bounding box center [633, 305] width 1266 height 611
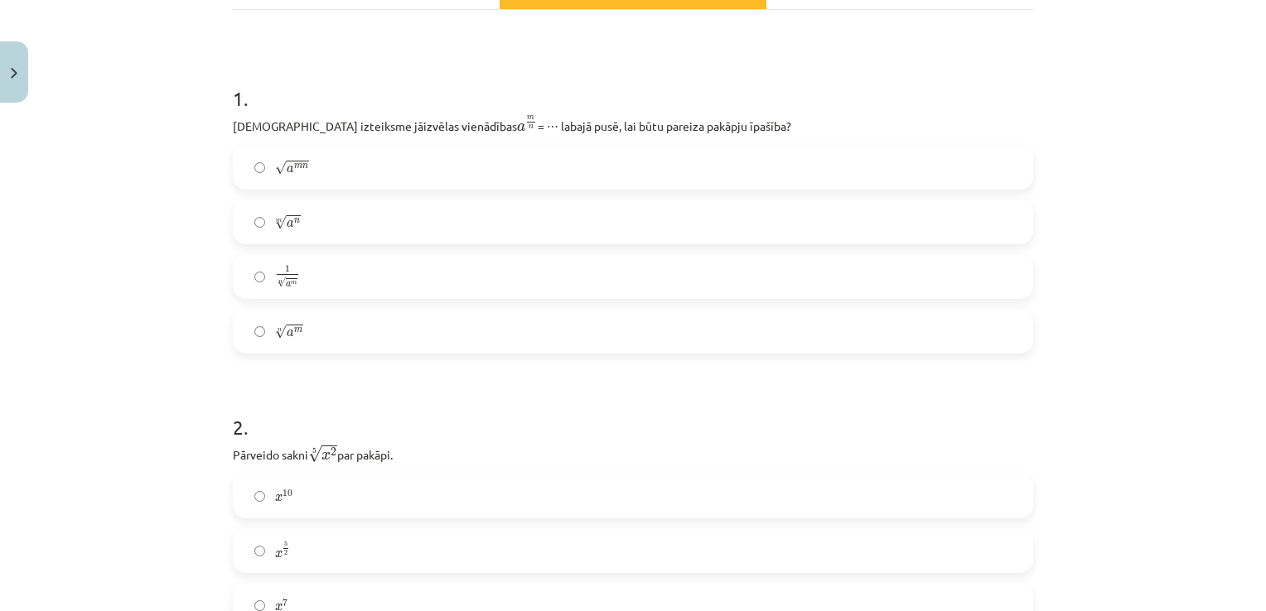
scroll to position [273, 0]
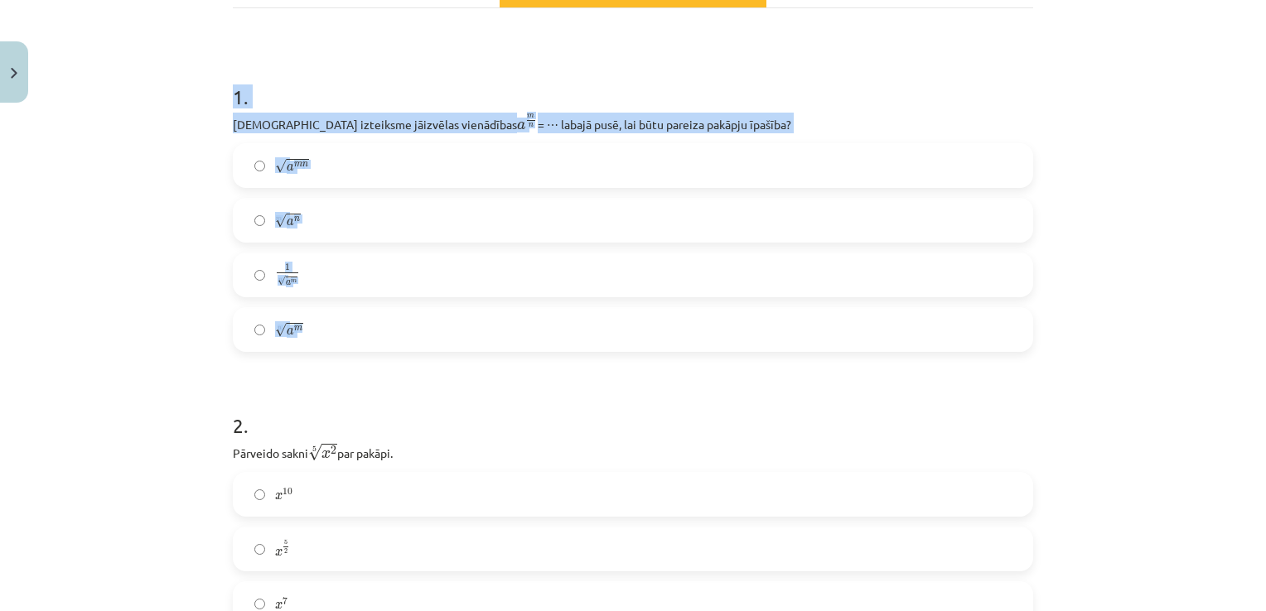
drag, startPoint x: 222, startPoint y: 94, endPoint x: 697, endPoint y: 339, distance: 534.6
copy div "1 . Kura izteiksme jāizvēlas vienādības a m n a m n = ⋯ labajā pusē, lai būtu p…"
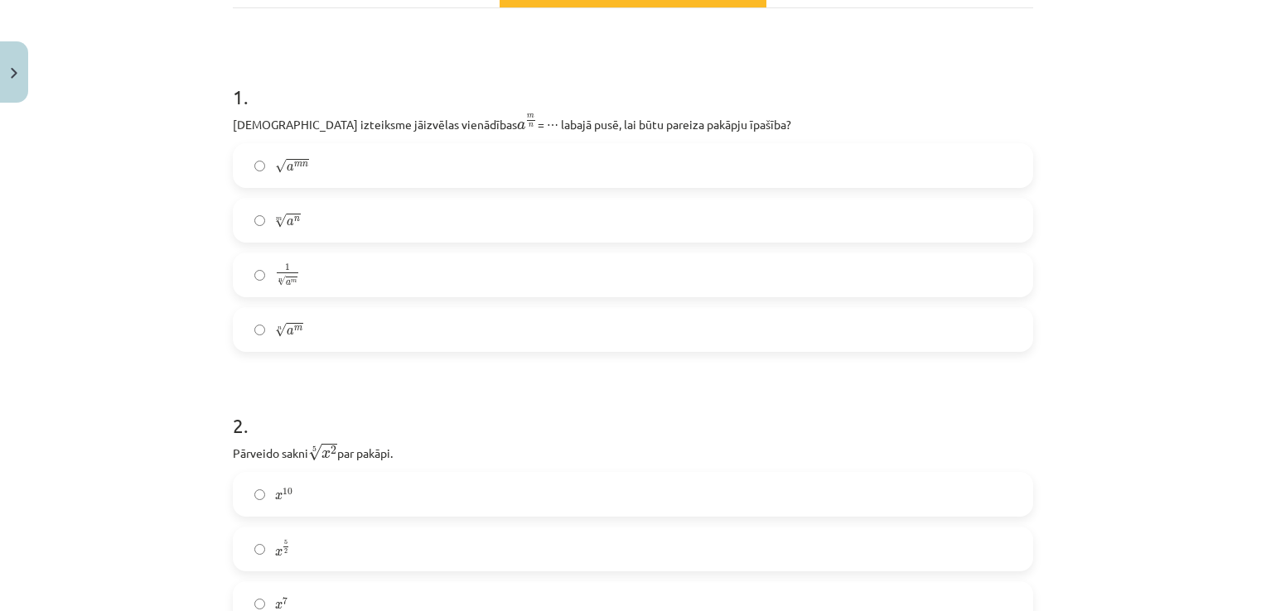
click at [176, 385] on div "Mācību tēma: Matemātikas i - 12. klases 1. ieskaites mācību materiāls (ab) #4 📝…" at bounding box center [633, 305] width 1266 height 611
click at [345, 330] on label "n √ a m a m n" at bounding box center [632, 329] width 797 height 41
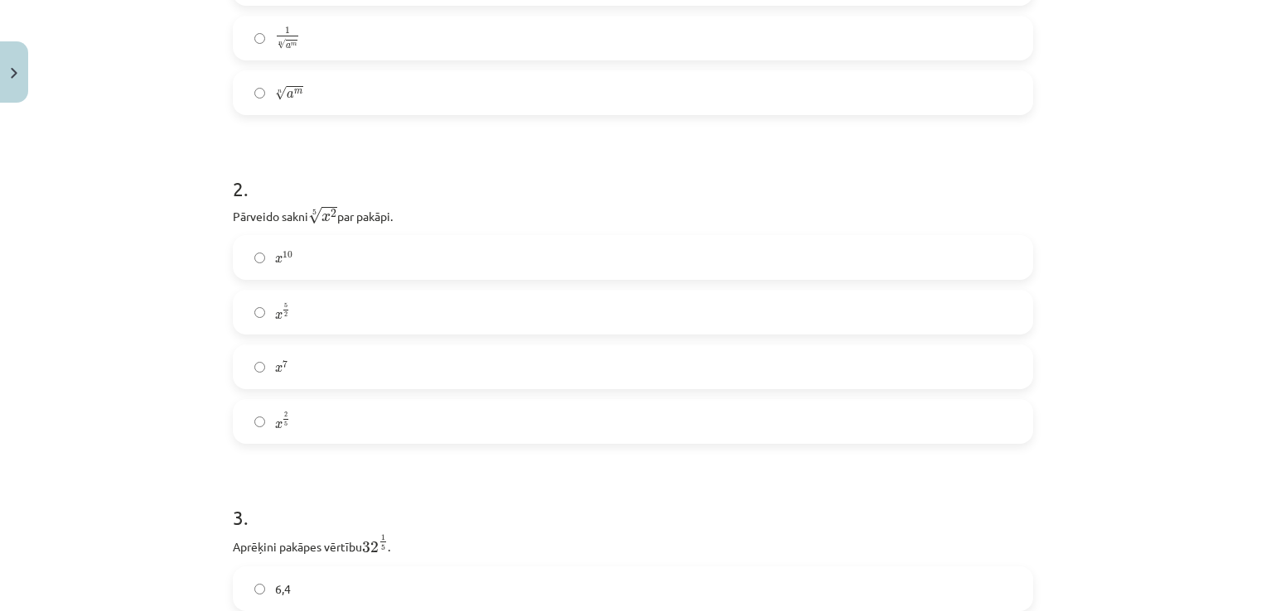
scroll to position [535, 0]
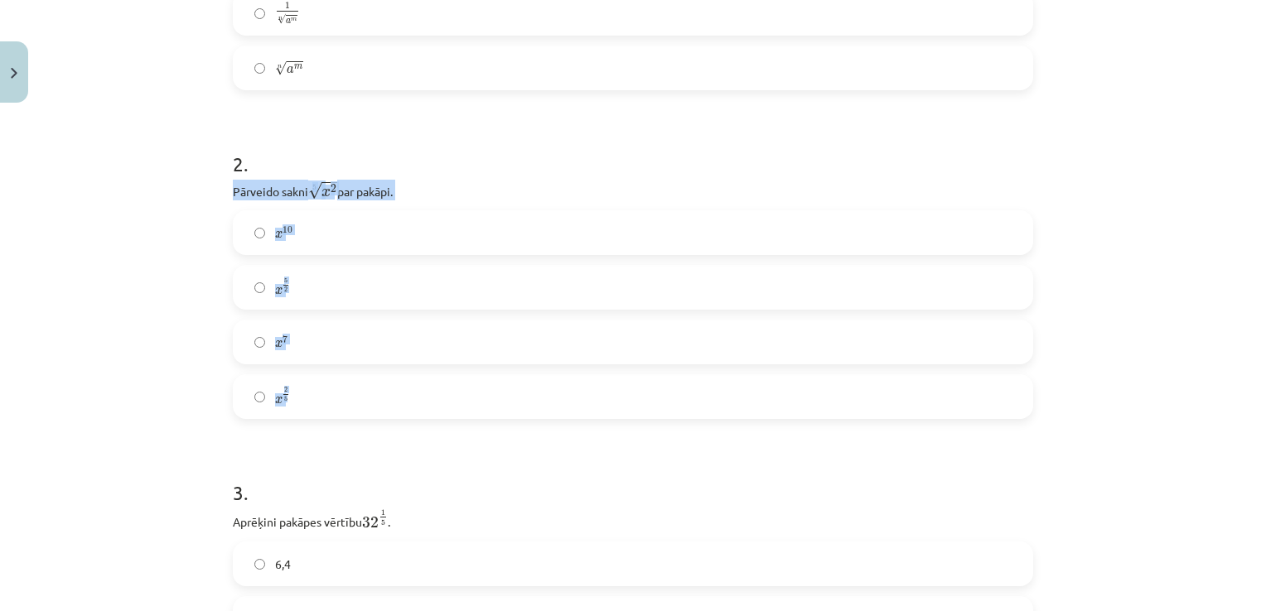
drag, startPoint x: 209, startPoint y: 181, endPoint x: 417, endPoint y: 396, distance: 298.7
click at [417, 396] on div "Mācību tēma: Matemātikas i - 12. klases 1. ieskaites mācību materiāls (ab) #4 📝…" at bounding box center [633, 305] width 1266 height 611
copy div "Pārveido sakni 5 √ x 2 x 2 5 par pakāpi. x 10 x 10 x 5 2 x 5 2 x 7 x 7 x 2 5"
click at [129, 445] on div "Mācību tēma: Matemātikas i - 12. klases 1. ieskaites mācību materiāls (ab) #4 📝…" at bounding box center [633, 305] width 1266 height 611
click at [364, 394] on label "x 2 5 x 2 5" at bounding box center [632, 396] width 797 height 41
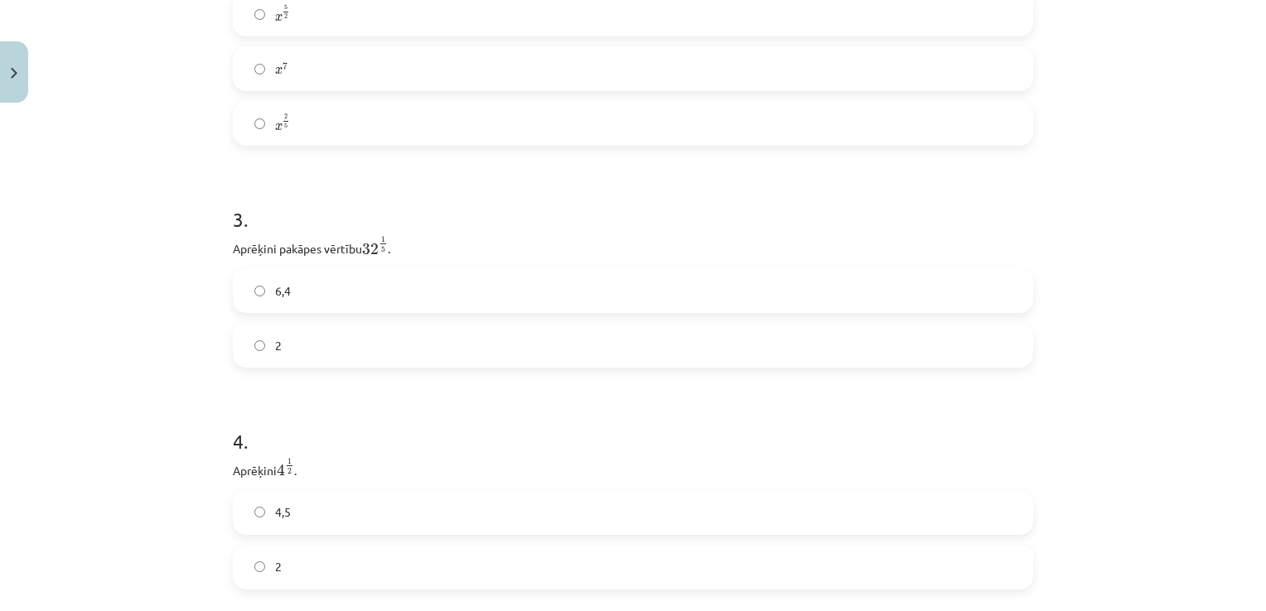
scroll to position [865, 0]
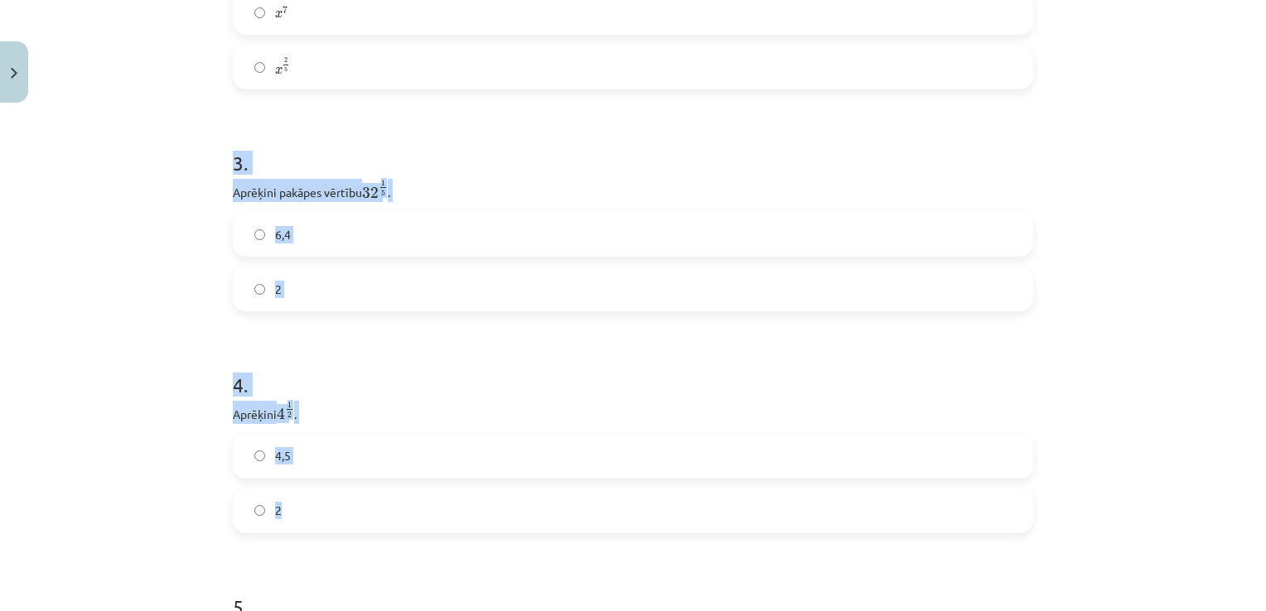
drag, startPoint x: 211, startPoint y: 159, endPoint x: 360, endPoint y: 532, distance: 401.5
click at [360, 532] on div "Mācību tēma: Matemātikas i - 12. klases 1. ieskaites mācību materiāls (ab) #4 📝…" at bounding box center [633, 305] width 1266 height 611
copy form "3 . Aprēķini pakāpes vērtību 32 1 5 32 1 5 . 6,4 2 4 . Aprēķini 4 1 2 4 1 2 . 4…"
click at [340, 287] on label "2" at bounding box center [632, 288] width 797 height 41
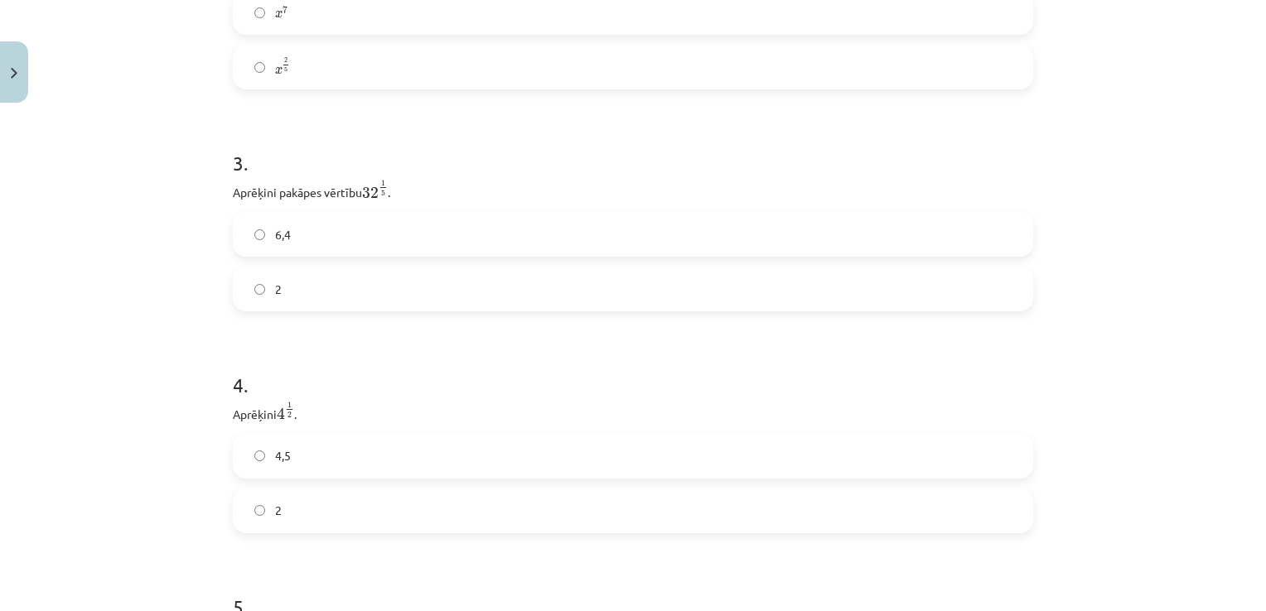
click at [336, 512] on label "2" at bounding box center [632, 510] width 797 height 41
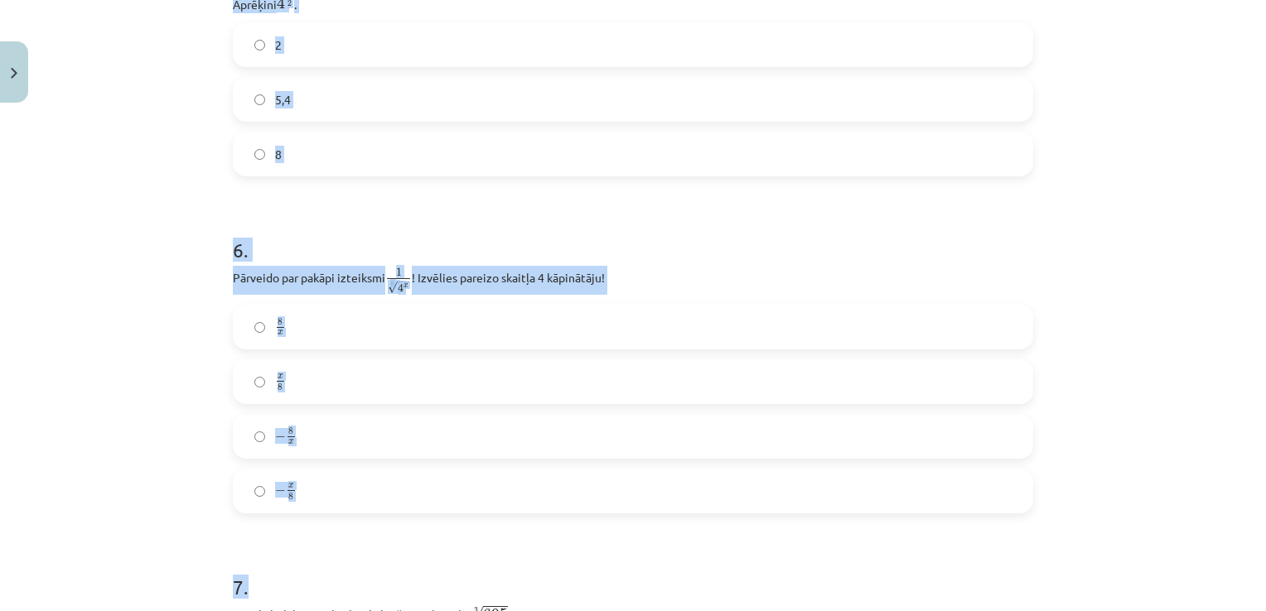
scroll to position [1504, 0]
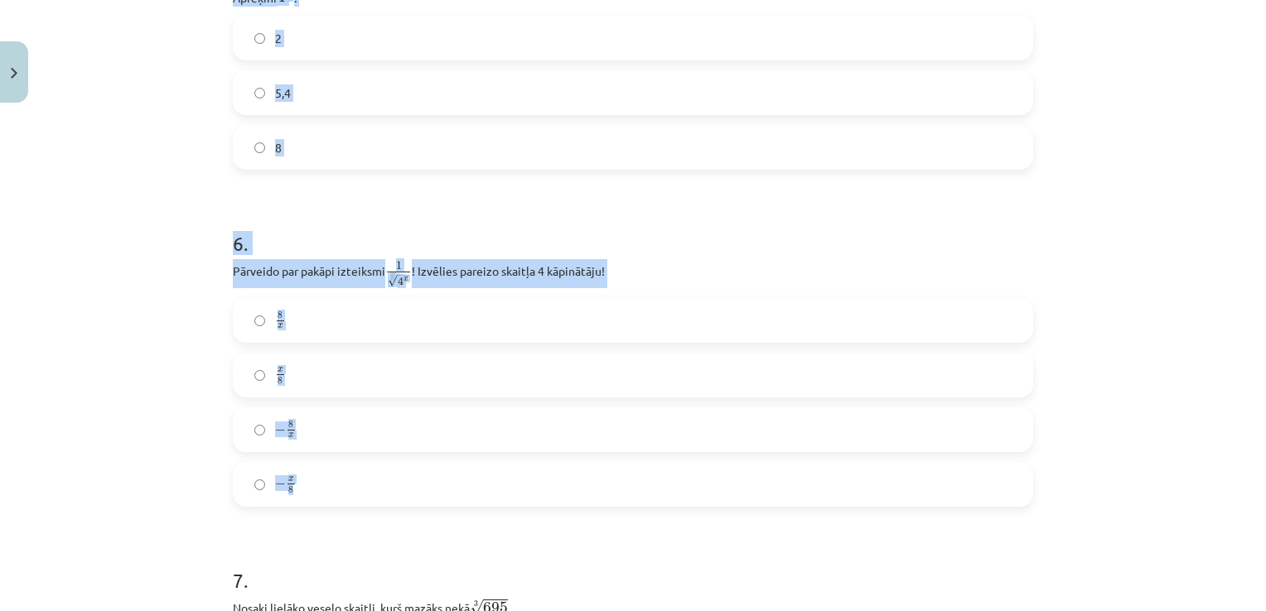
drag, startPoint x: 225, startPoint y: 42, endPoint x: 425, endPoint y: 492, distance: 492.1
copy form "5 . Aprēķini 4 3 2 4 3 2 . 2 5,4 8 6 . Pārveido par pakāpi izteiksmi 1 8 √ 4 x …"
click at [344, 154] on label "8" at bounding box center [632, 147] width 797 height 41
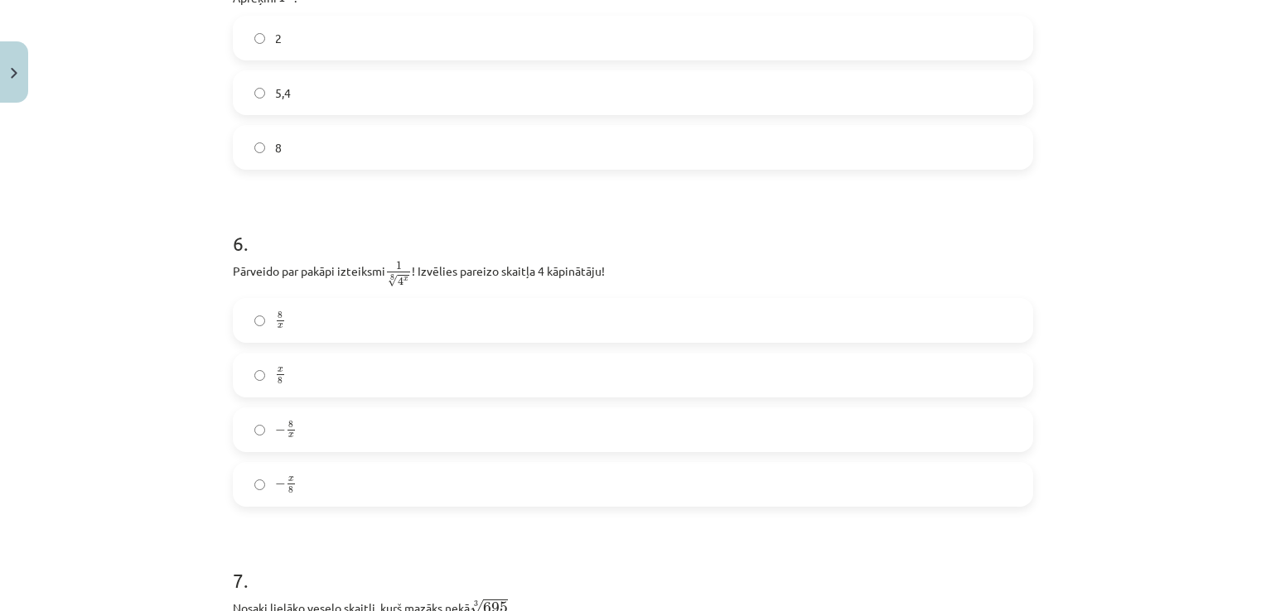
click at [384, 385] on label "x 8 x 8" at bounding box center [632, 375] width 797 height 41
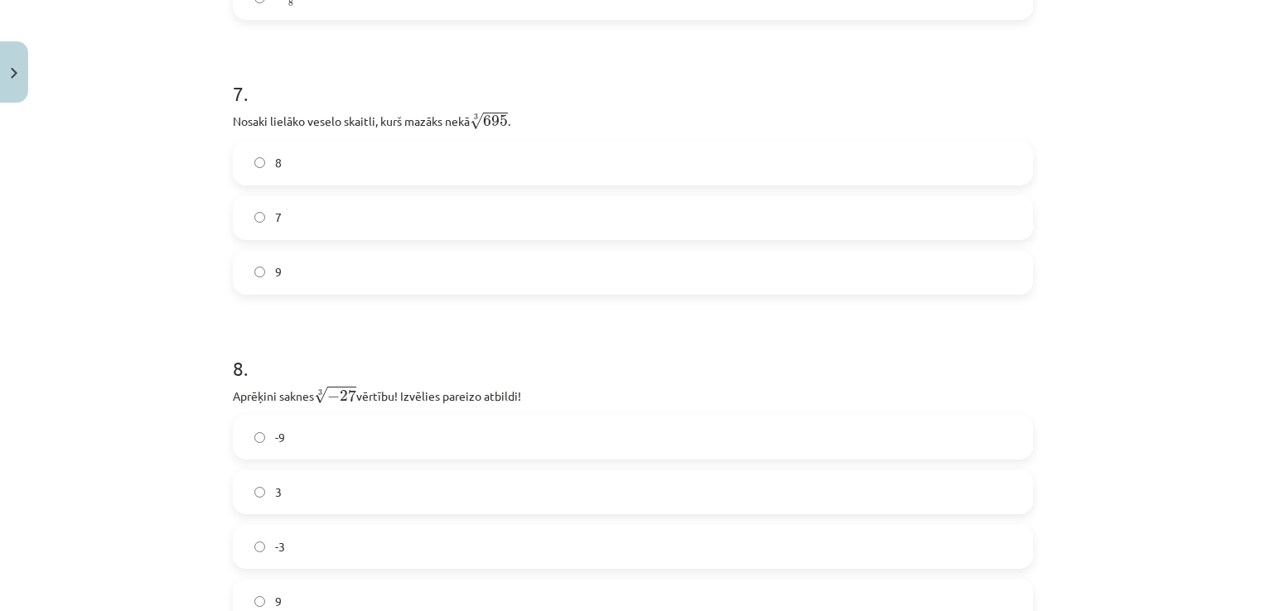
scroll to position [2006, 0]
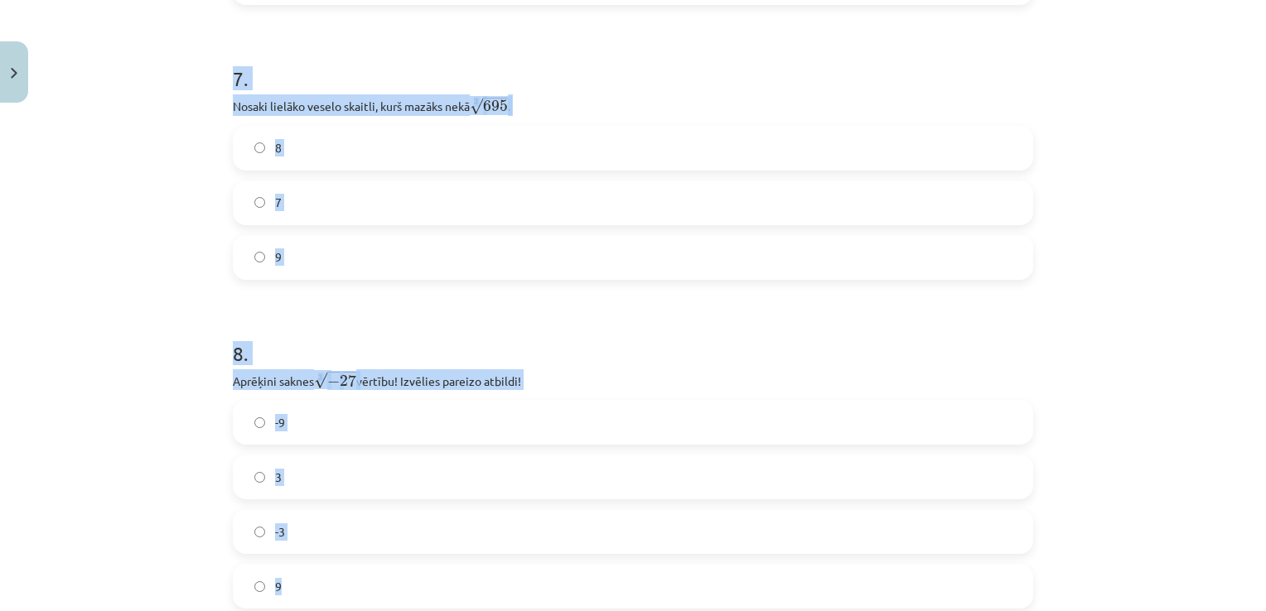
drag, startPoint x: 217, startPoint y: 78, endPoint x: 447, endPoint y: 588, distance: 559.8
click at [447, 588] on div "52 XP Saņemsi Sarežģīts 301 pilda Apraksts Uzdevums Palīdzība 1 . Kura izteiksm…" at bounding box center [633, 182] width 820 height 4157
copy form "7 . Nosaki lielāko veselo skaitli, kurš mazāks nekā 3 √ 695 695 3 . 8 7 9 8 . A…"
click at [400, 143] on label "8" at bounding box center [632, 148] width 797 height 41
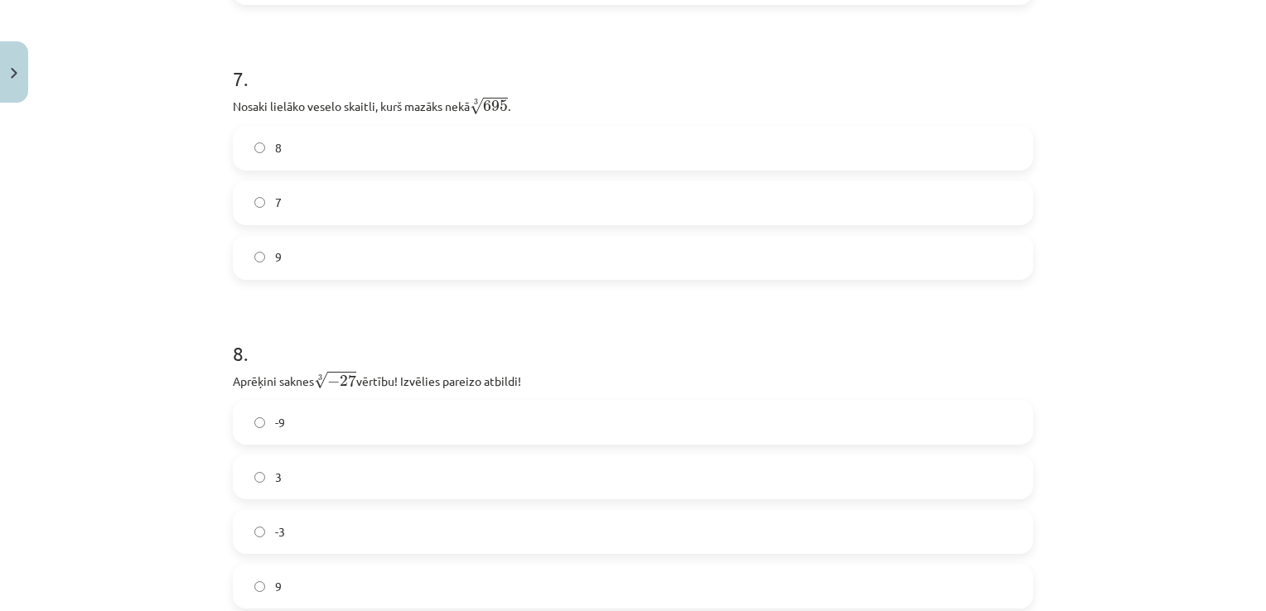
scroll to position [2242, 0]
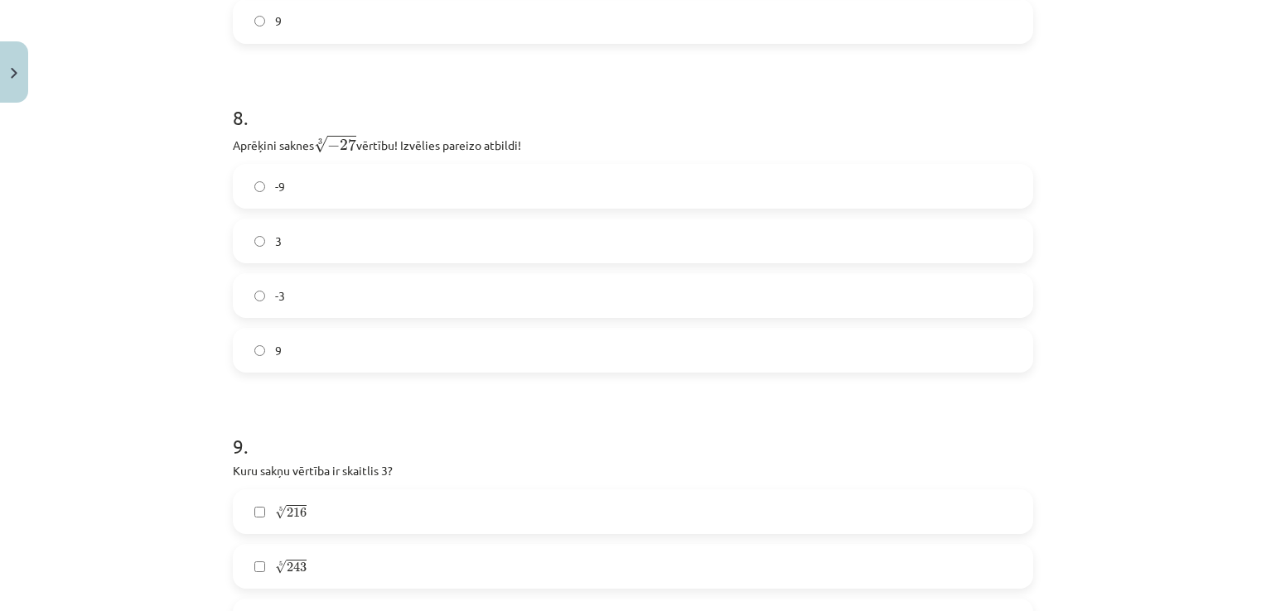
click at [341, 306] on label "-3" at bounding box center [632, 295] width 797 height 41
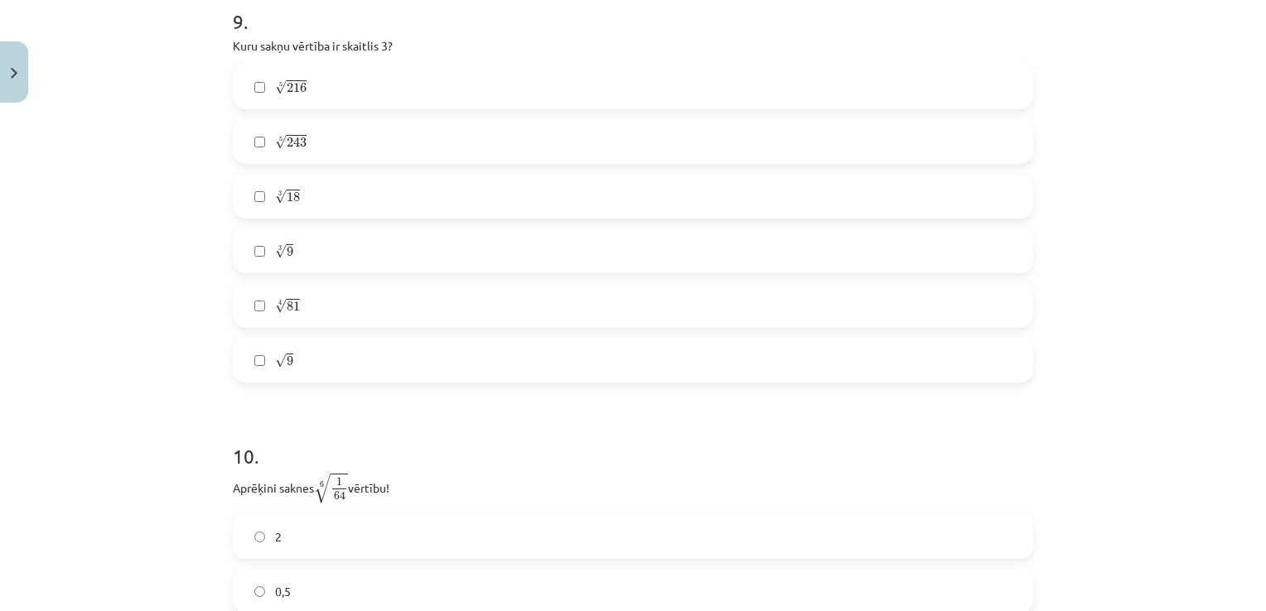
scroll to position [2668, 0]
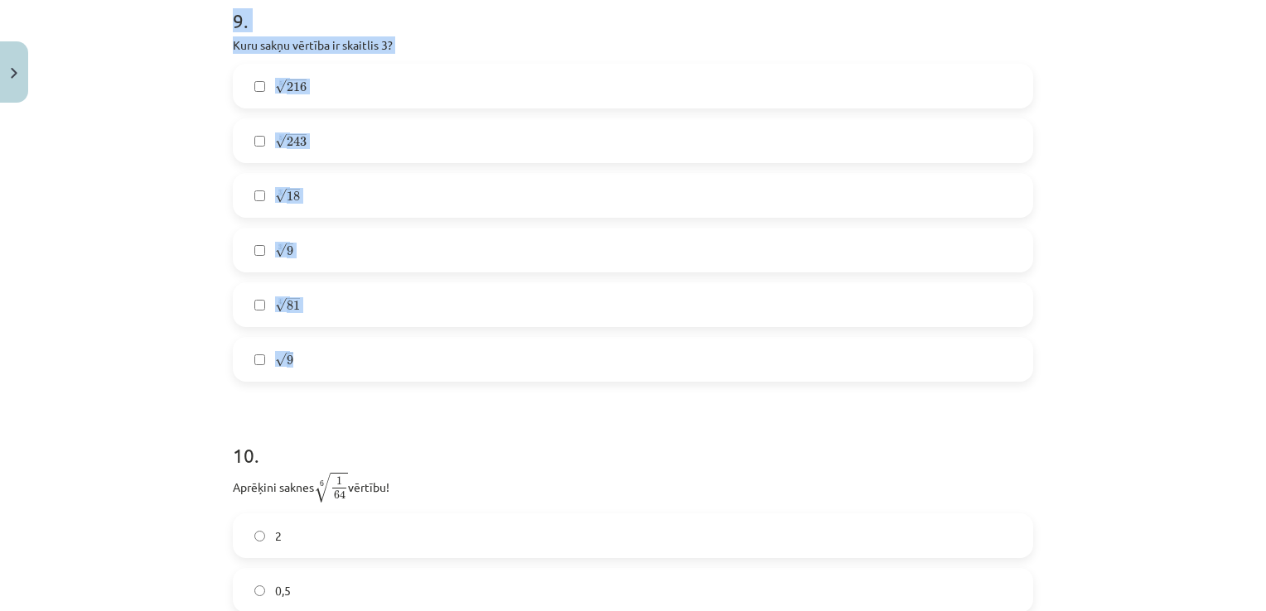
drag, startPoint x: 222, startPoint y: 20, endPoint x: 432, endPoint y: 352, distance: 393.2
copy div "9 . Kuru sakņu vērtība ir skaitlis 3? 5 √ 216 216 5 5 √ 243 243 5 3 √ 18 18 3 3…"
click at [345, 140] on label "5 √ 243 243 5" at bounding box center [632, 140] width 797 height 41
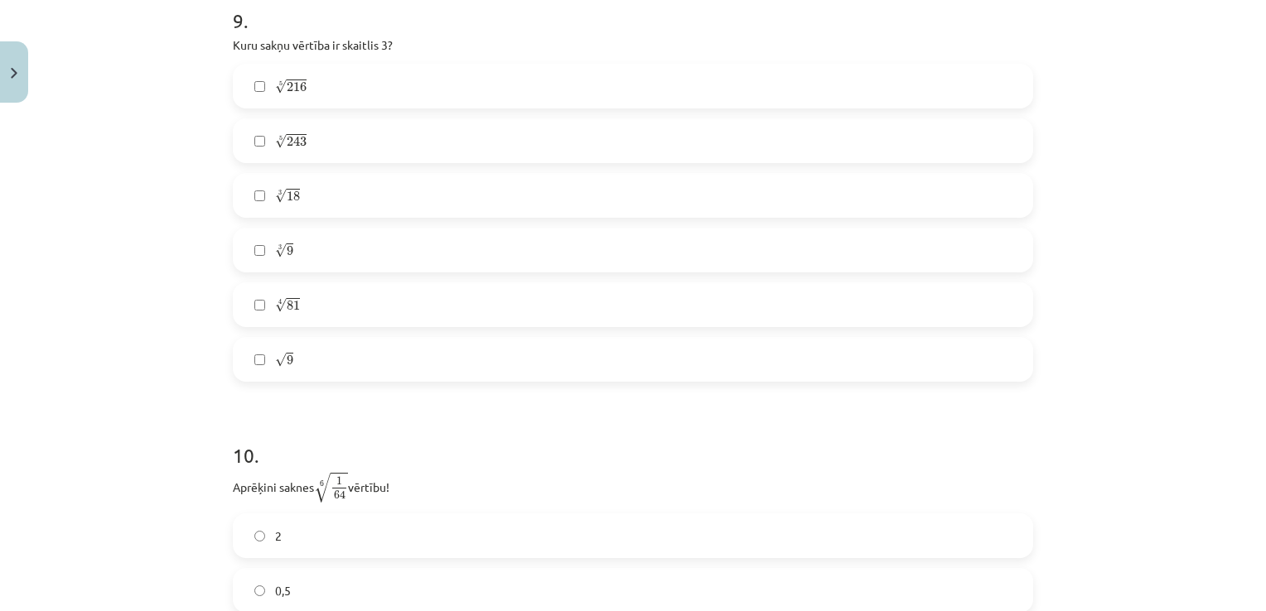
click at [354, 313] on label "4 √ 81 81 4" at bounding box center [632, 304] width 797 height 41
click at [359, 375] on label "√ 9 9" at bounding box center [632, 359] width 797 height 41
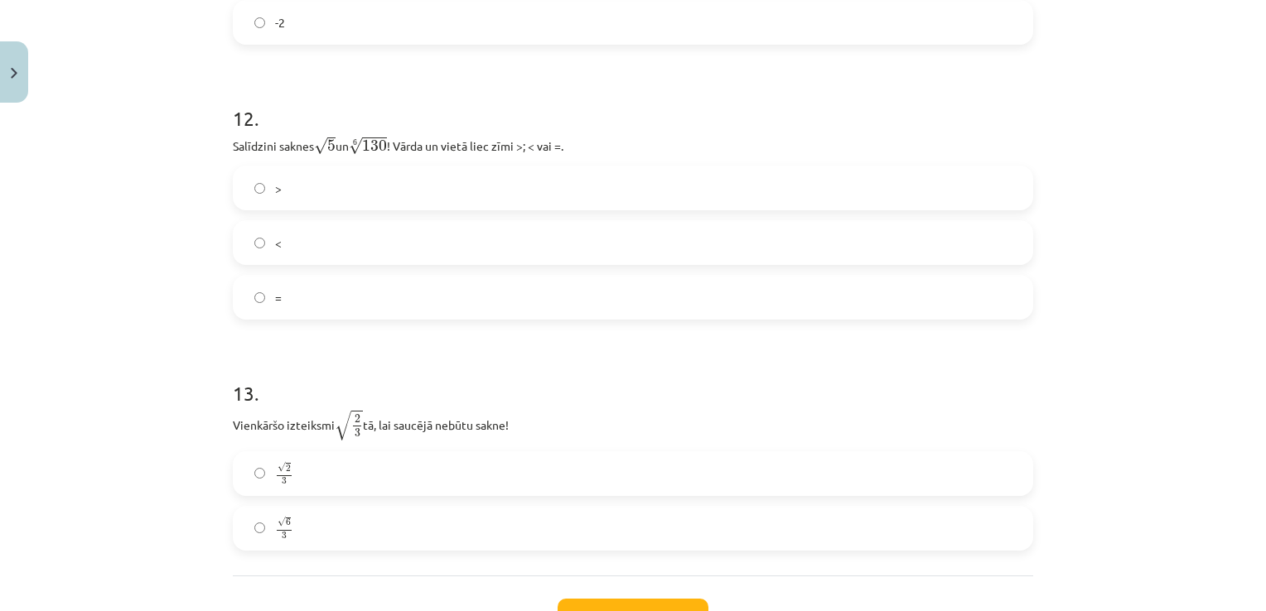
scroll to position [3699, 0]
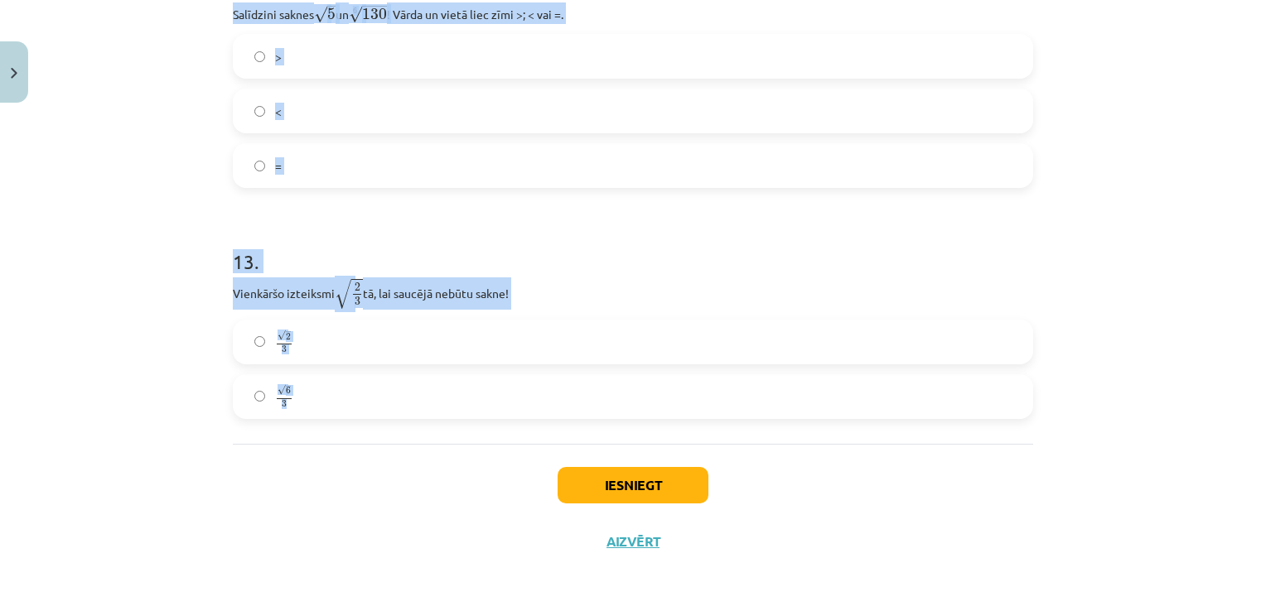
drag, startPoint x: 225, startPoint y: 186, endPoint x: 510, endPoint y: 396, distance: 353.7
copy form "10 . Aprēķini saknes 6 √ 1 64 1 64 6 vērtību! 2 0,5 0,25 11 . Aprēķini izteiksm…"
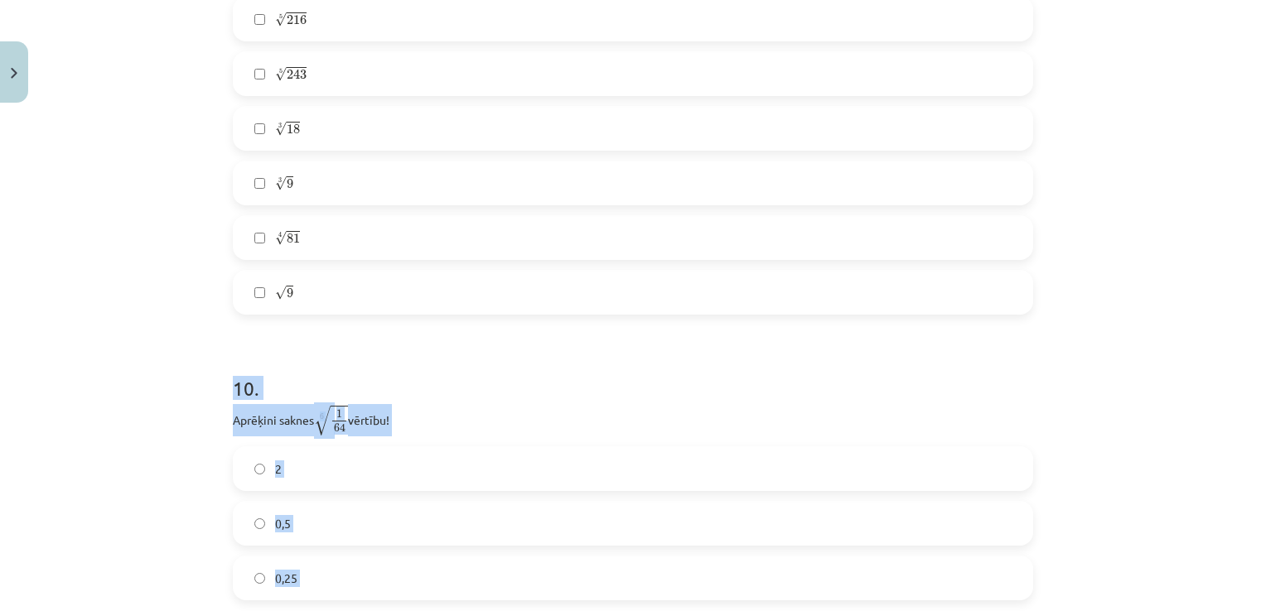
scroll to position [2982, 0]
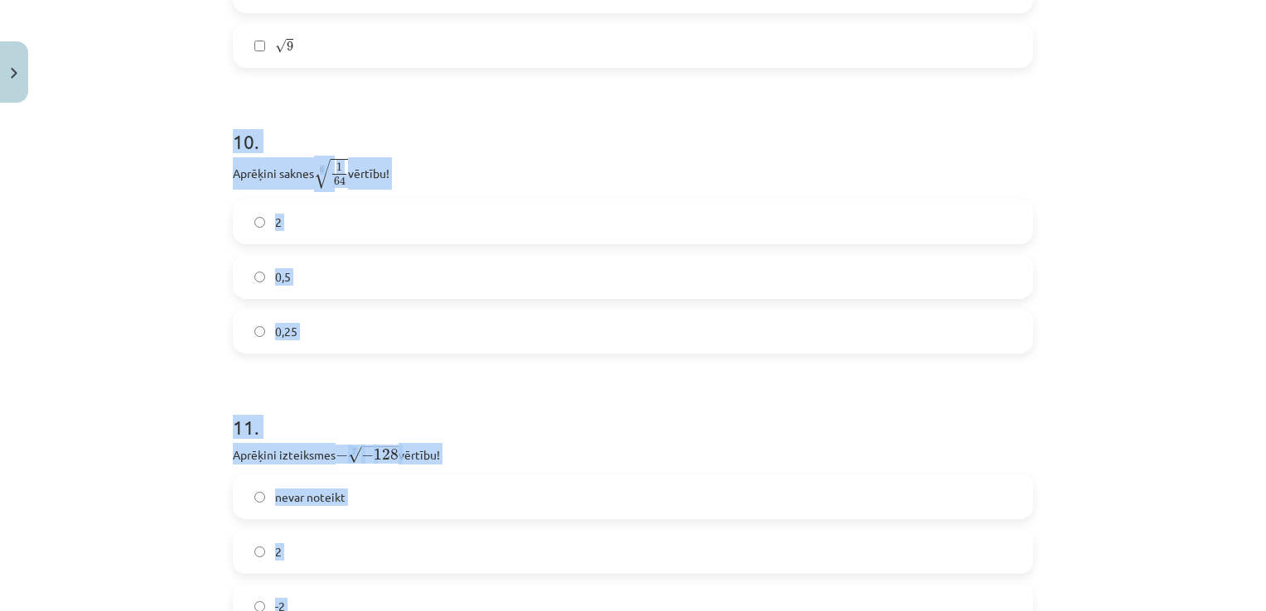
click at [88, 307] on div "Mācību tēma: Matemātikas i - 12. klases 1. ieskaites mācību materiāls (ab) #4 📝…" at bounding box center [633, 305] width 1266 height 611
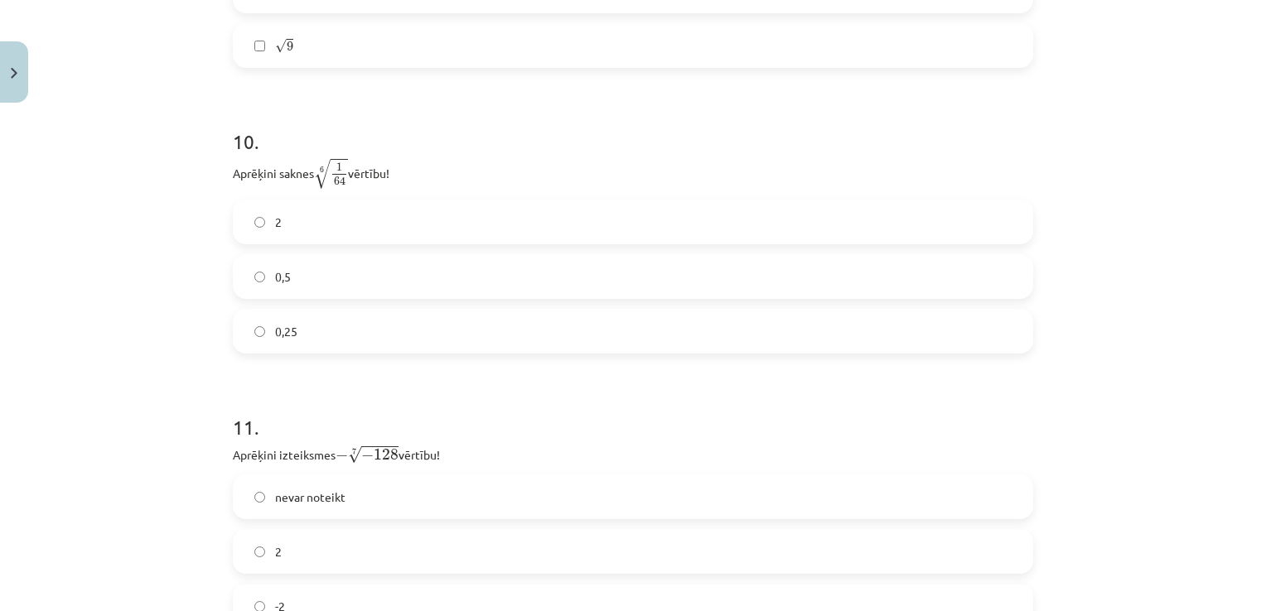
click at [394, 297] on label "0,5" at bounding box center [632, 276] width 797 height 41
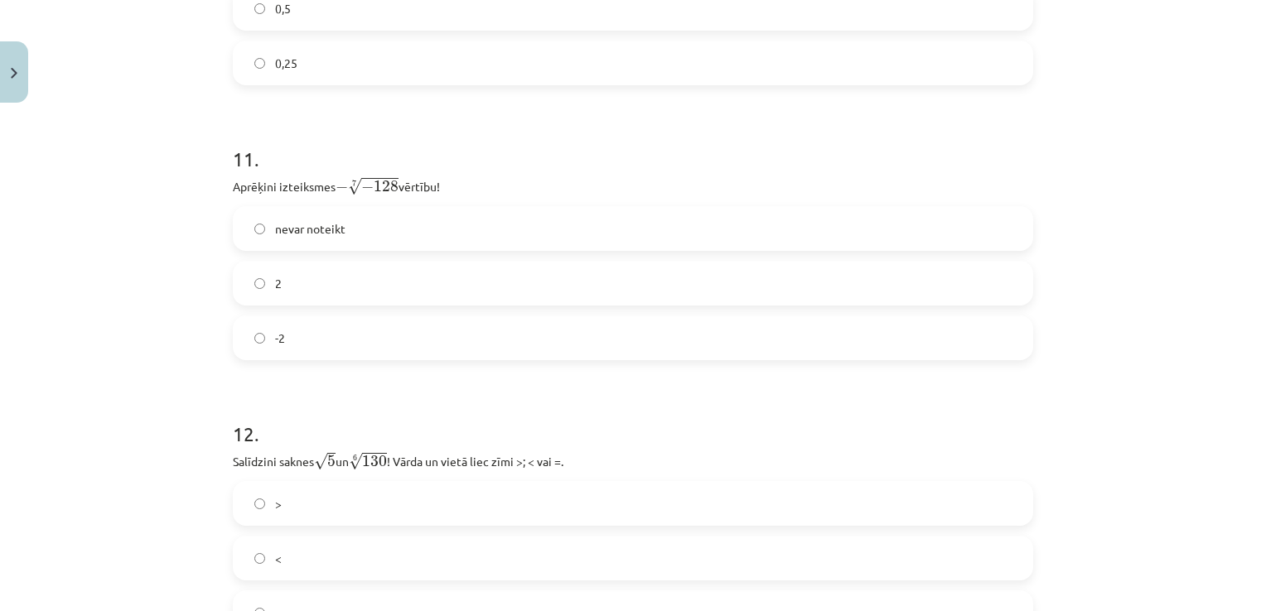
scroll to position [3252, 0]
click at [307, 297] on label "2" at bounding box center [632, 281] width 797 height 41
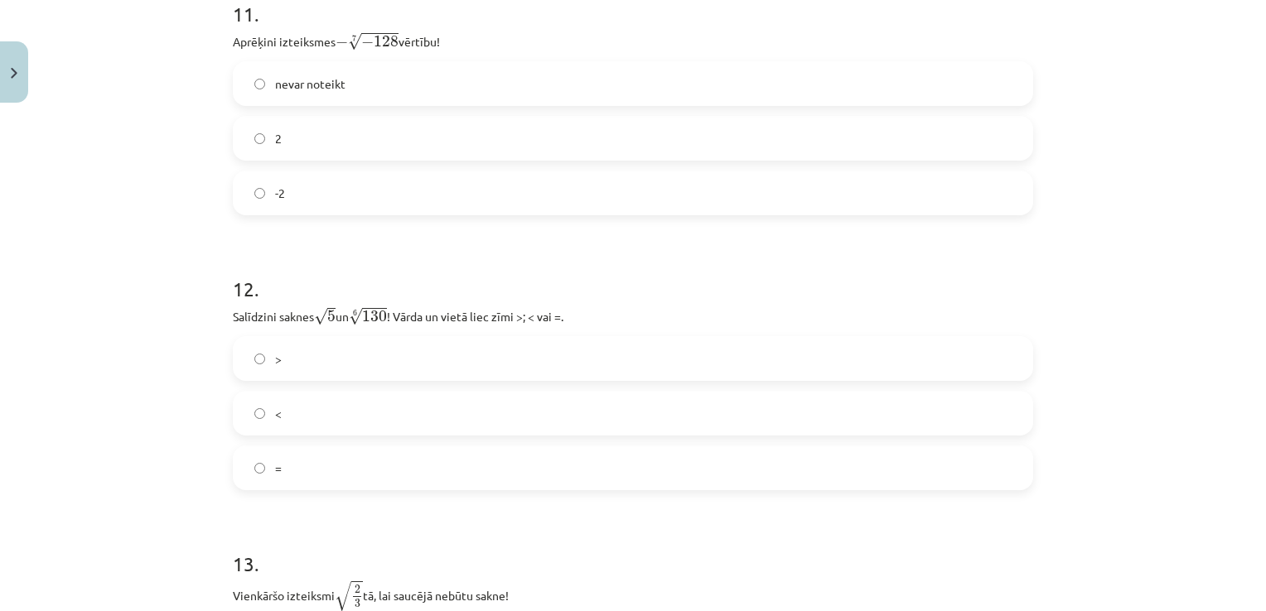
scroll to position [3402, 0]
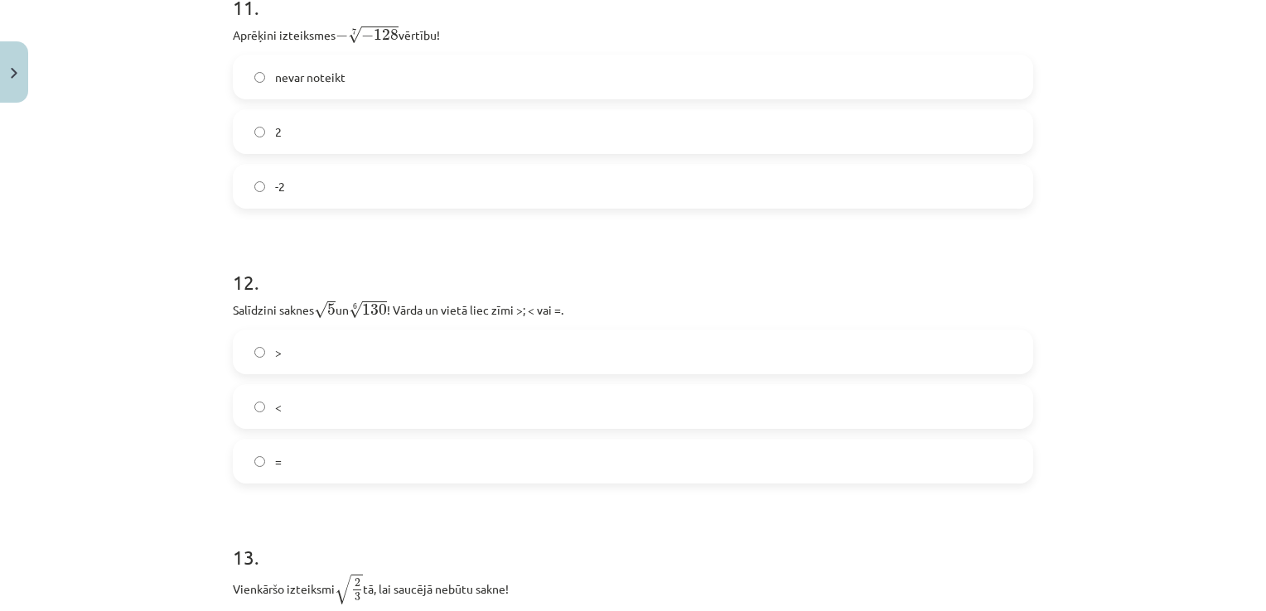
click at [331, 416] on label "<" at bounding box center [632, 406] width 797 height 41
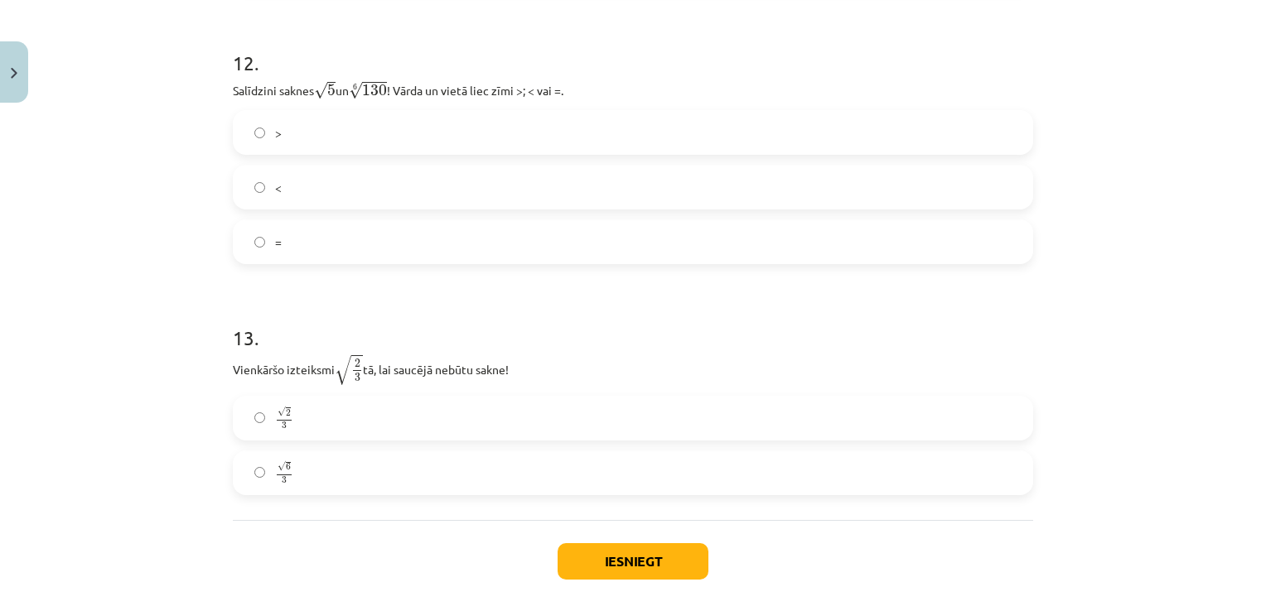
scroll to position [3625, 0]
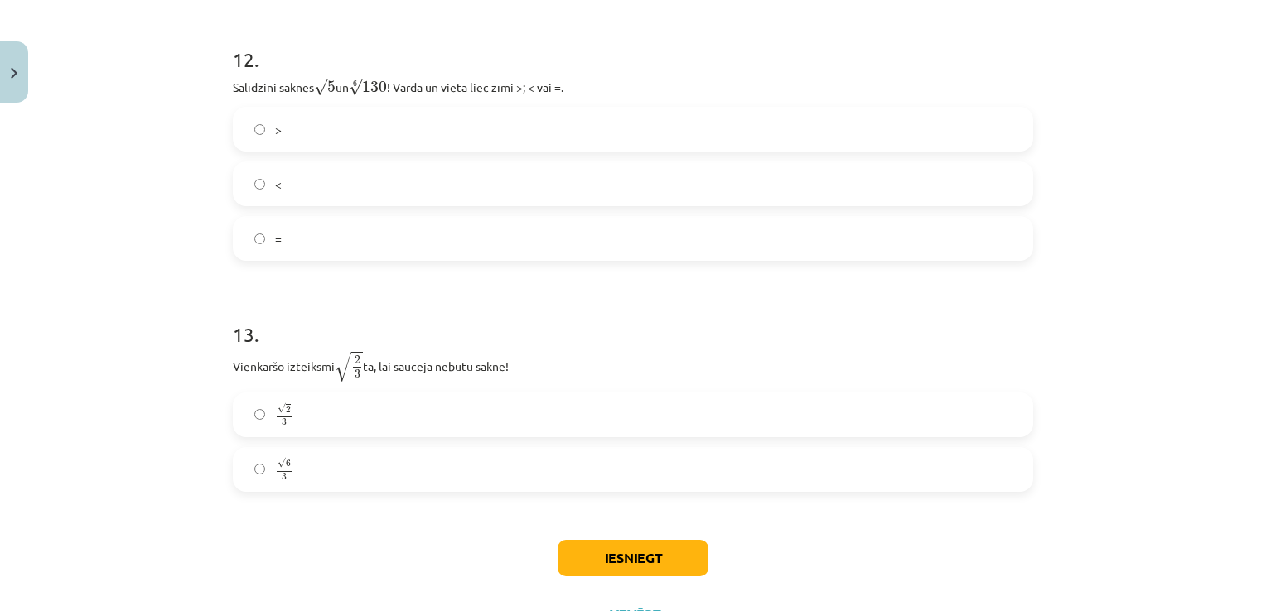
click at [351, 484] on label "√ 6 3 6 3" at bounding box center [632, 469] width 797 height 41
click at [643, 565] on button "Iesniegt" at bounding box center [632, 558] width 151 height 36
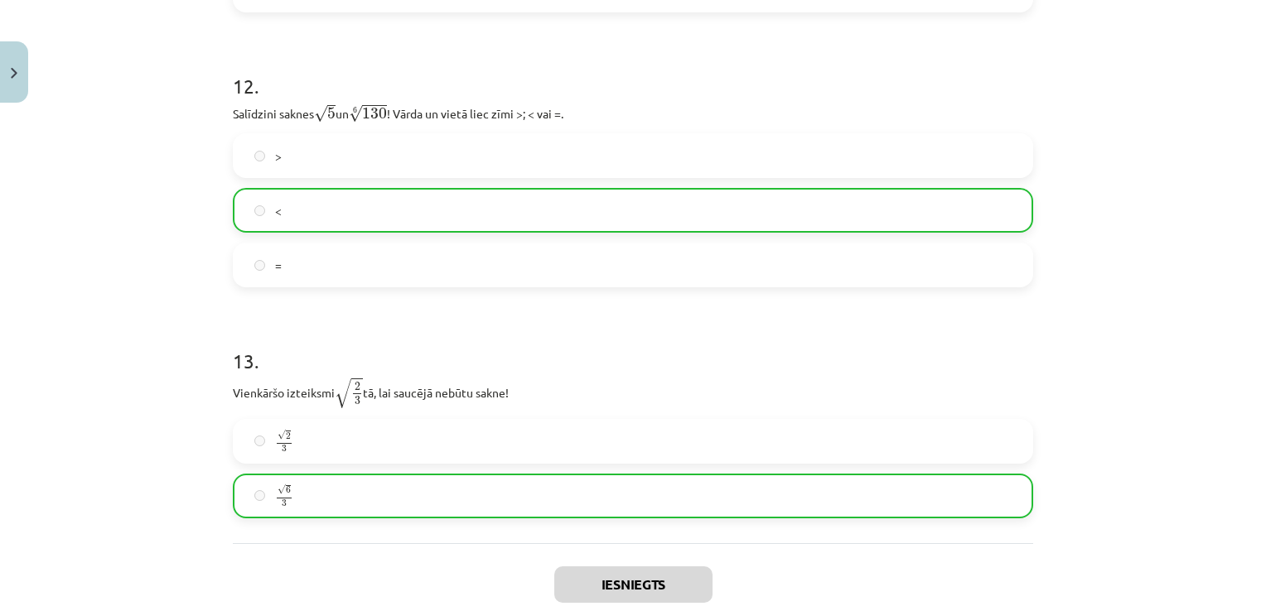
scroll to position [3751, 0]
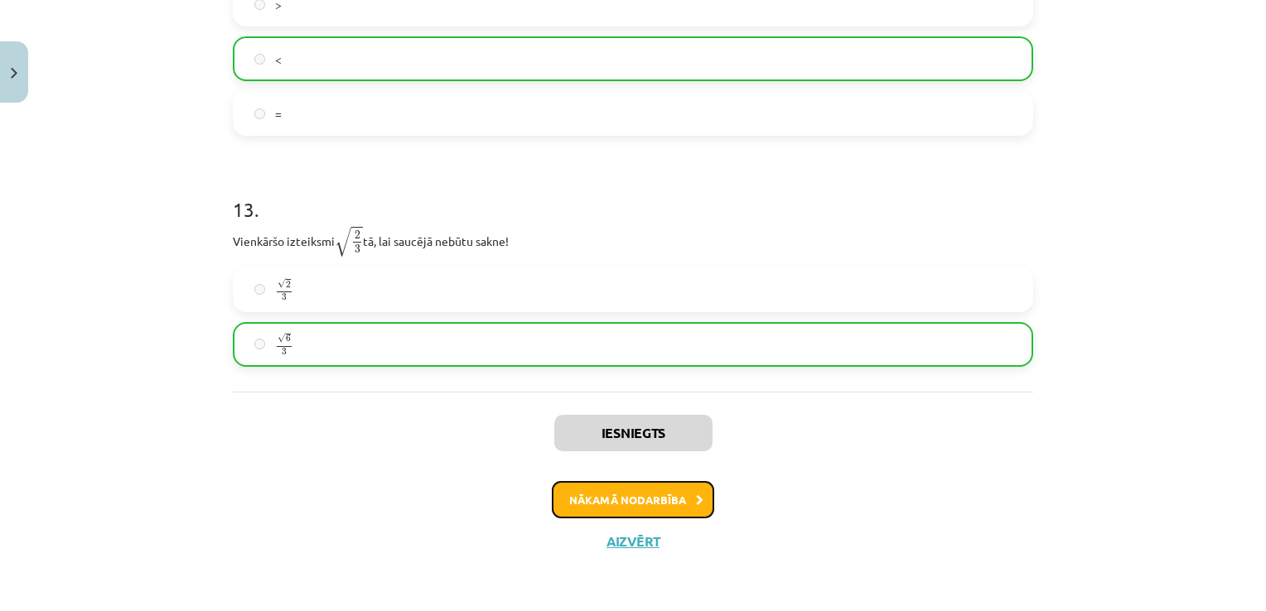
click at [662, 506] on button "Nākamā nodarbība" at bounding box center [633, 500] width 162 height 38
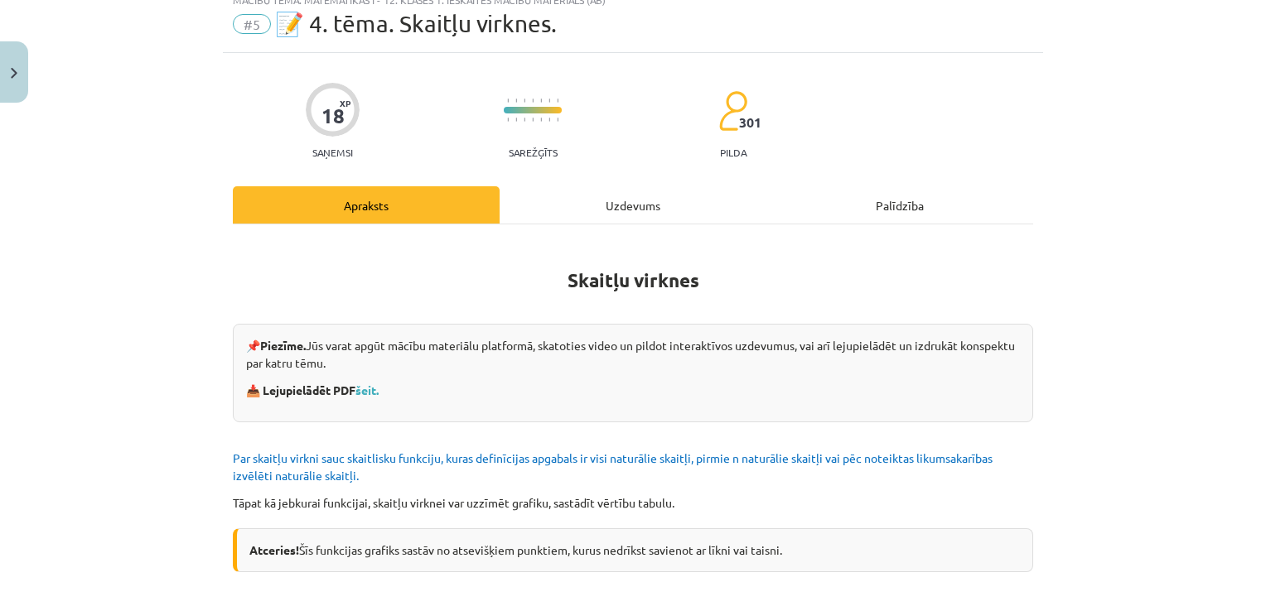
scroll to position [41, 0]
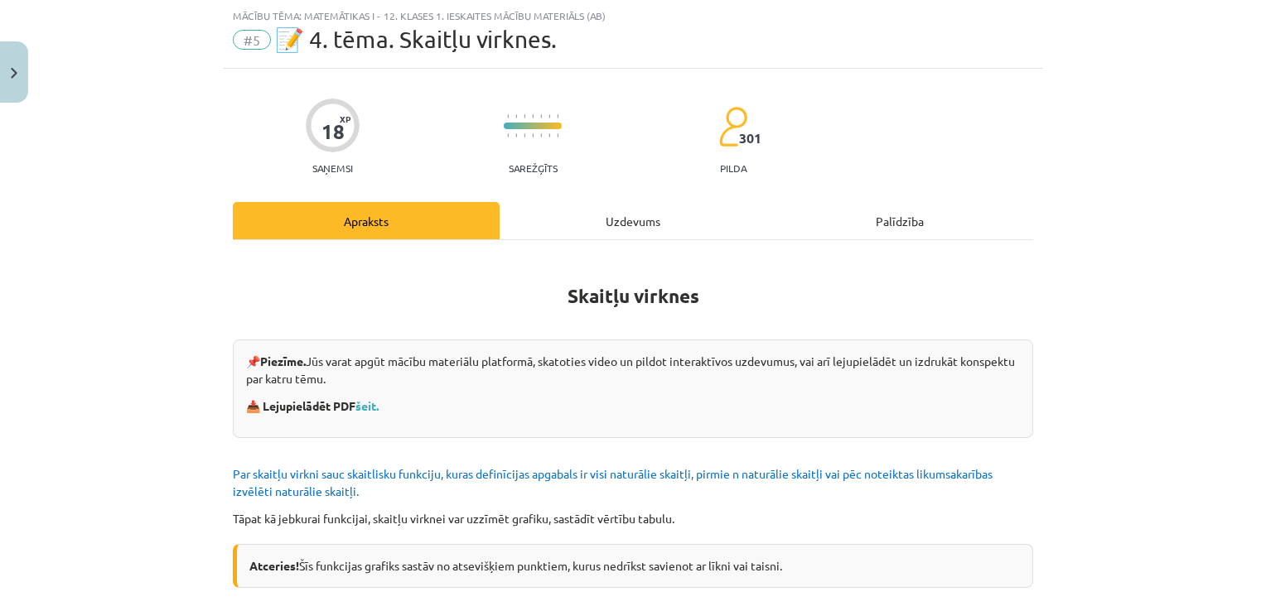
click at [605, 224] on div "Uzdevums" at bounding box center [632, 220] width 267 height 37
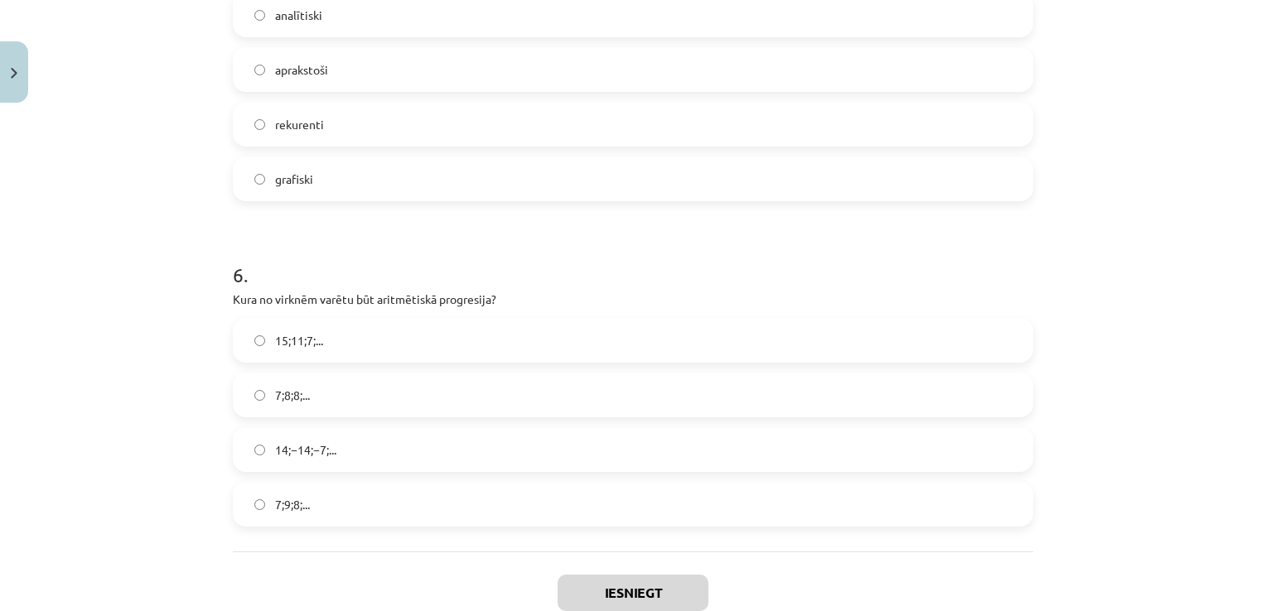
scroll to position [1836, 0]
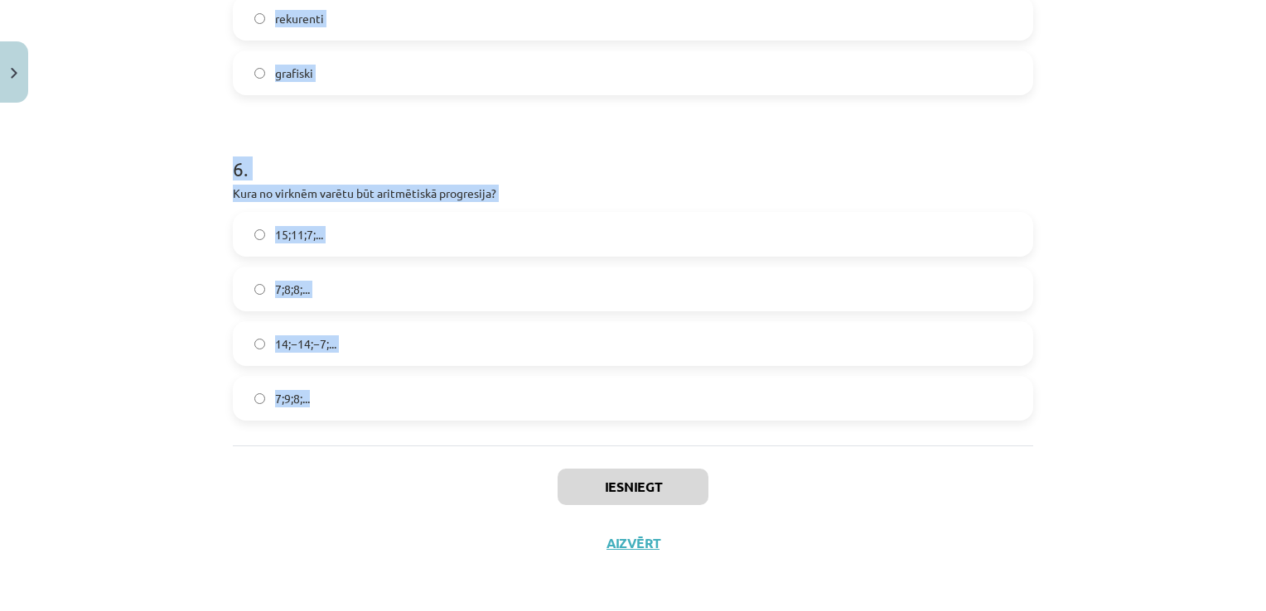
drag, startPoint x: 227, startPoint y: 229, endPoint x: 523, endPoint y: 402, distance: 342.2
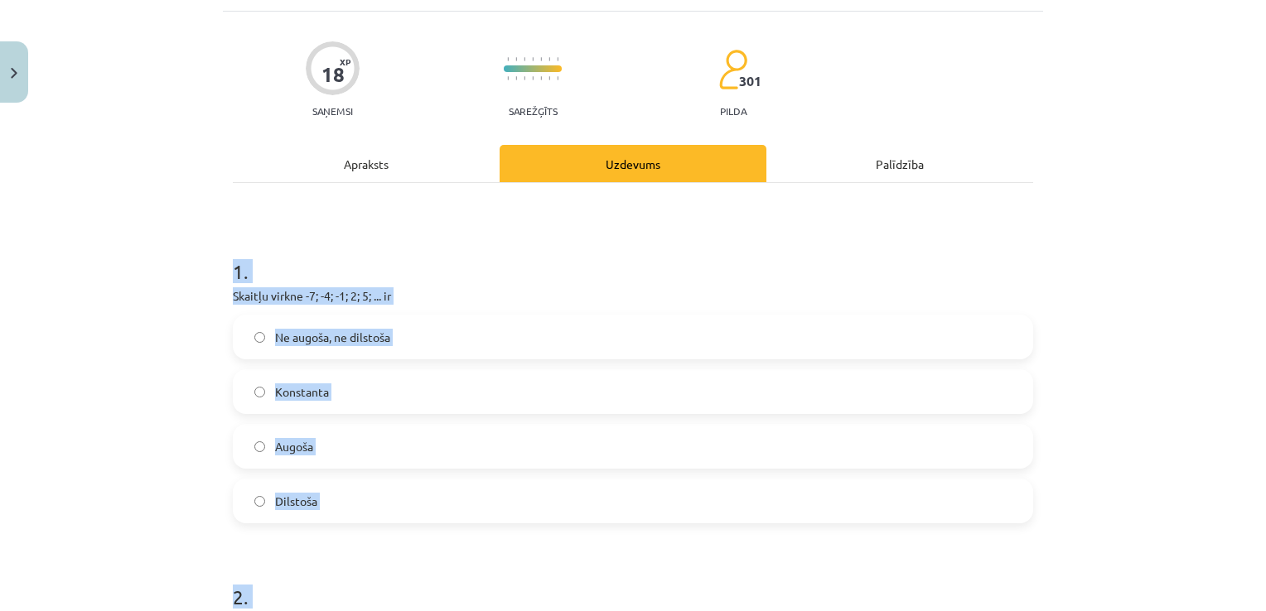
scroll to position [305, 0]
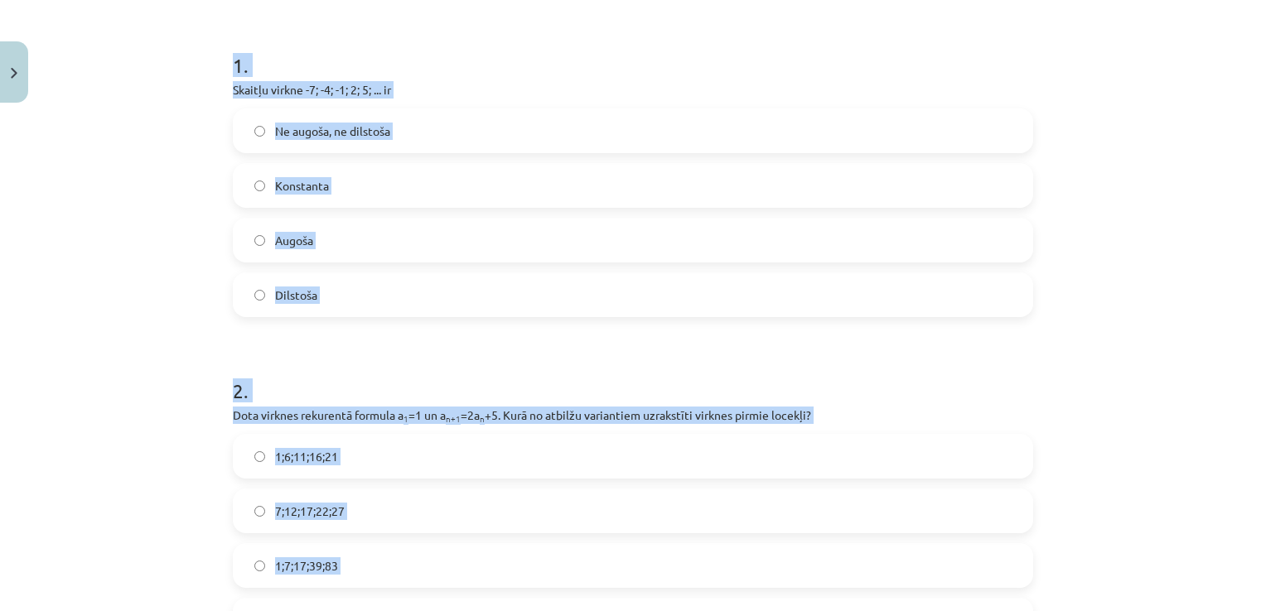
click at [322, 229] on label "Augoša" at bounding box center [632, 240] width 797 height 41
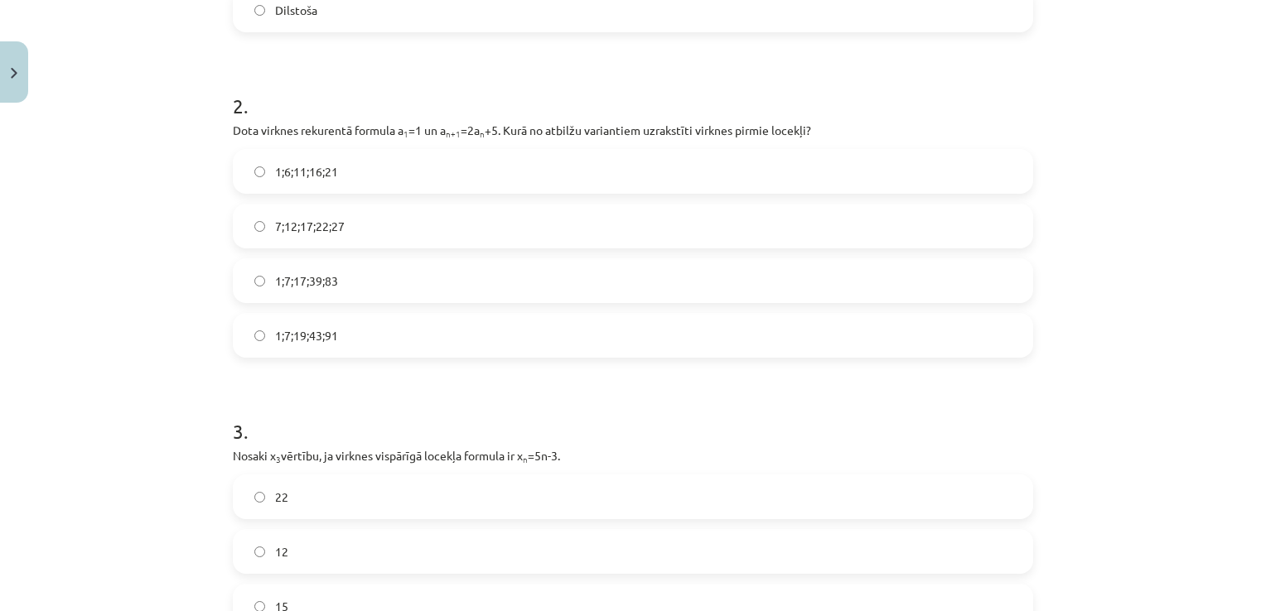
scroll to position [590, 0]
click at [374, 288] on label "1;7;17;39;83" at bounding box center [632, 280] width 797 height 41
click at [338, 326] on label "1;7;19;43;91" at bounding box center [632, 335] width 797 height 41
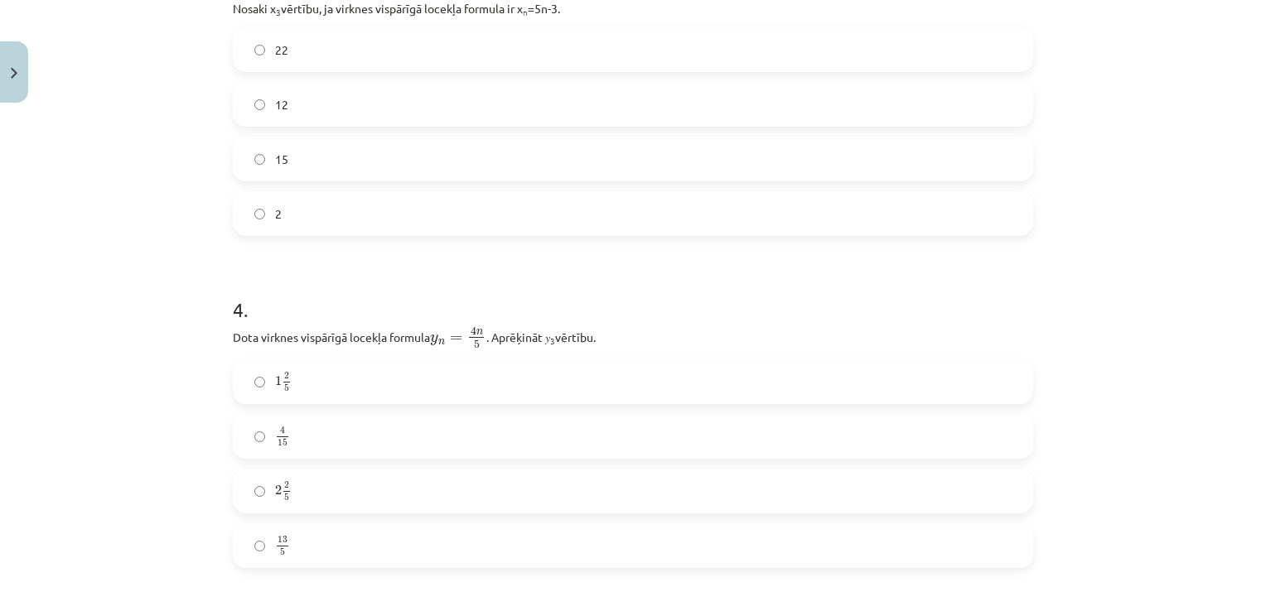
scroll to position [1039, 0]
click at [318, 101] on label "12" at bounding box center [632, 102] width 797 height 41
click at [321, 507] on label "2 2 5 2 2 5" at bounding box center [632, 489] width 797 height 41
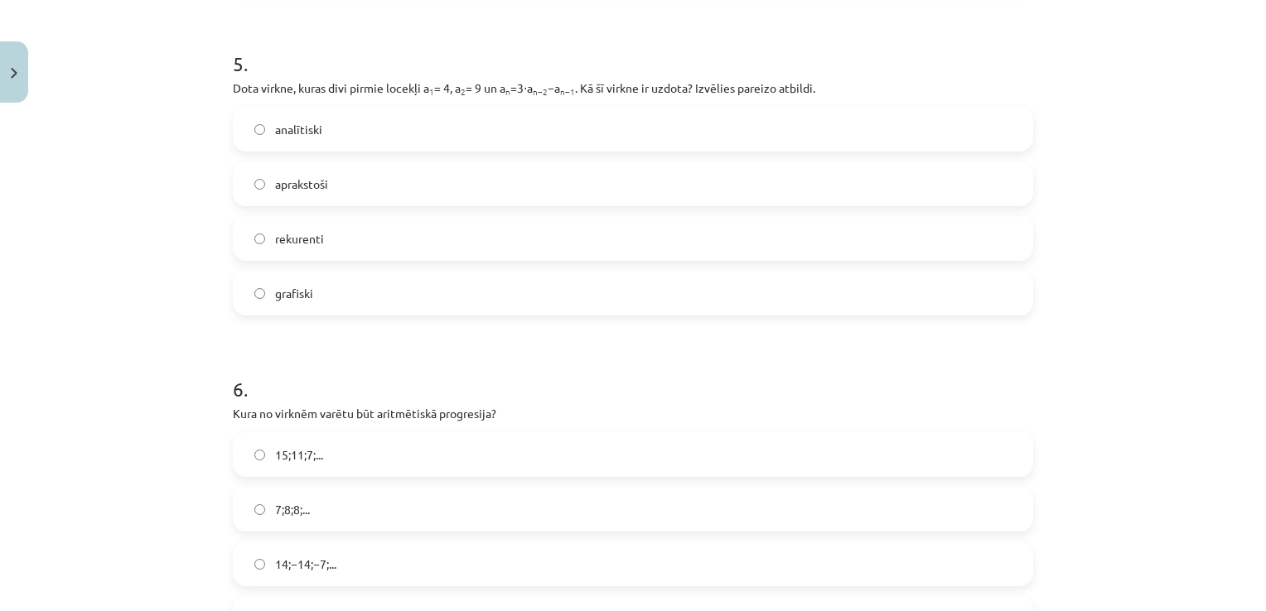
scroll to position [1626, 0]
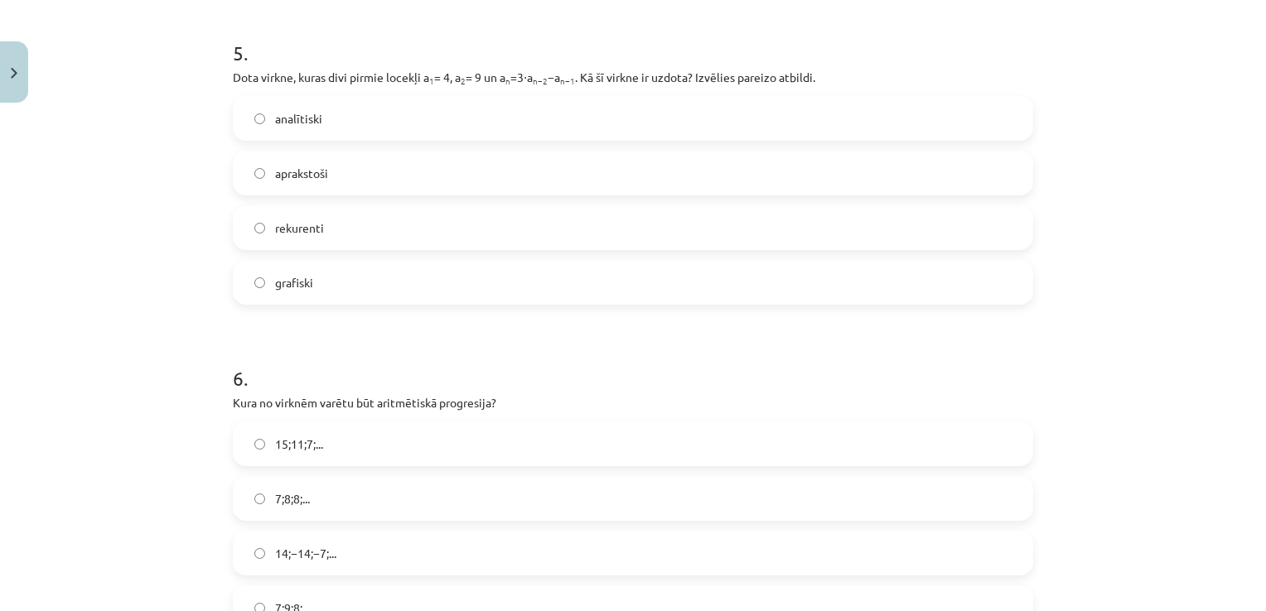
click at [350, 226] on label "rekurenti" at bounding box center [632, 227] width 797 height 41
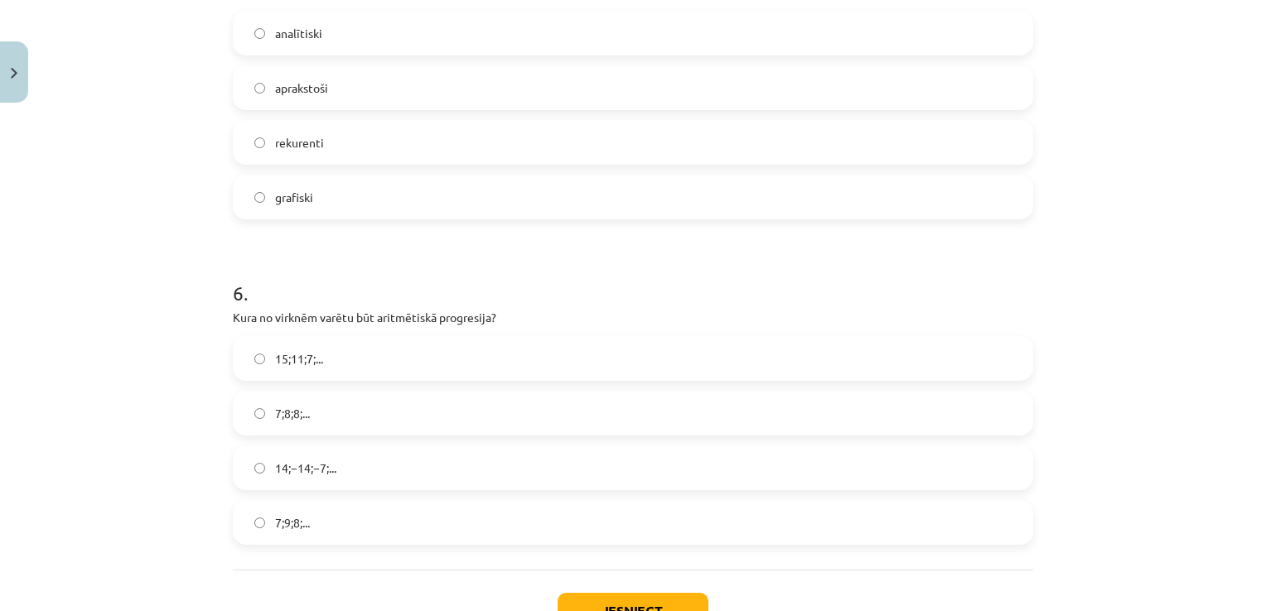
scroll to position [1712, 0]
click at [325, 364] on label "15;11;7;..." at bounding box center [632, 357] width 797 height 41
click at [659, 605] on button "Iesniegt" at bounding box center [632, 610] width 151 height 36
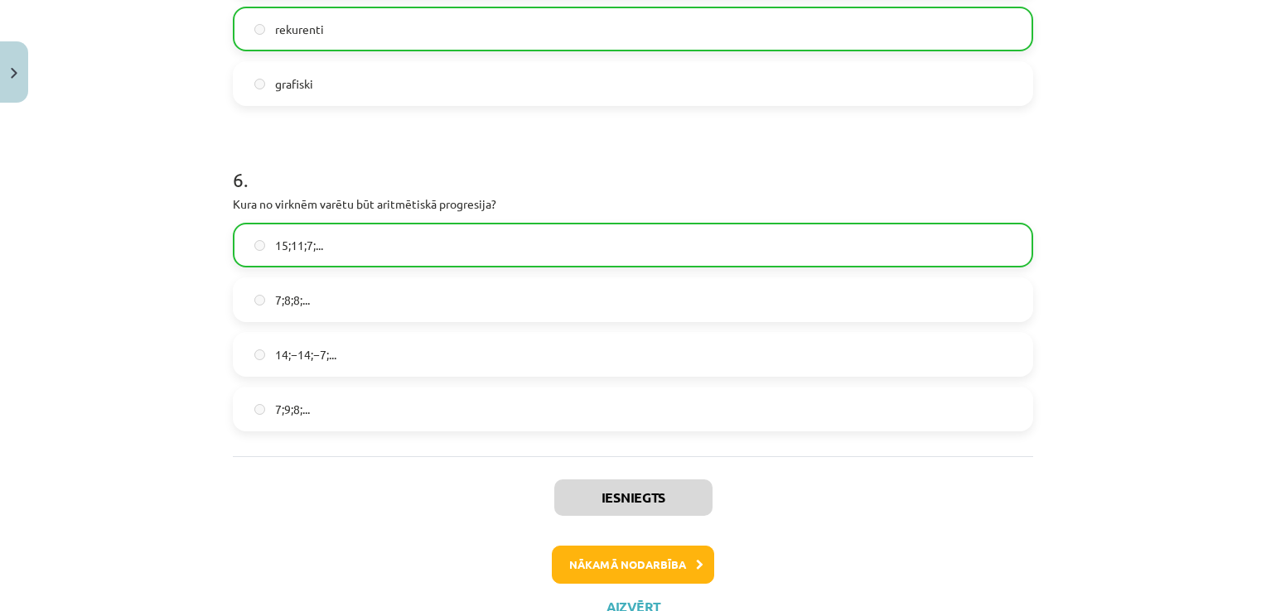
scroll to position [1823, 0]
click at [668, 557] on button "Nākamā nodarbība" at bounding box center [633, 567] width 162 height 38
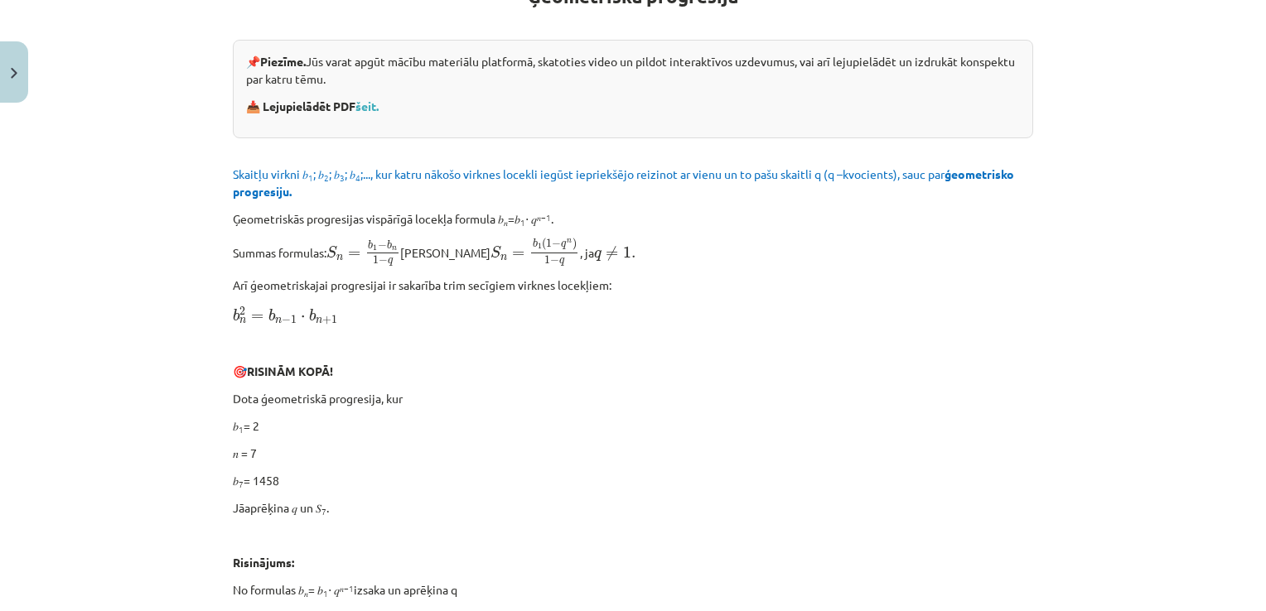
scroll to position [41, 0]
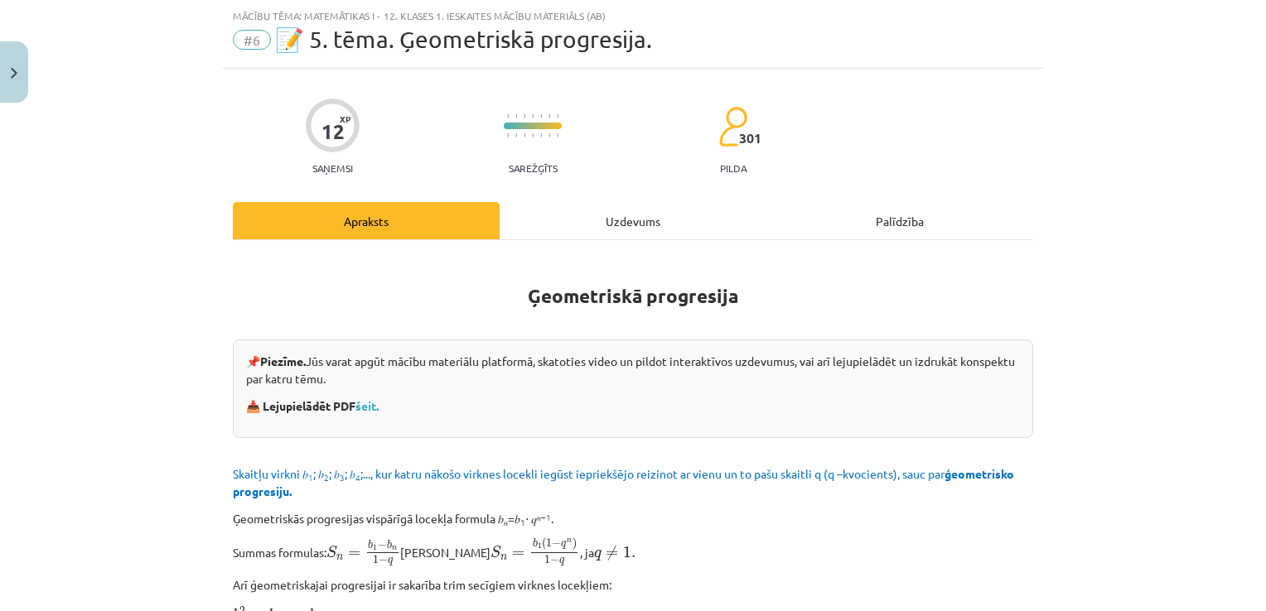
click at [628, 218] on div "Uzdevums" at bounding box center [632, 220] width 267 height 37
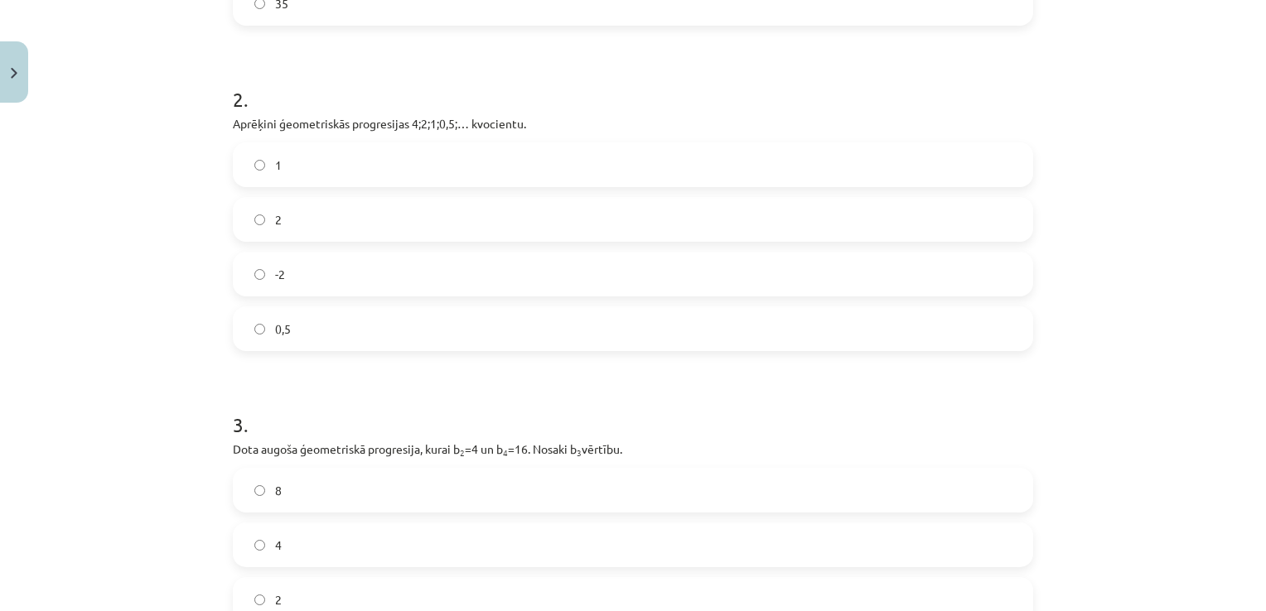
scroll to position [744, 0]
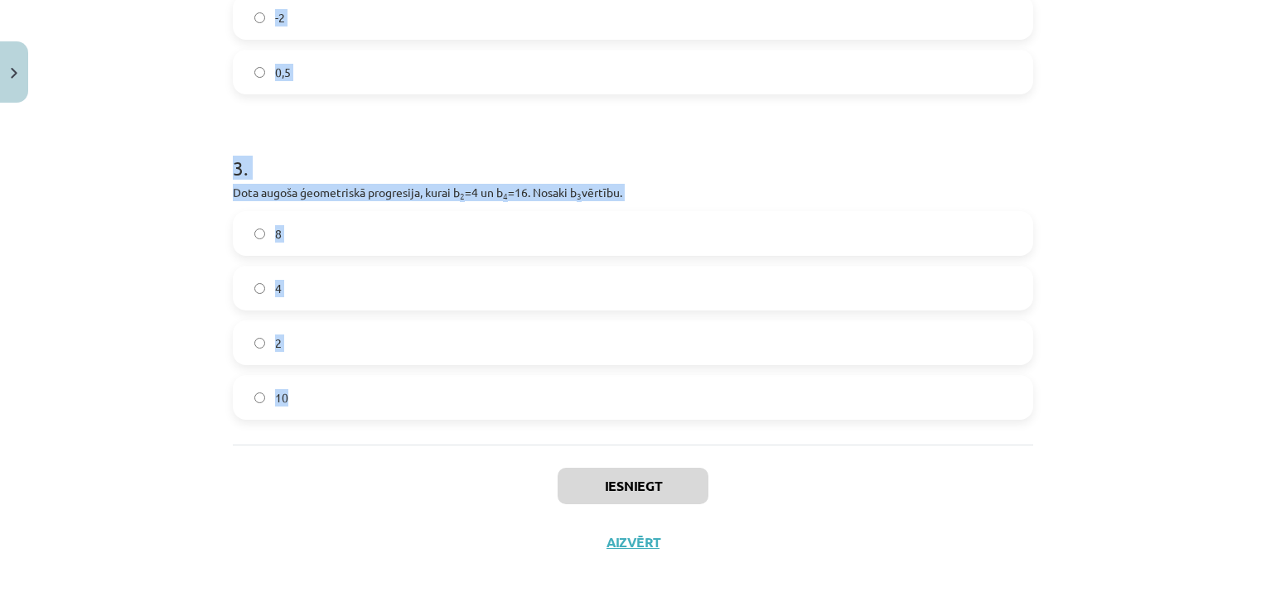
drag, startPoint x: 219, startPoint y: 321, endPoint x: 530, endPoint y: 379, distance: 317.0
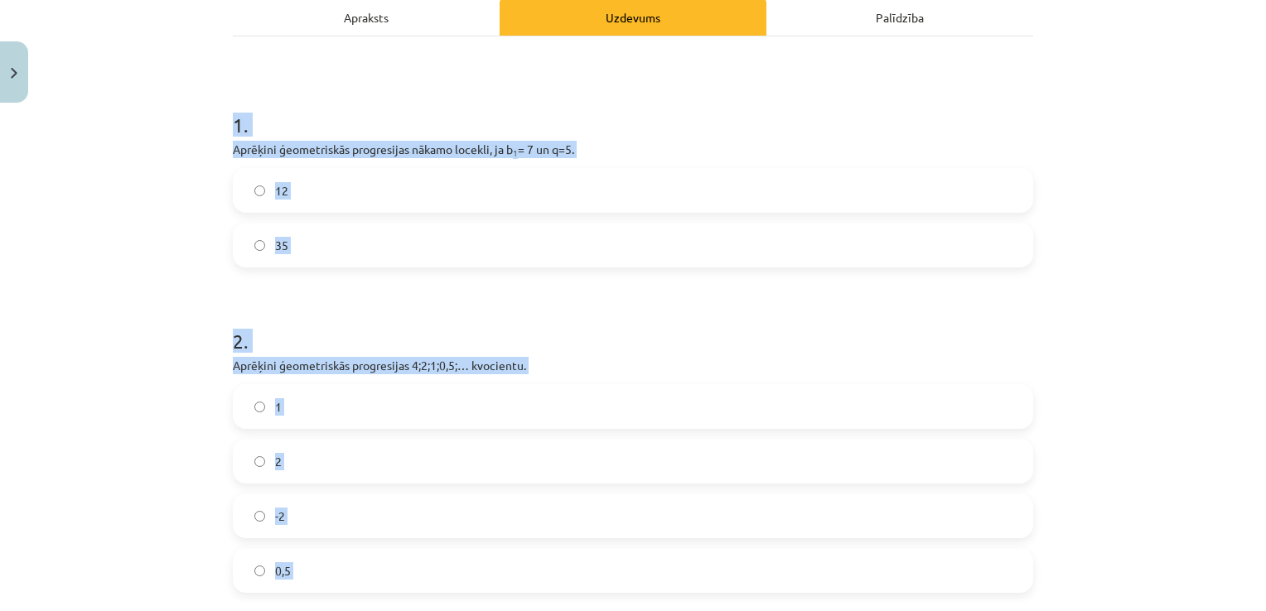
scroll to position [244, 0]
click at [392, 253] on label "35" at bounding box center [632, 245] width 797 height 41
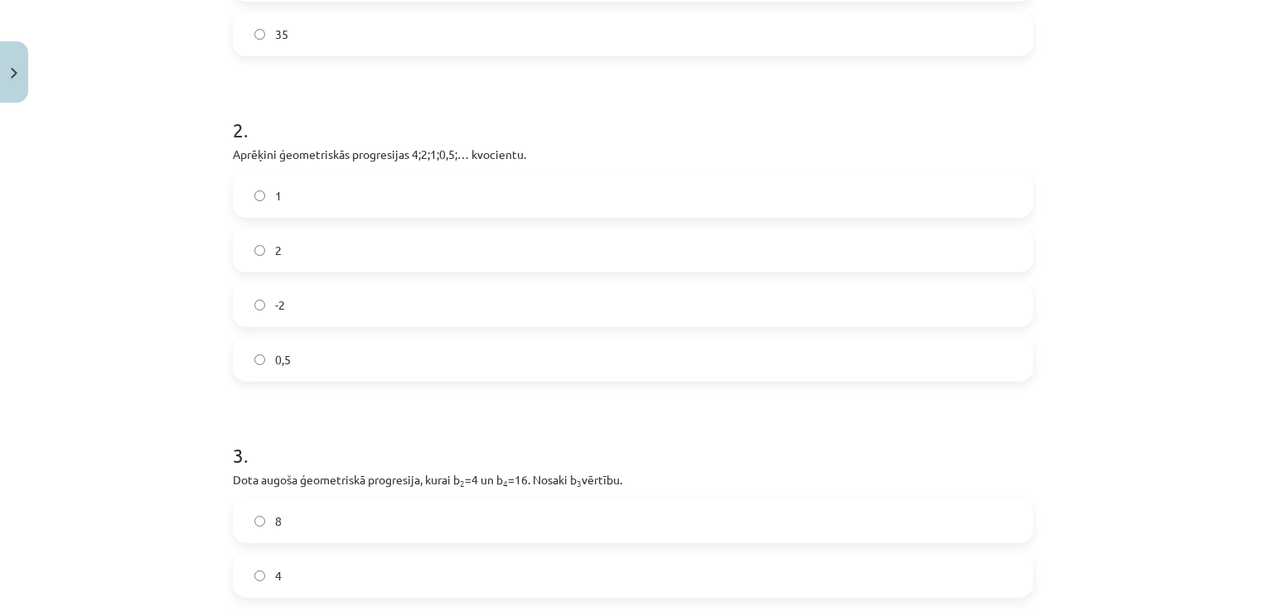
scroll to position [487, 0]
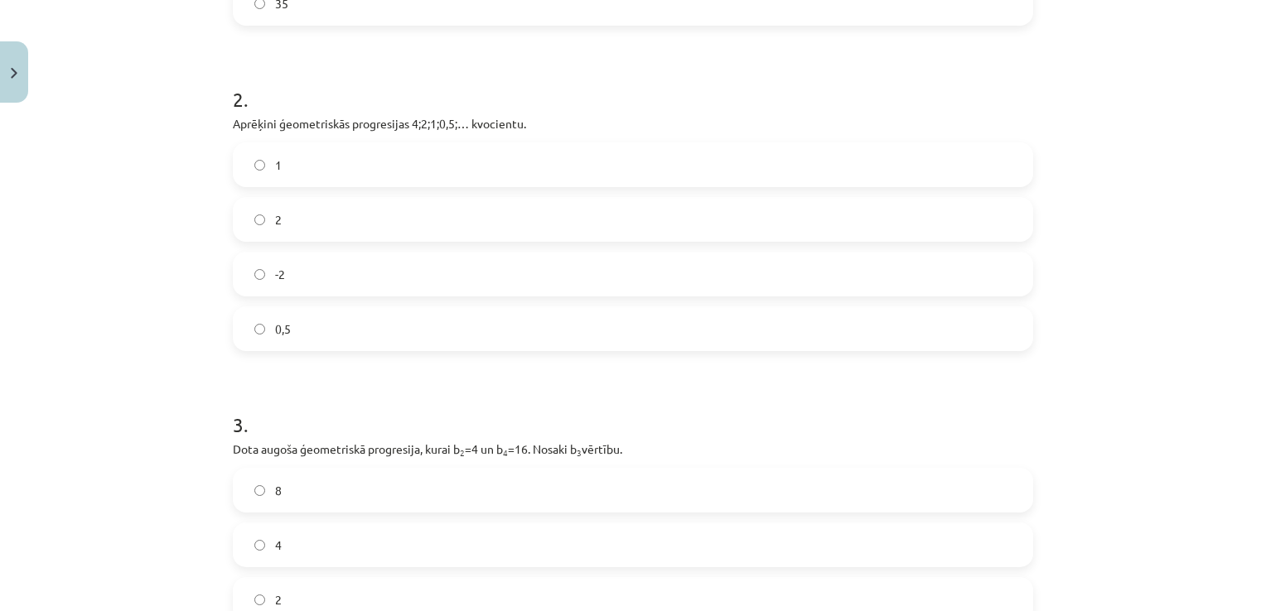
click at [410, 360] on form "1 . Aprēķini ģeometriskās progresijas nākamo locekli, ja b 1 = 7 un q=5. 12 35 …" at bounding box center [633, 260] width 800 height 834
click at [420, 322] on label "0,5" at bounding box center [632, 328] width 797 height 41
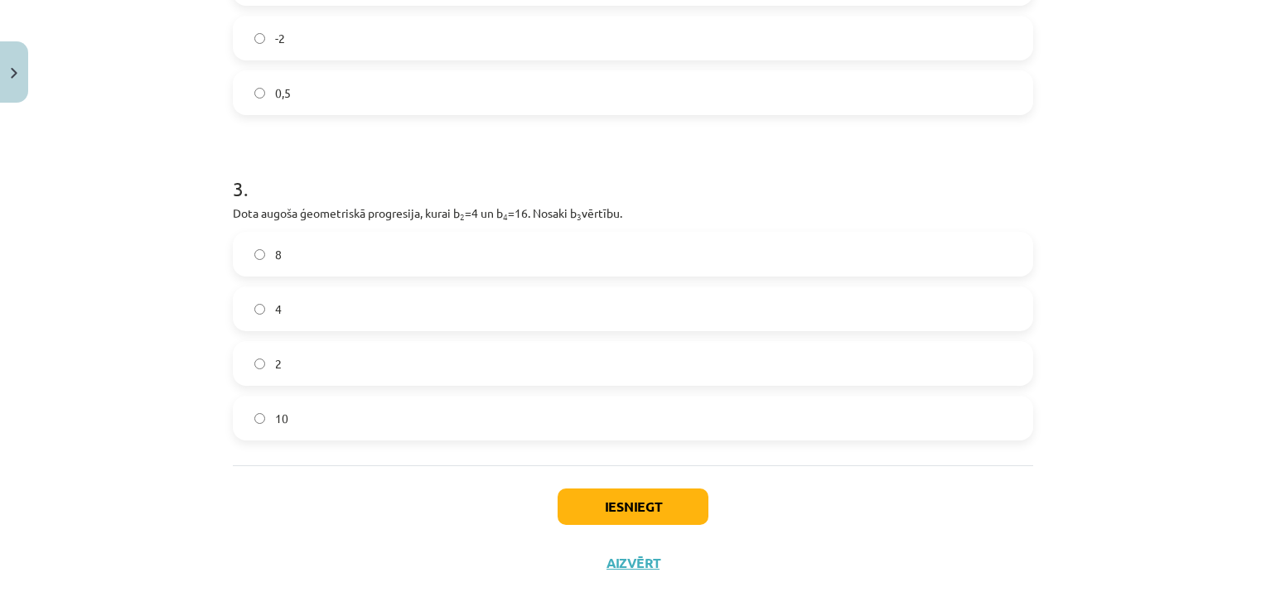
scroll to position [726, 0]
click at [427, 250] on label "8" at bounding box center [632, 251] width 797 height 41
click at [649, 505] on button "Iesniegt" at bounding box center [632, 504] width 151 height 36
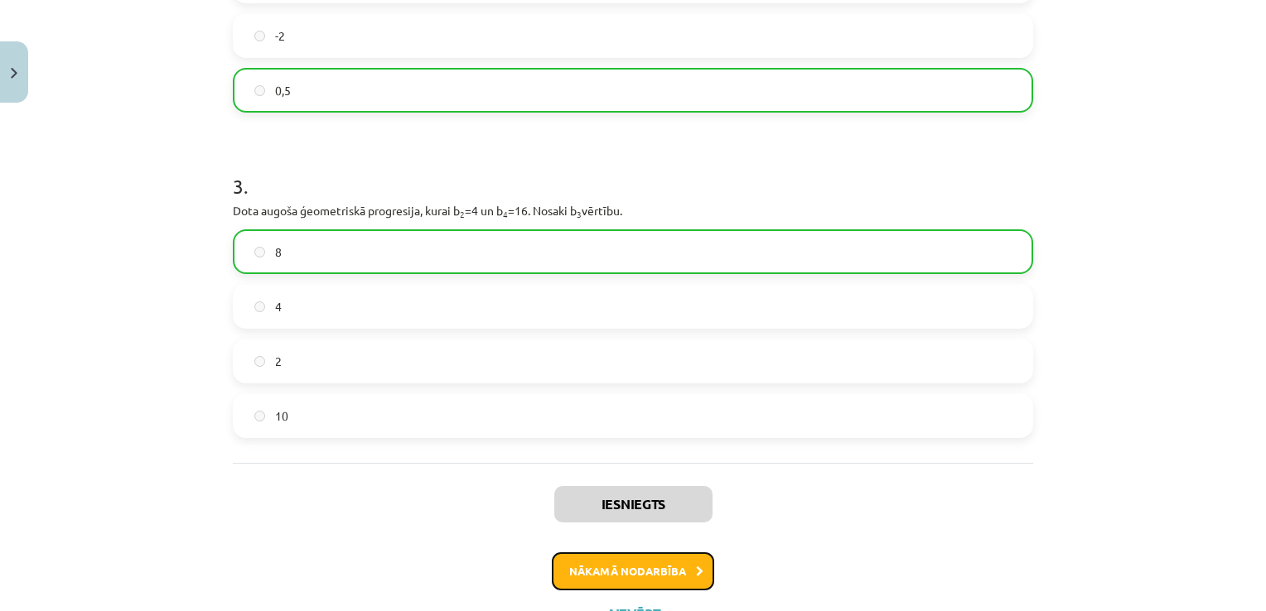
click at [650, 552] on button "Nākamā nodarbība" at bounding box center [633, 571] width 162 height 38
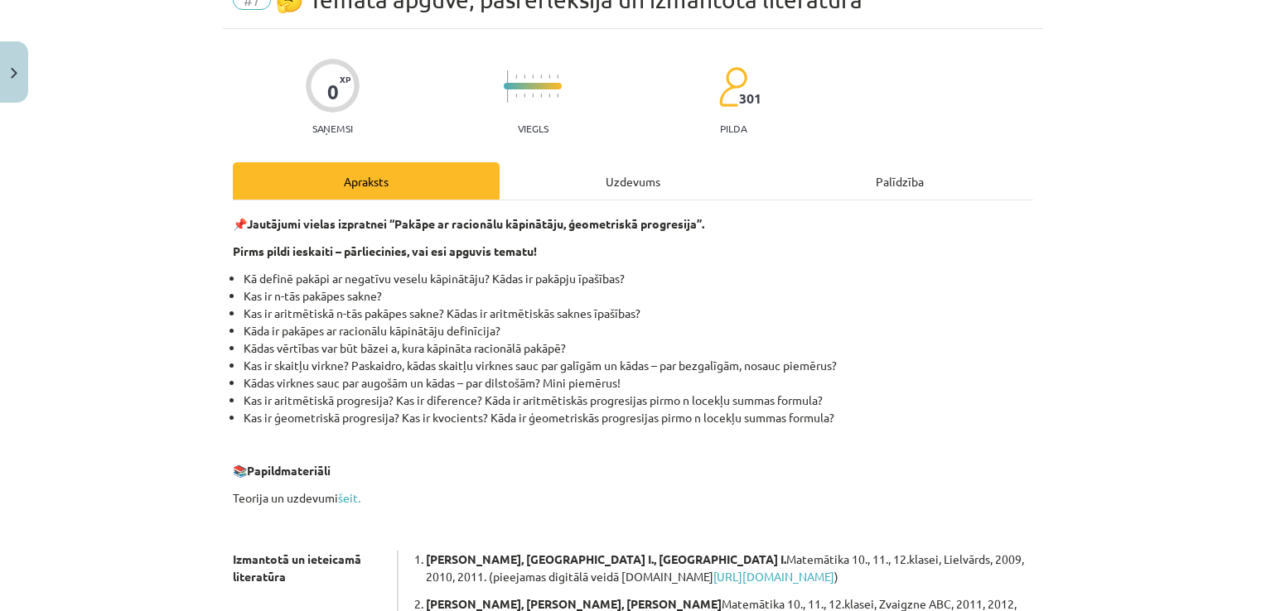
scroll to position [41, 0]
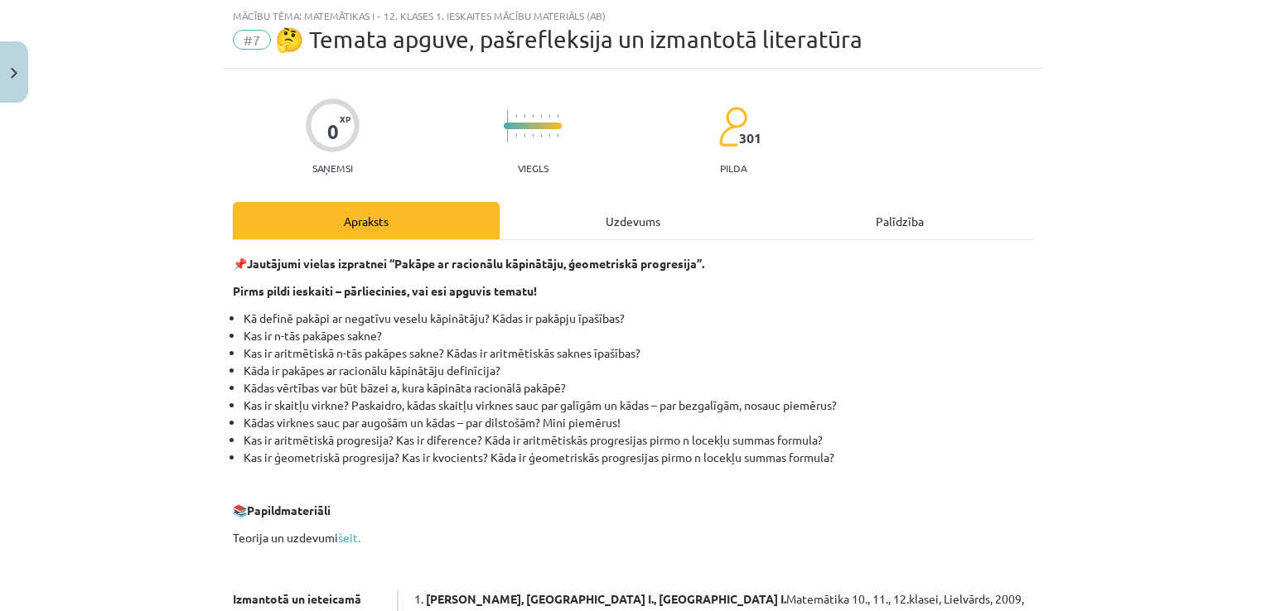
click at [615, 230] on div "Uzdevums" at bounding box center [632, 220] width 267 height 37
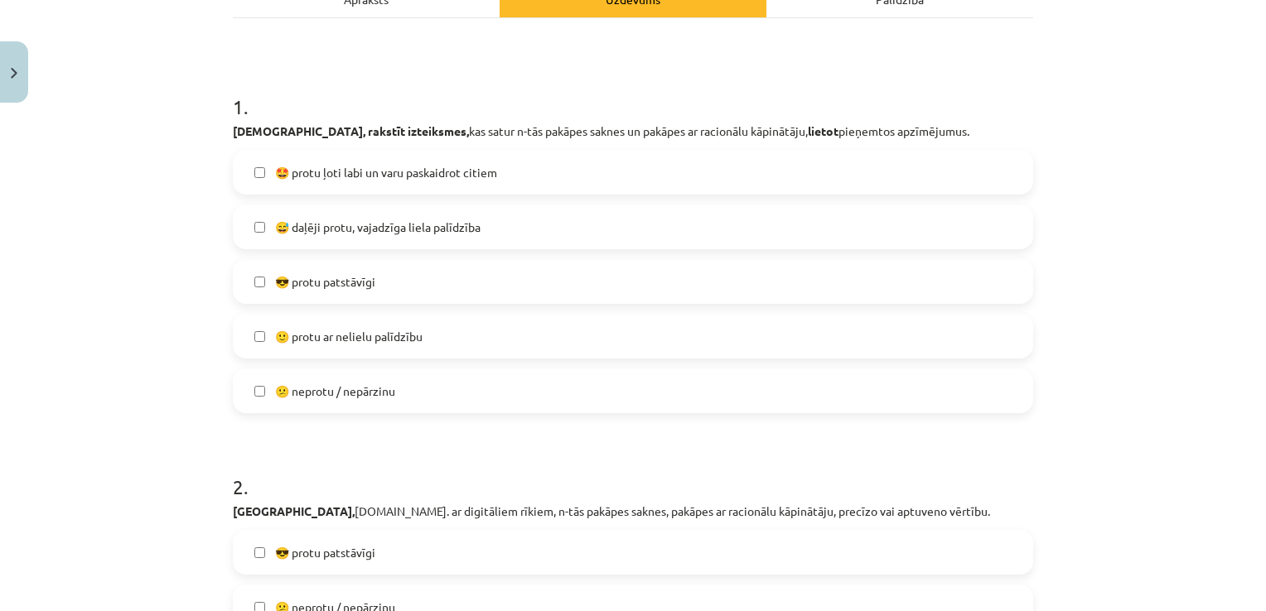
scroll to position [264, 0]
click at [373, 341] on span "🙂 protu ar nelielu palīdzību" at bounding box center [348, 335] width 147 height 17
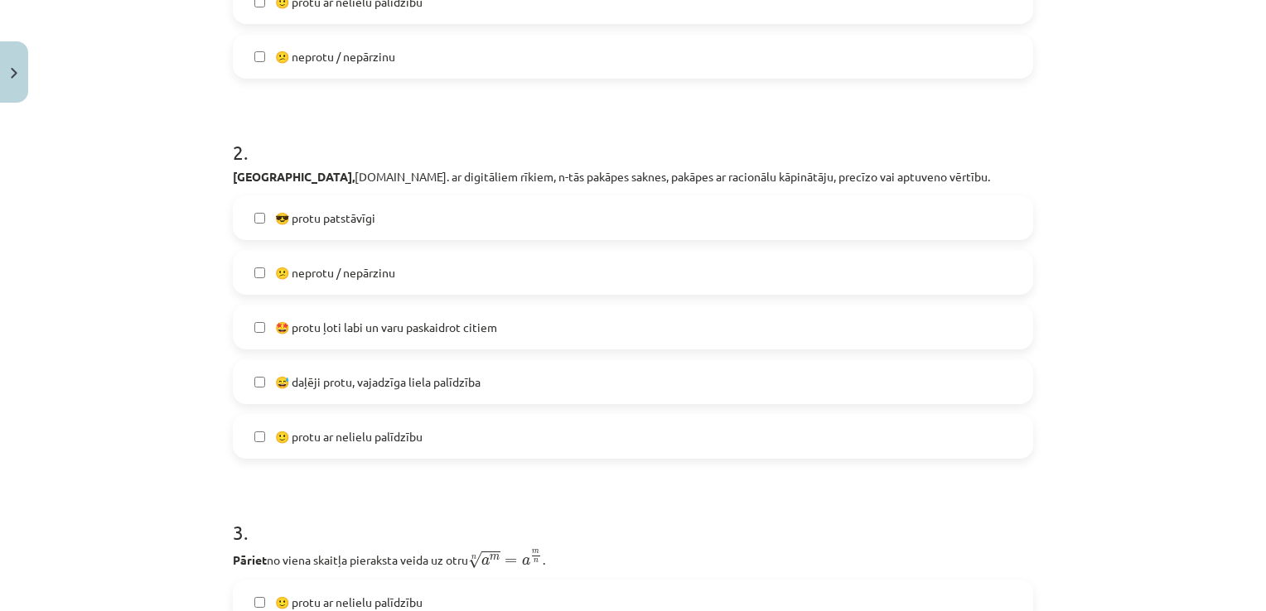
scroll to position [599, 0]
click at [388, 386] on span "😅 daļēji protu, vajadzīga liela palīdzība" at bounding box center [377, 381] width 205 height 17
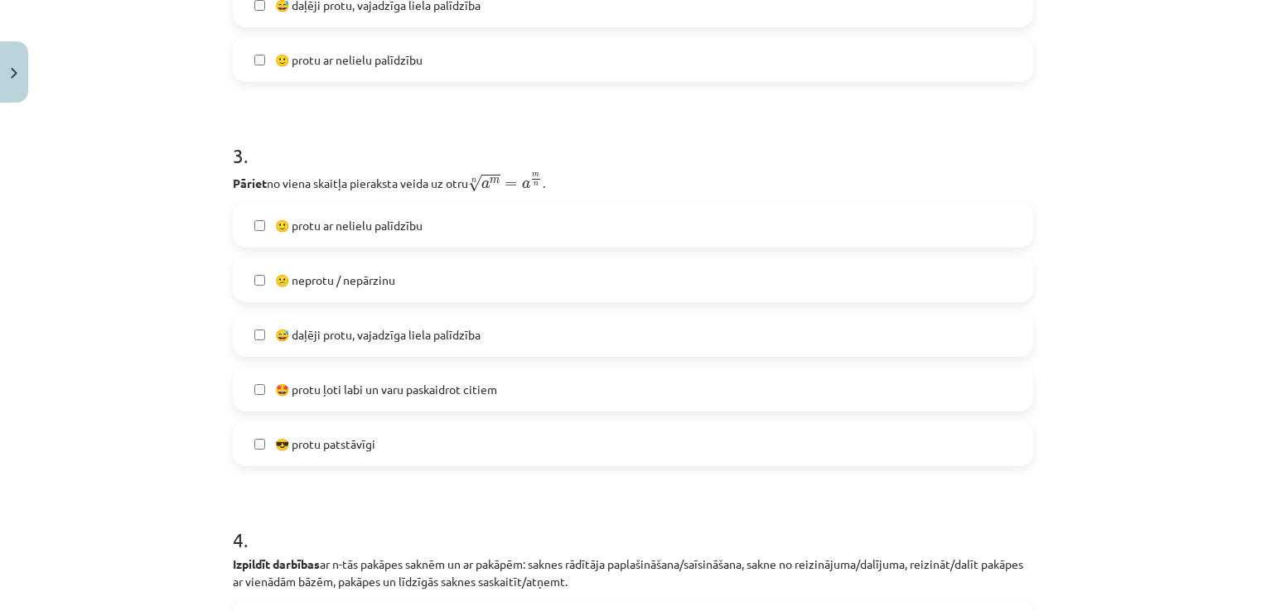
scroll to position [974, 0]
click at [388, 386] on span "🤩 protu ļoti labi un varu paskaidrot citiem" at bounding box center [386, 390] width 222 height 17
click at [281, 386] on span "🤩 protu ļoti labi un varu paskaidrot citiem" at bounding box center [386, 390] width 222 height 17
click at [384, 334] on span "😅 daļēji protu, vajadzīga liela palīdzība" at bounding box center [377, 335] width 205 height 17
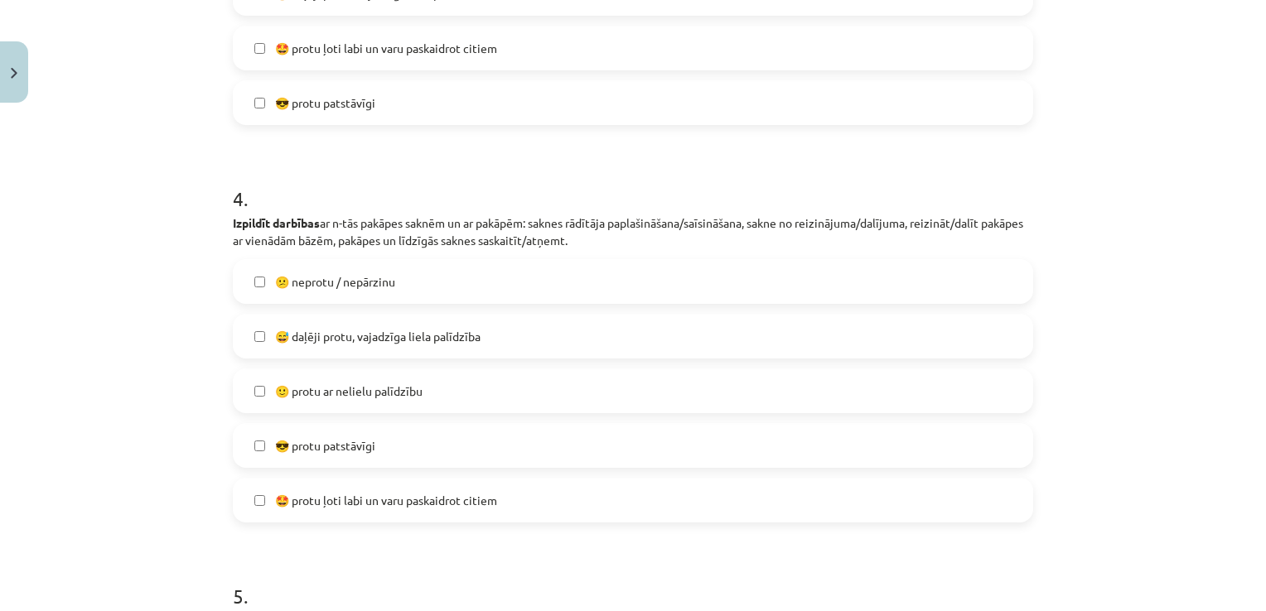
scroll to position [1317, 0]
click at [383, 383] on span "🙂 protu ar nelielu palīdzību" at bounding box center [348, 390] width 147 height 17
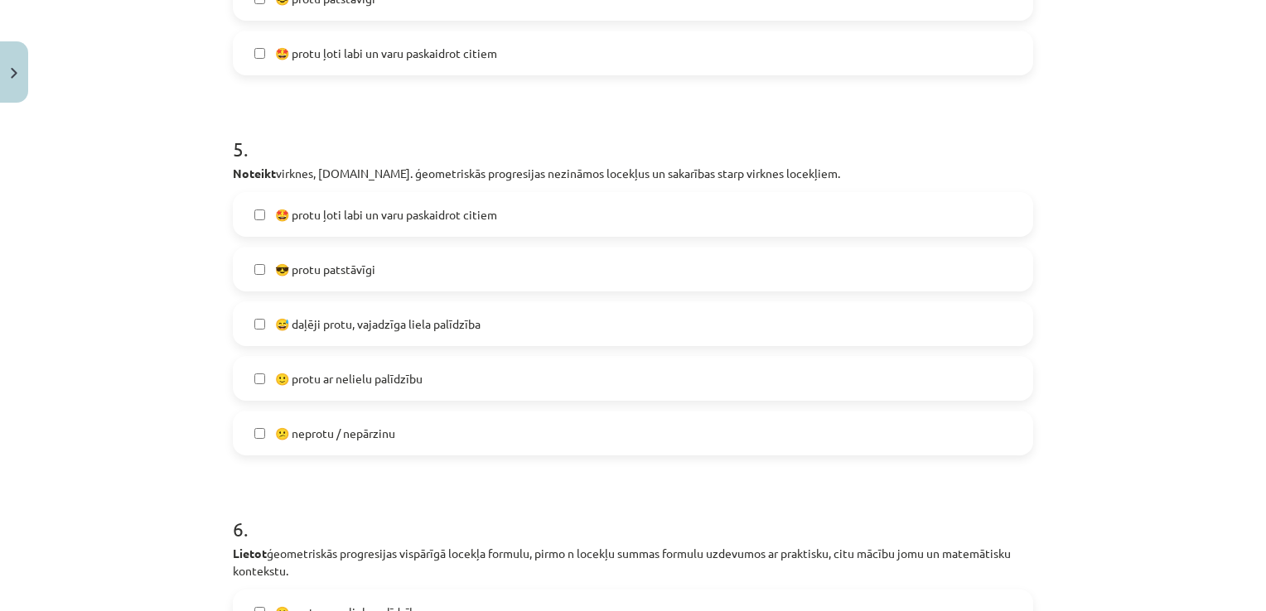
click at [383, 383] on span "🙂 protu ar nelielu palīdzību" at bounding box center [348, 378] width 147 height 17
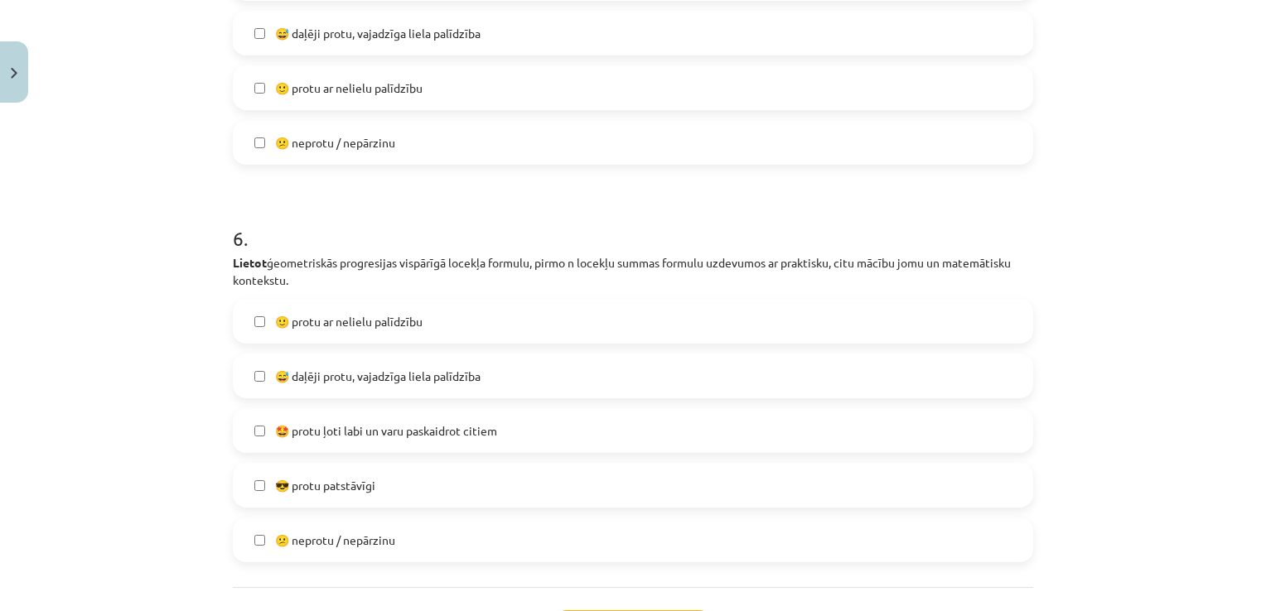
scroll to position [2053, 0]
click at [383, 383] on span "😅 daļēji protu, vajadzīga liela palīdzība" at bounding box center [377, 377] width 205 height 17
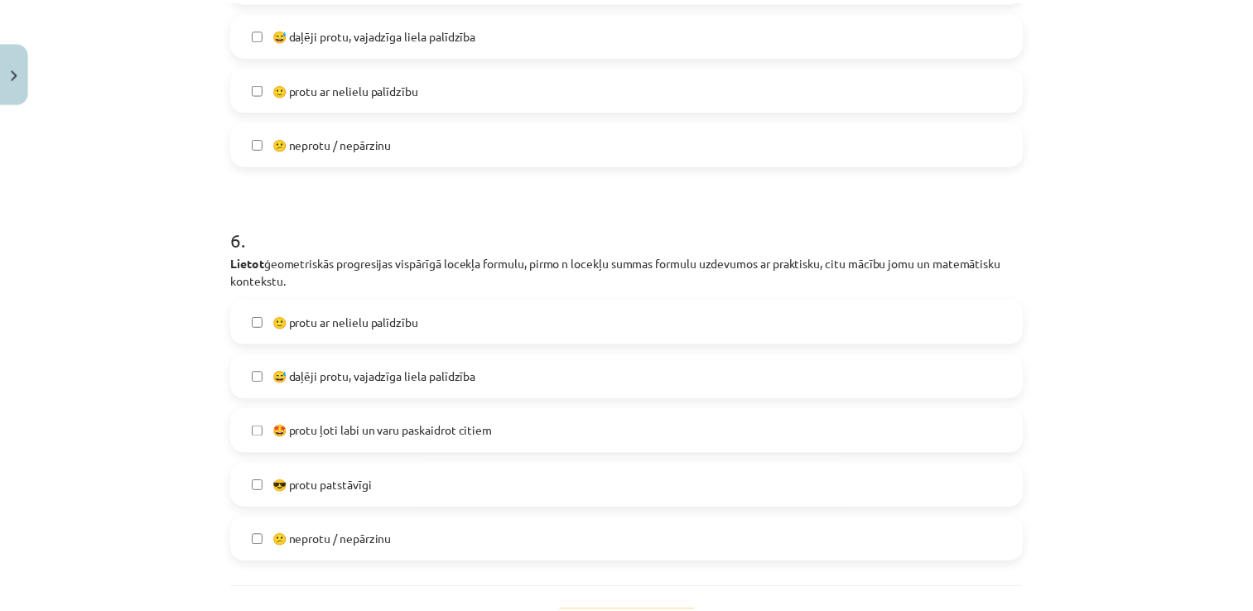
scroll to position [2197, 0]
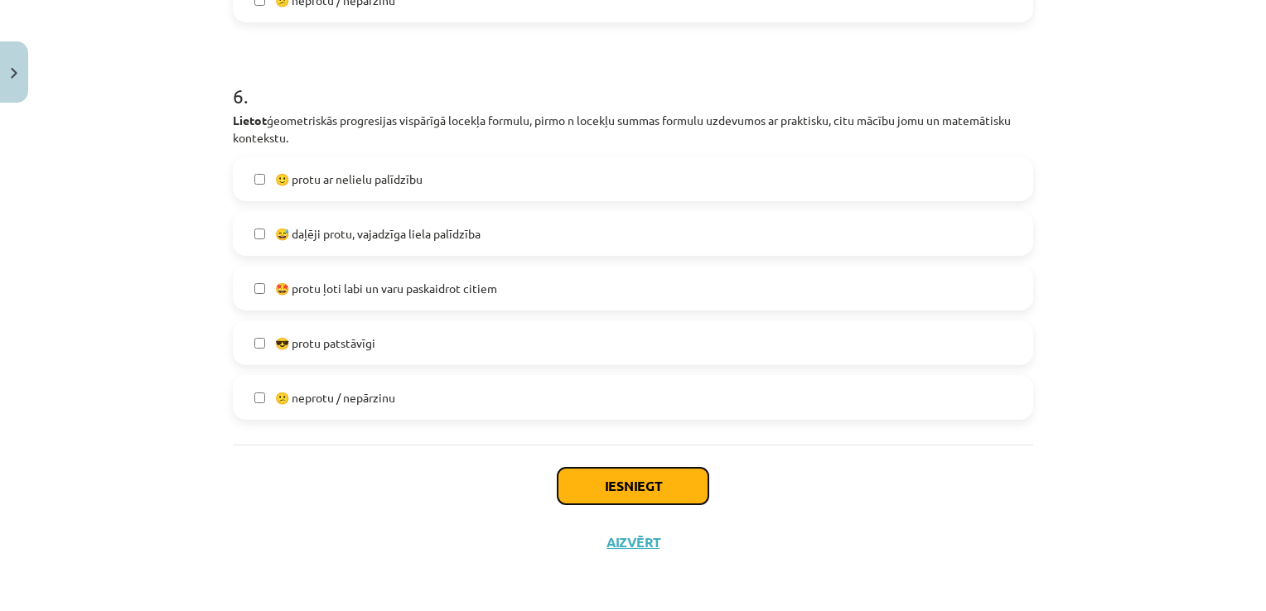
click at [626, 482] on button "Iesniegt" at bounding box center [632, 486] width 151 height 36
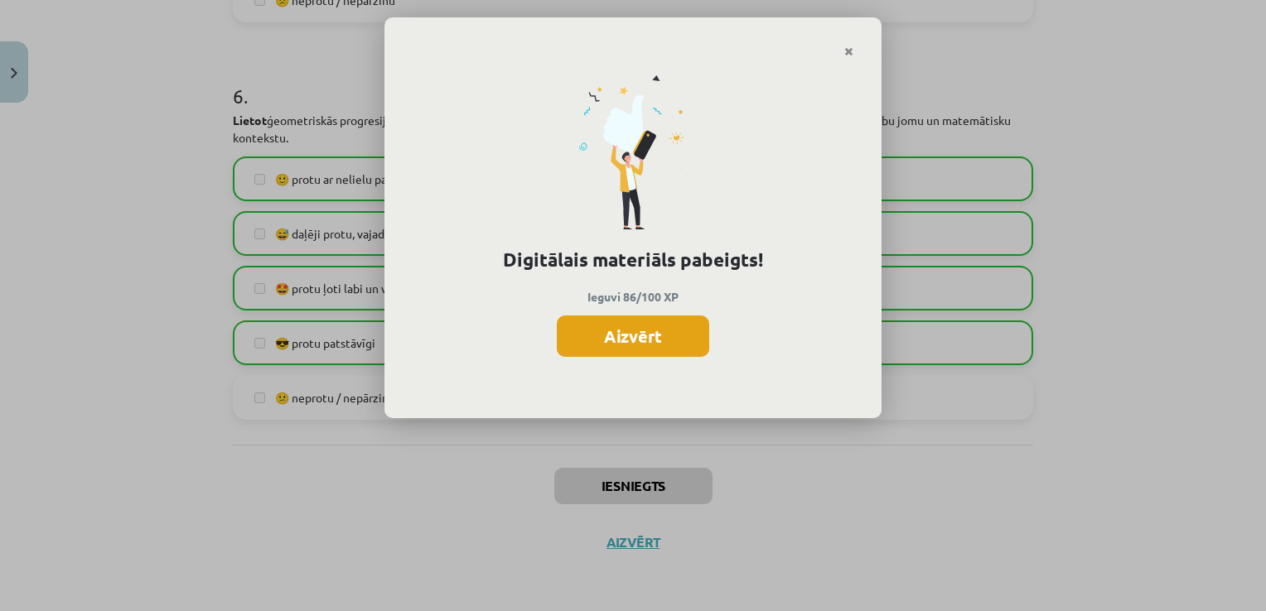
click at [671, 340] on button "Aizvērt" at bounding box center [633, 336] width 152 height 41
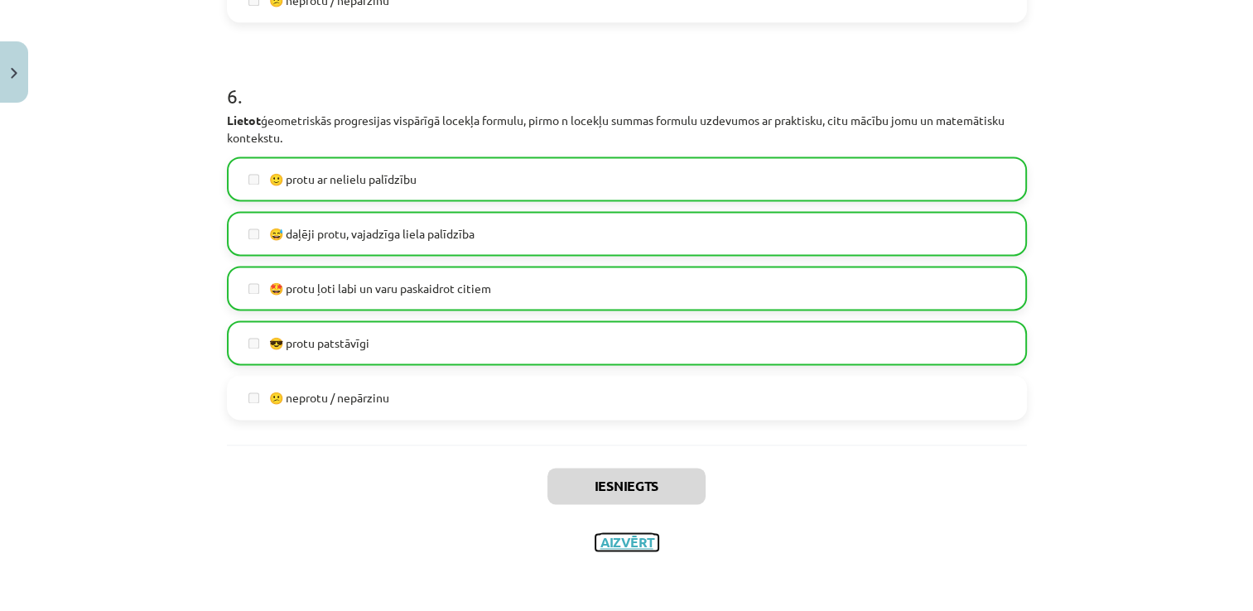
click at [636, 541] on button "Aizvērt" at bounding box center [627, 542] width 63 height 17
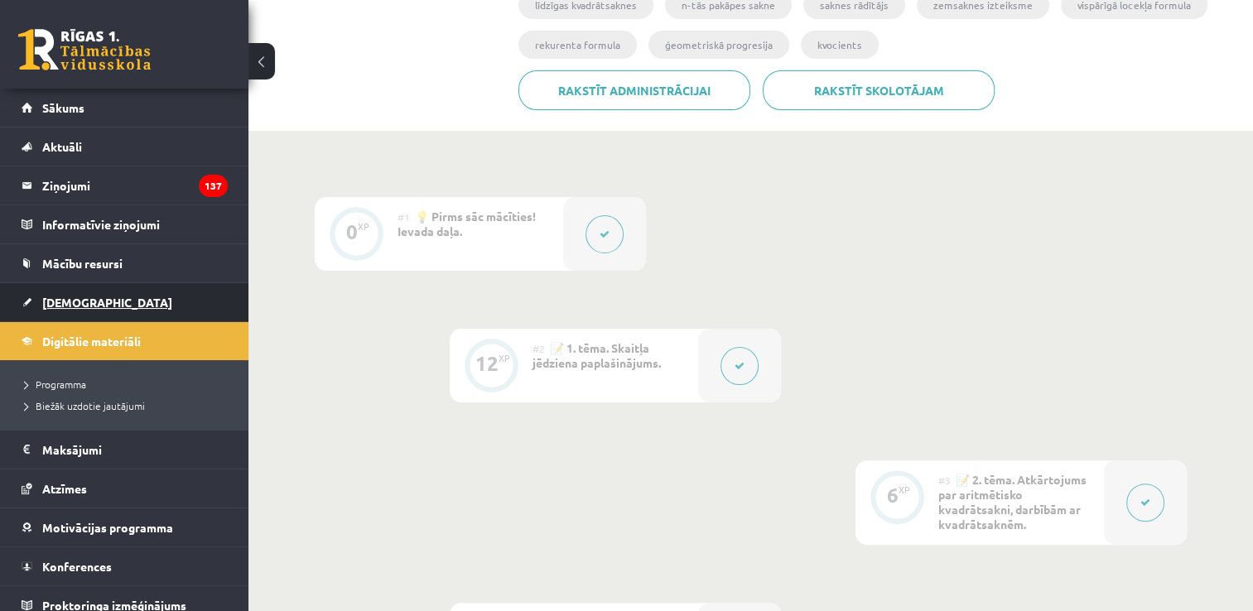
click at [113, 300] on link "[DEMOGRAPHIC_DATA]" at bounding box center [125, 302] width 206 height 38
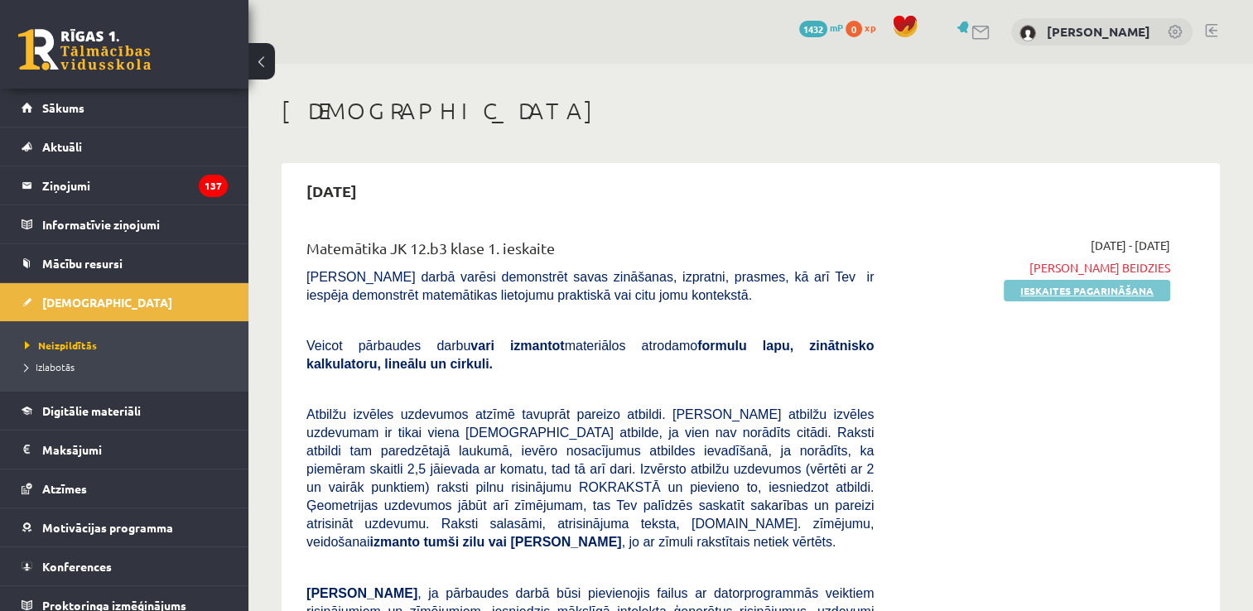
click at [1049, 287] on link "Ieskaites pagarināšana" at bounding box center [1087, 291] width 166 height 22
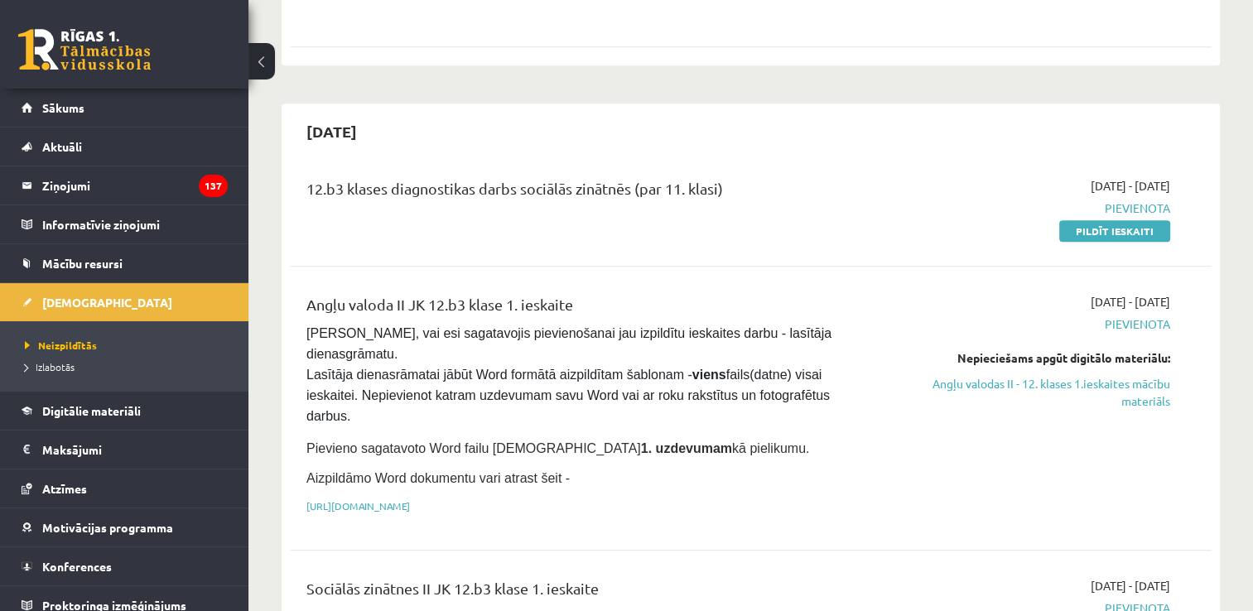
scroll to position [833, 0]
click at [1120, 219] on link "Pildīt ieskaiti" at bounding box center [1114, 230] width 111 height 22
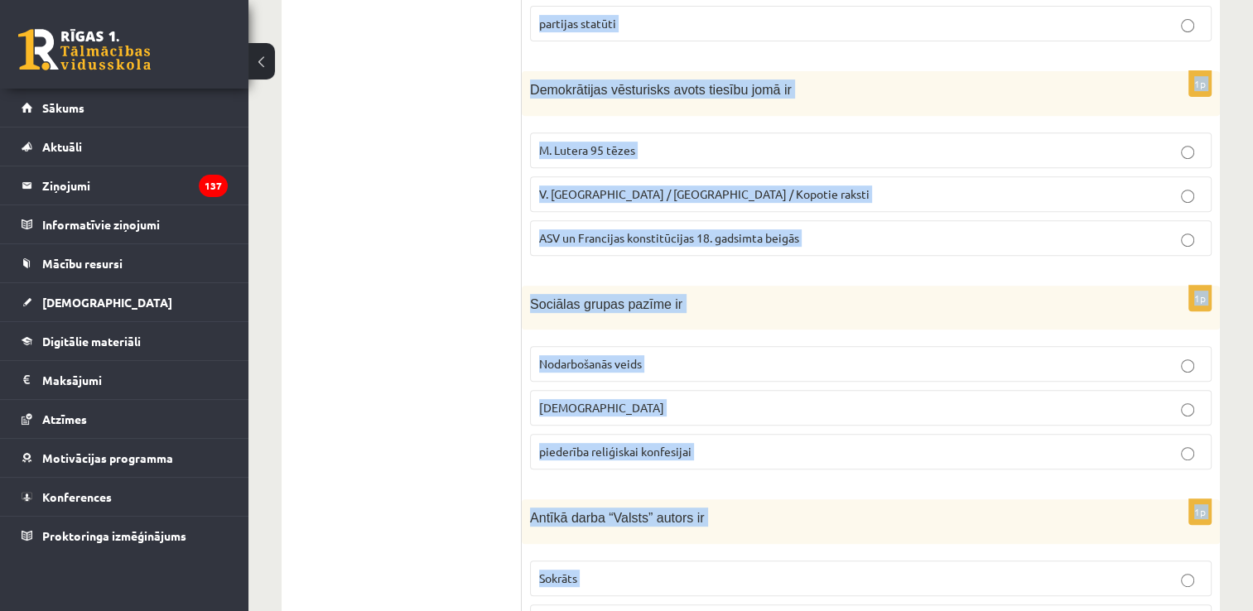
scroll to position [800, 0]
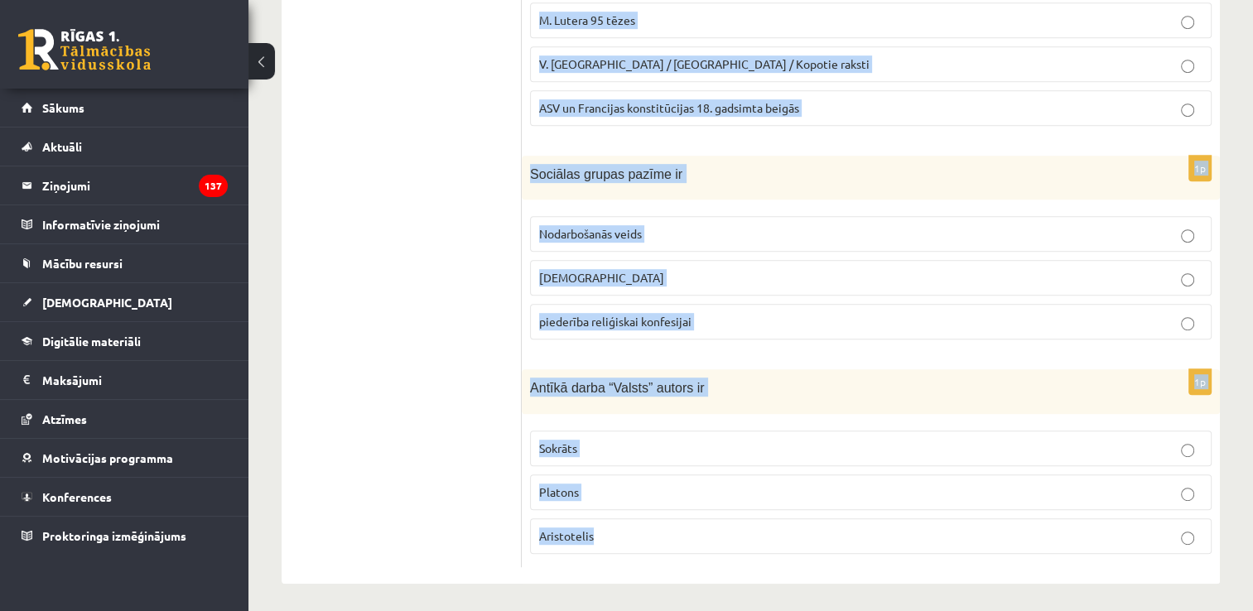
drag, startPoint x: 530, startPoint y: 158, endPoint x: 814, endPoint y: 551, distance: 484.6
click at [814, 551] on form "1p Sakari, teritorija un infrastruktūra ir politikas Lietiskie līdzekļi organiz…" at bounding box center [870, 32] width 665 height 1071
copy form "Sakari, teritorija un infrastruktūra ir politikas Lietiskie līdzekļi organizato…"
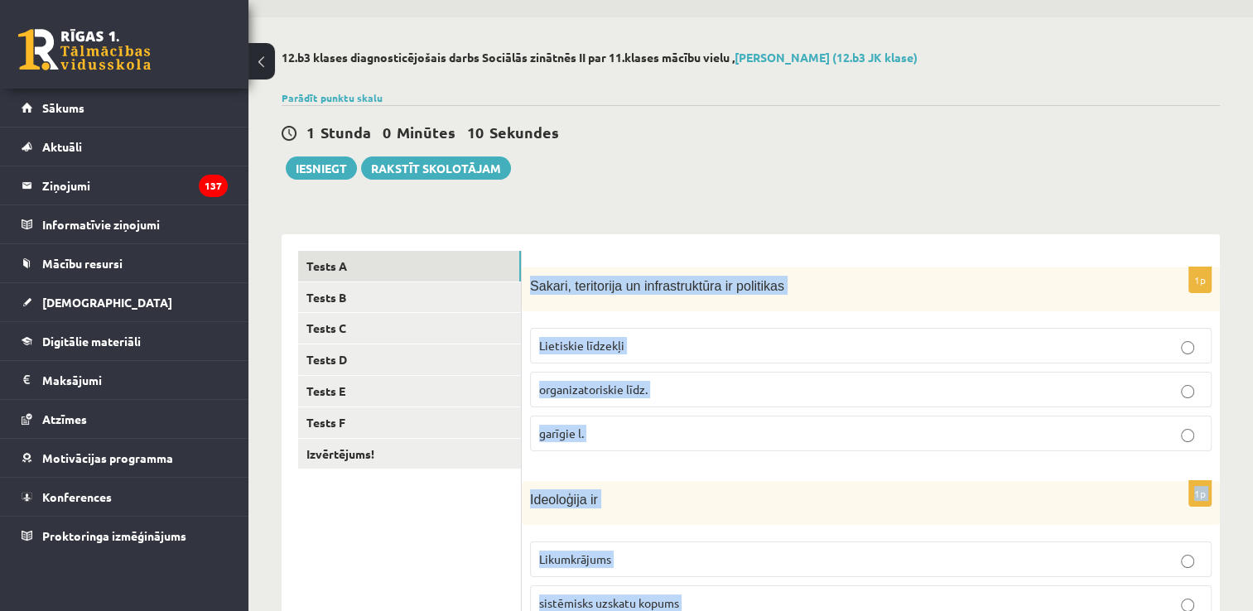
scroll to position [0, 0]
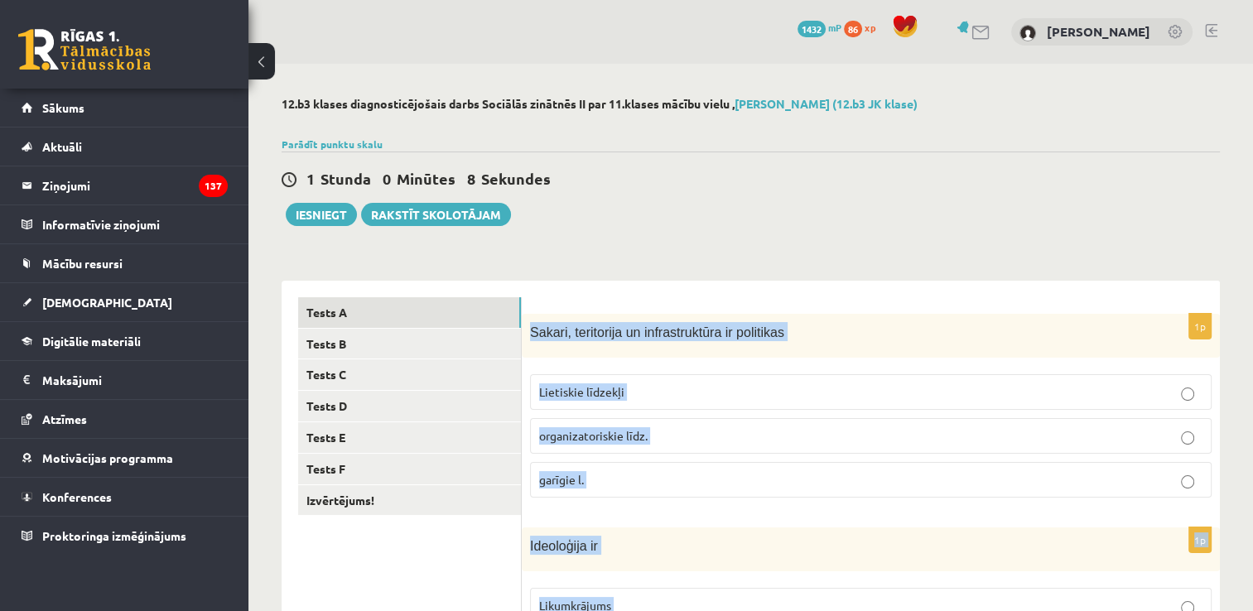
click at [678, 403] on label "Lietiskie līdzekļi" at bounding box center [871, 392] width 682 height 36
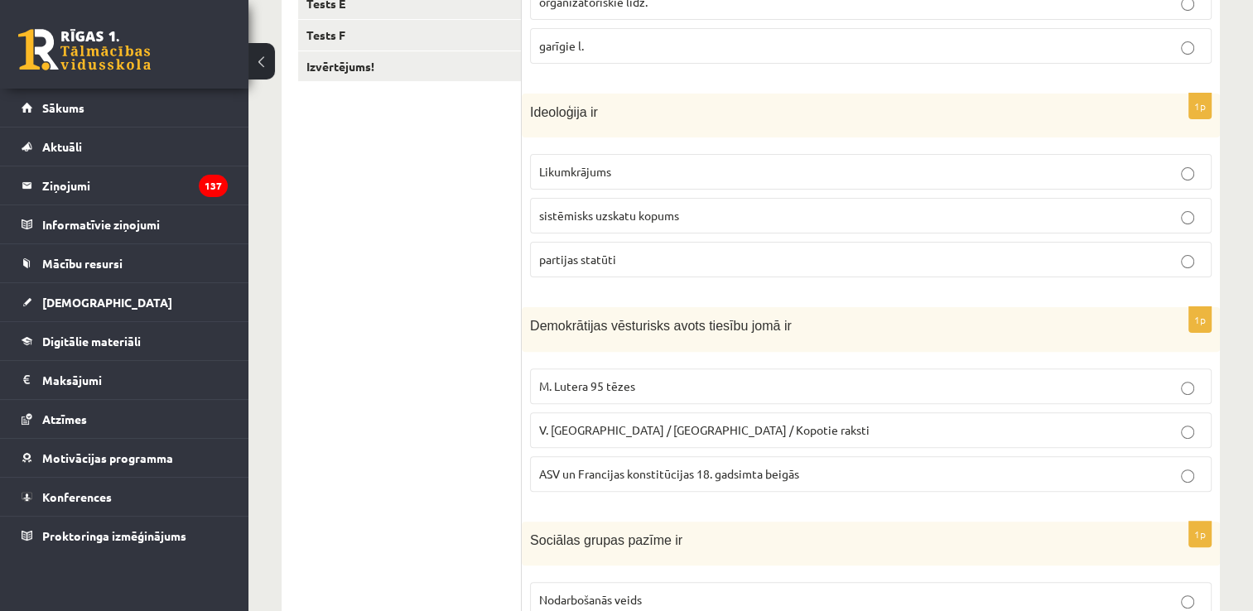
scroll to position [434, 0]
click at [673, 224] on label "sistēmisks uzskatu kopums" at bounding box center [871, 216] width 682 height 36
click at [734, 483] on label "ASV un Francijas konstitūcijas 18. gadsimta beigās" at bounding box center [871, 474] width 682 height 36
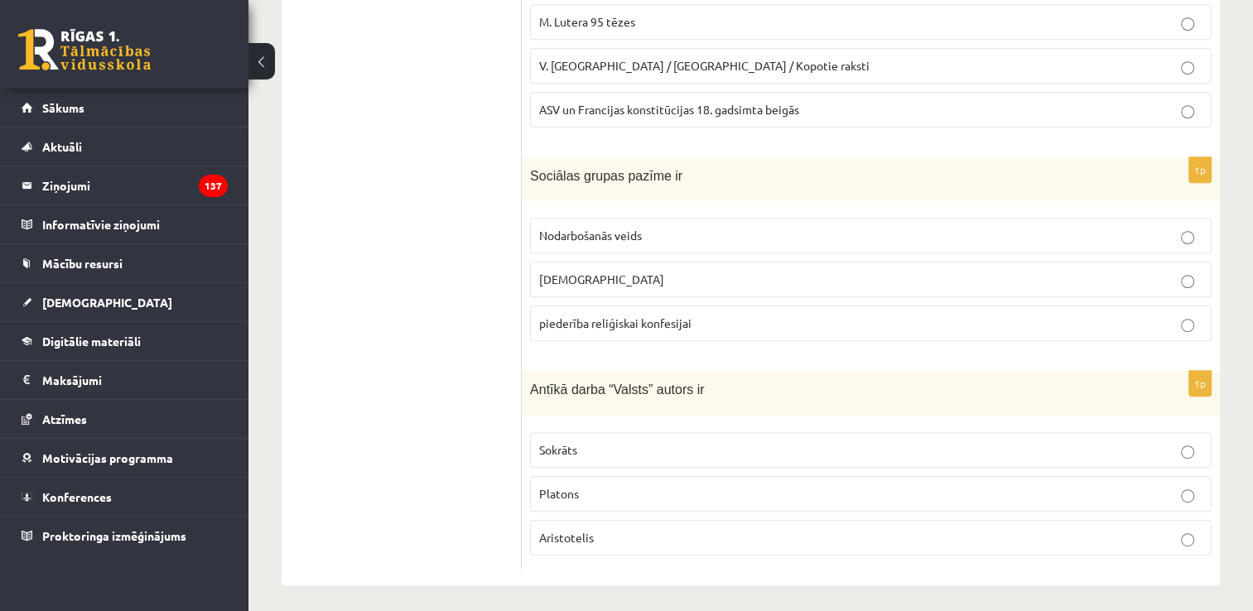
scroll to position [800, 0]
click at [656, 330] on label "piederība reliģiskai konfesijai" at bounding box center [871, 322] width 682 height 36
click at [655, 489] on p "Platons" at bounding box center [870, 492] width 663 height 17
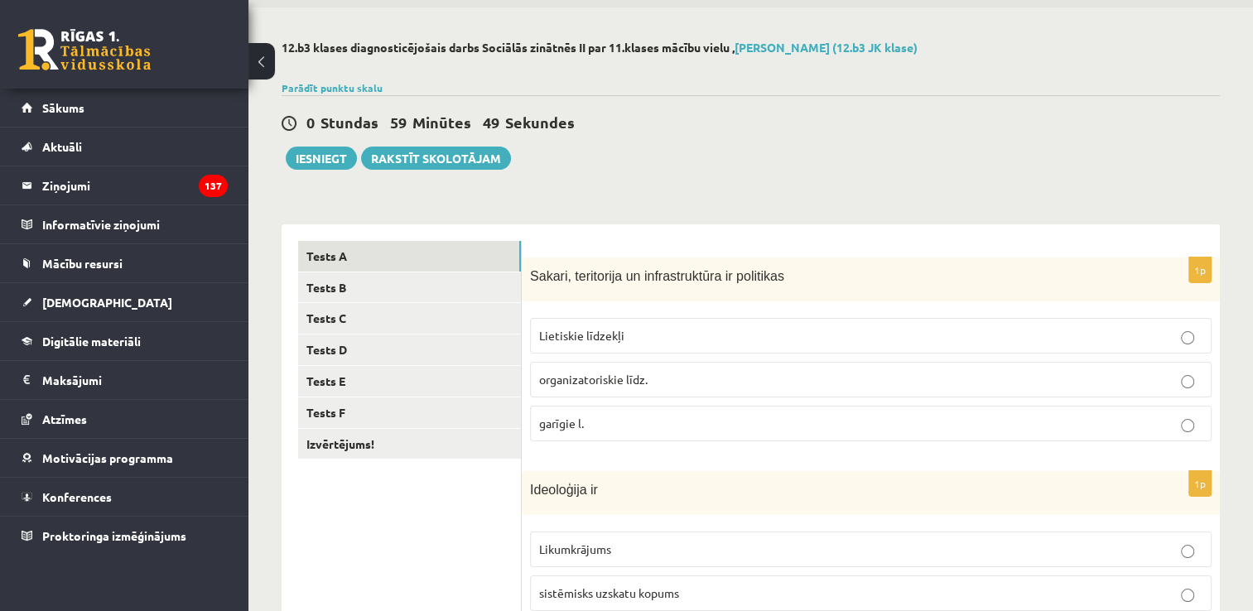
scroll to position [58, 0]
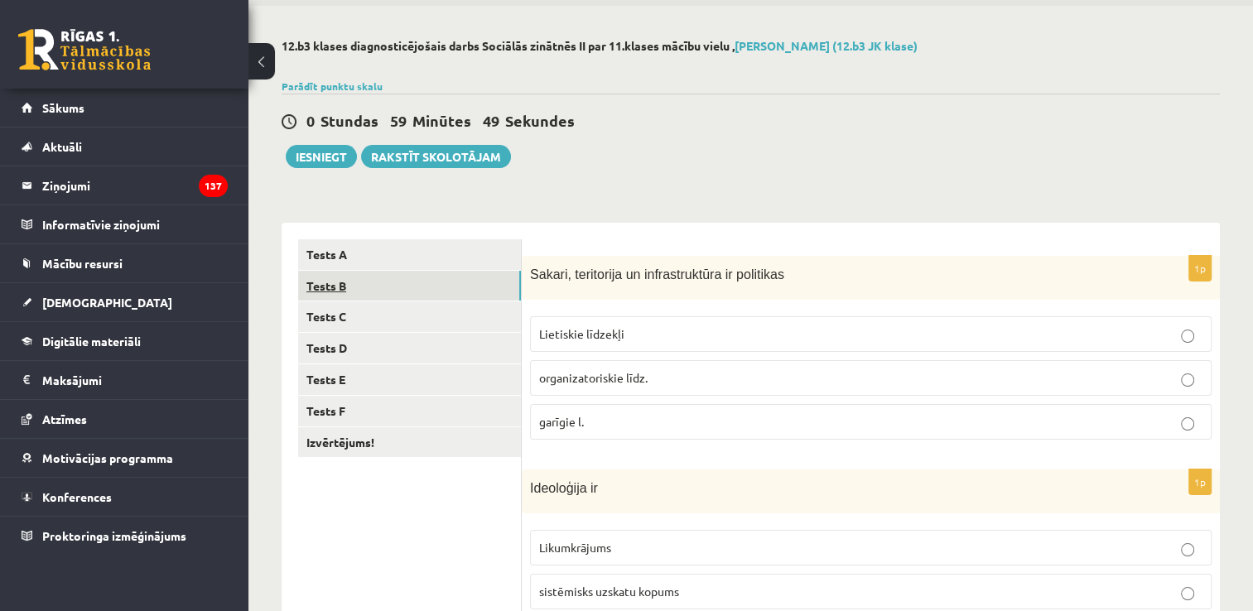
click at [355, 277] on link "Tests B" at bounding box center [409, 286] width 223 height 31
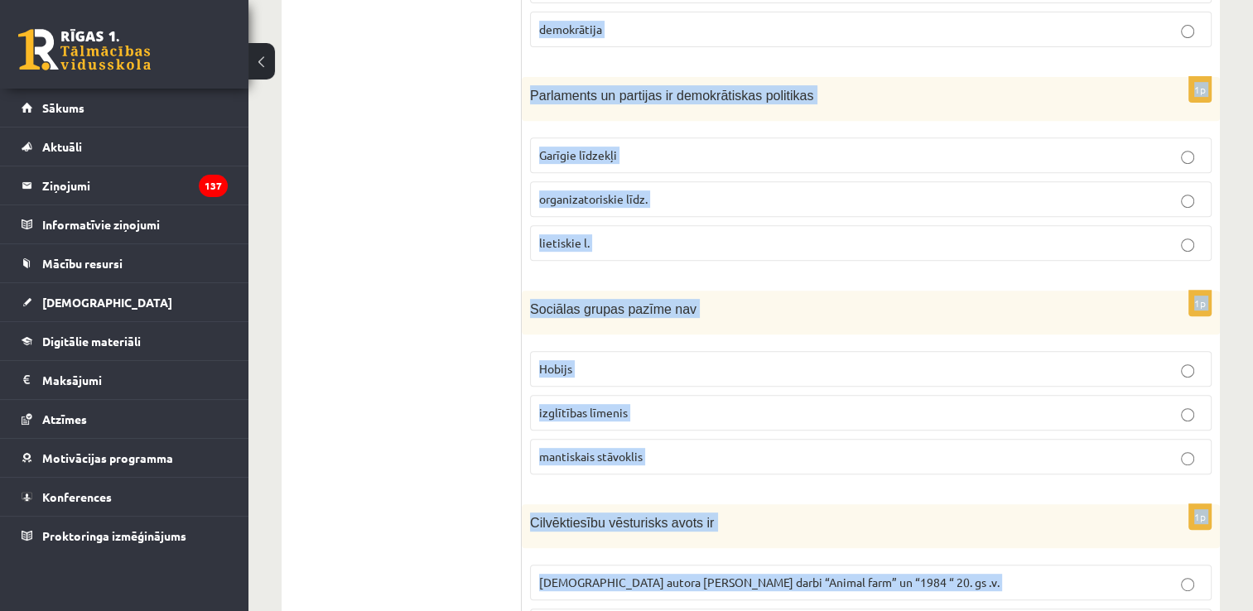
scroll to position [800, 0]
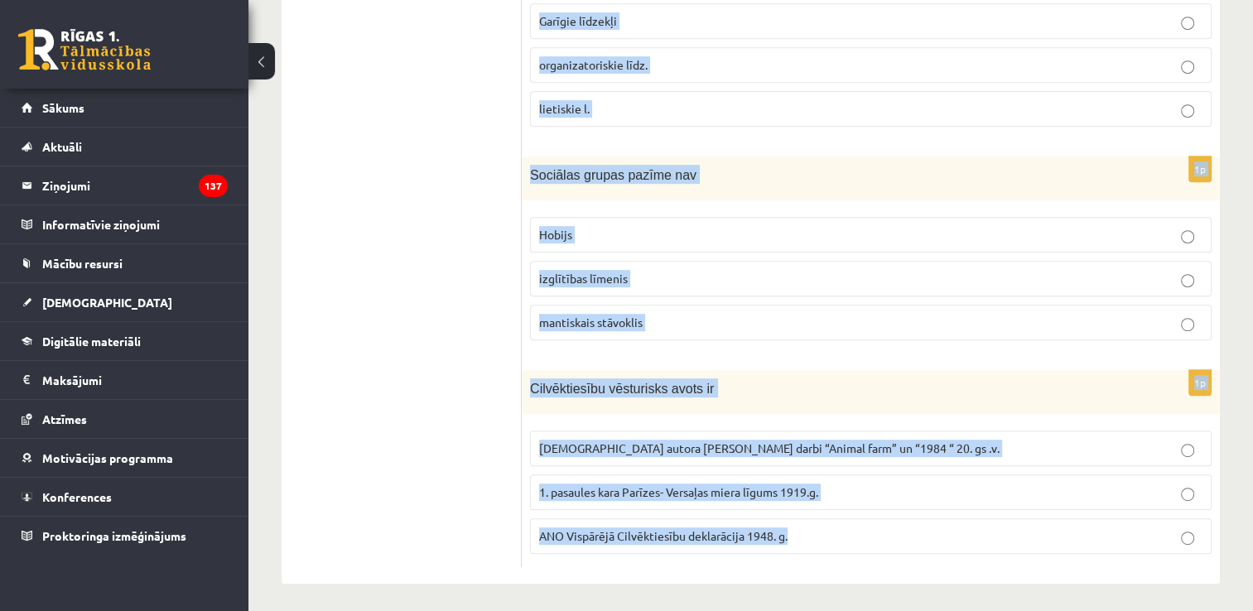
drag, startPoint x: 527, startPoint y: 266, endPoint x: 834, endPoint y: 554, distance: 421.3
click at [834, 554] on form "1p Galēji izteikts diktatūras poliiskais režīms ir totalitārisms autoritārisns …" at bounding box center [870, 32] width 665 height 1071
copy form "Galēji izteikts diktatūras poliiskais režīms ir totalitārisms autoritārisns cit…"
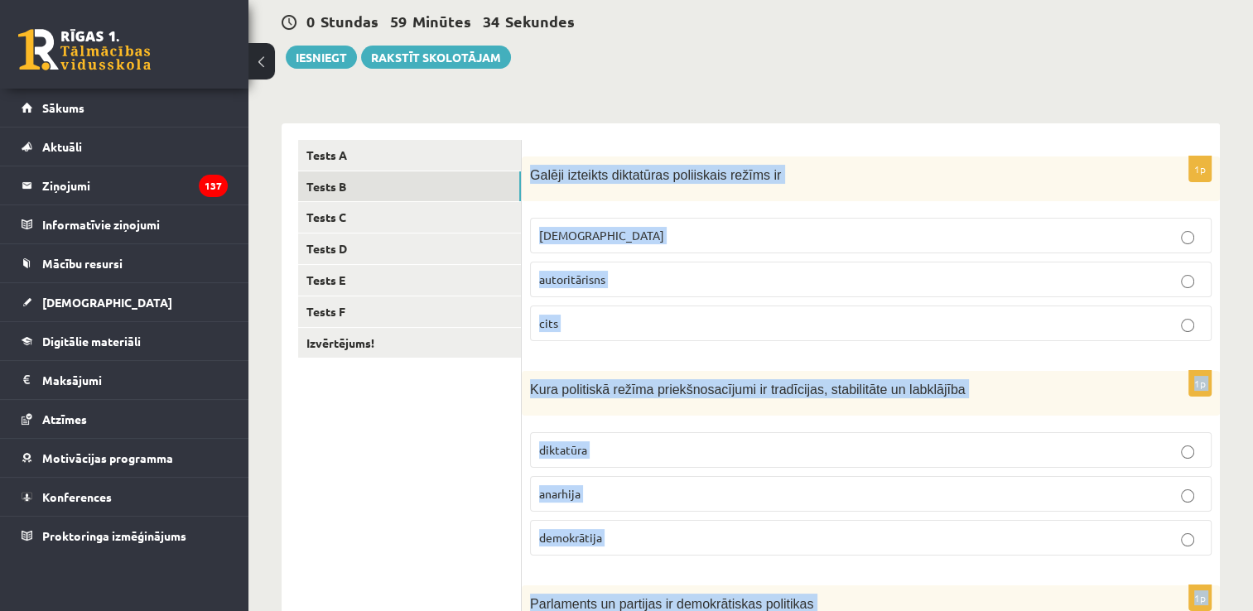
scroll to position [158, 0]
click at [653, 233] on p "[DEMOGRAPHIC_DATA]" at bounding box center [870, 234] width 663 height 17
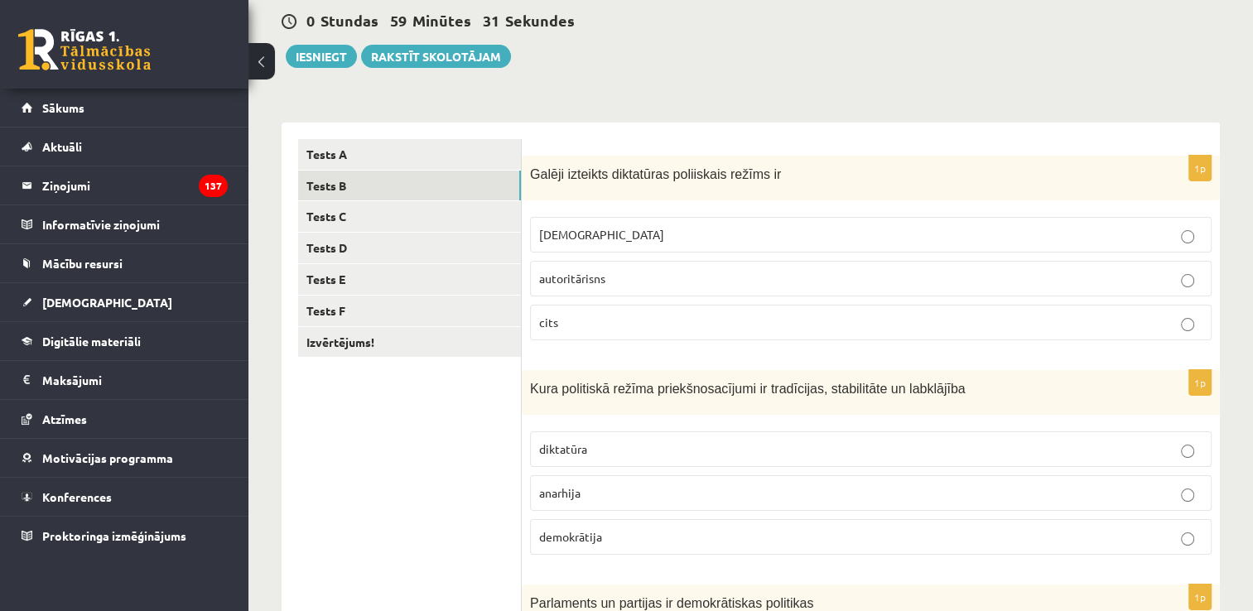
click at [649, 535] on p "demokrātija" at bounding box center [870, 536] width 663 height 17
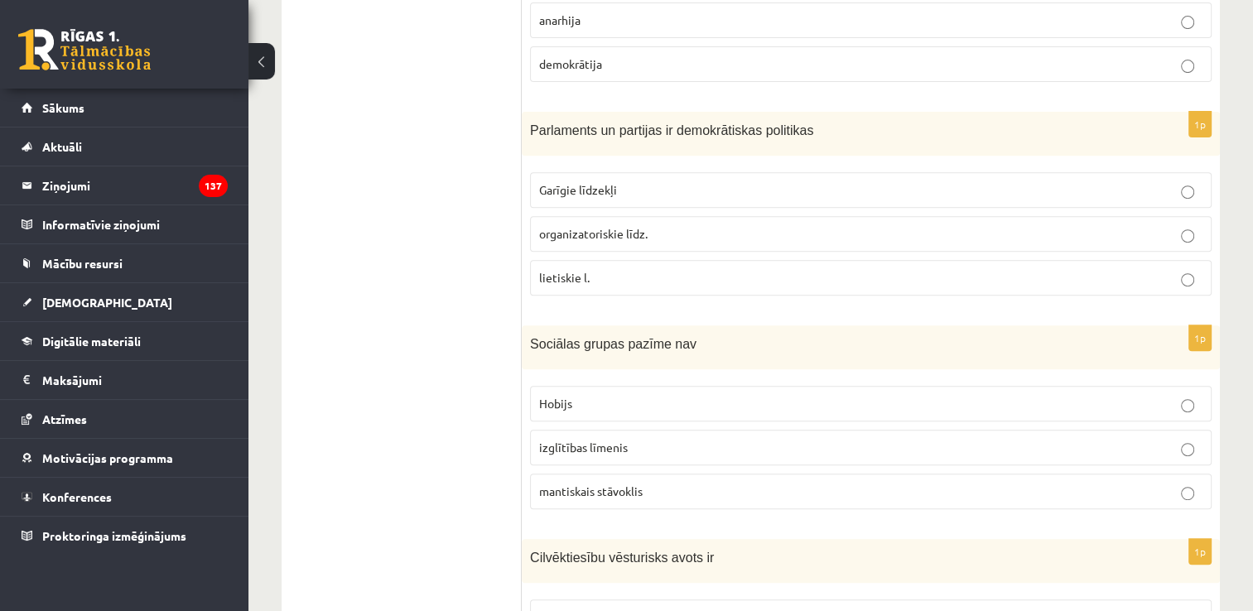
scroll to position [632, 0]
click at [649, 230] on p "organizatoriskie līdz." at bounding box center [870, 232] width 663 height 17
click at [658, 403] on p "Hobijs" at bounding box center [870, 402] width 663 height 17
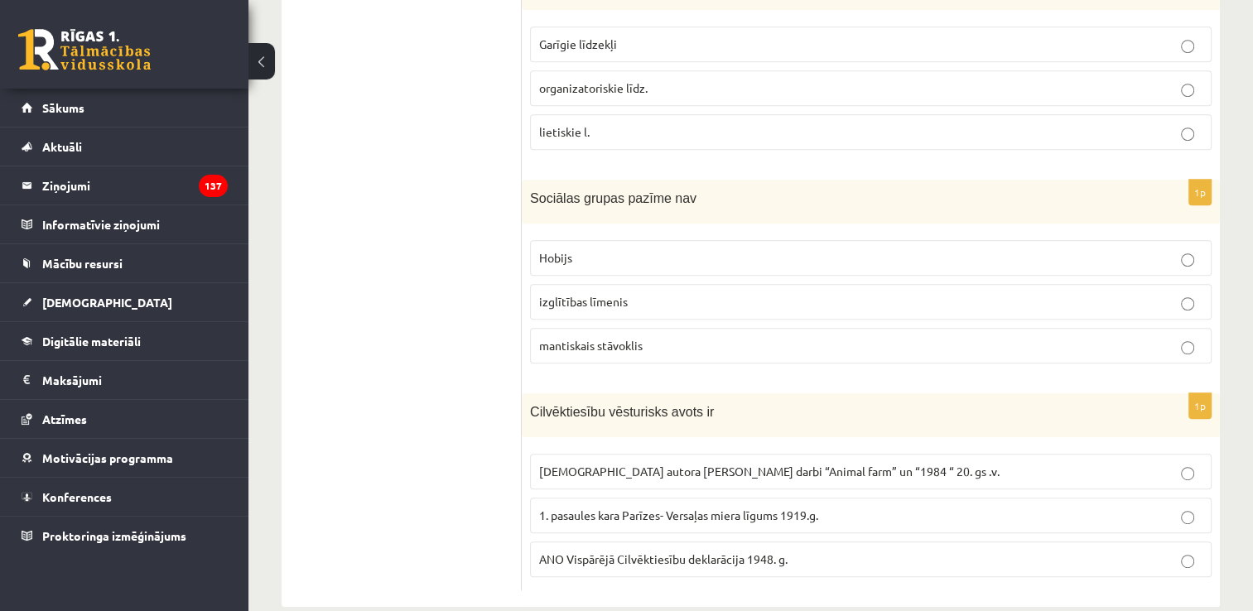
scroll to position [800, 0]
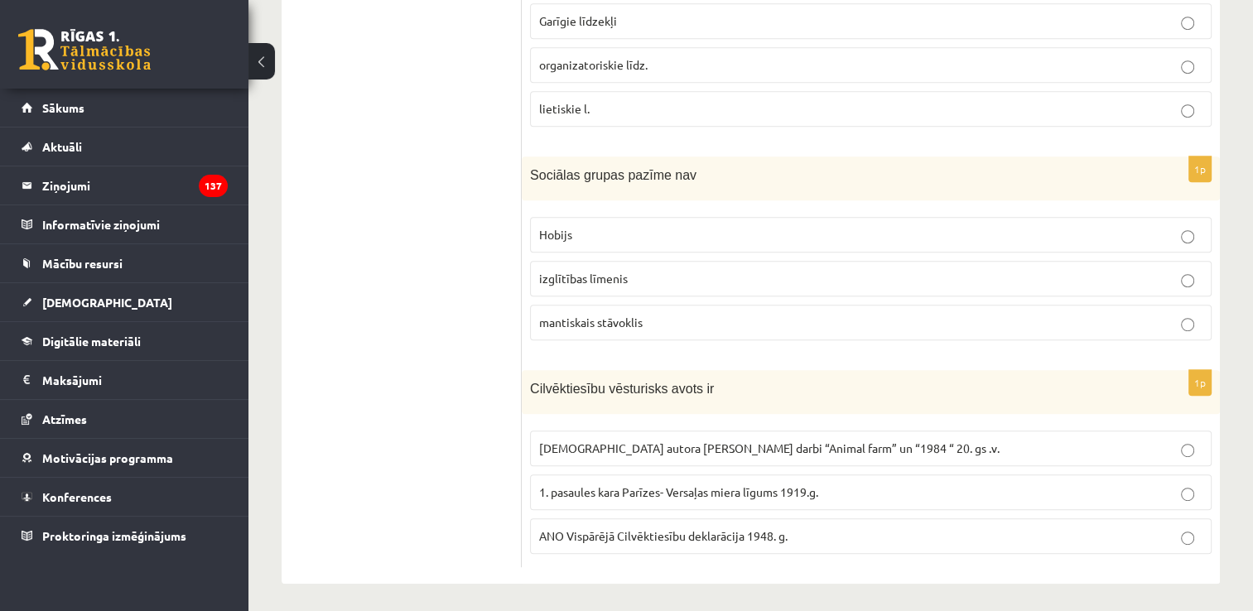
click at [812, 533] on p "ANO Vispārējā Cilvēktiesību deklarācija 1948. g." at bounding box center [870, 536] width 663 height 17
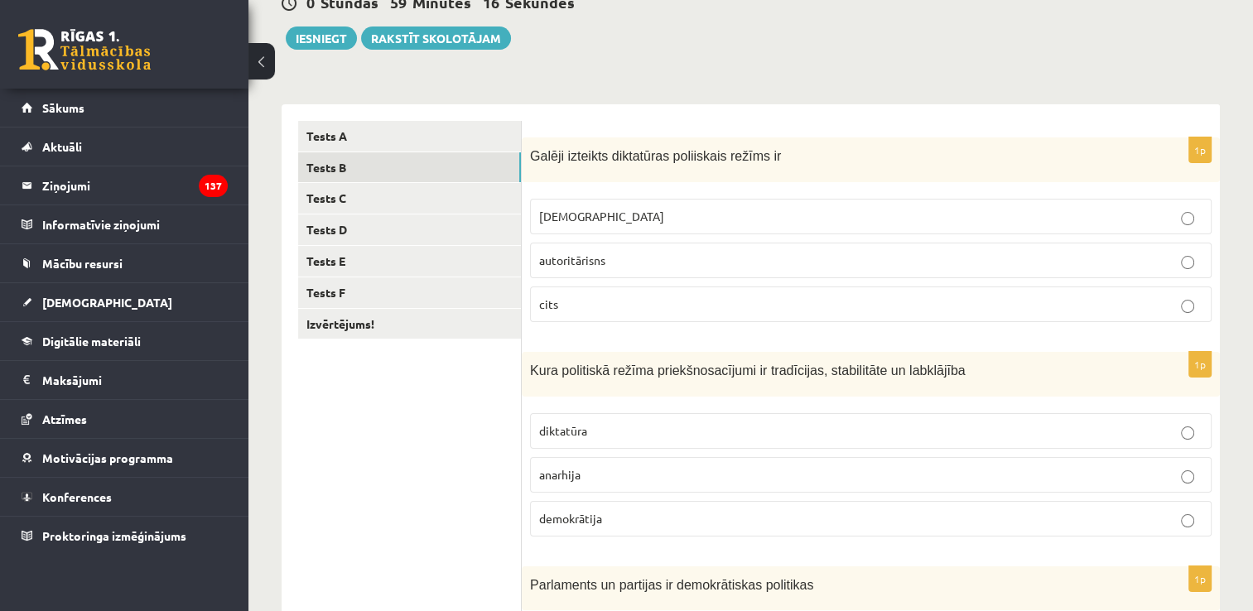
scroll to position [159, 0]
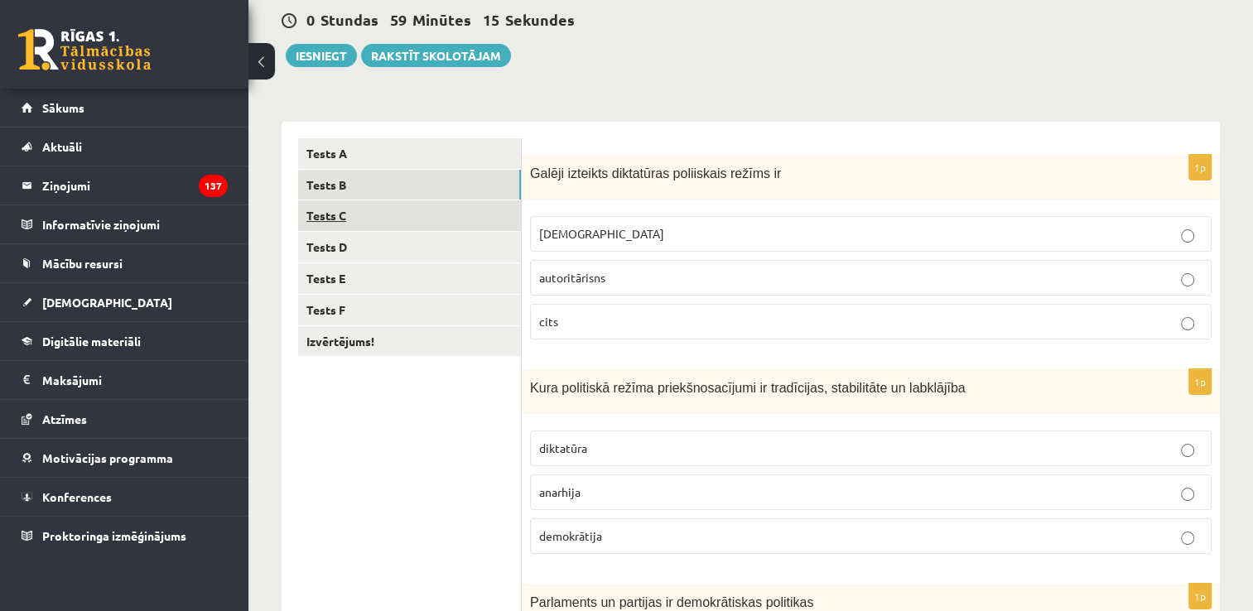
click at [364, 215] on link "Tests C" at bounding box center [409, 215] width 223 height 31
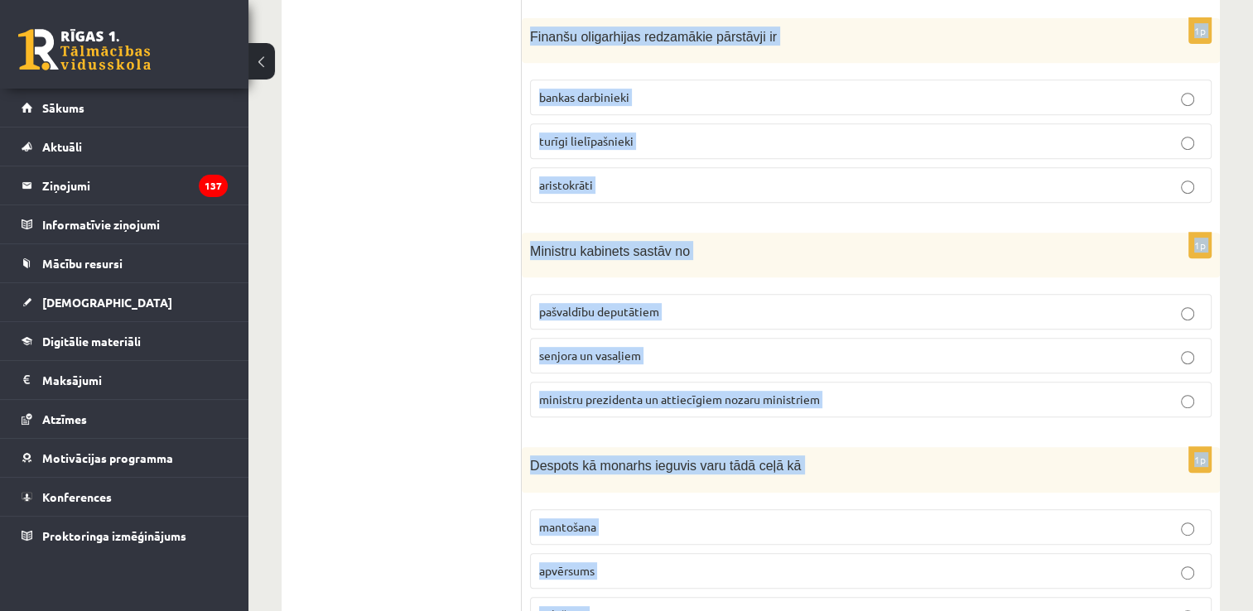
scroll to position [801, 0]
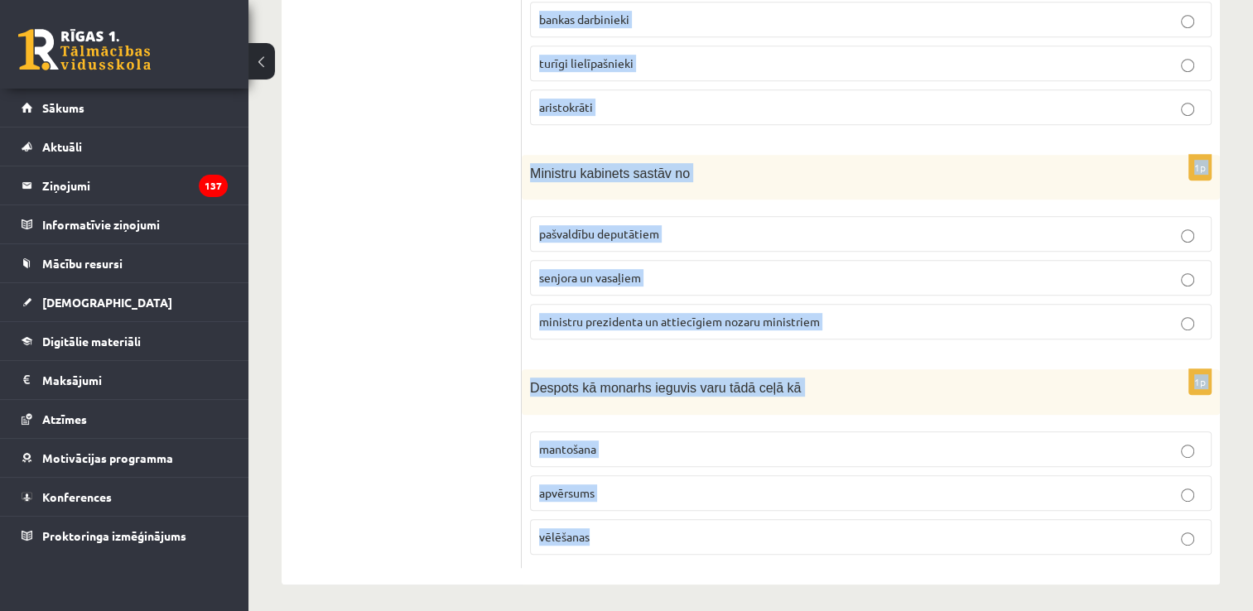
drag, startPoint x: 529, startPoint y: 171, endPoint x: 736, endPoint y: 620, distance: 494.8
copy form "Apgabaltiesā lietas parasti izskata šādā kārtībā apelācija deklarācija kasācija…"
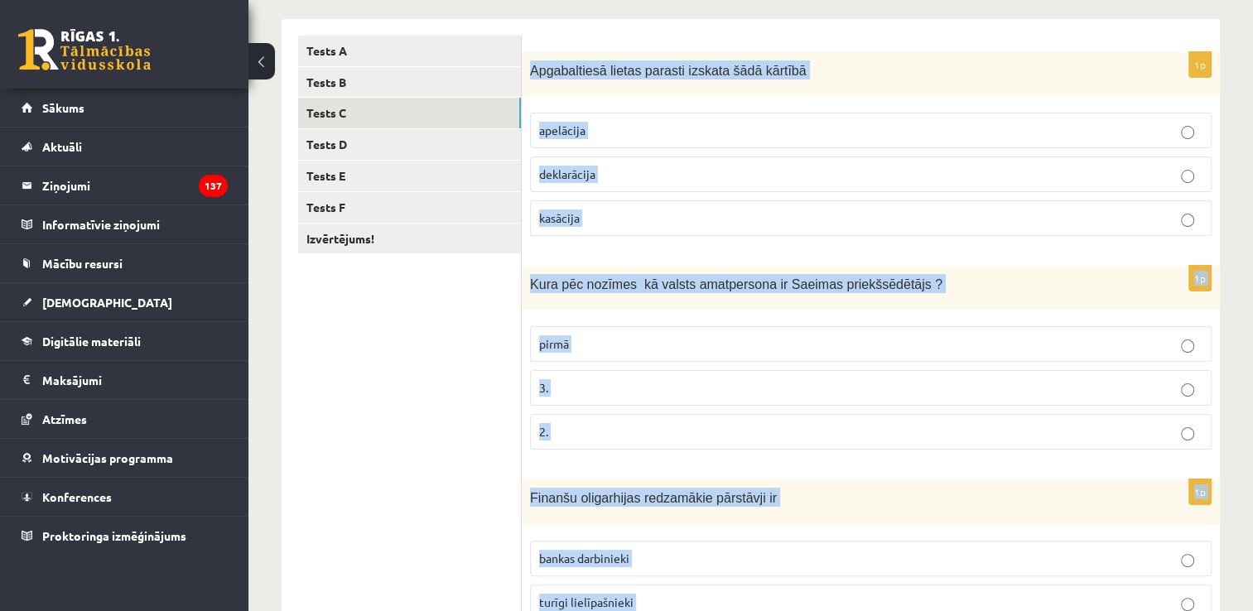
scroll to position [261, 0]
click at [630, 123] on p "apelācija" at bounding box center [870, 131] width 663 height 17
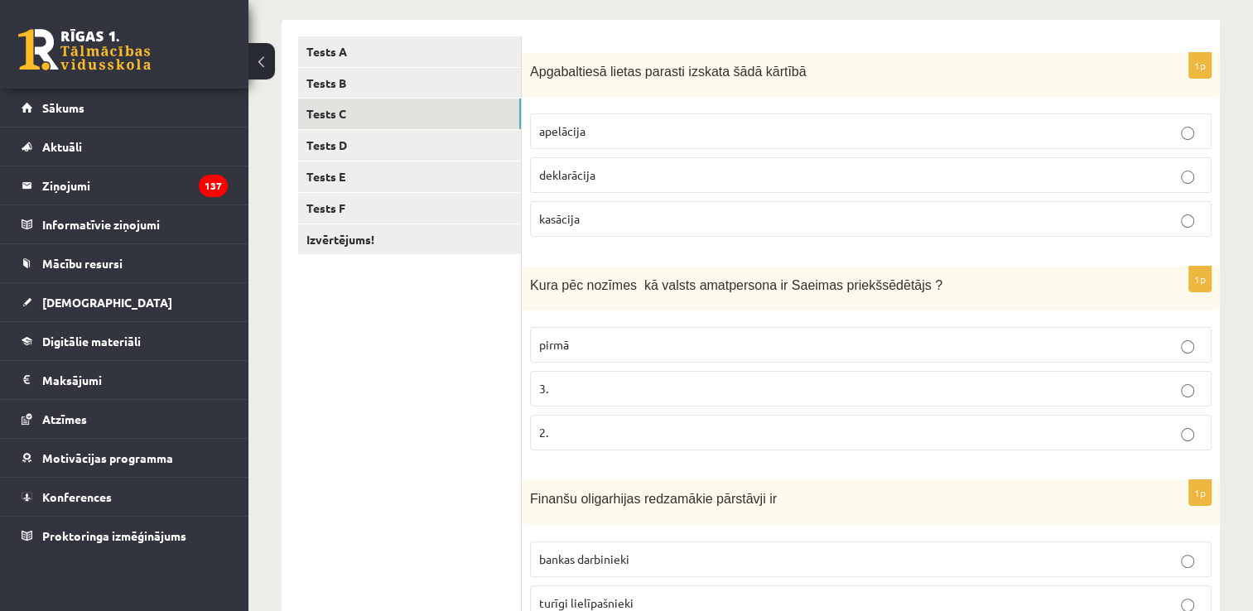
click at [663, 340] on p "pirmā" at bounding box center [870, 344] width 663 height 17
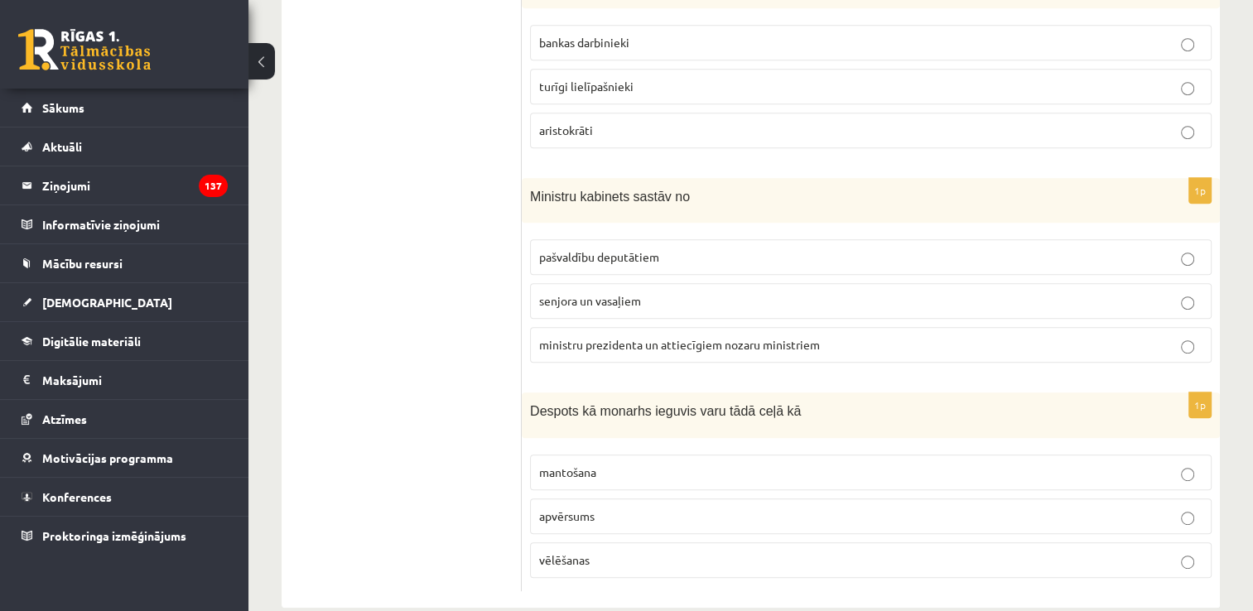
scroll to position [781, 0]
click at [726, 344] on p "ministru prezidenta un attiecīgiem nozaru ministriem" at bounding box center [870, 341] width 663 height 17
click at [654, 80] on p "turīgi lielīpašnieki" at bounding box center [870, 83] width 663 height 17
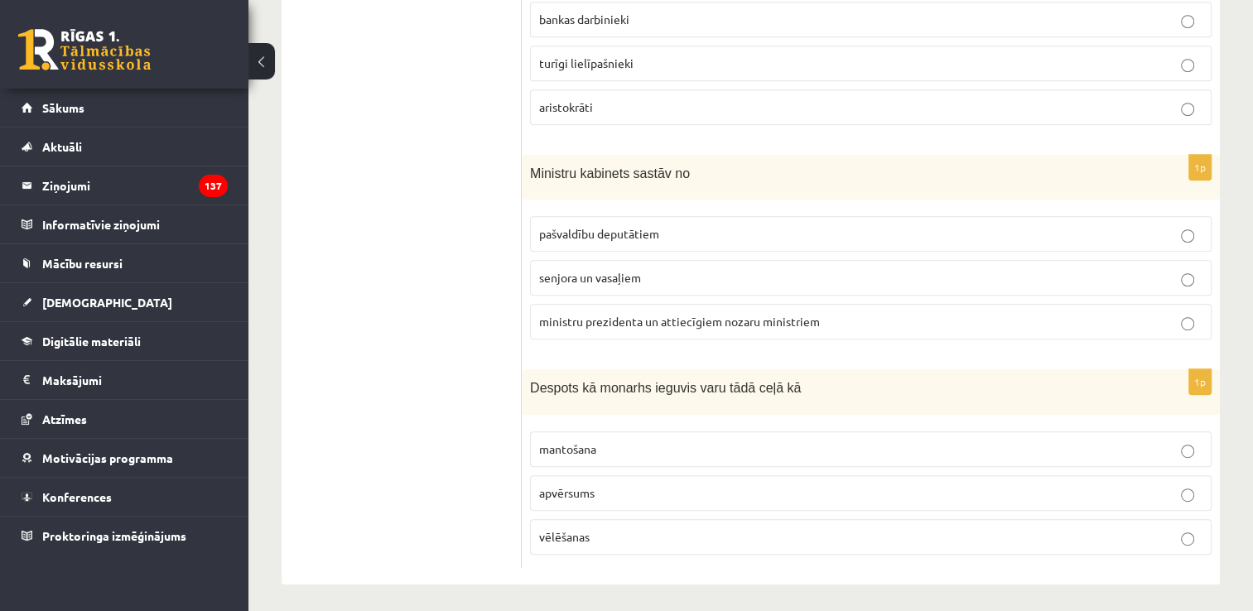
click at [644, 493] on p "apvērsums" at bounding box center [870, 493] width 663 height 17
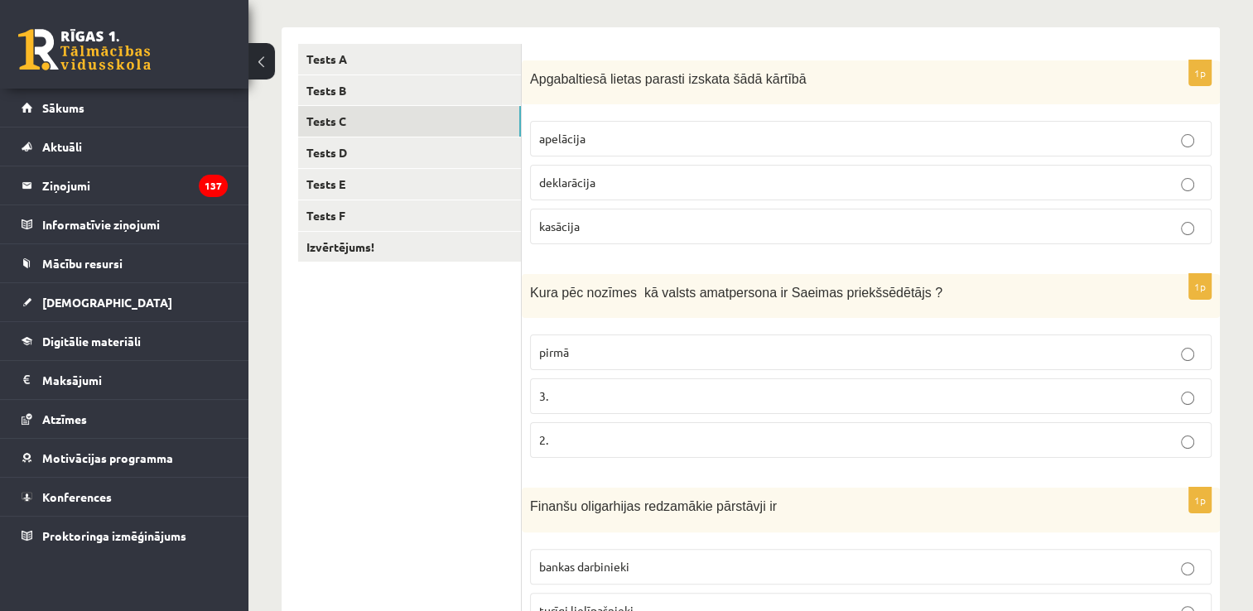
scroll to position [252, 0]
click at [377, 153] on link "Tests D" at bounding box center [409, 154] width 223 height 31
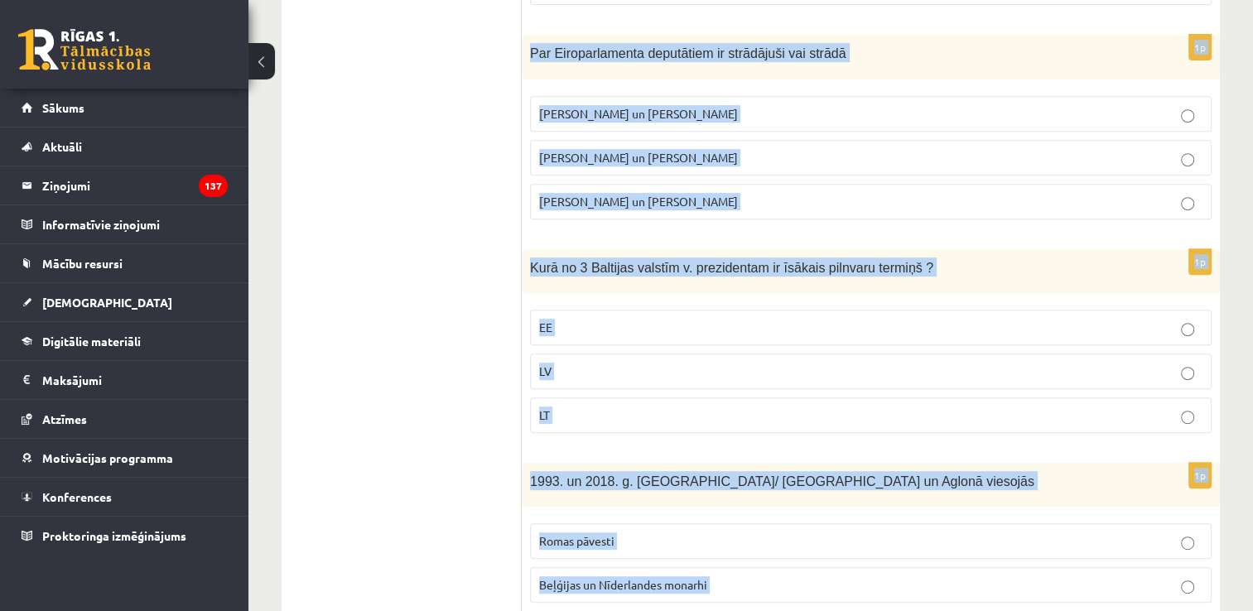
scroll to position [798, 0]
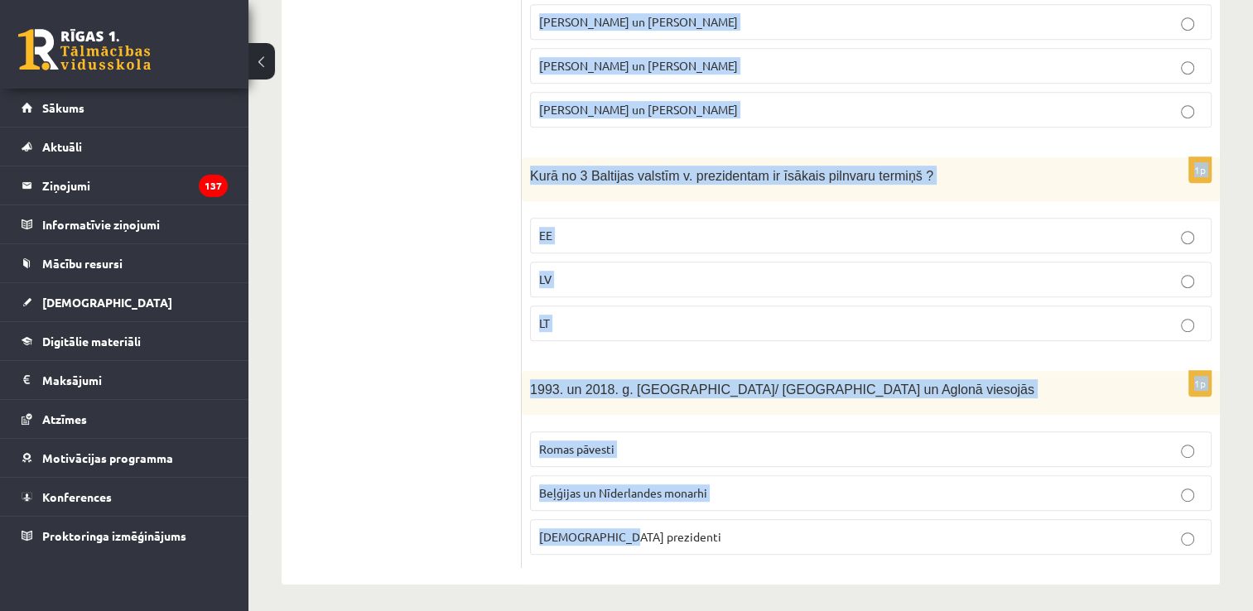
drag, startPoint x: 527, startPoint y: 78, endPoint x: 765, endPoint y: 621, distance: 593.1
copy form "LR 2.brīvvalstī /kopš 1990.g./ āŗlietu ministra amatu ieņēma [PERSON_NAME] un […"
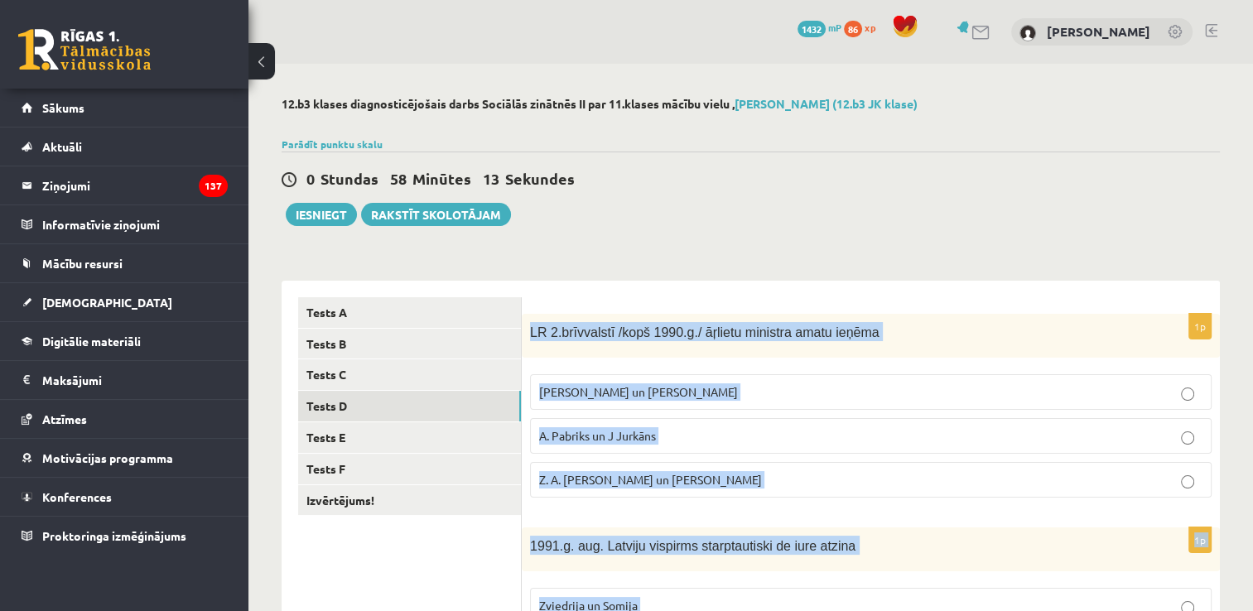
scroll to position [232, 0]
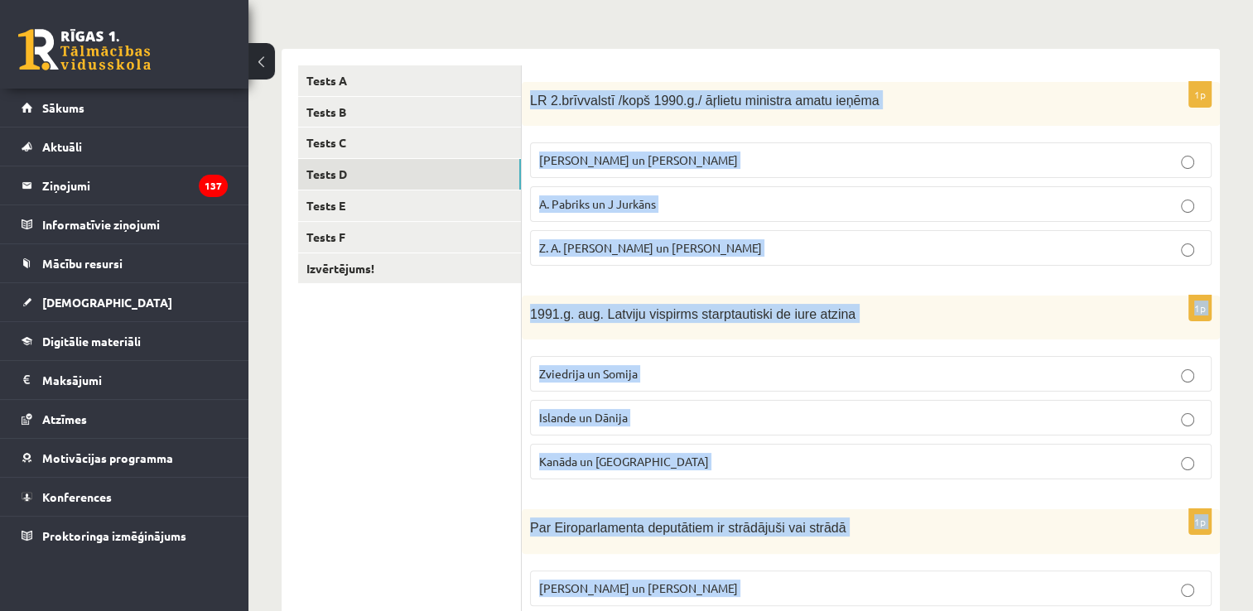
click at [706, 207] on p "A. Pabriks un J Jurkāns" at bounding box center [870, 203] width 663 height 17
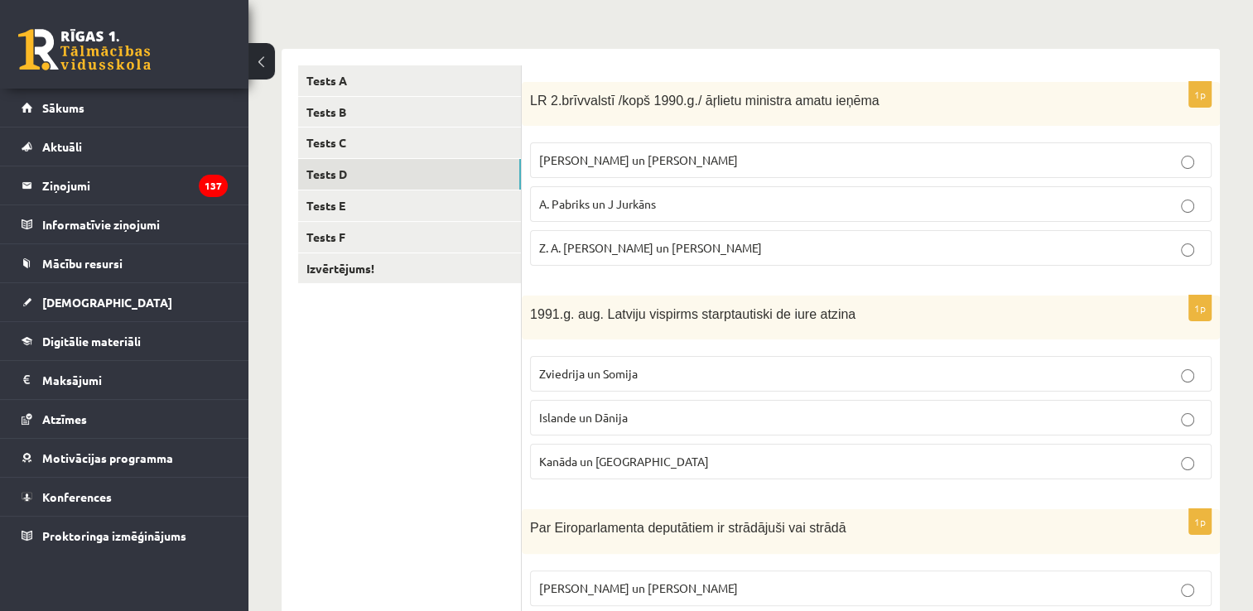
click at [702, 429] on label "Islande un Dānija" at bounding box center [871, 418] width 682 height 36
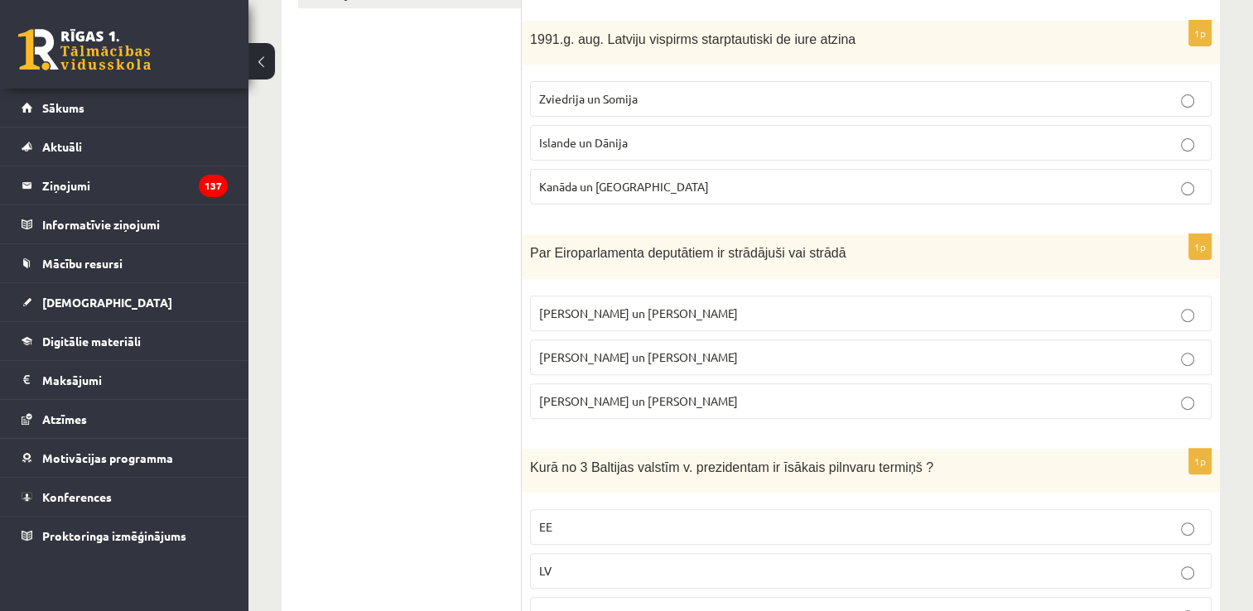
scroll to position [507, 0]
click at [682, 359] on p "[PERSON_NAME] un [PERSON_NAME]" at bounding box center [870, 357] width 663 height 17
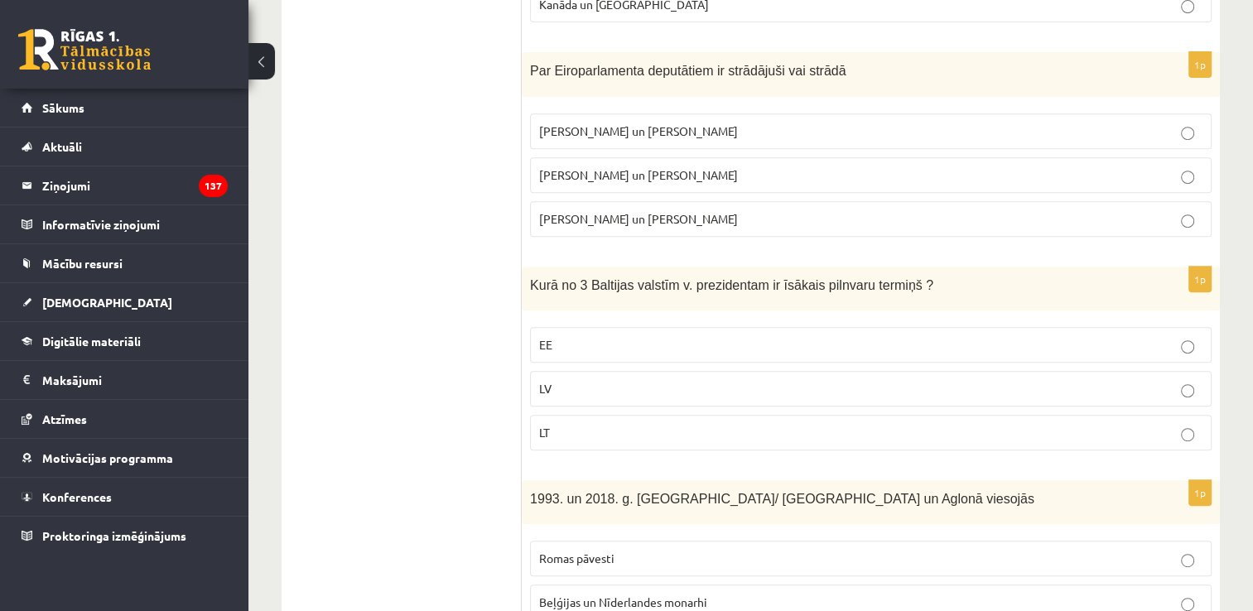
scroll to position [694, 0]
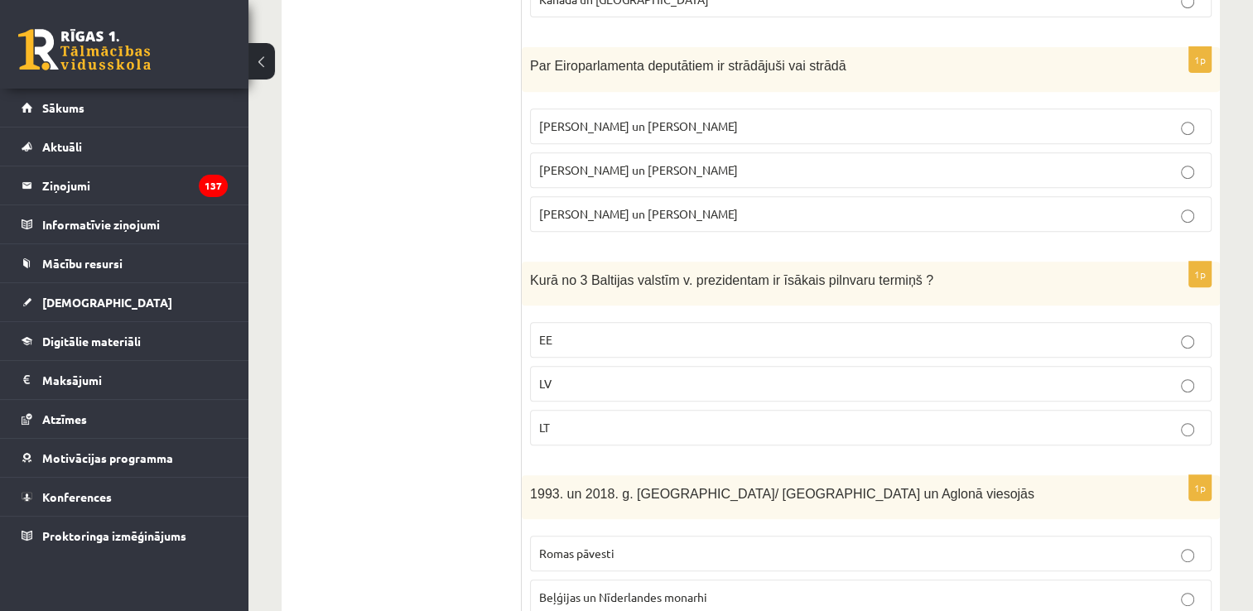
click at [692, 375] on p "LV" at bounding box center [870, 383] width 663 height 17
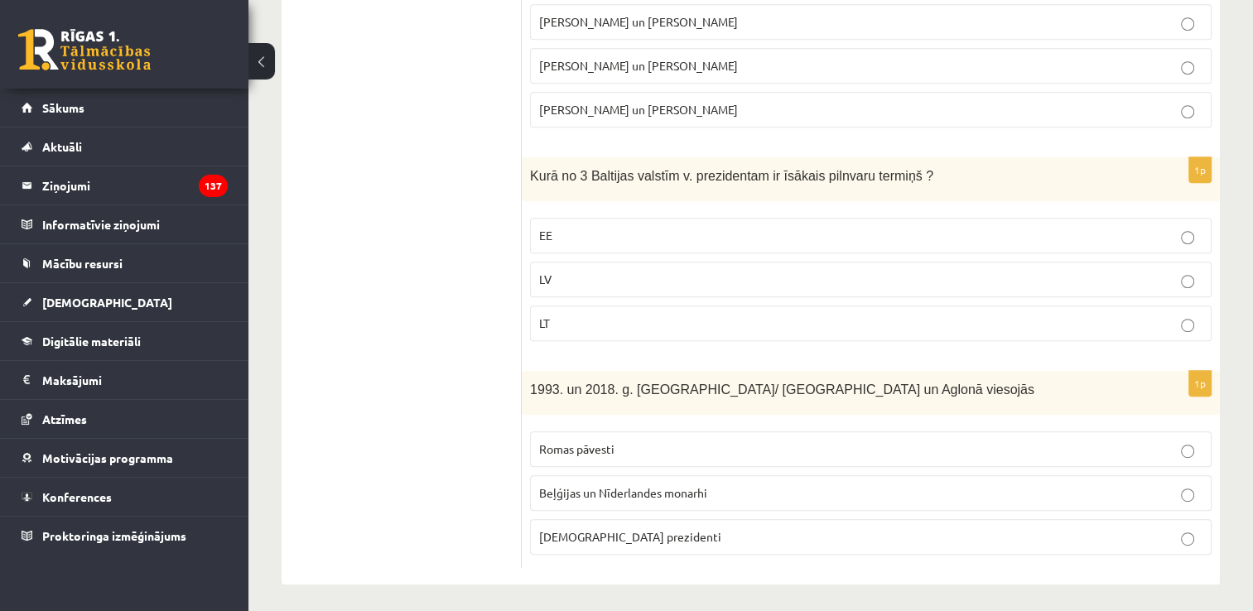
click at [656, 449] on p "Romas pāvesti" at bounding box center [870, 449] width 663 height 17
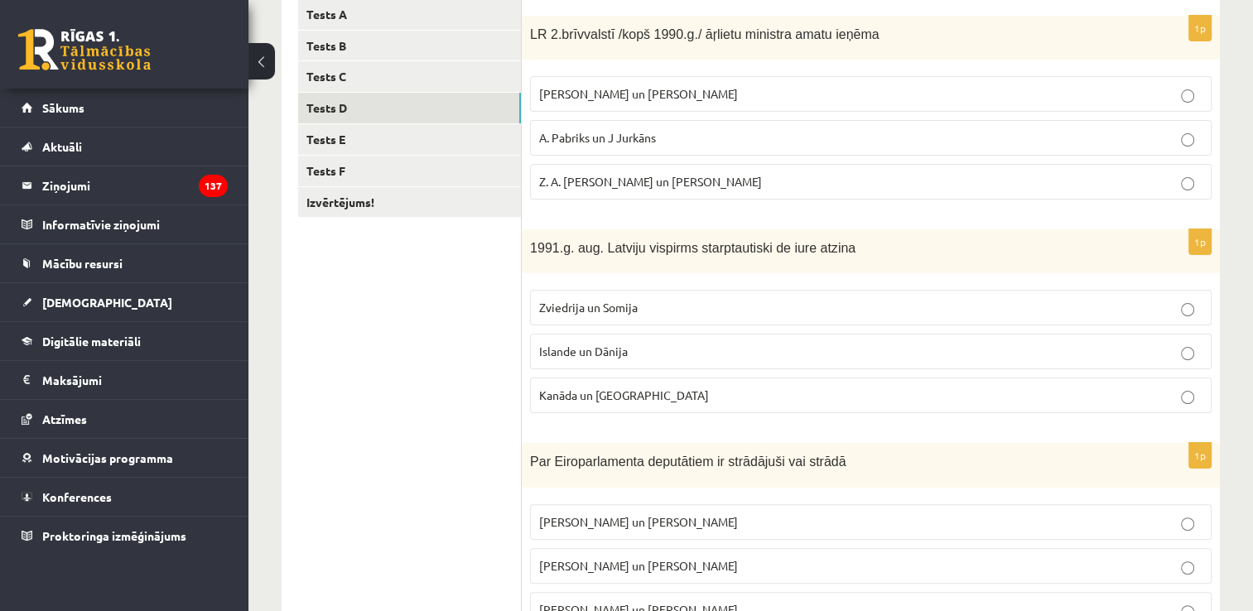
scroll to position [282, 0]
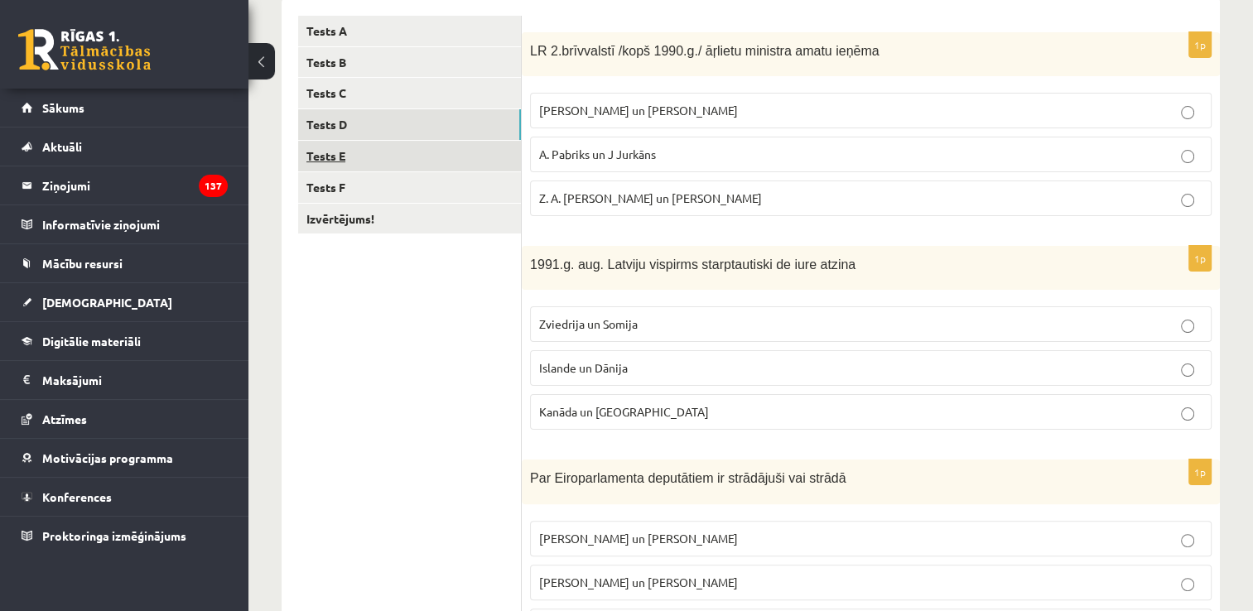
click at [363, 155] on link "Tests E" at bounding box center [409, 156] width 223 height 31
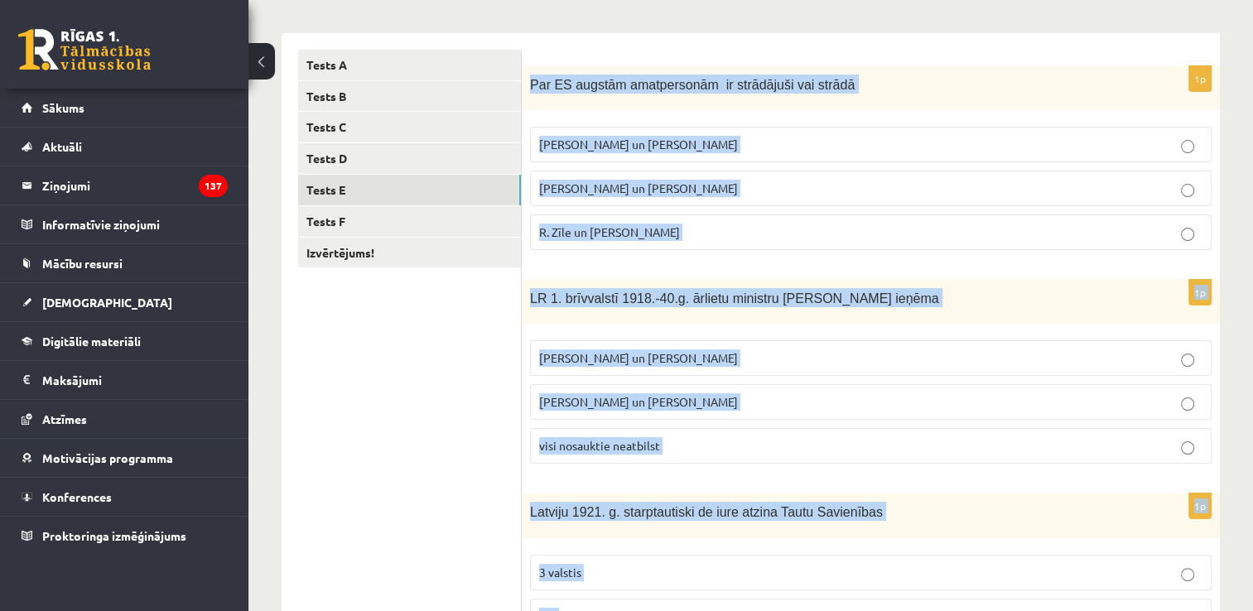
scroll to position [798, 0]
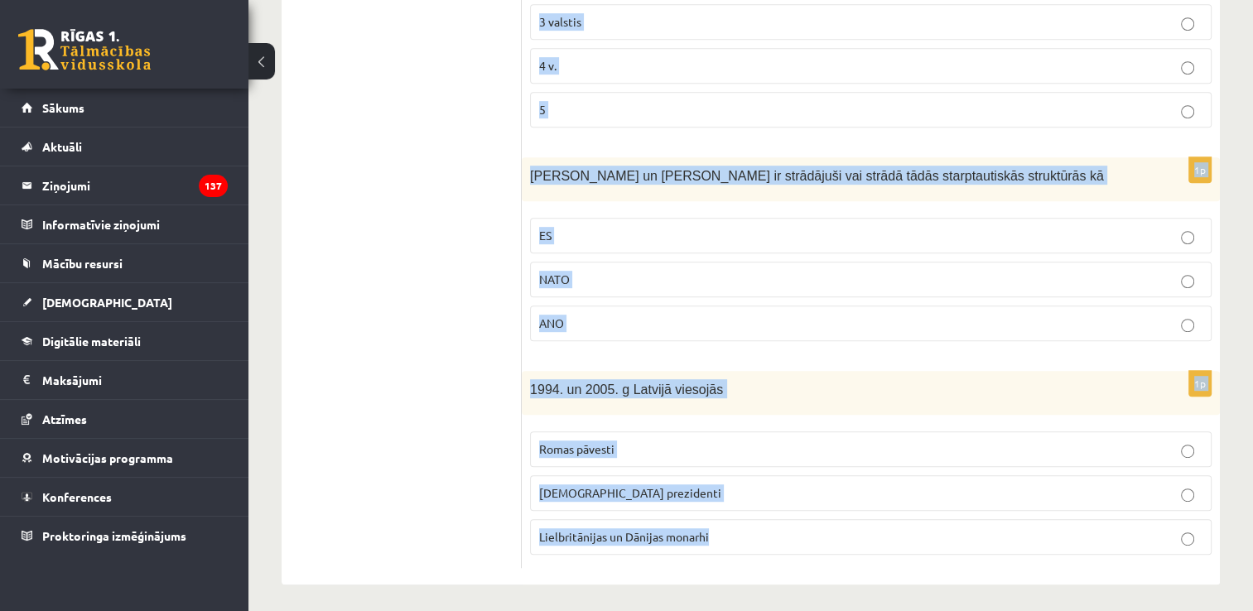
drag, startPoint x: 532, startPoint y: 78, endPoint x: 755, endPoint y: 654, distance: 617.6
copy form "Par ES augstām amatpersonām ir strādājuši vai strādā [PERSON_NAME] un [PERSON_N…"
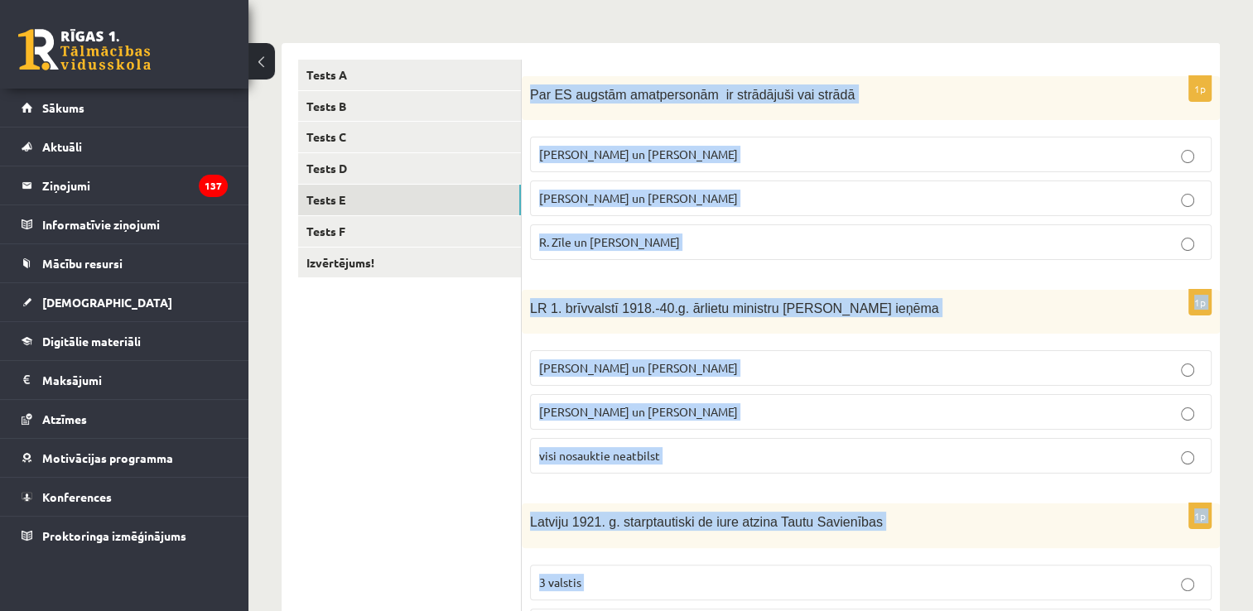
scroll to position [277, 0]
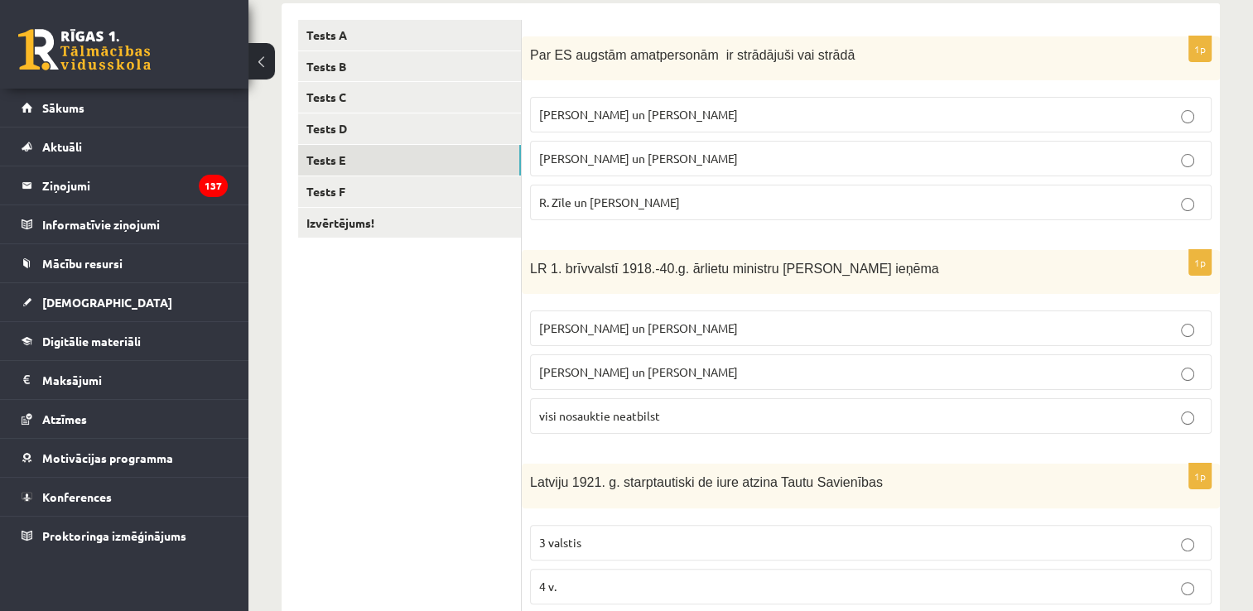
click at [396, 455] on ul "Tests A Tests B Tests C Tests D Tests E Tests F Izvērtējums!" at bounding box center [410, 554] width 224 height 1069
click at [707, 200] on p "R. Zīle un [PERSON_NAME]" at bounding box center [870, 202] width 663 height 17
click at [720, 323] on p "[PERSON_NAME] un [PERSON_NAME]" at bounding box center [870, 328] width 663 height 17
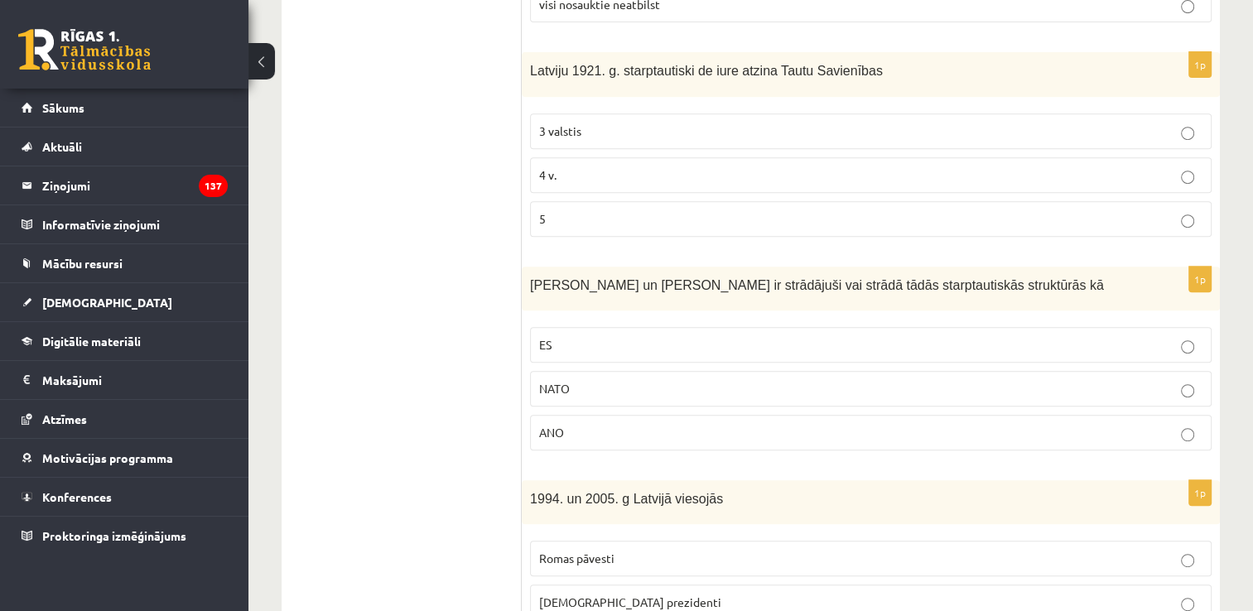
scroll to position [728, 0]
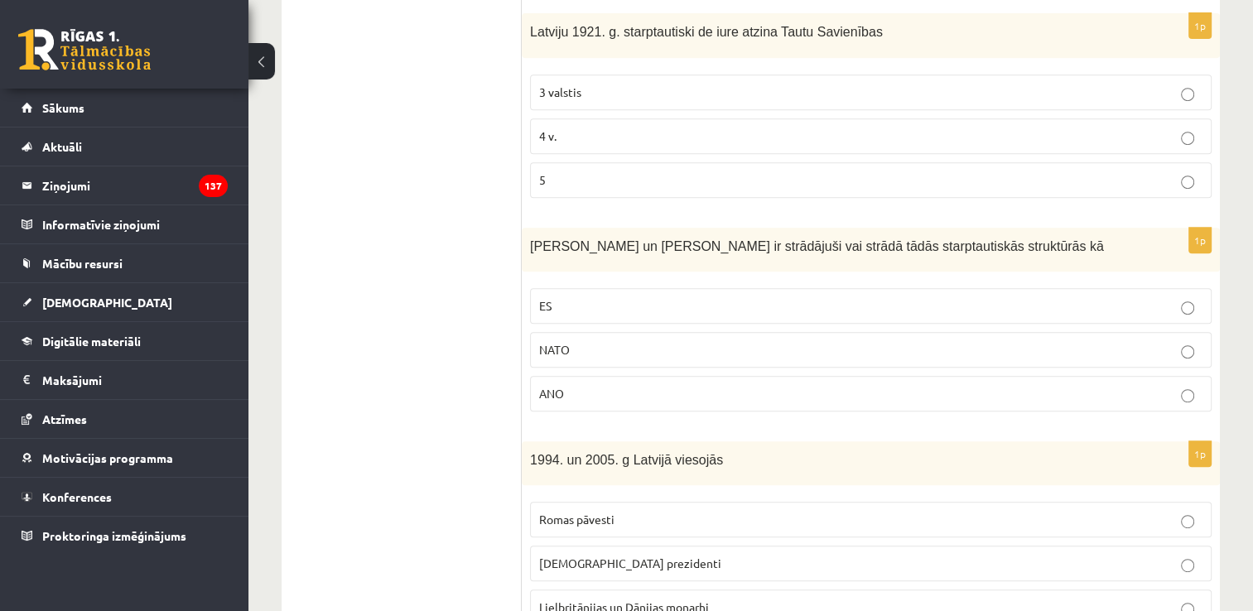
click at [677, 134] on p "4 v." at bounding box center [870, 136] width 663 height 17
click at [702, 306] on p "ES" at bounding box center [870, 305] width 663 height 17
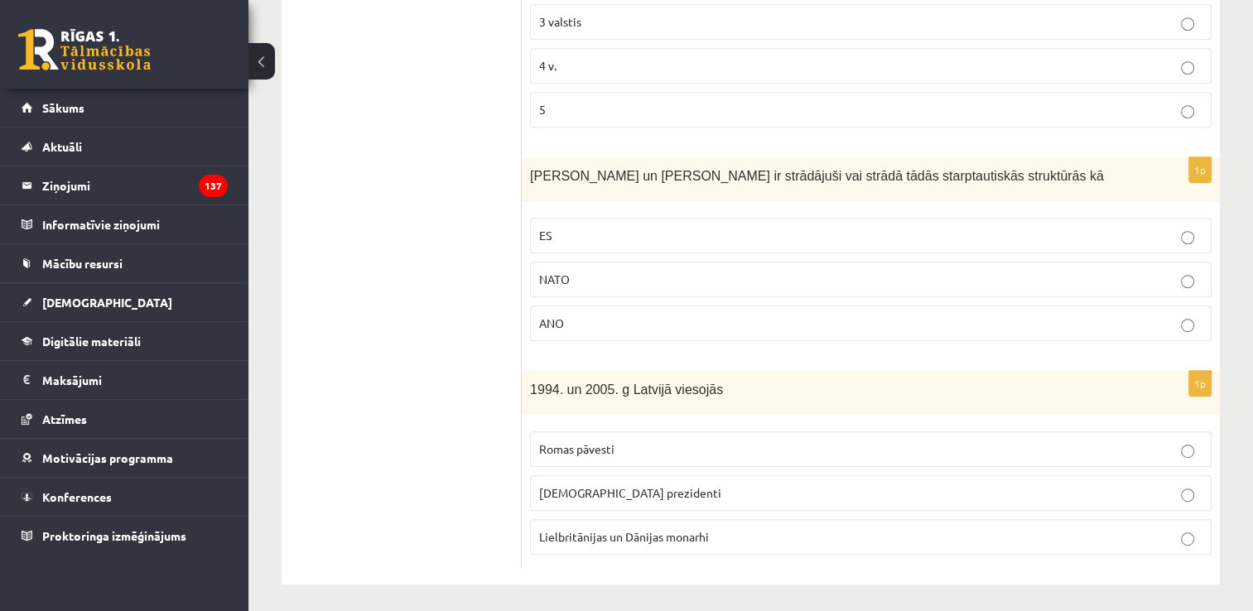
click at [615, 499] on label "[DEMOGRAPHIC_DATA] prezidenti" at bounding box center [871, 493] width 682 height 36
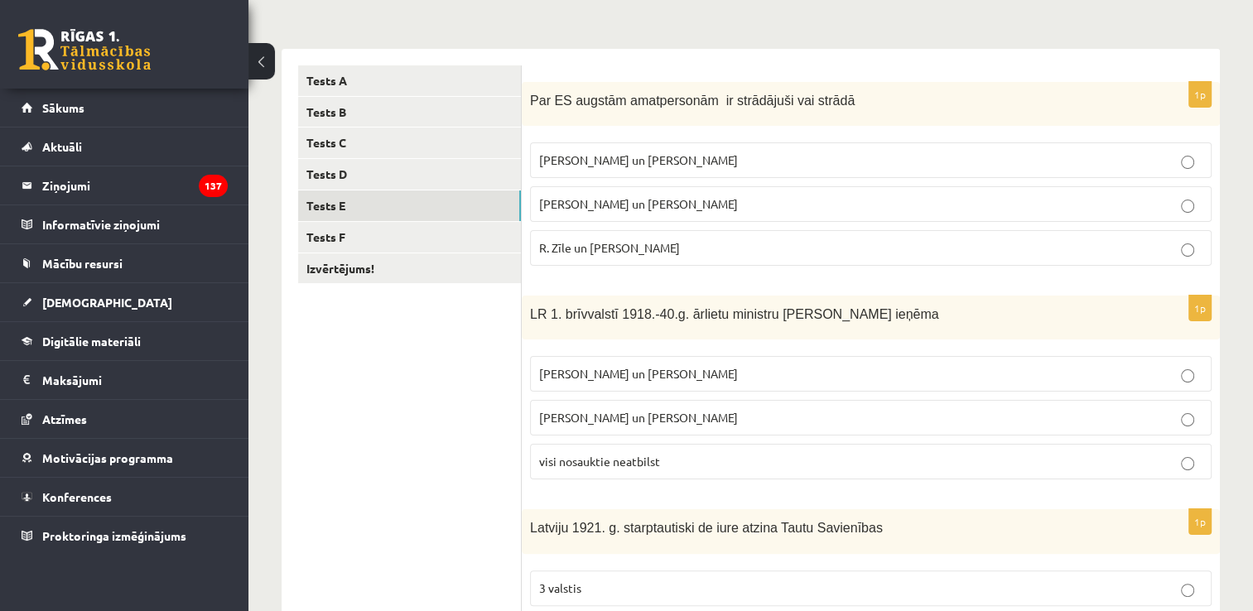
scroll to position [231, 0]
click at [351, 230] on link "Tests F" at bounding box center [409, 238] width 223 height 31
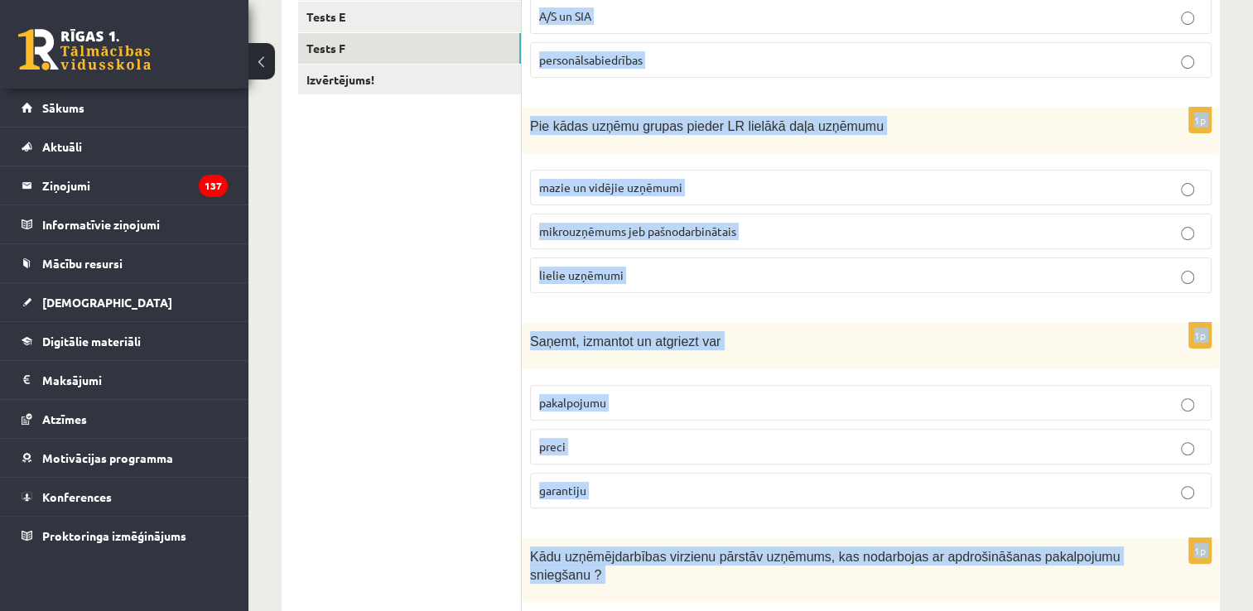
scroll to position [805, 0]
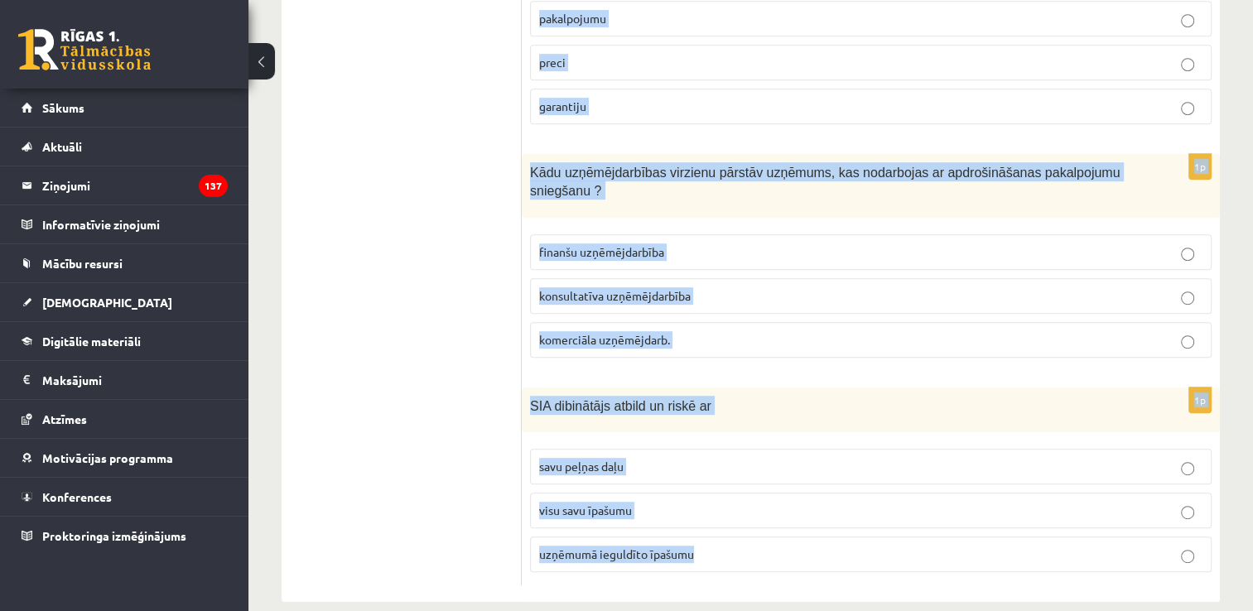
drag, startPoint x: 530, startPoint y: 95, endPoint x: 832, endPoint y: 525, distance: 525.1
click at [832, 525] on form "1p Pie kapitālsabiedrībām pieder ģimenes uzņēmumi un individuālie komersanti A/…" at bounding box center [870, 39] width 665 height 1094
copy form "Pie kapitālsabiedrībām pieder ģimenes uzņēmumi un individuālie komersanti A/S u…"
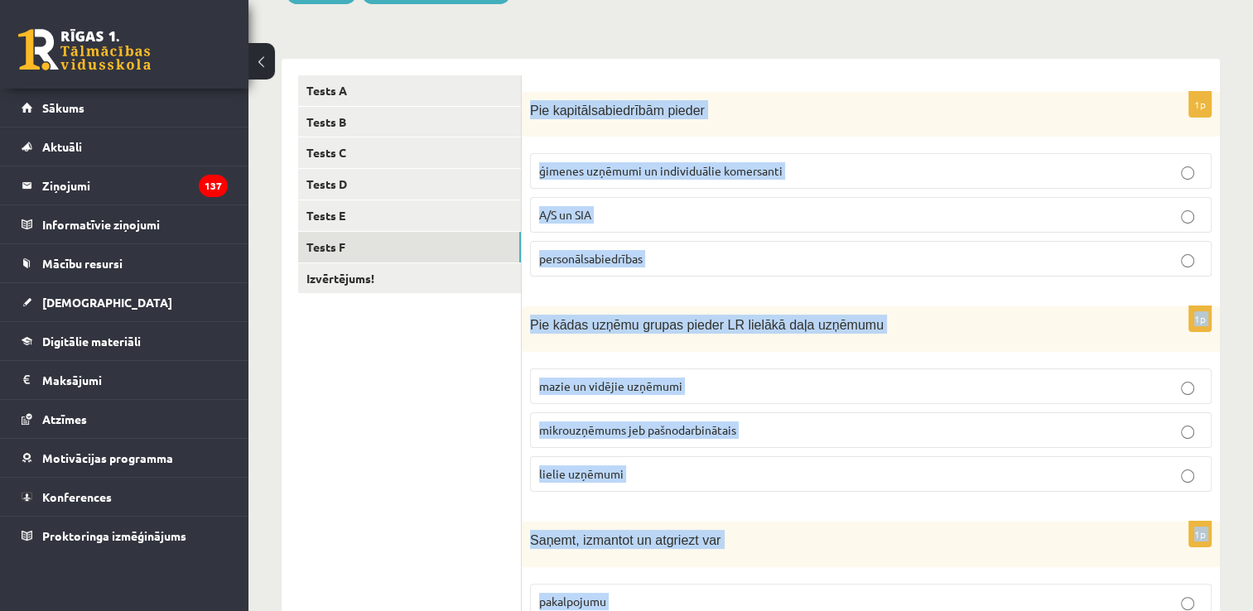
scroll to position [222, 0]
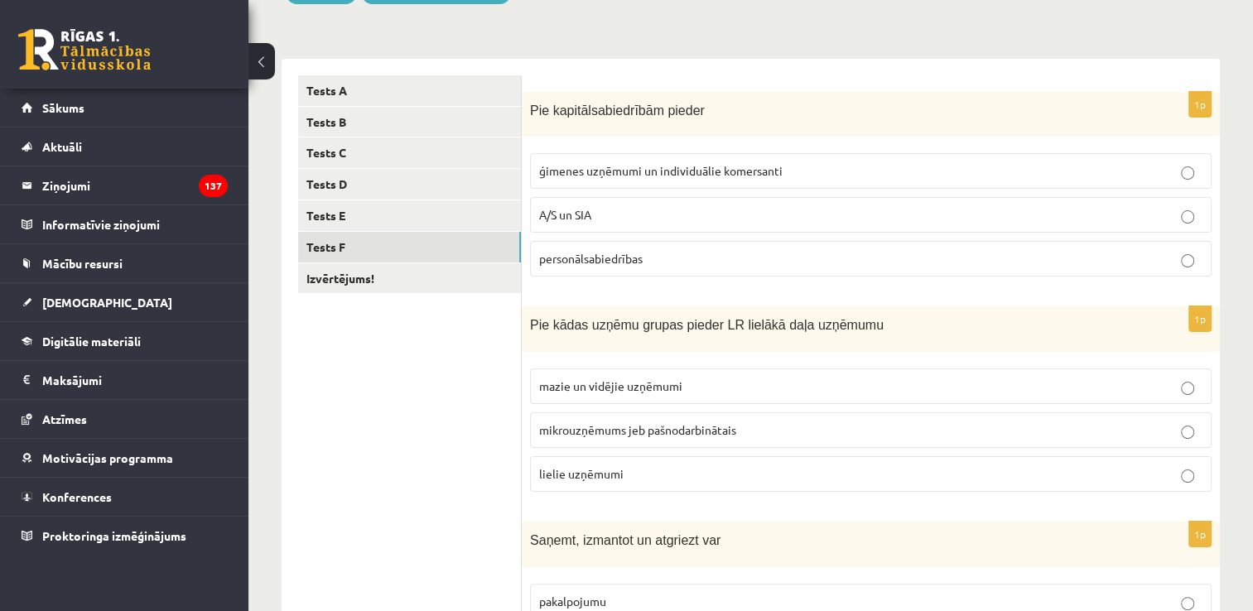
click at [437, 458] on ul "Tests A Tests B Tests C Tests D Tests E Tests F Izvērtējums!" at bounding box center [410, 622] width 224 height 1094
click at [689, 210] on p "A/S un SIA" at bounding box center [870, 214] width 663 height 17
click at [723, 391] on p "mazie un vidējie uzņēmumi" at bounding box center [870, 386] width 663 height 17
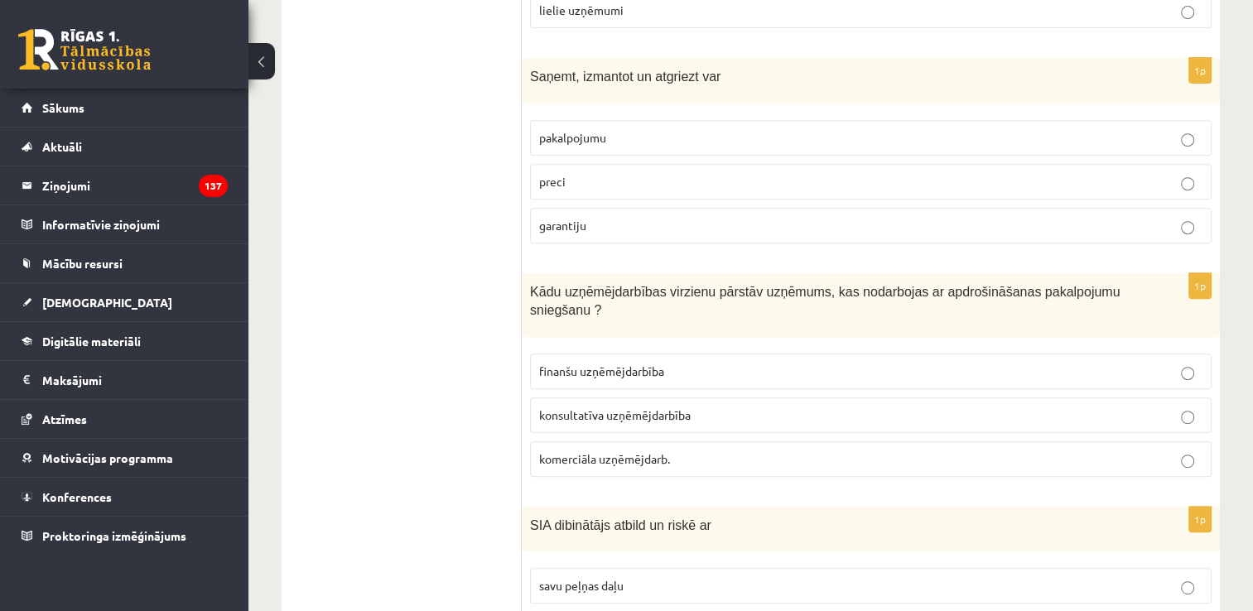
scroll to position [699, 0]
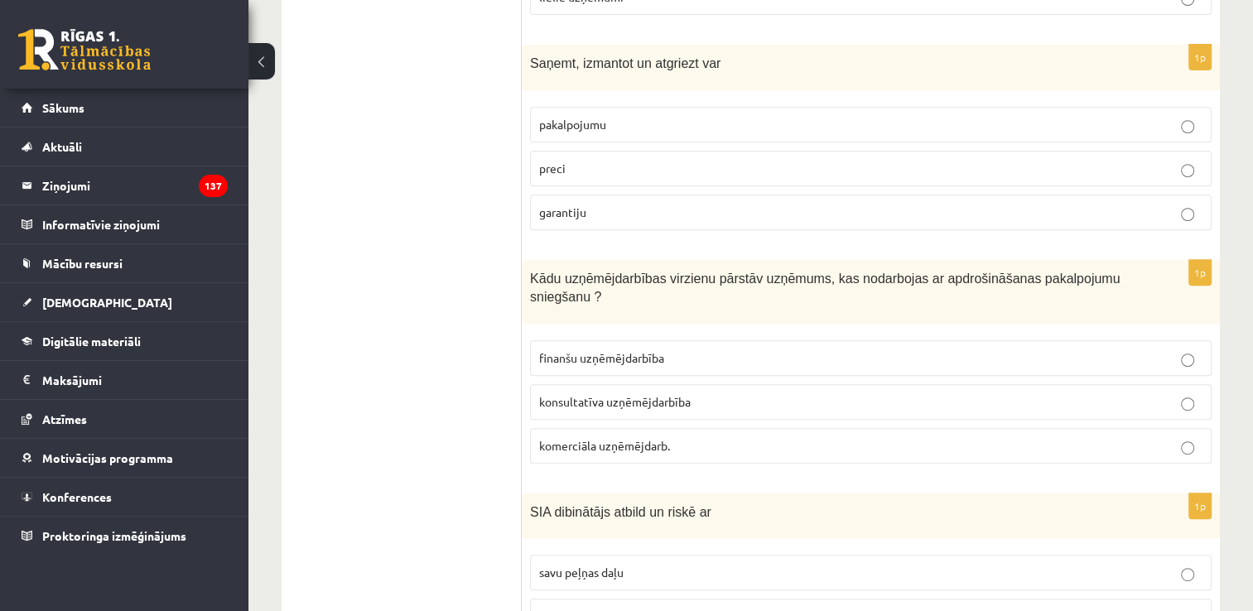
click at [666, 165] on p "preci" at bounding box center [870, 168] width 663 height 17
click at [658, 350] on span "finanšu uzņēmējdarbība" at bounding box center [601, 357] width 125 height 15
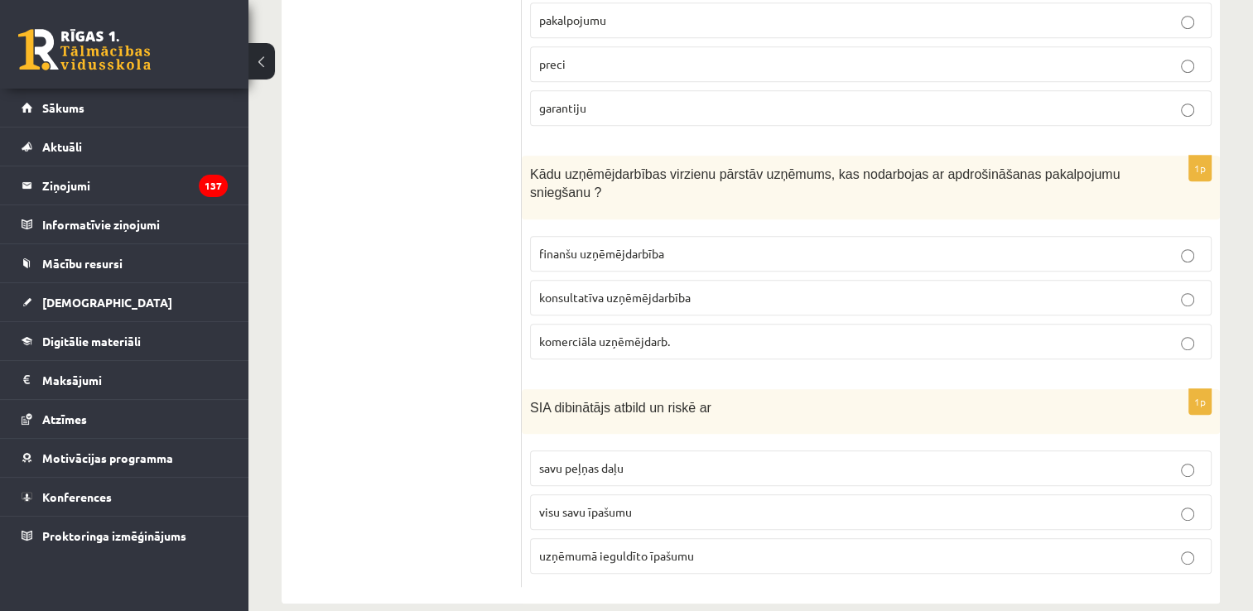
scroll to position [805, 0]
click at [707, 546] on p "uzņēmumā ieguldīto īpašumu" at bounding box center [870, 554] width 663 height 17
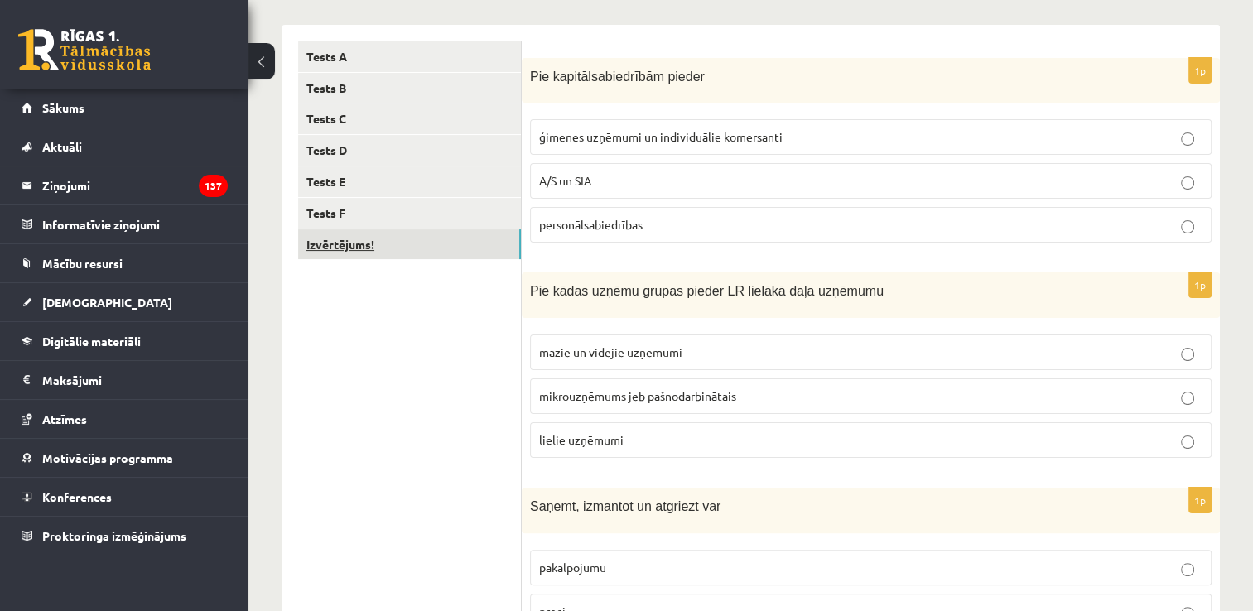
click at [394, 237] on link "Izvērtējums!" at bounding box center [409, 244] width 223 height 31
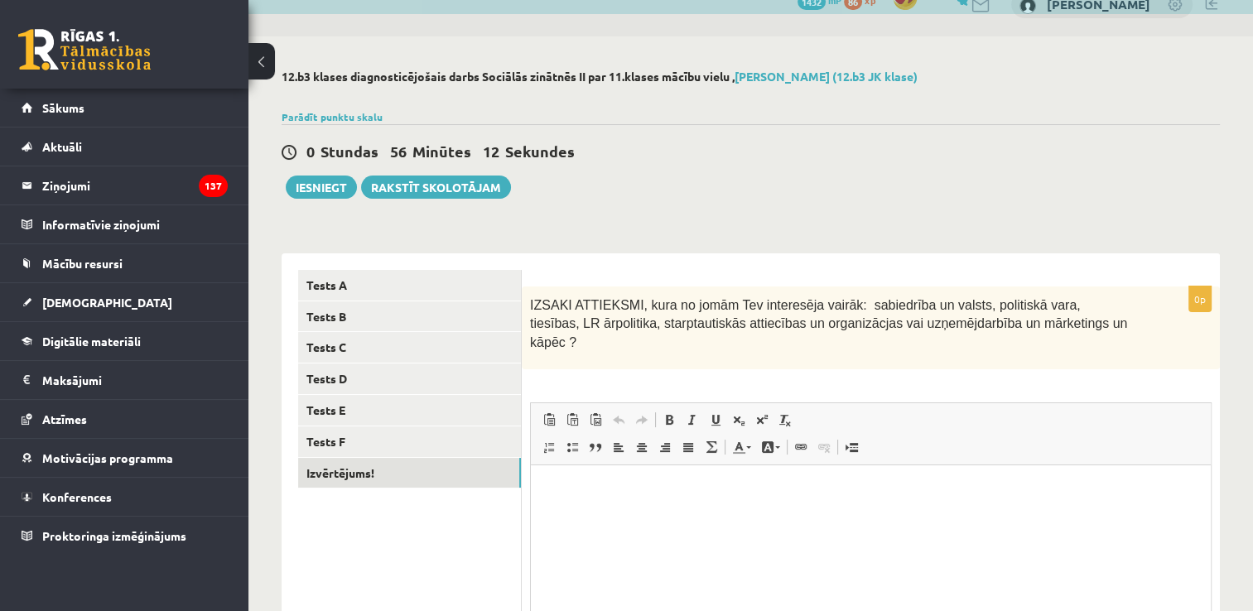
scroll to position [0, 0]
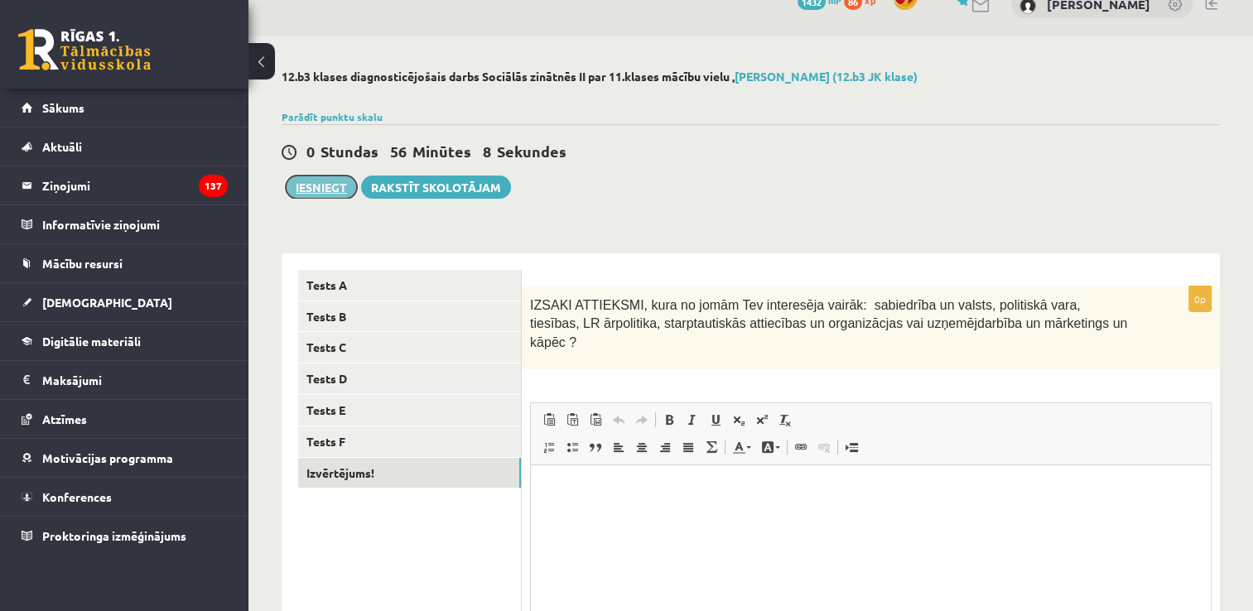
click at [317, 181] on button "Iesniegt" at bounding box center [321, 187] width 71 height 23
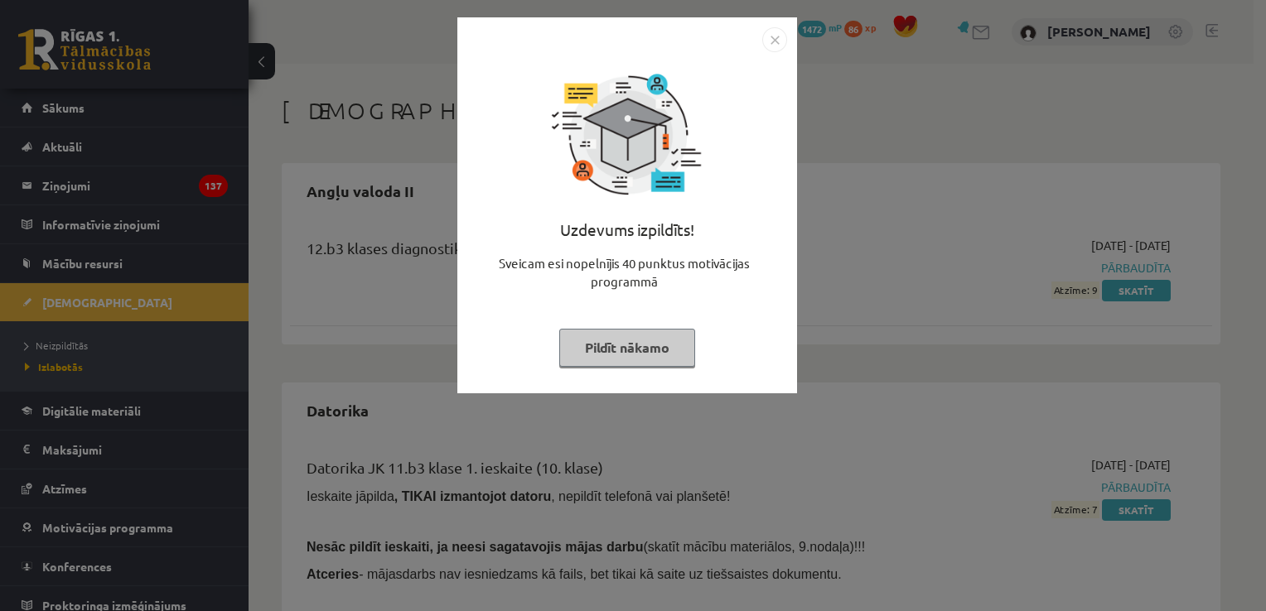
click at [667, 346] on button "Pildīt nākamo" at bounding box center [627, 348] width 136 height 38
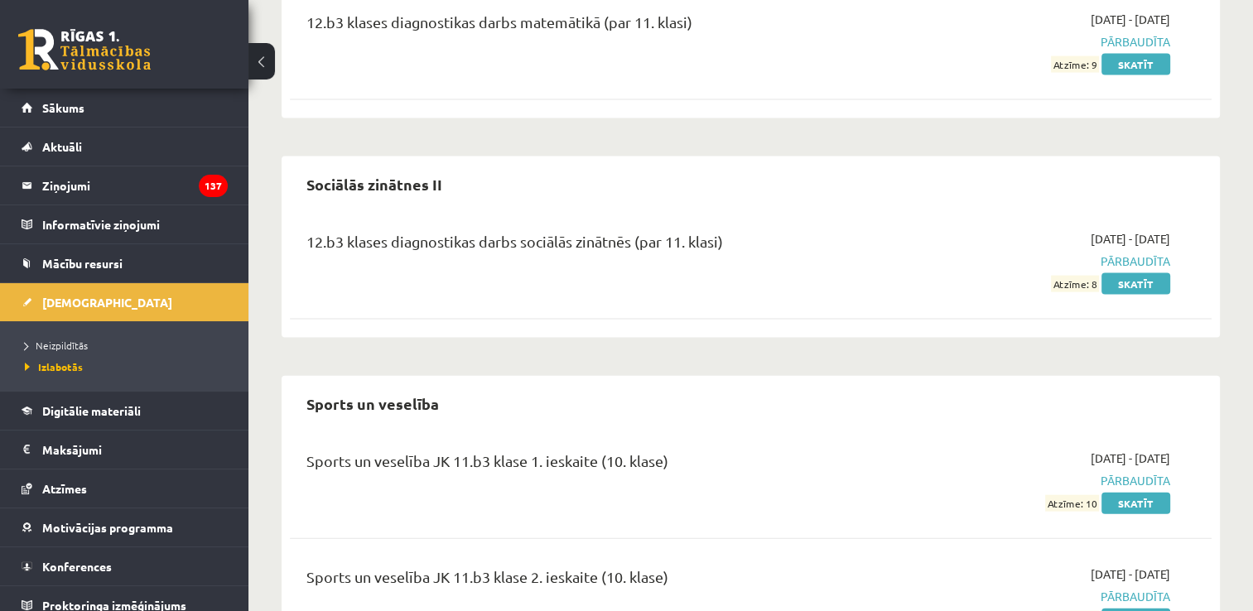
scroll to position [3595, 0]
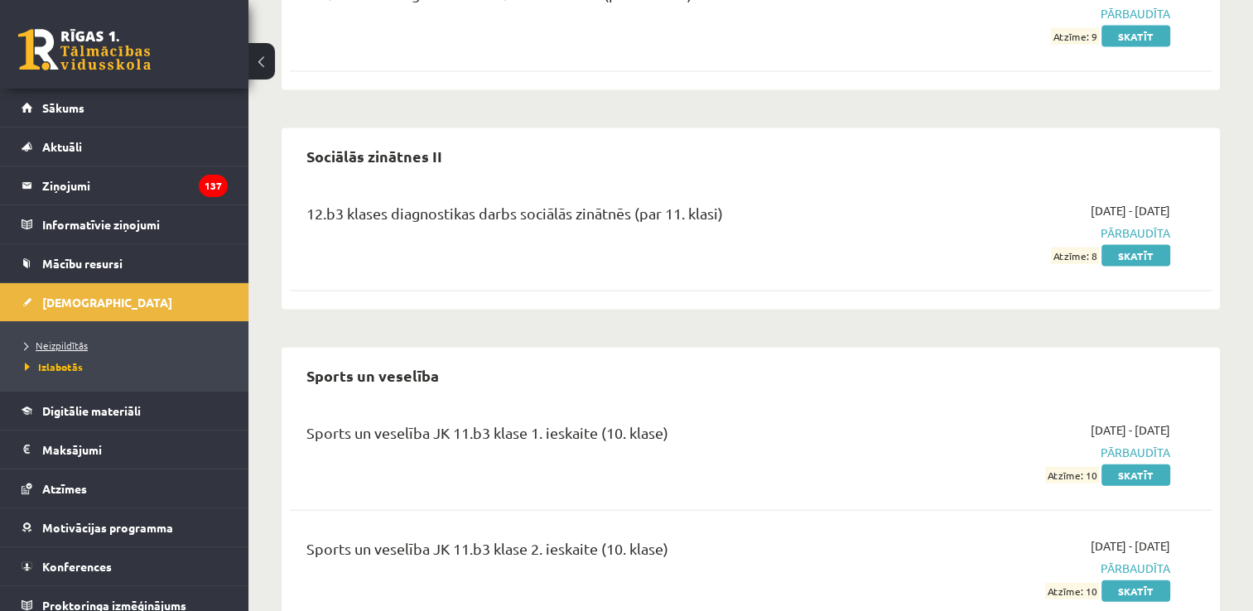
click at [75, 347] on span "Neizpildītās" at bounding box center [56, 345] width 63 height 13
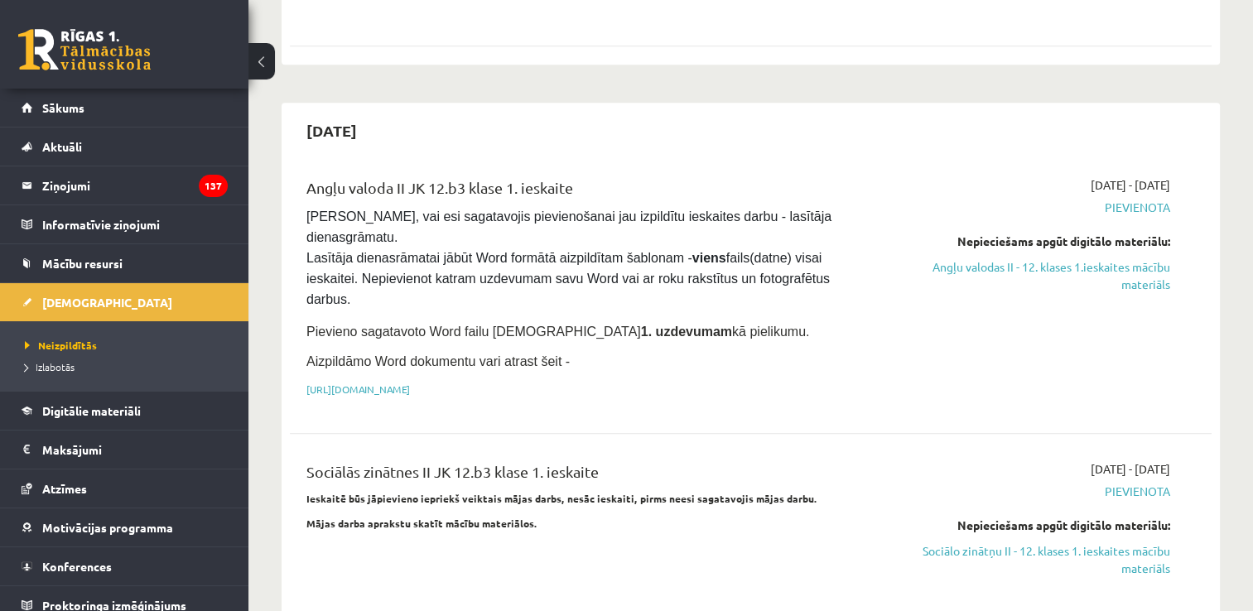
scroll to position [835, 0]
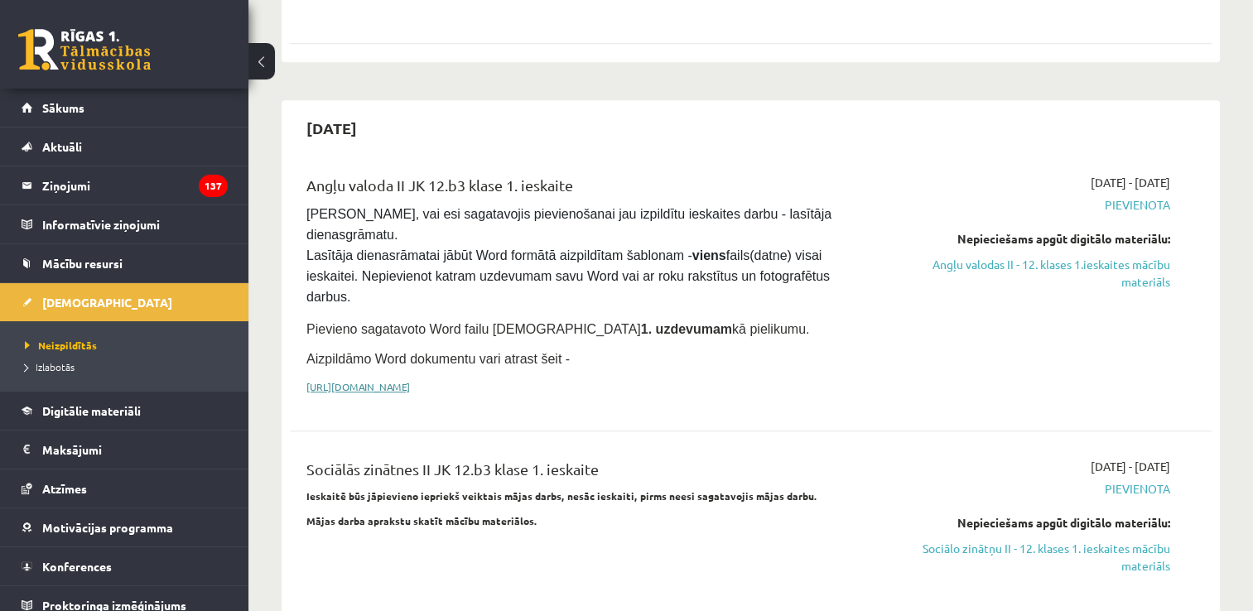
click at [410, 380] on link "[URL][DOMAIN_NAME]" at bounding box center [358, 386] width 104 height 13
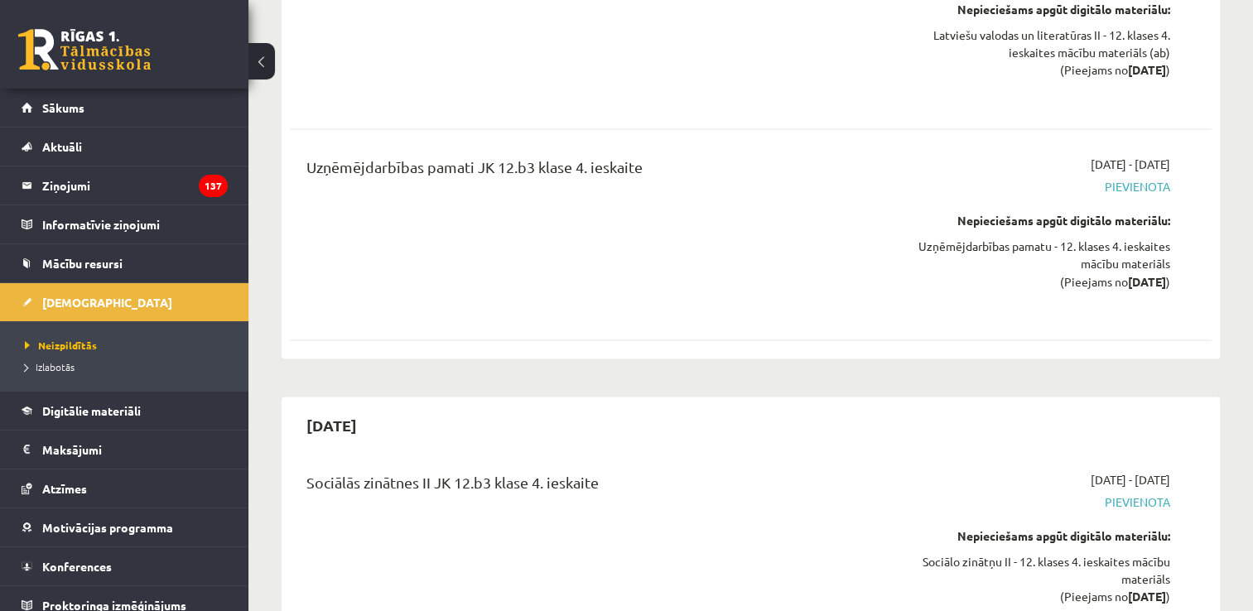
scroll to position [9224, 0]
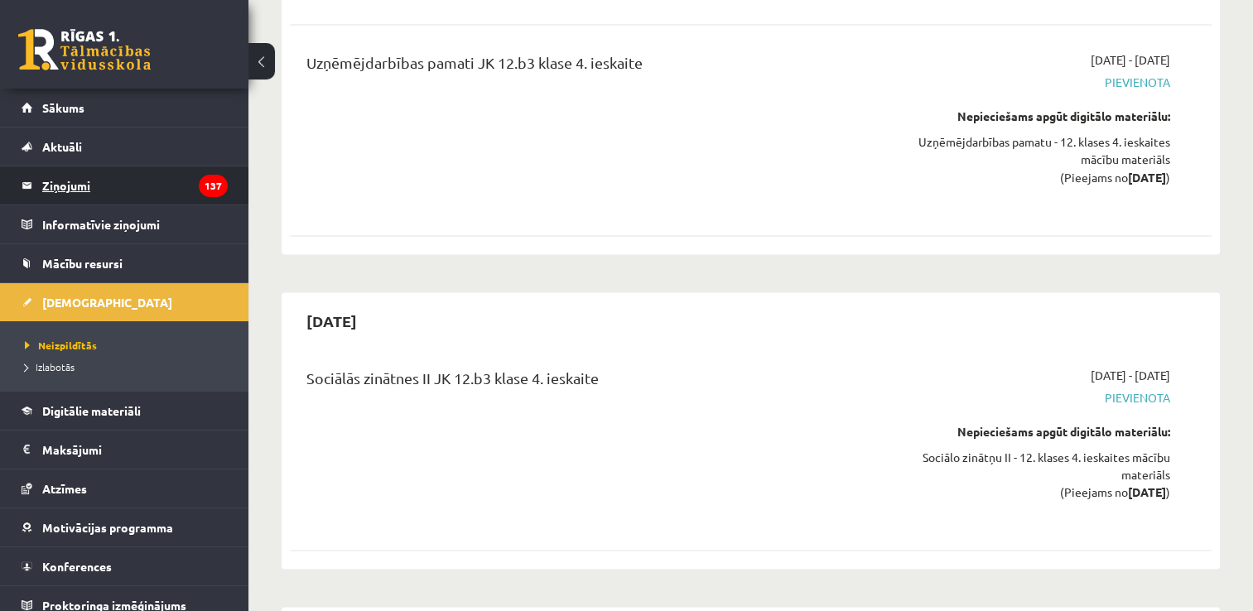
click at [190, 196] on legend "Ziņojumi 137" at bounding box center [135, 185] width 186 height 38
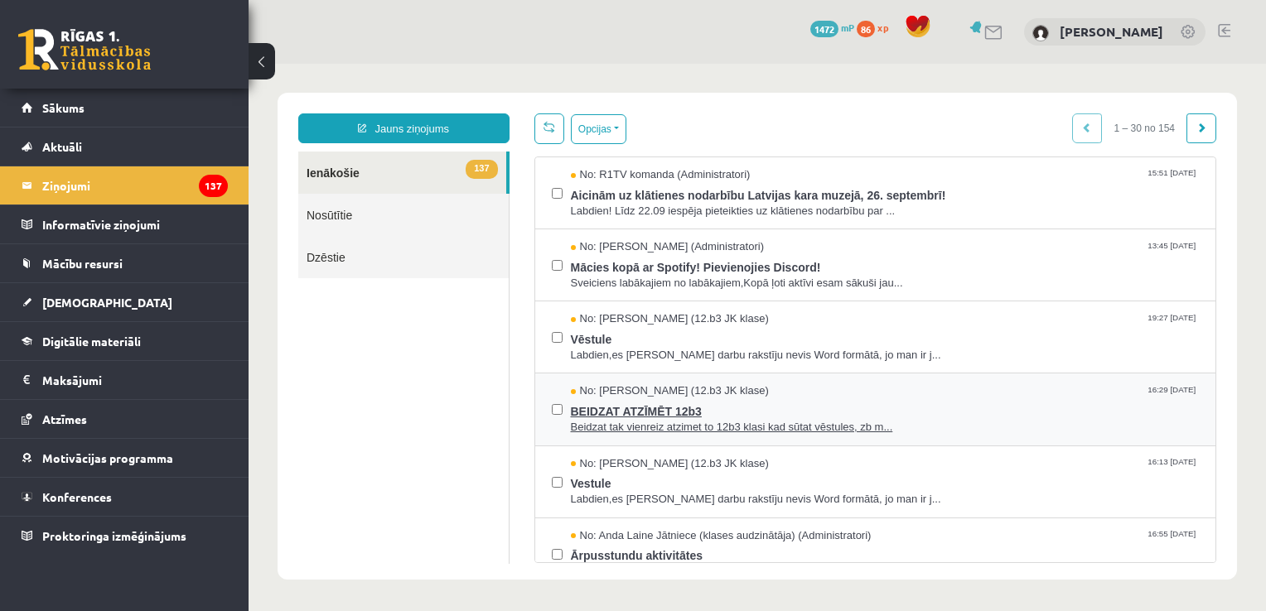
click at [790, 396] on div "No: Artūrs Valgers (12.b3 JK klase) 16:29 11/09/2025" at bounding box center [885, 392] width 629 height 16
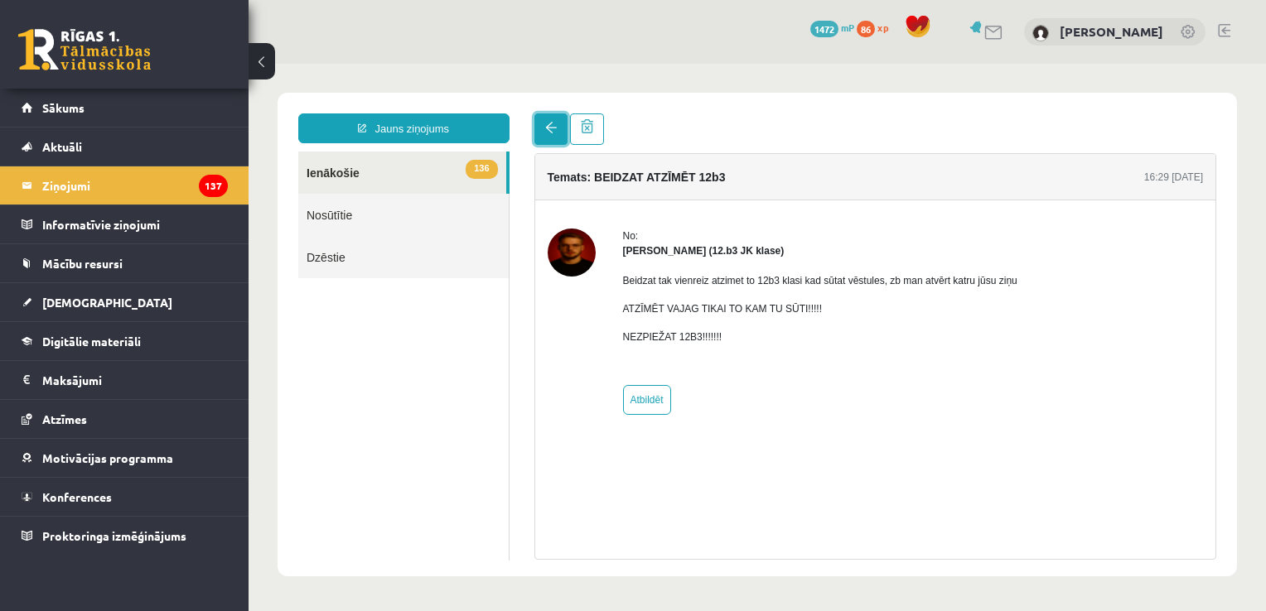
click at [552, 128] on span at bounding box center [551, 128] width 12 height 12
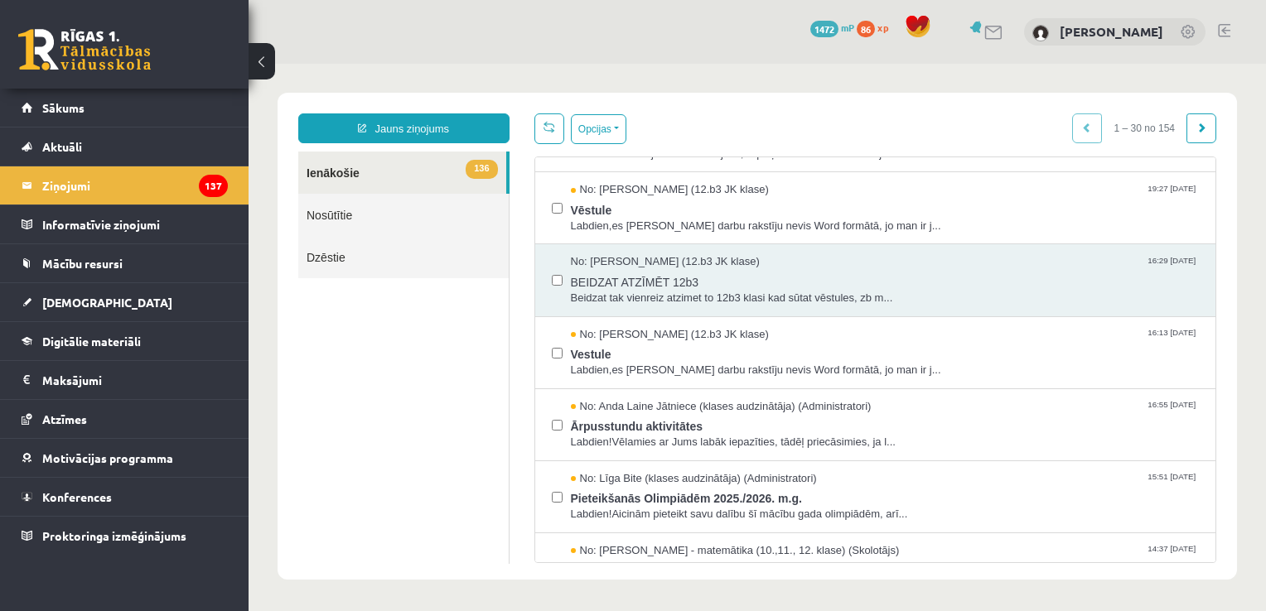
scroll to position [133, 0]
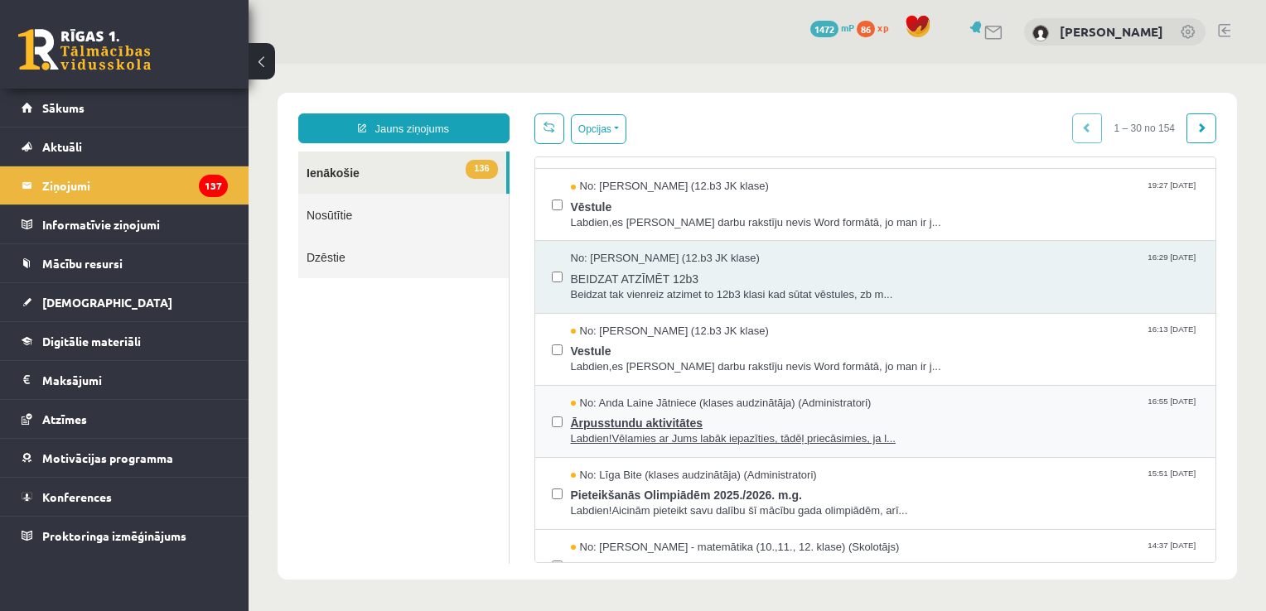
click at [852, 422] on span "Ārpusstundu aktivitātes" at bounding box center [885, 421] width 629 height 21
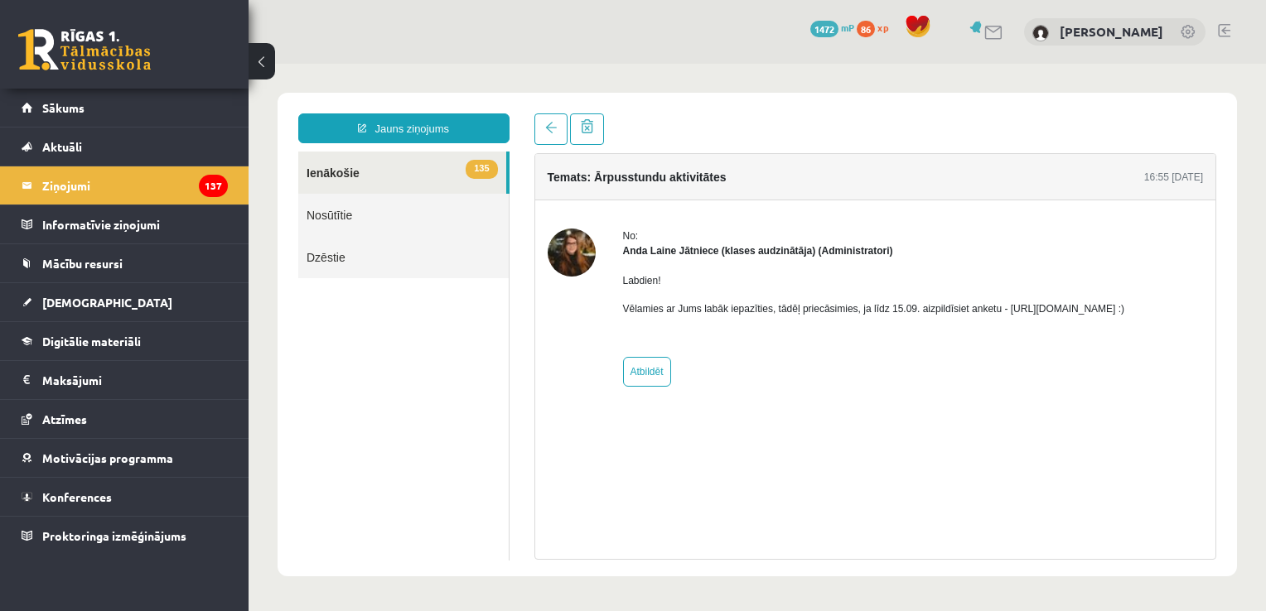
scroll to position [0, 0]
click at [656, 366] on link "Atbildēt" at bounding box center [647, 372] width 48 height 30
type input "**********"
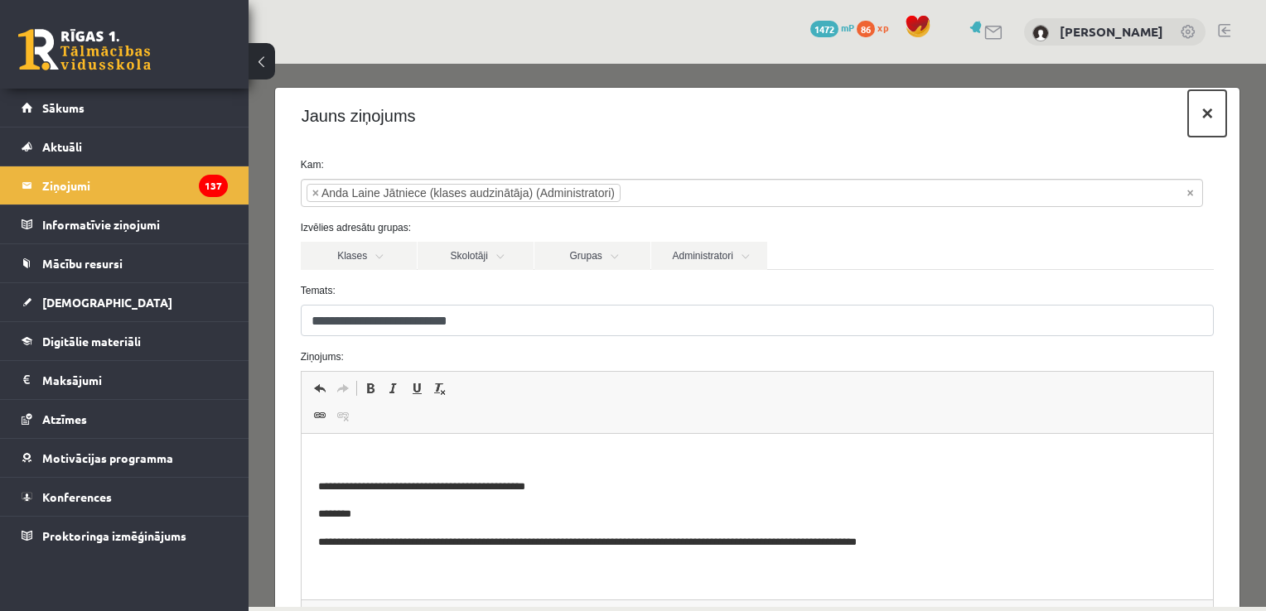
click at [1199, 123] on button "×" at bounding box center [1207, 113] width 38 height 46
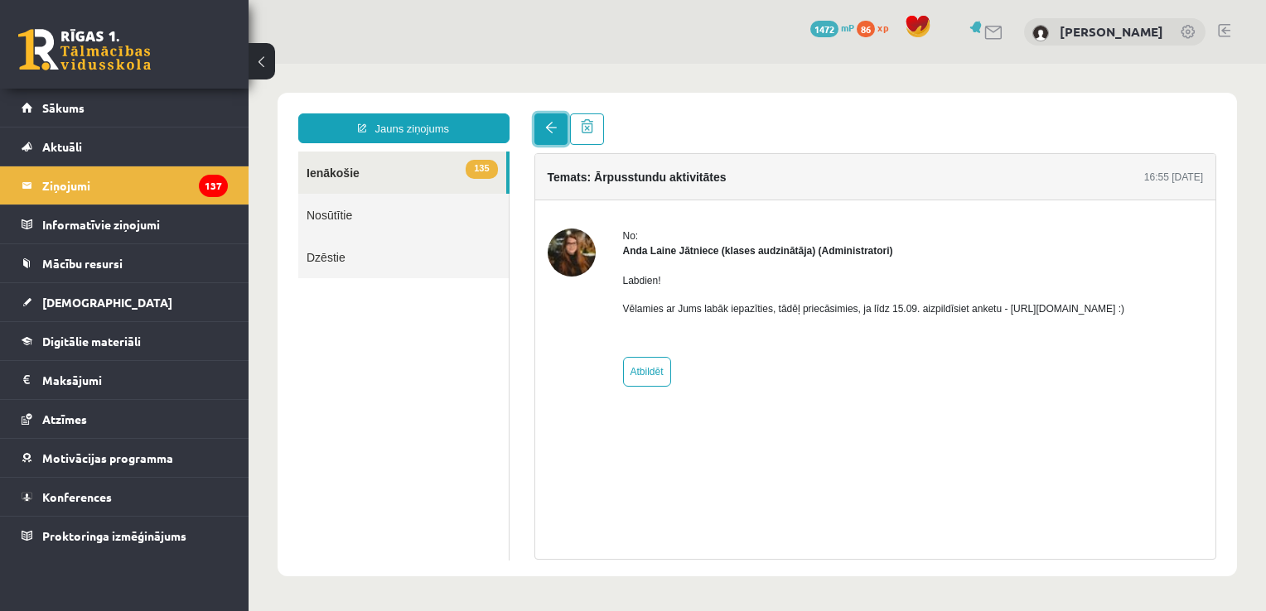
click at [554, 130] on span at bounding box center [551, 128] width 12 height 12
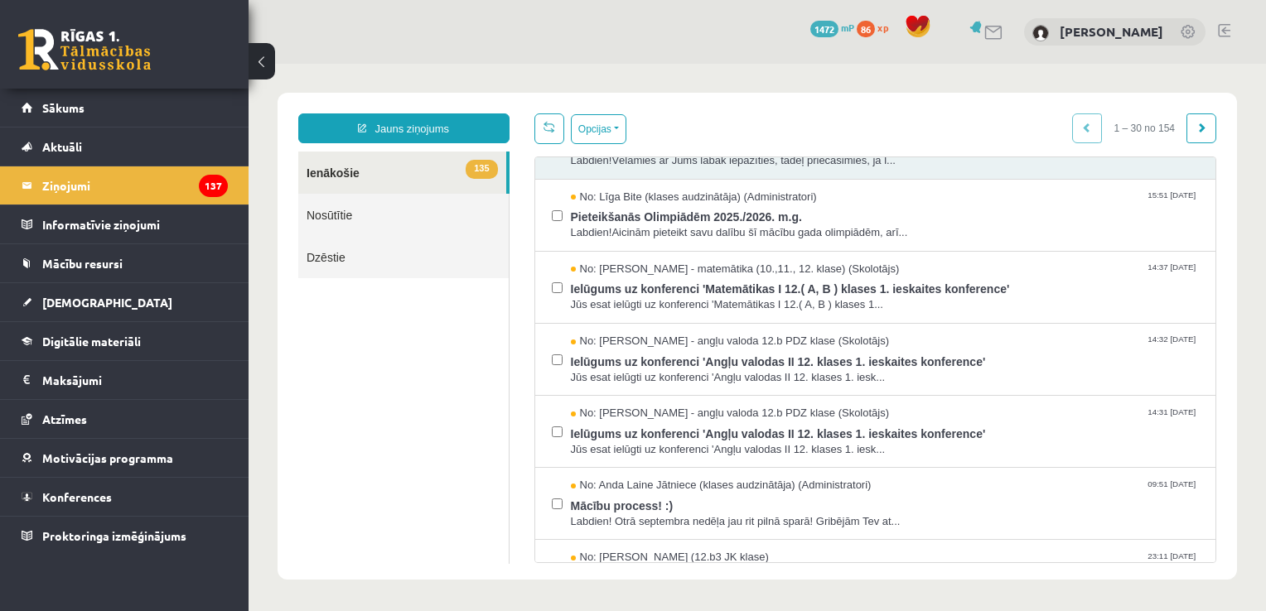
scroll to position [410, 0]
click at [716, 507] on span "Mācību process! :)" at bounding box center [885, 505] width 629 height 21
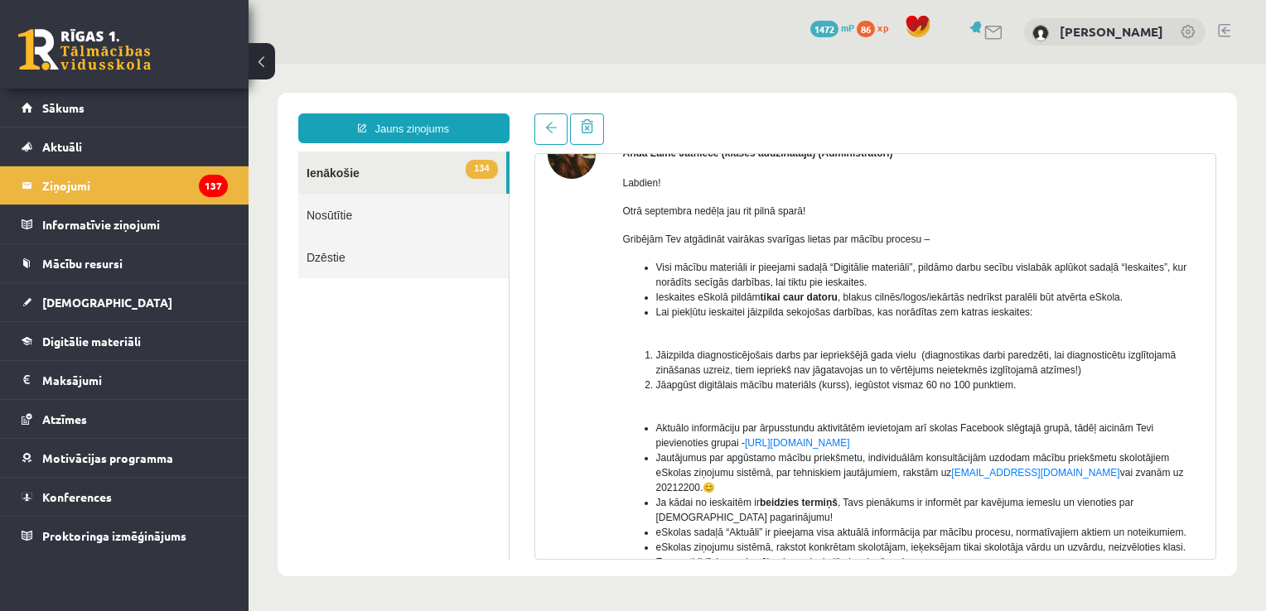
scroll to position [112, 0]
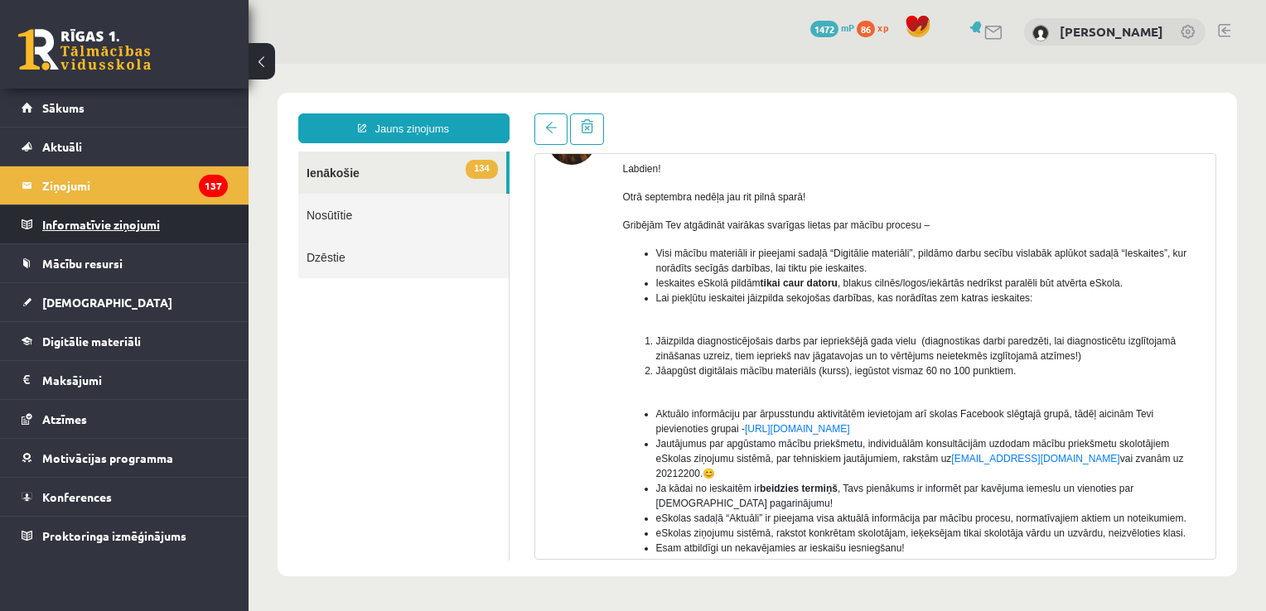
click at [116, 231] on legend "Informatīvie ziņojumi 0" at bounding box center [135, 224] width 186 height 38
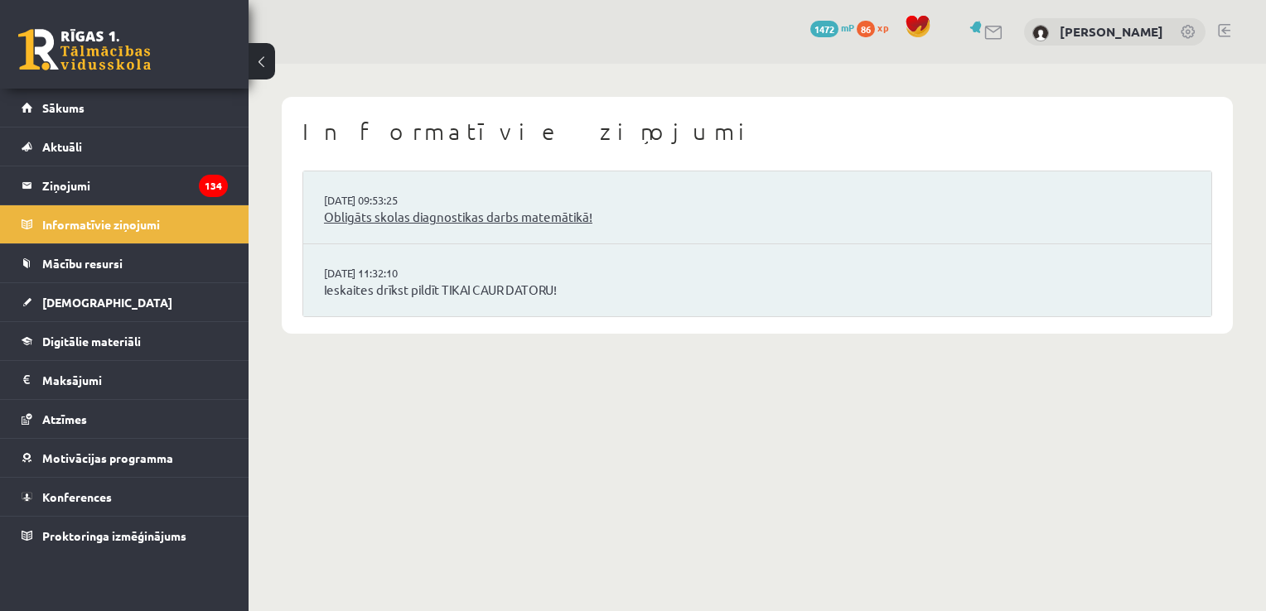
click at [523, 208] on link "Obligāts skolas diagnostikas darbs matemātikā!" at bounding box center [757, 217] width 866 height 19
